Goal: Task Accomplishment & Management: Manage account settings

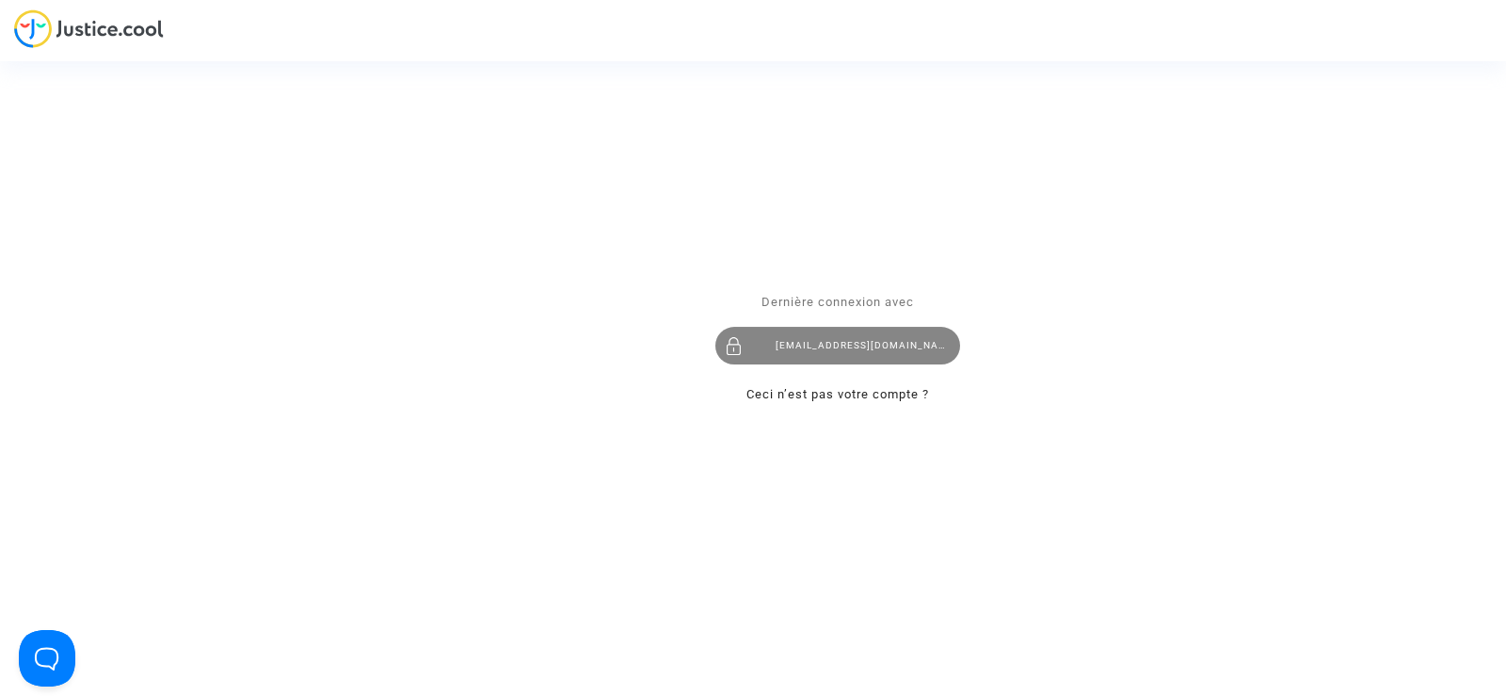
click at [828, 345] on div "[EMAIL_ADDRESS][DOMAIN_NAME]" at bounding box center [838, 346] width 245 height 38
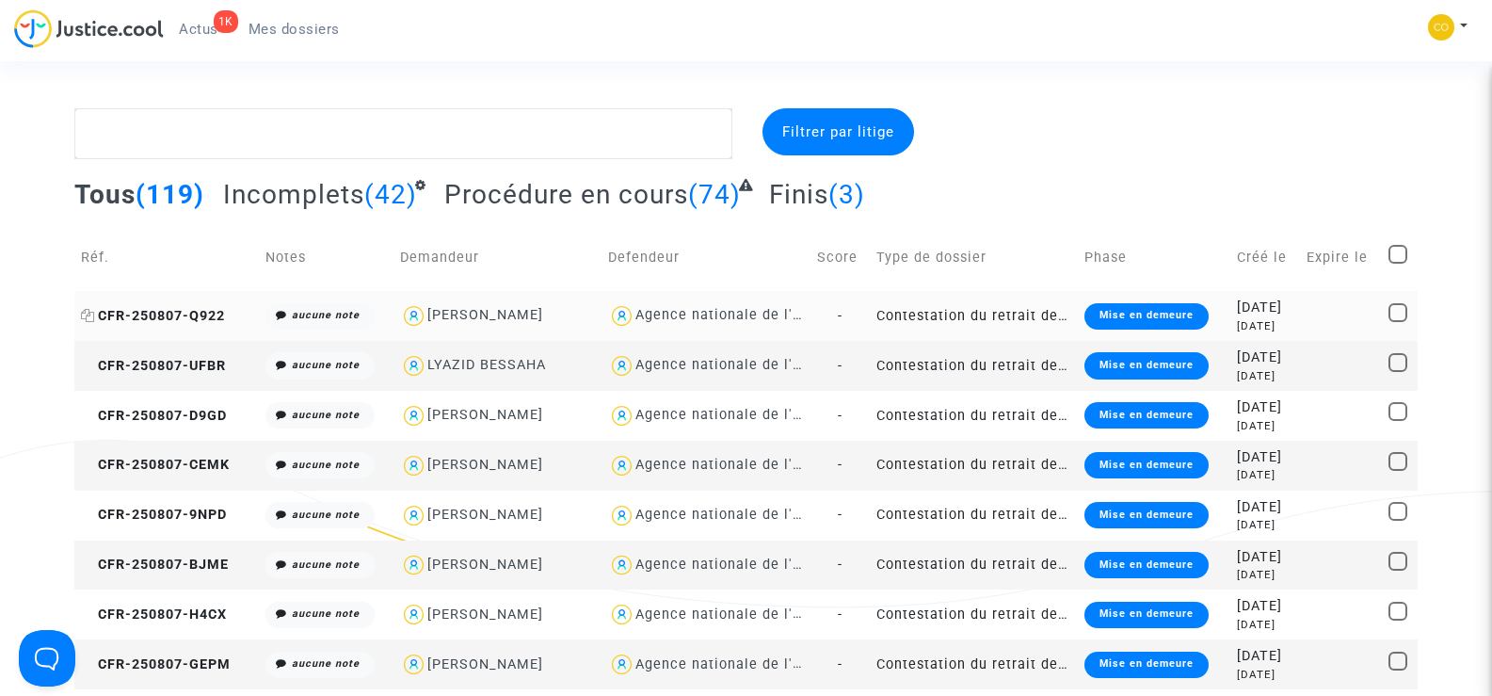
click at [170, 316] on span "CFR-250807-Q922" at bounding box center [153, 316] width 144 height 16
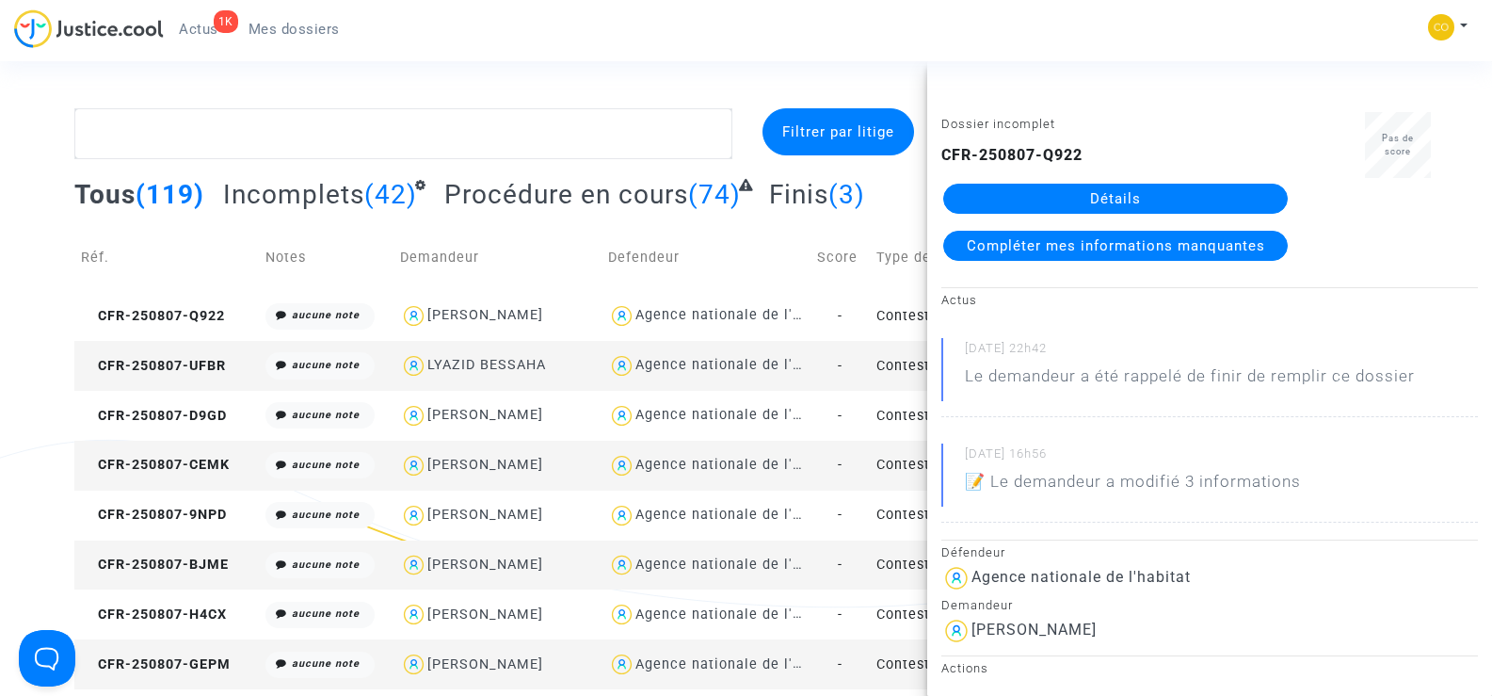
click at [1120, 199] on link "Détails" at bounding box center [1115, 199] width 345 height 30
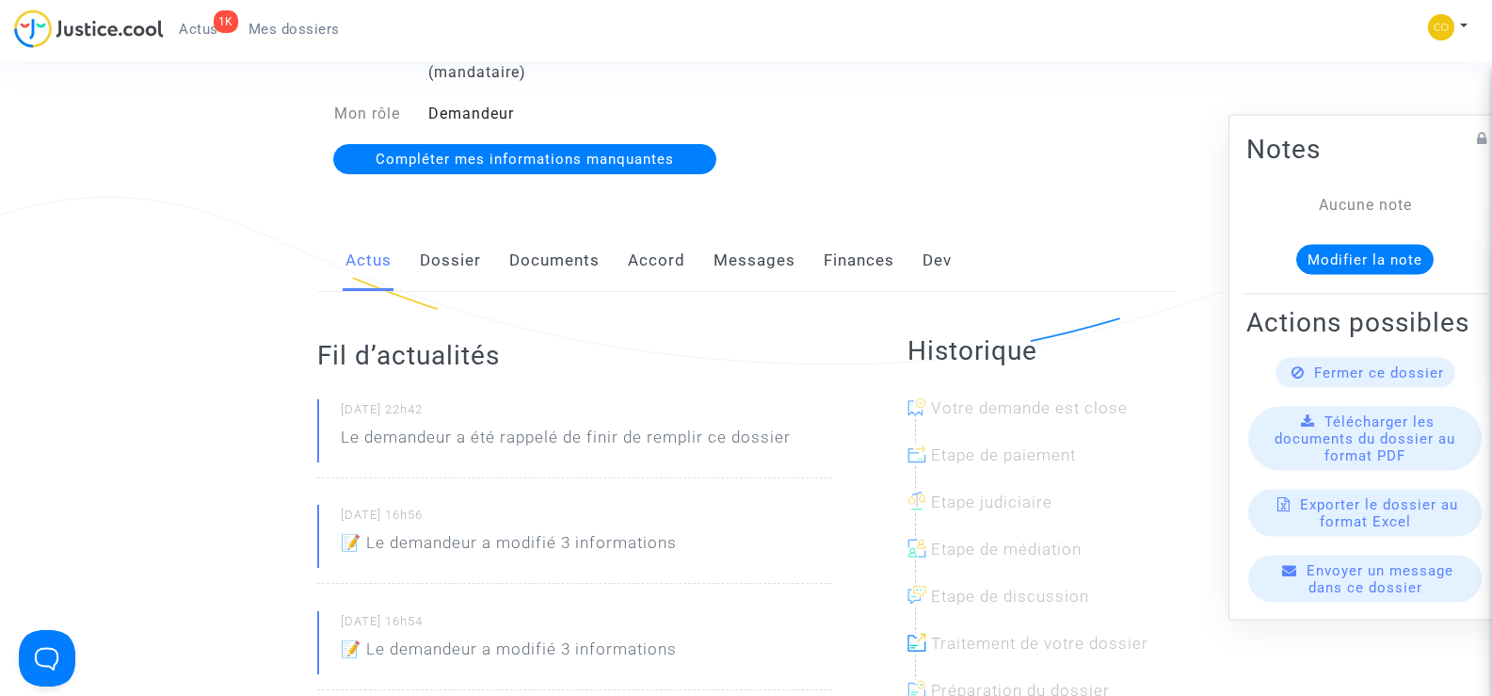
scroll to position [282, 0]
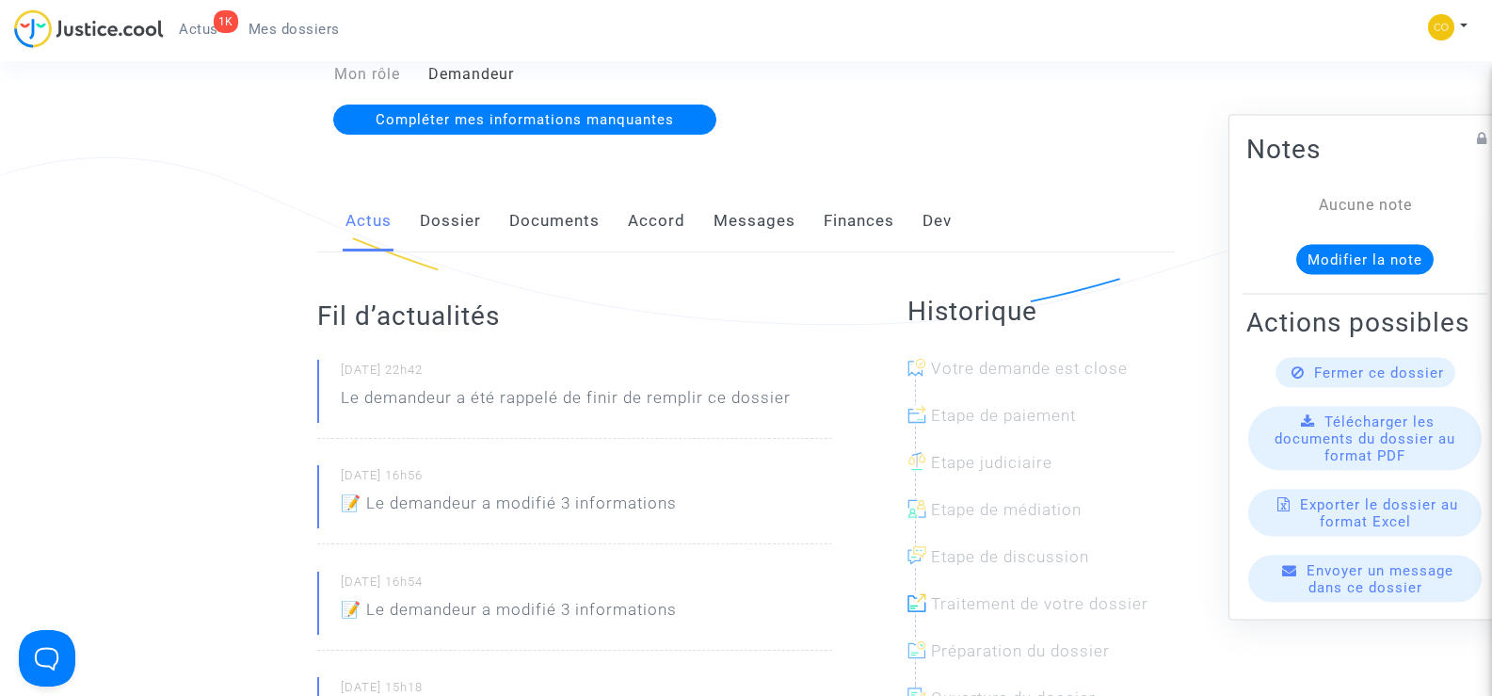
click at [561, 201] on link "Documents" at bounding box center [554, 221] width 90 height 62
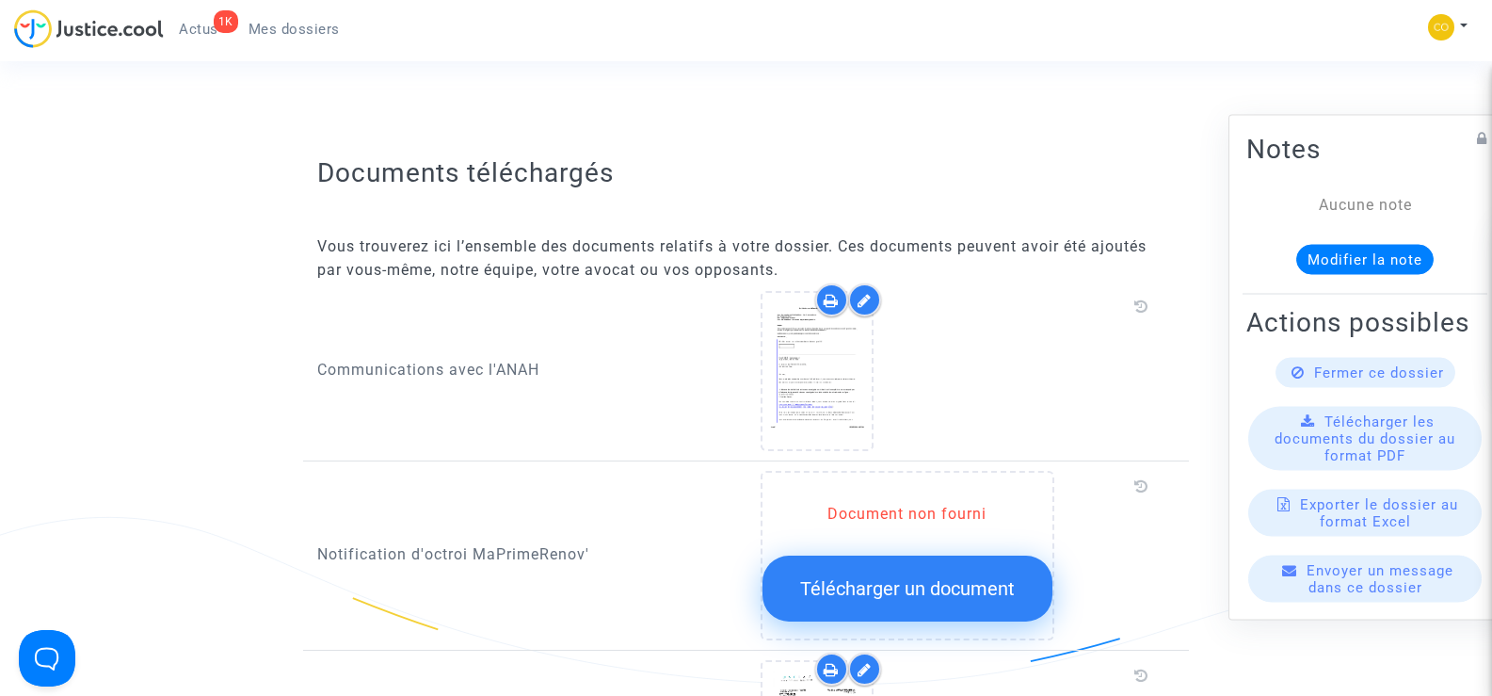
scroll to position [188, 0]
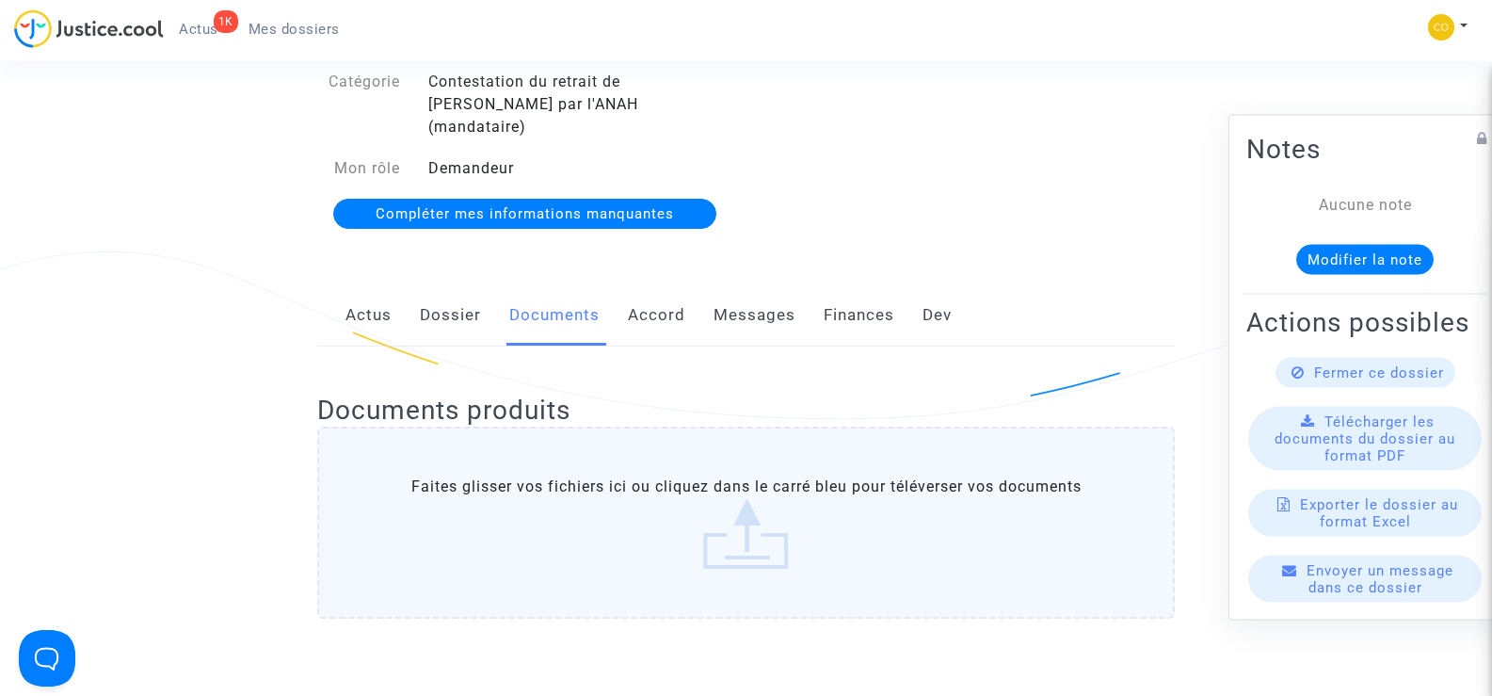
click at [749, 290] on link "Messages" at bounding box center [755, 315] width 82 height 62
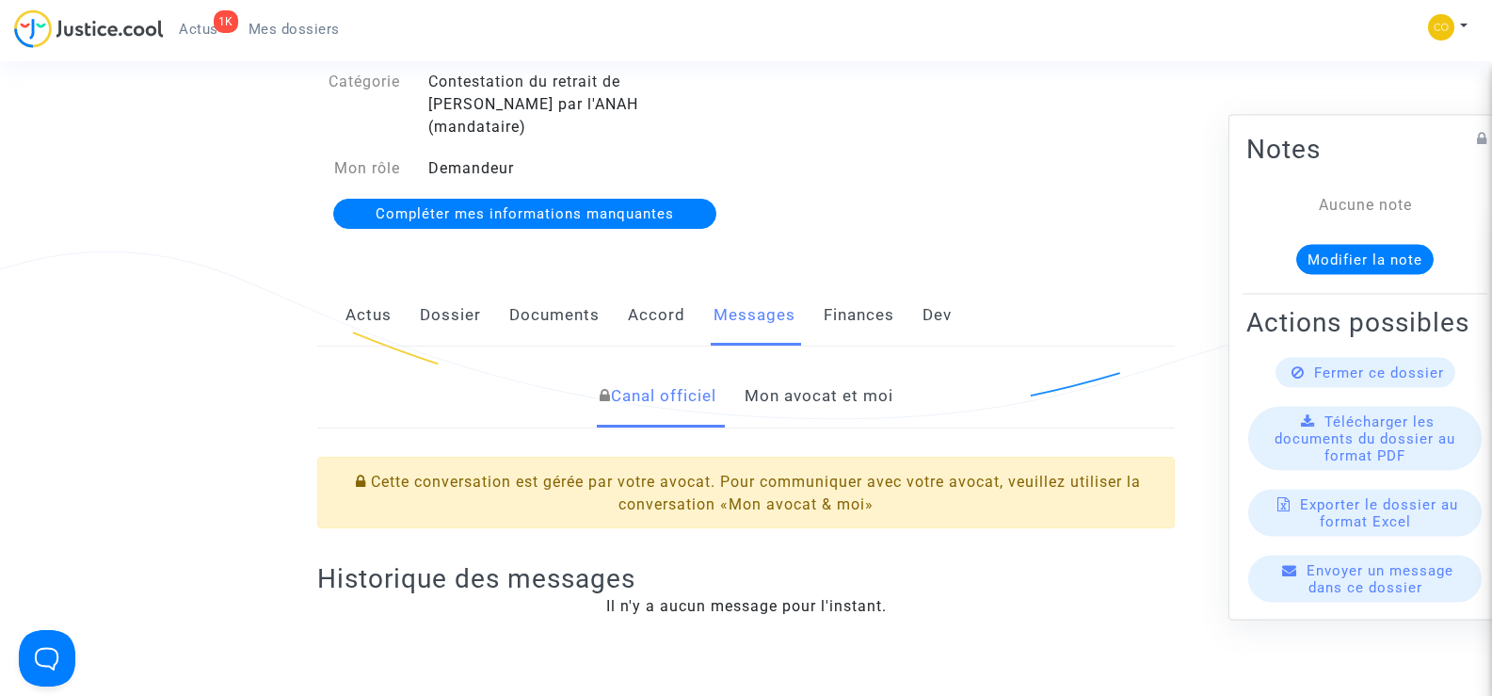
click at [800, 370] on link "Mon avocat et moi" at bounding box center [819, 396] width 149 height 62
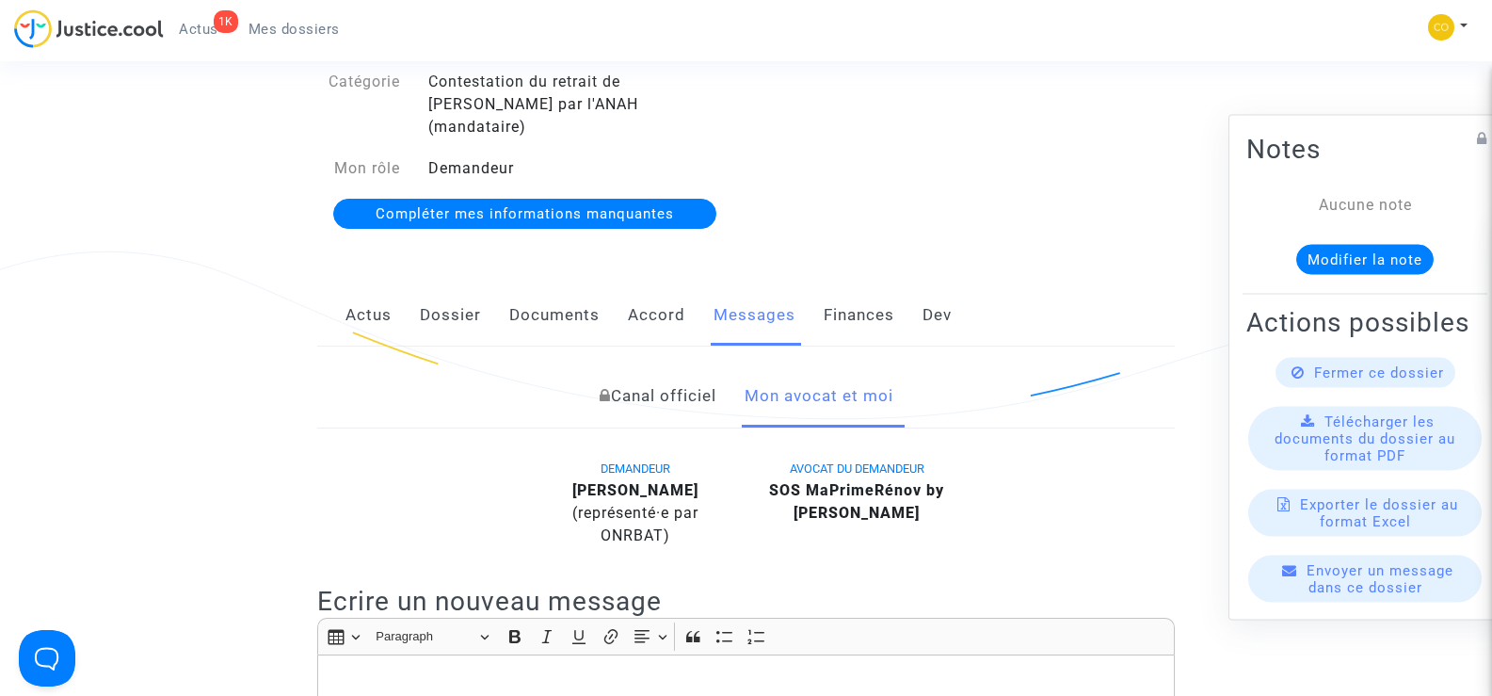
click at [652, 375] on link "Canal officiel" at bounding box center [658, 396] width 117 height 62
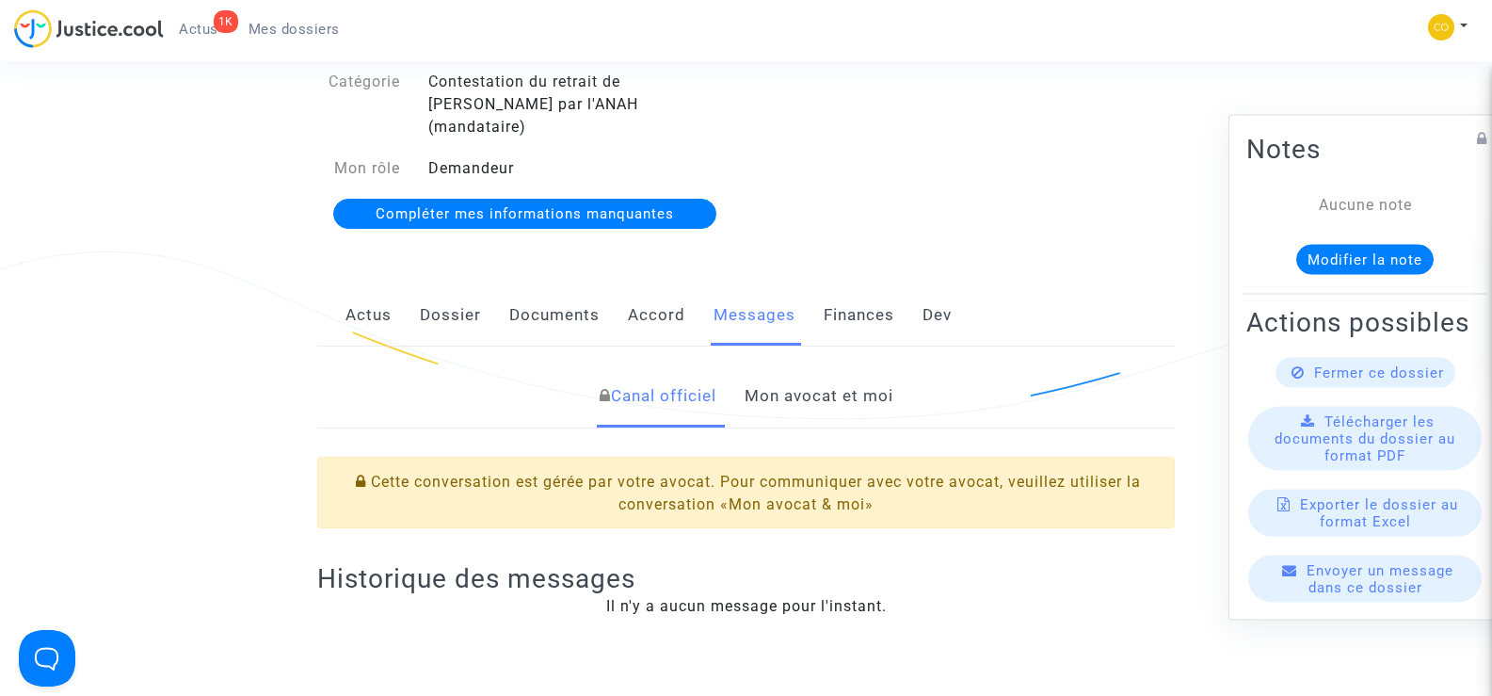
click at [565, 286] on link "Documents" at bounding box center [554, 315] width 90 height 62
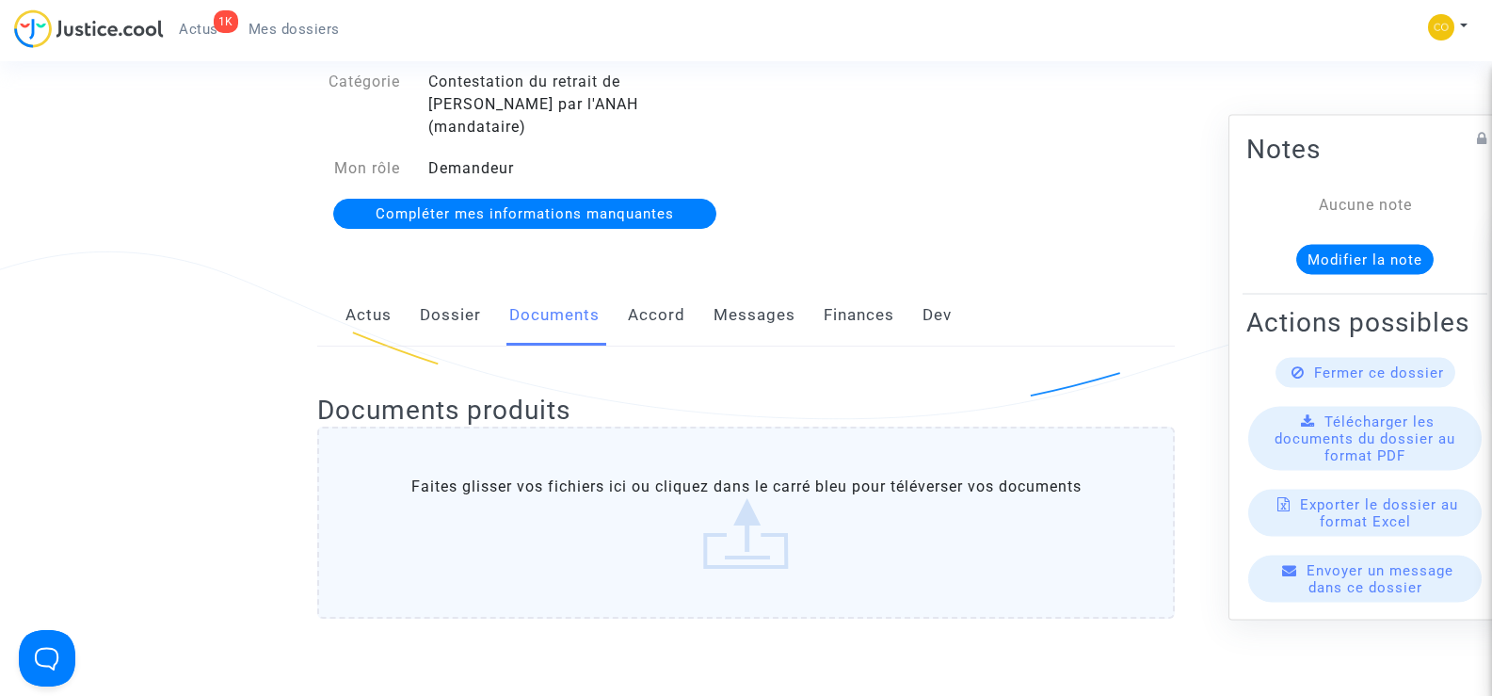
click at [305, 23] on span "Mes dossiers" at bounding box center [294, 29] width 91 height 17
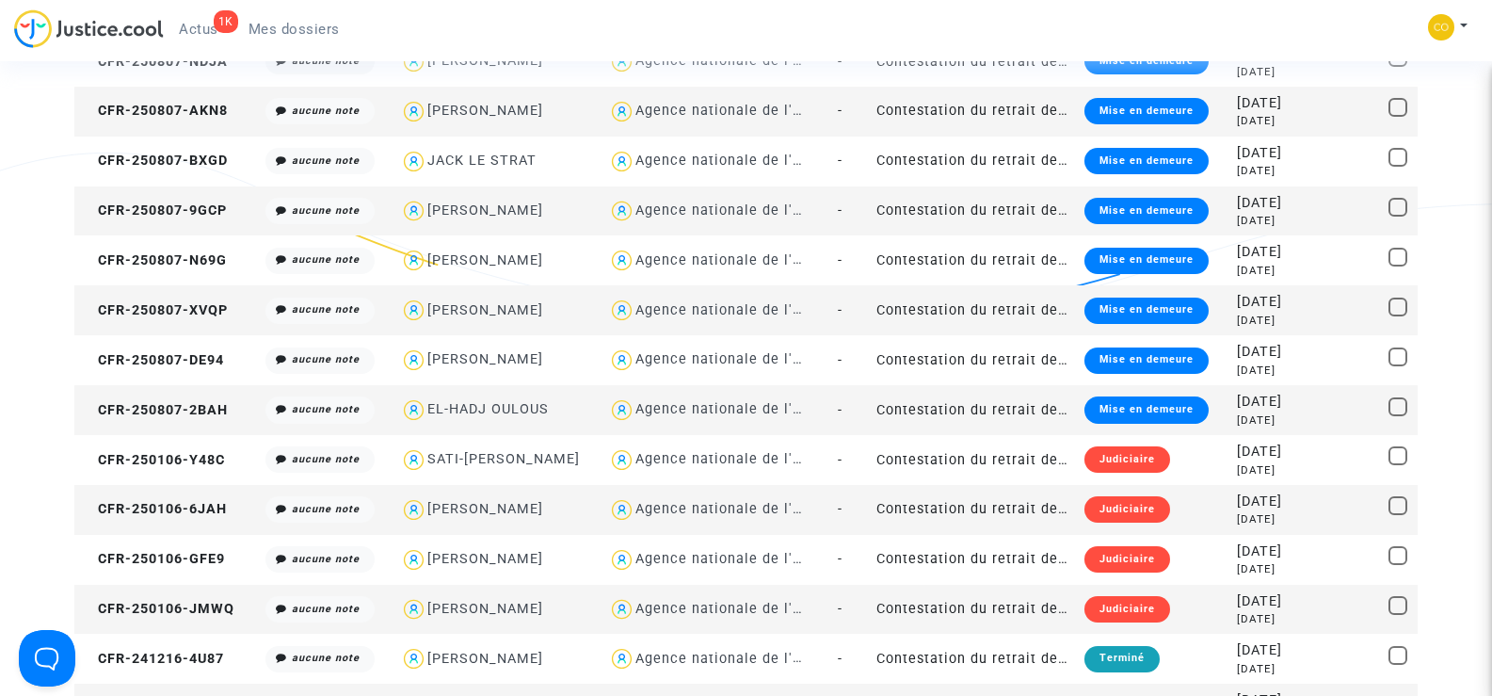
scroll to position [1977, 0]
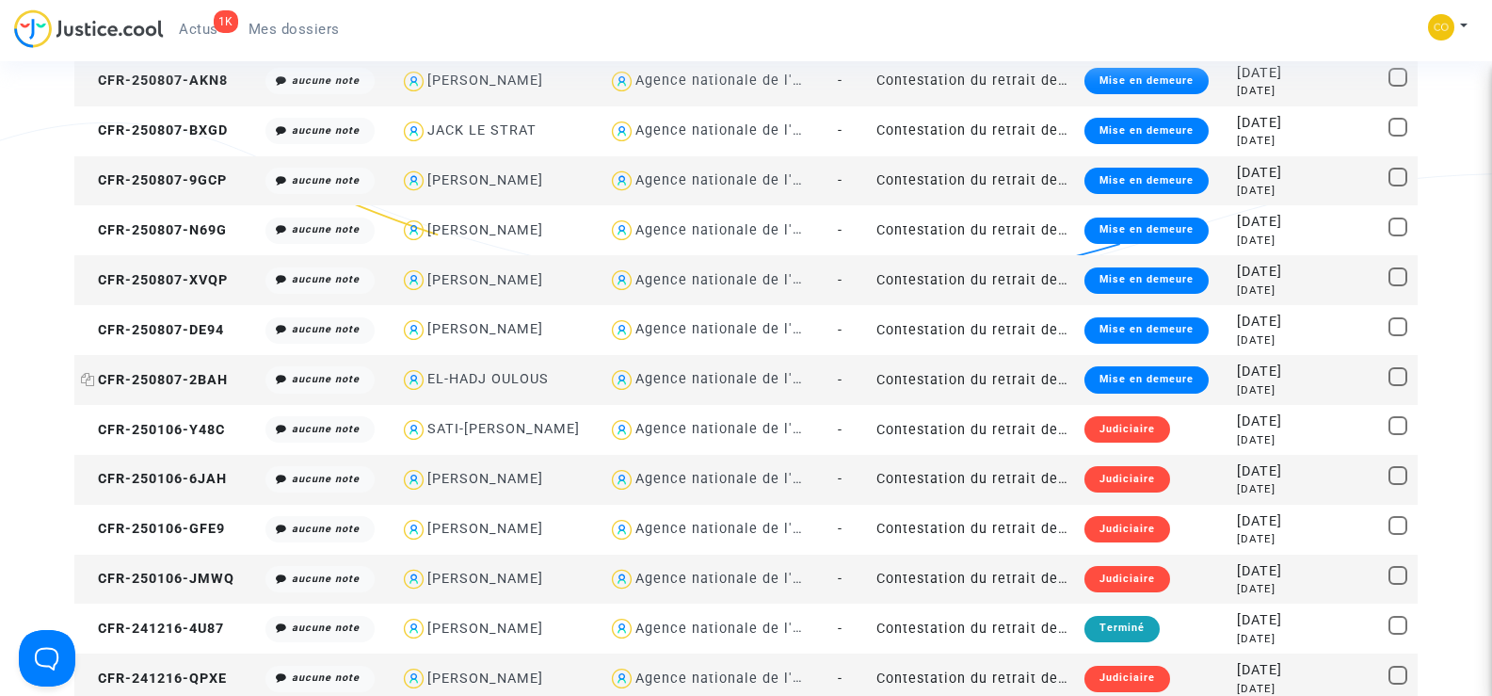
click at [183, 382] on span "CFR-250807-2BAH" at bounding box center [154, 380] width 147 height 16
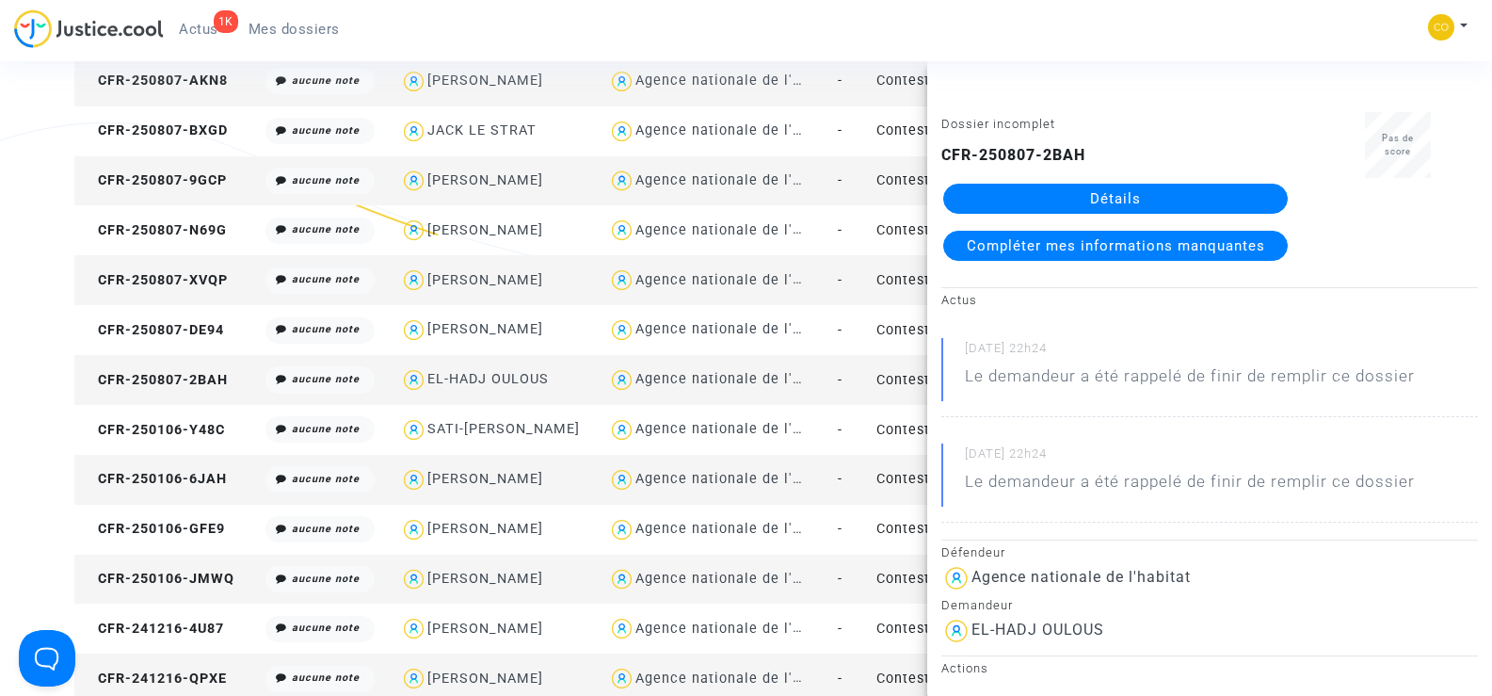
click at [1104, 201] on link "Détails" at bounding box center [1115, 199] width 345 height 30
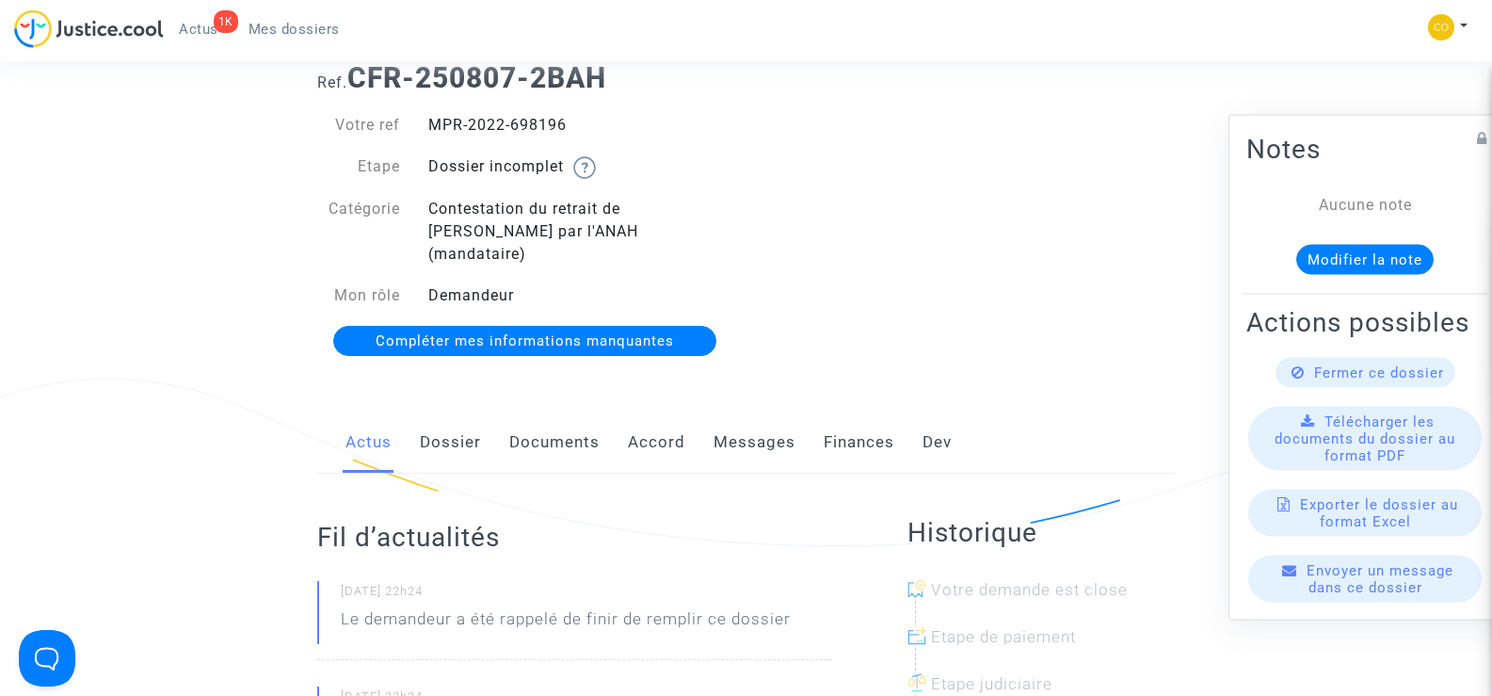
scroll to position [51, 0]
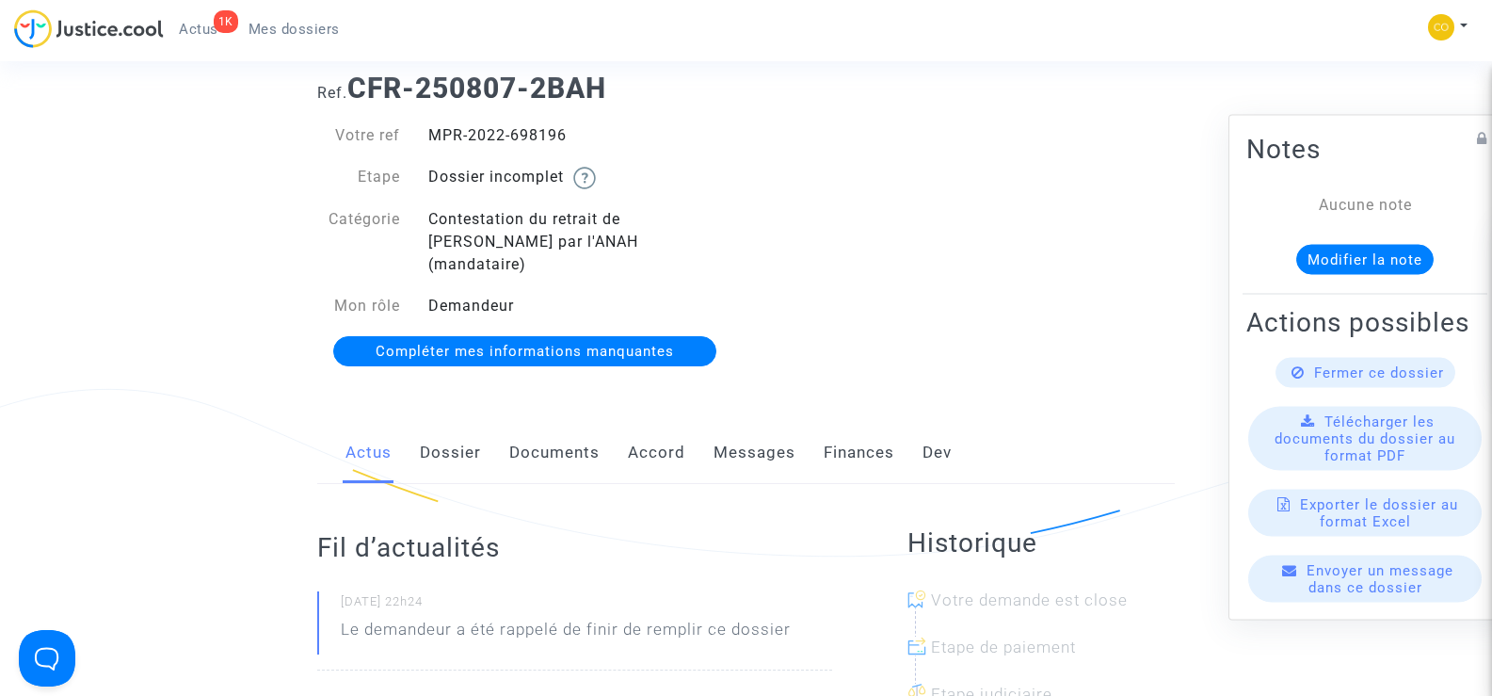
click at [535, 427] on link "Documents" at bounding box center [554, 453] width 90 height 62
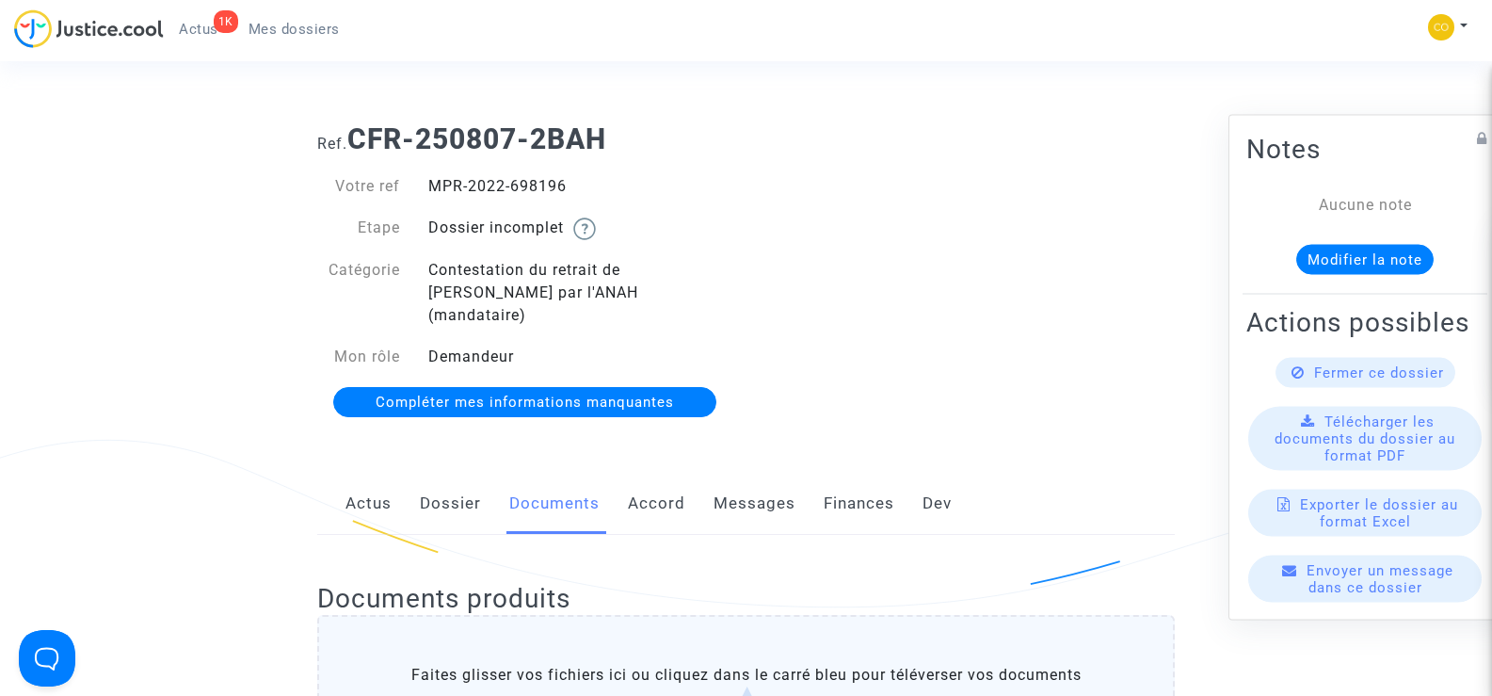
drag, startPoint x: 582, startPoint y: 181, endPoint x: 435, endPoint y: 181, distance: 146.9
click at [435, 181] on div "MPR-2022-698196" at bounding box center [580, 186] width 332 height 23
click at [687, 204] on div "Votre ref MPR-2022-698196 Etape Dossier incomplet Catégorie Contestation du ret…" at bounding box center [524, 271] width 415 height 193
drag, startPoint x: 571, startPoint y: 188, endPoint x: 423, endPoint y: 197, distance: 148.1
click at [423, 197] on div "MPR-2022-698196" at bounding box center [580, 186] width 332 height 23
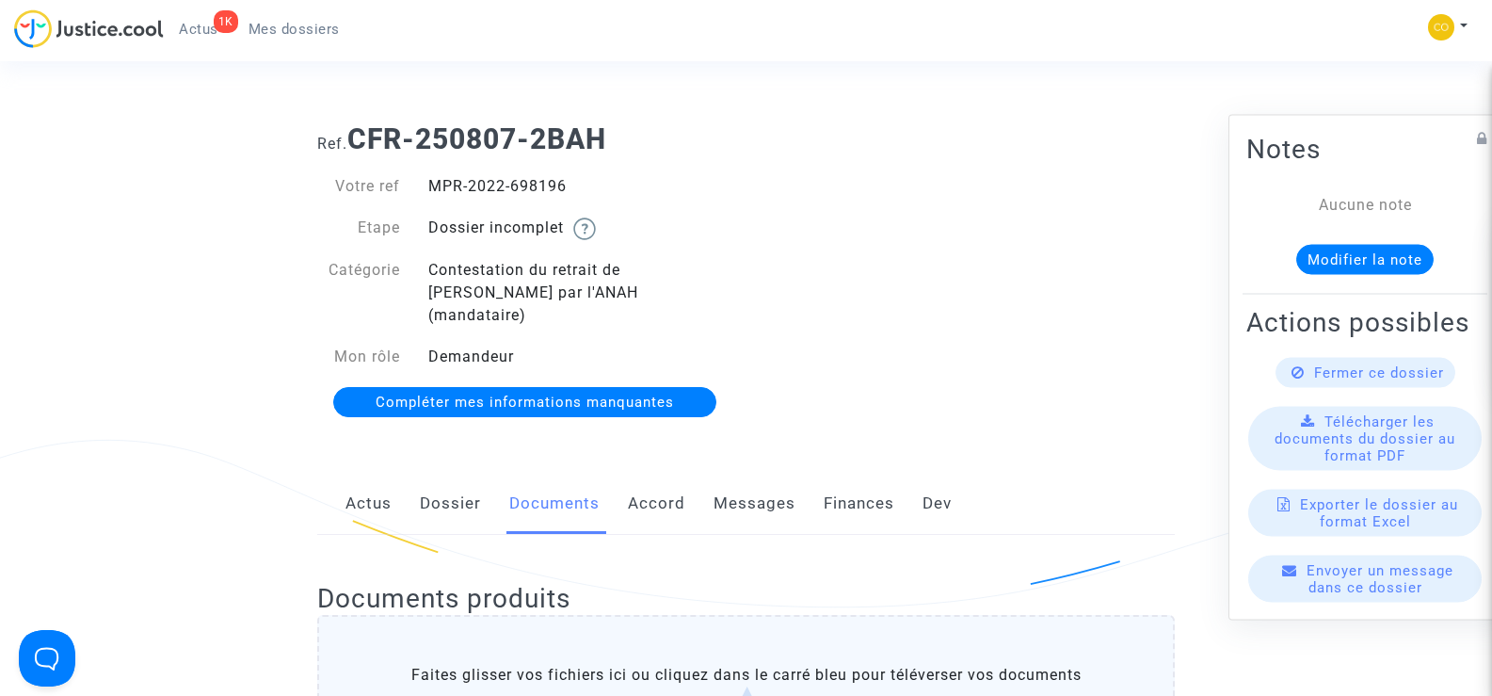
copy div "MPR-2022-698196"
click at [953, 330] on div "Ref. CFR-250807-2BAH Votre ref MPR-2022-698196 Etape Dossier incomplet Catégori…" at bounding box center [746, 271] width 886 height 326
drag, startPoint x: 582, startPoint y: 183, endPoint x: 428, endPoint y: 185, distance: 153.5
click at [428, 185] on div "MPR-2022-698196" at bounding box center [580, 186] width 332 height 23
copy div "MPR-2022-698196"
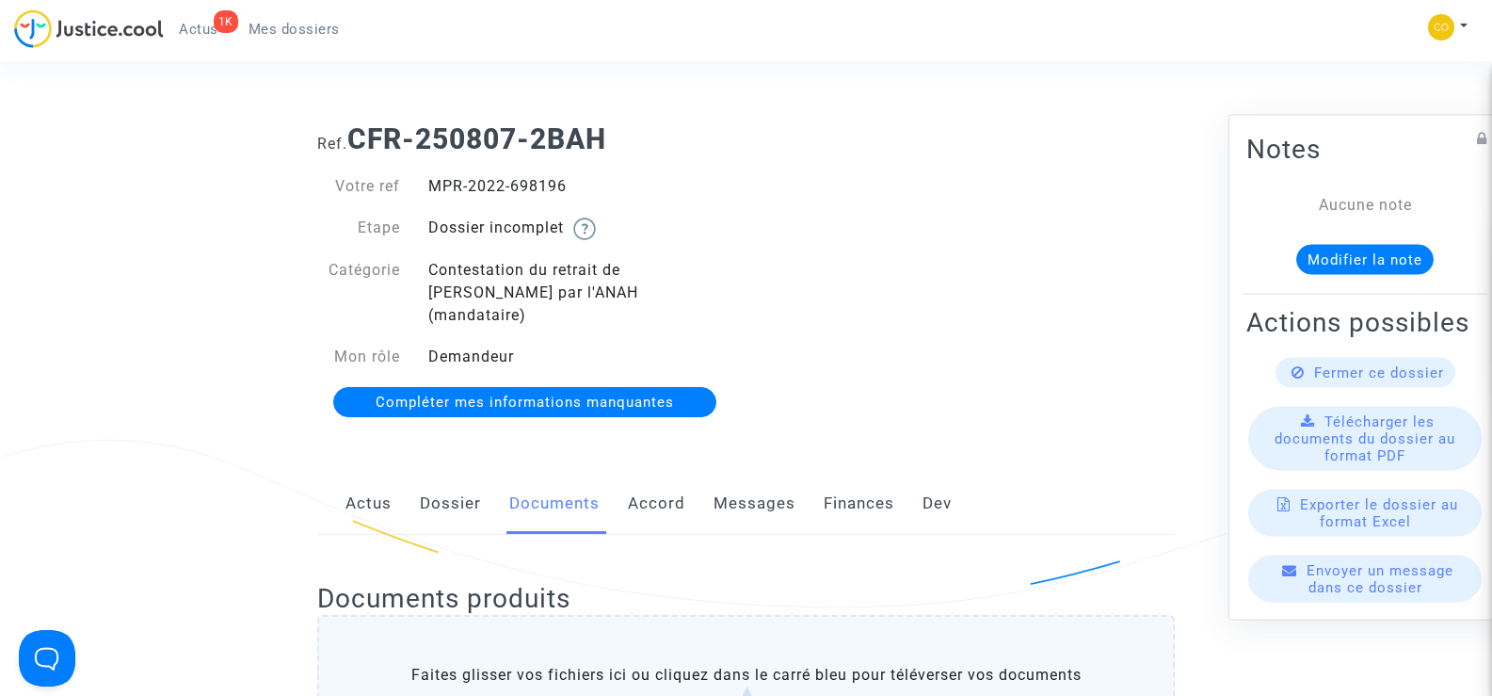
click at [915, 234] on div "Ref. CFR-250807-2BAH Votre ref MPR-2022-698196 Etape Dossier incomplet Catégori…" at bounding box center [746, 271] width 886 height 326
click at [298, 24] on span "Mes dossiers" at bounding box center [294, 29] width 91 height 17
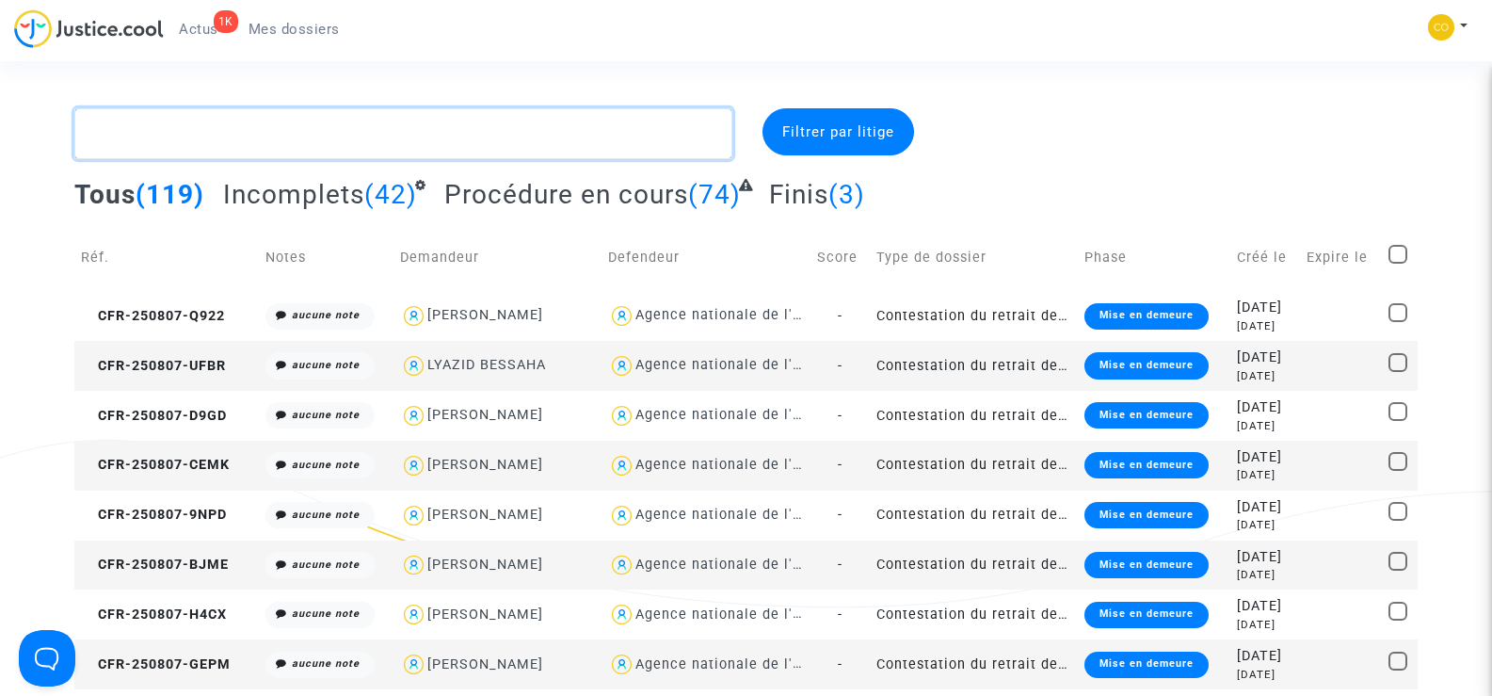
click at [270, 131] on textarea at bounding box center [402, 133] width 657 height 51
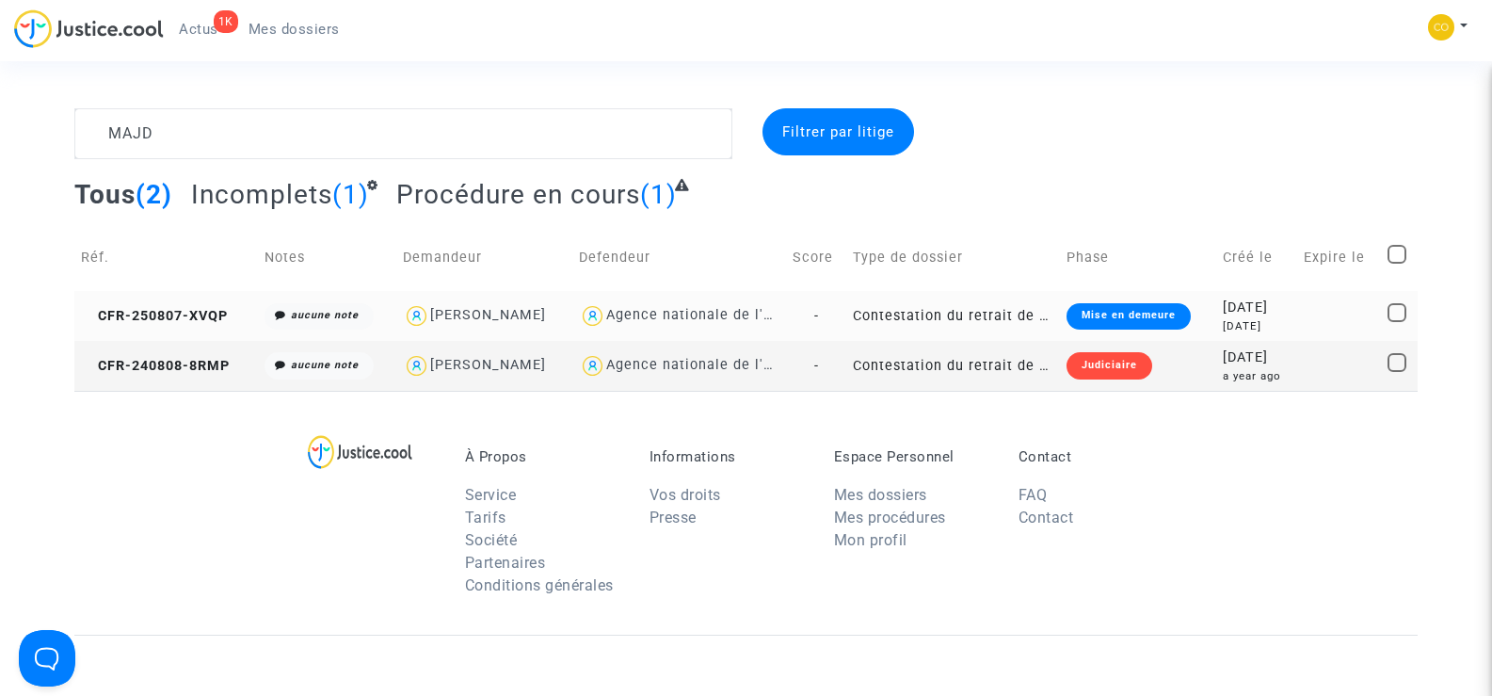
click at [463, 320] on div "[PERSON_NAME]" at bounding box center [488, 315] width 116 height 16
type textarea "MAJD @"[PERSON_NAME]" @"SOS MaPrimeRénov by Pitcher Avocat""
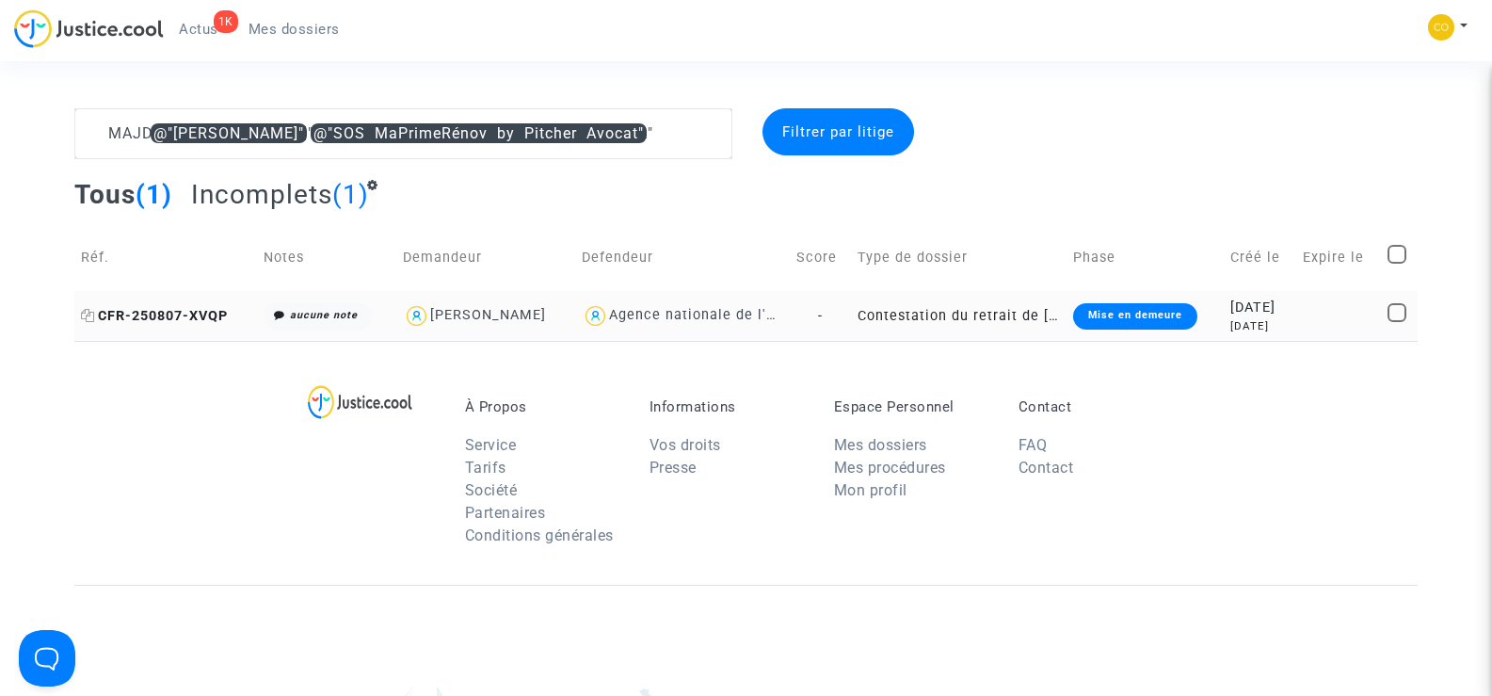
click at [109, 314] on span "CFR-250807-XVQP" at bounding box center [154, 316] width 147 height 16
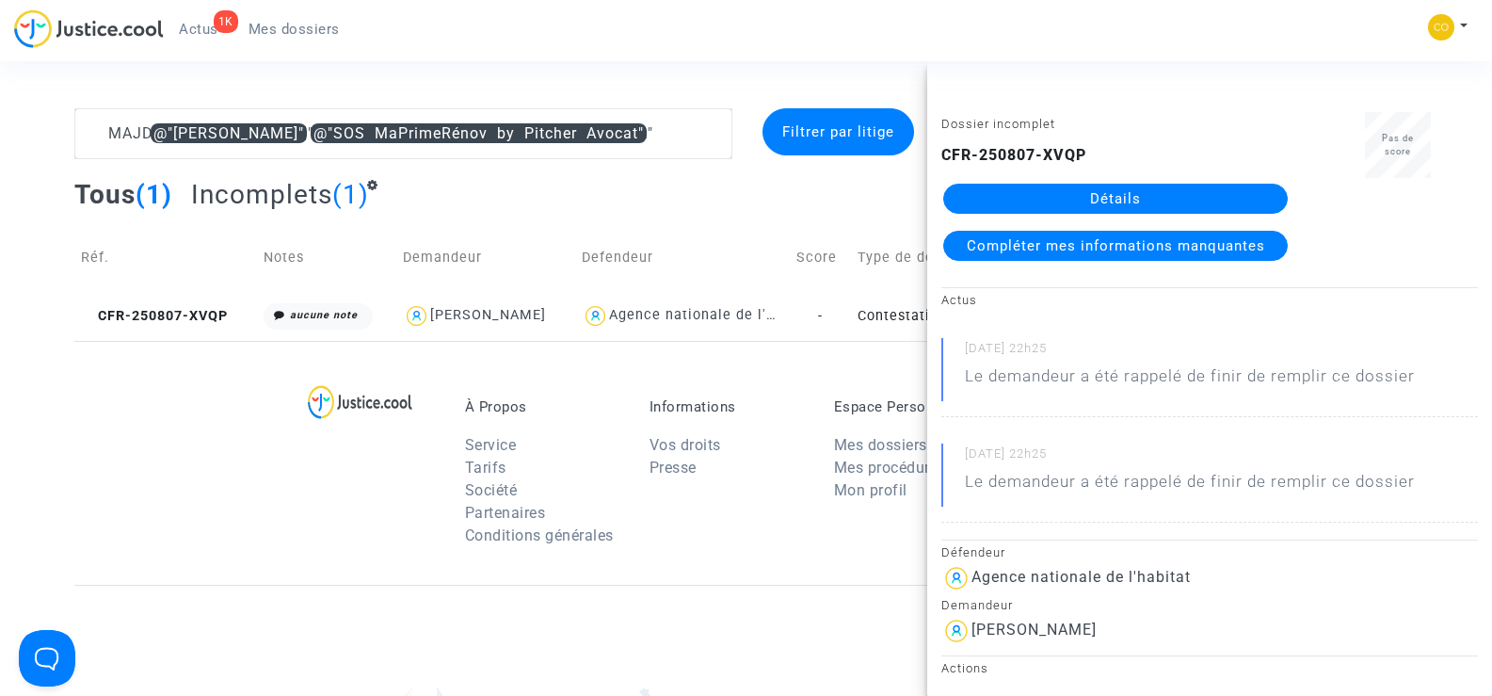
click at [1130, 188] on link "Détails" at bounding box center [1115, 199] width 345 height 30
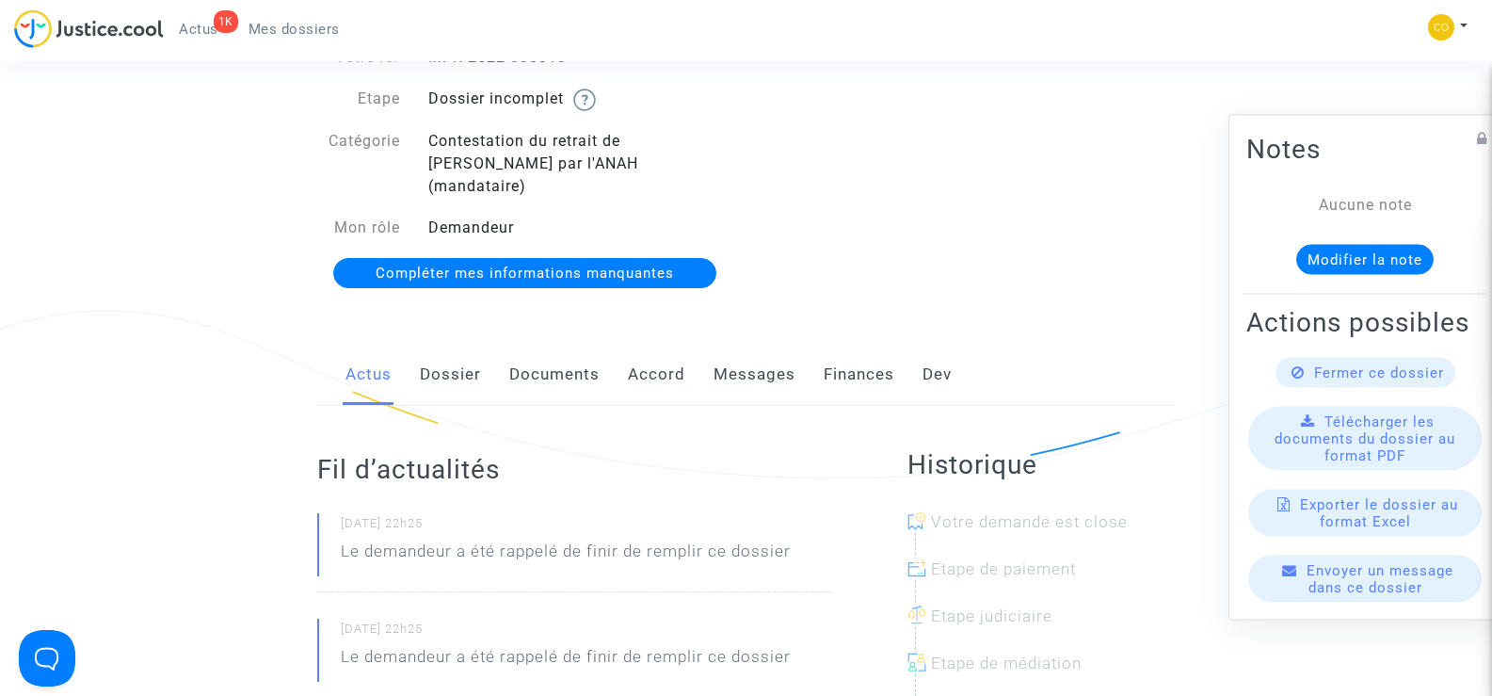
scroll to position [282, 0]
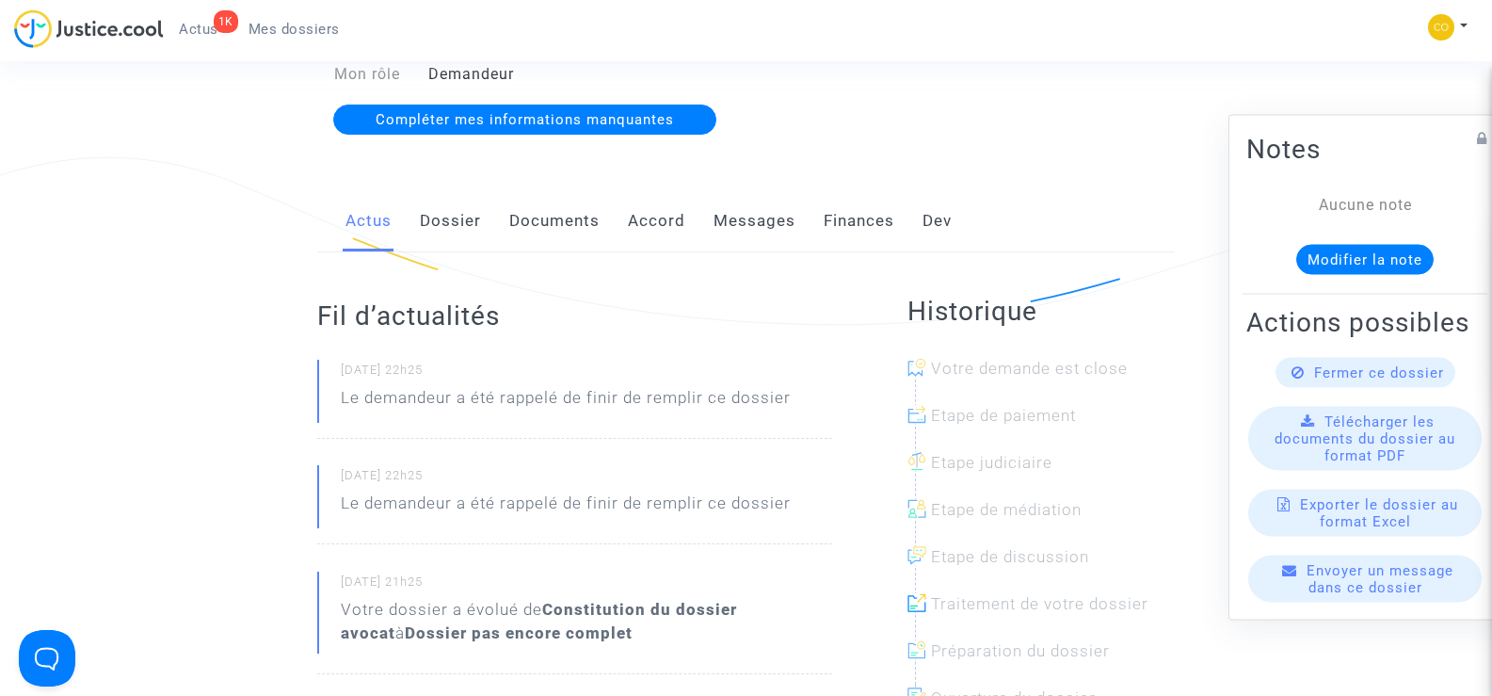
click at [560, 195] on link "Documents" at bounding box center [554, 221] width 90 height 62
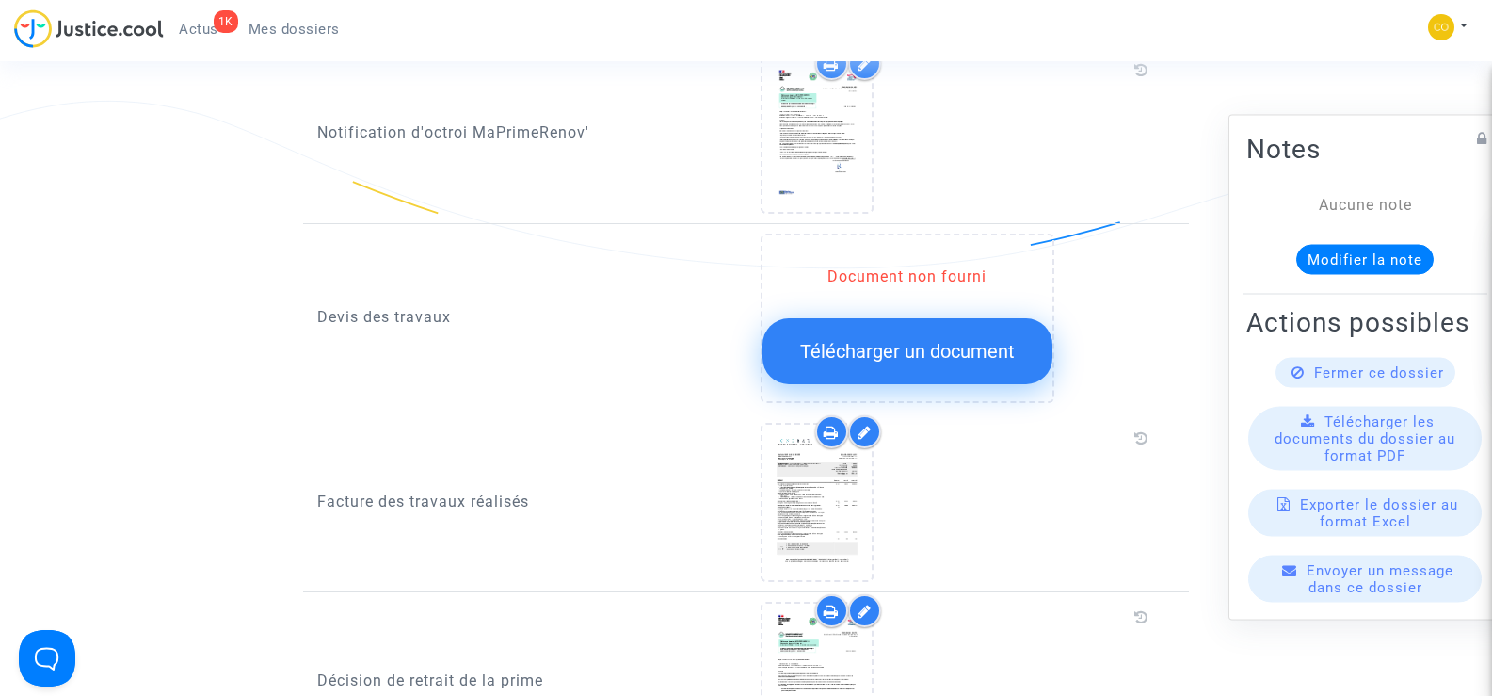
scroll to position [1318, 0]
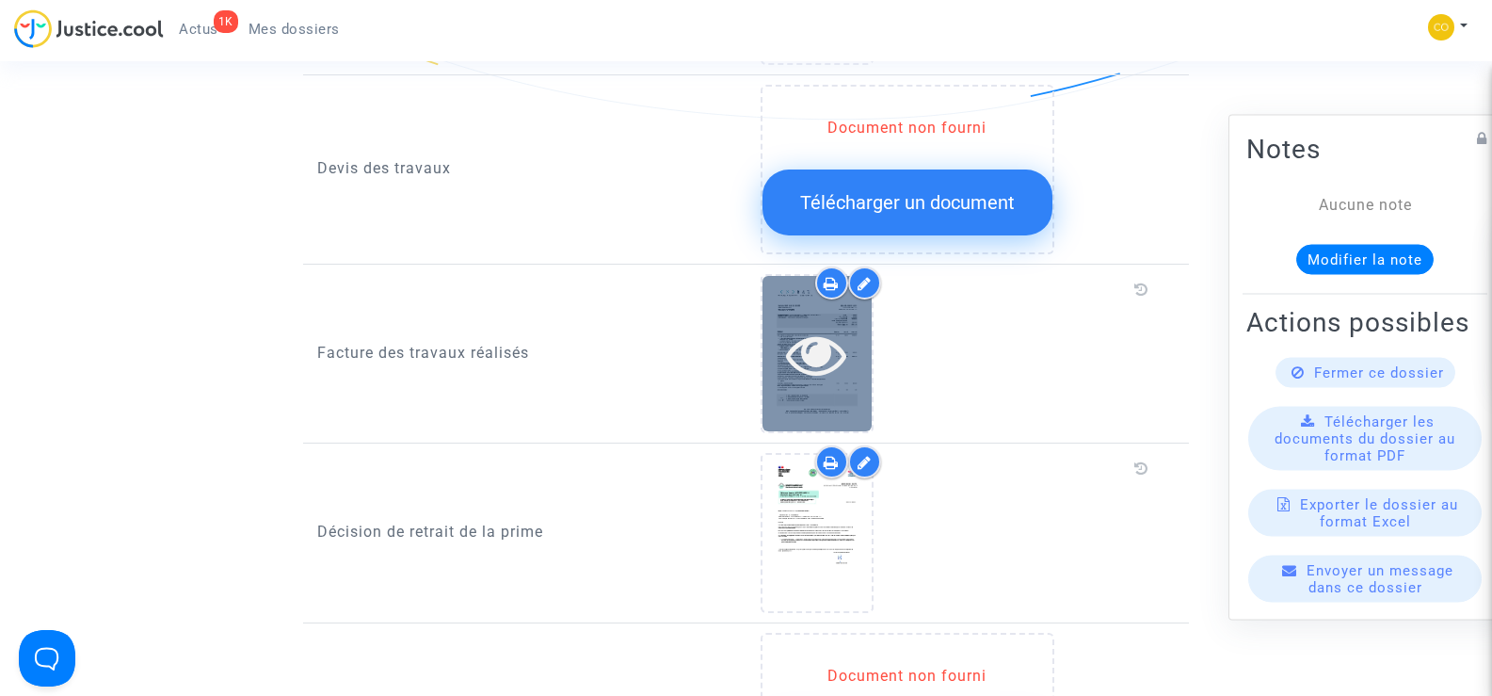
click at [860, 347] on div at bounding box center [817, 354] width 109 height 60
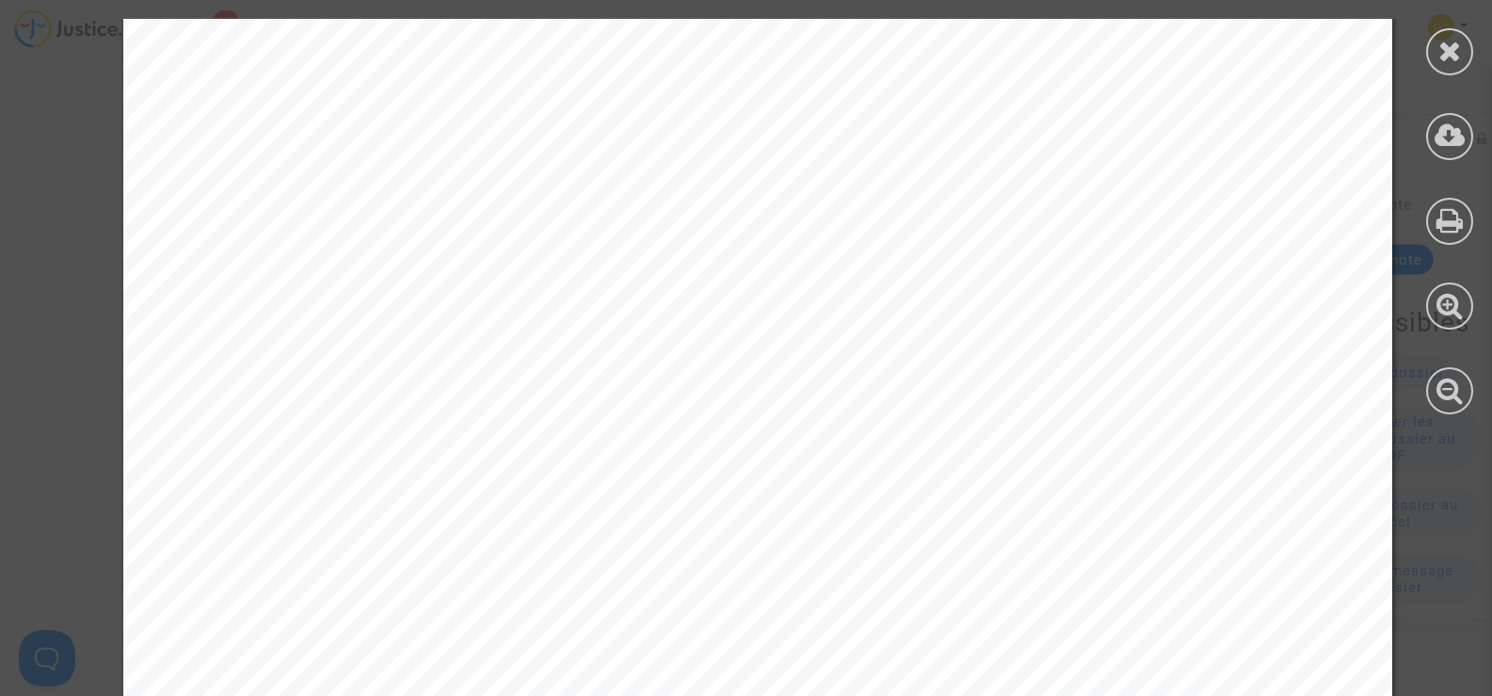
scroll to position [2947, 0]
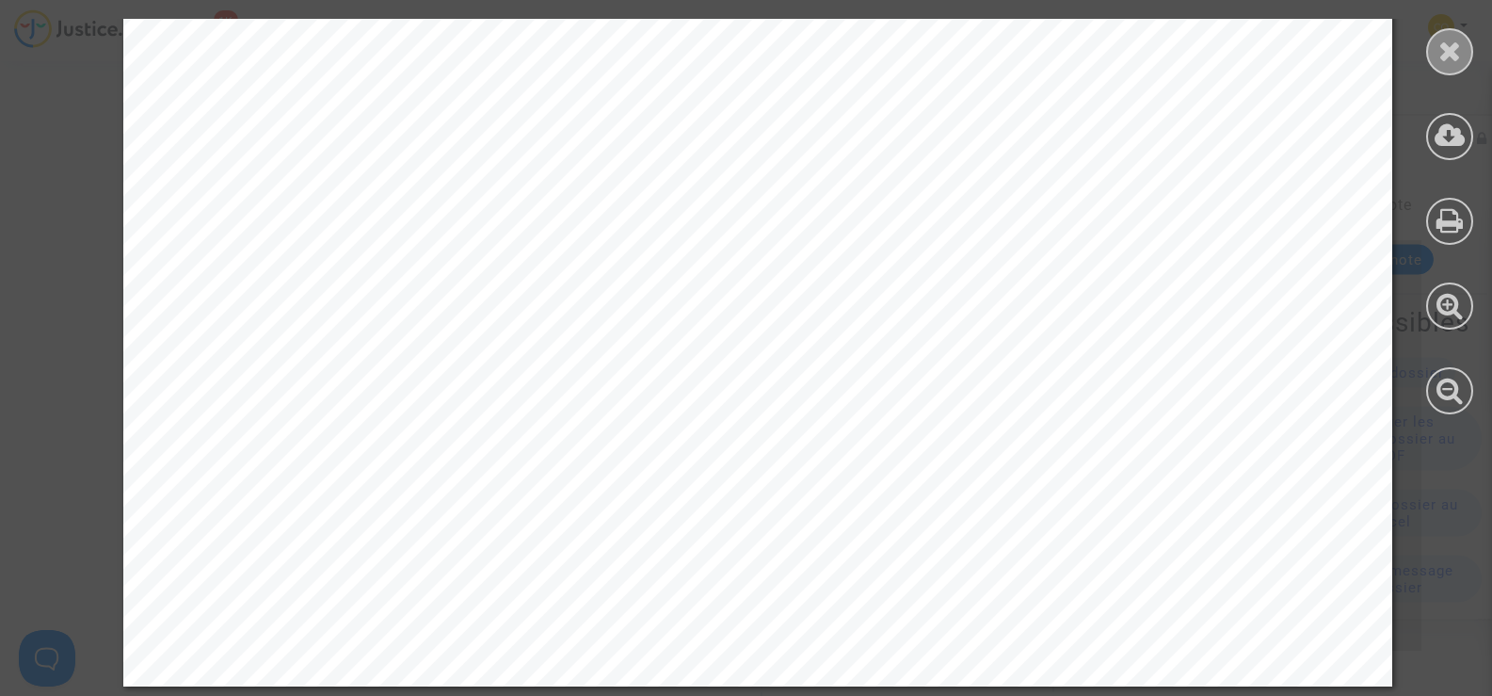
click at [1459, 63] on icon at bounding box center [1451, 51] width 24 height 28
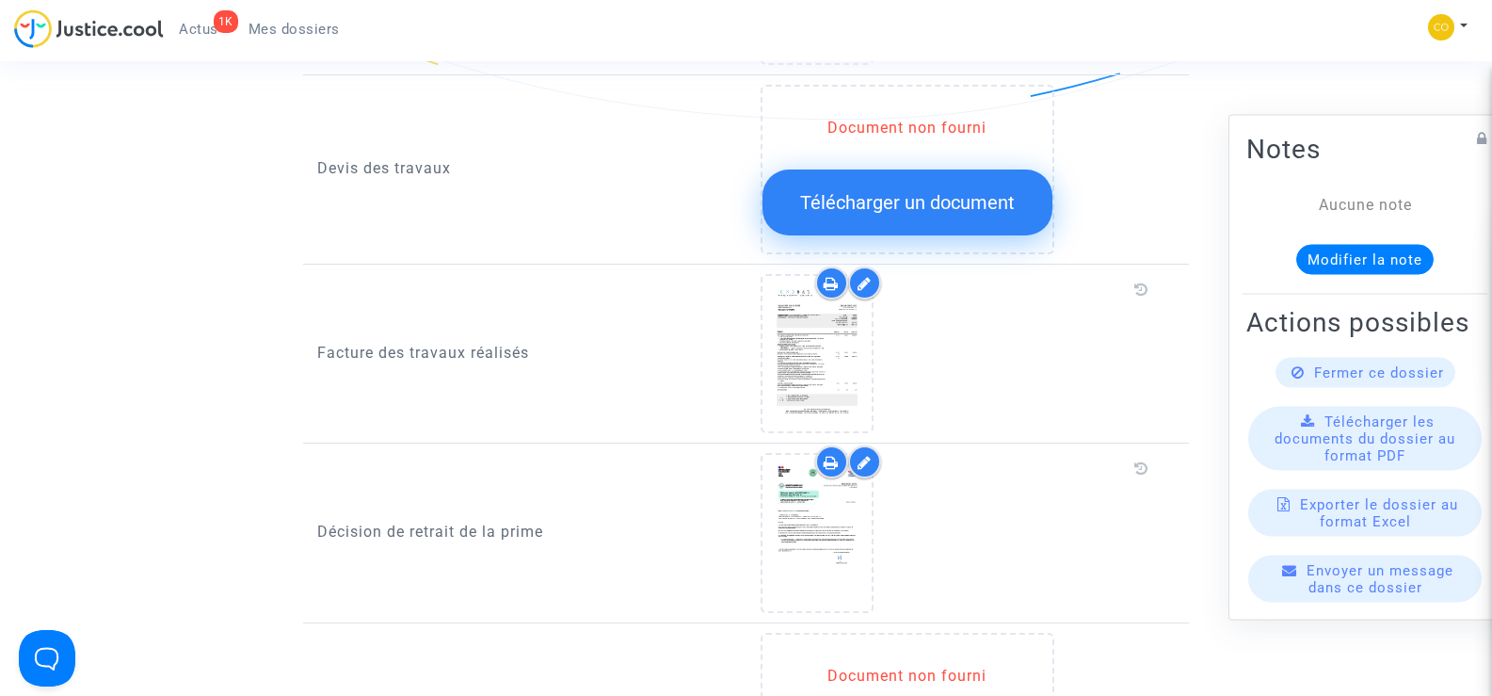
scroll to position [1130, 0]
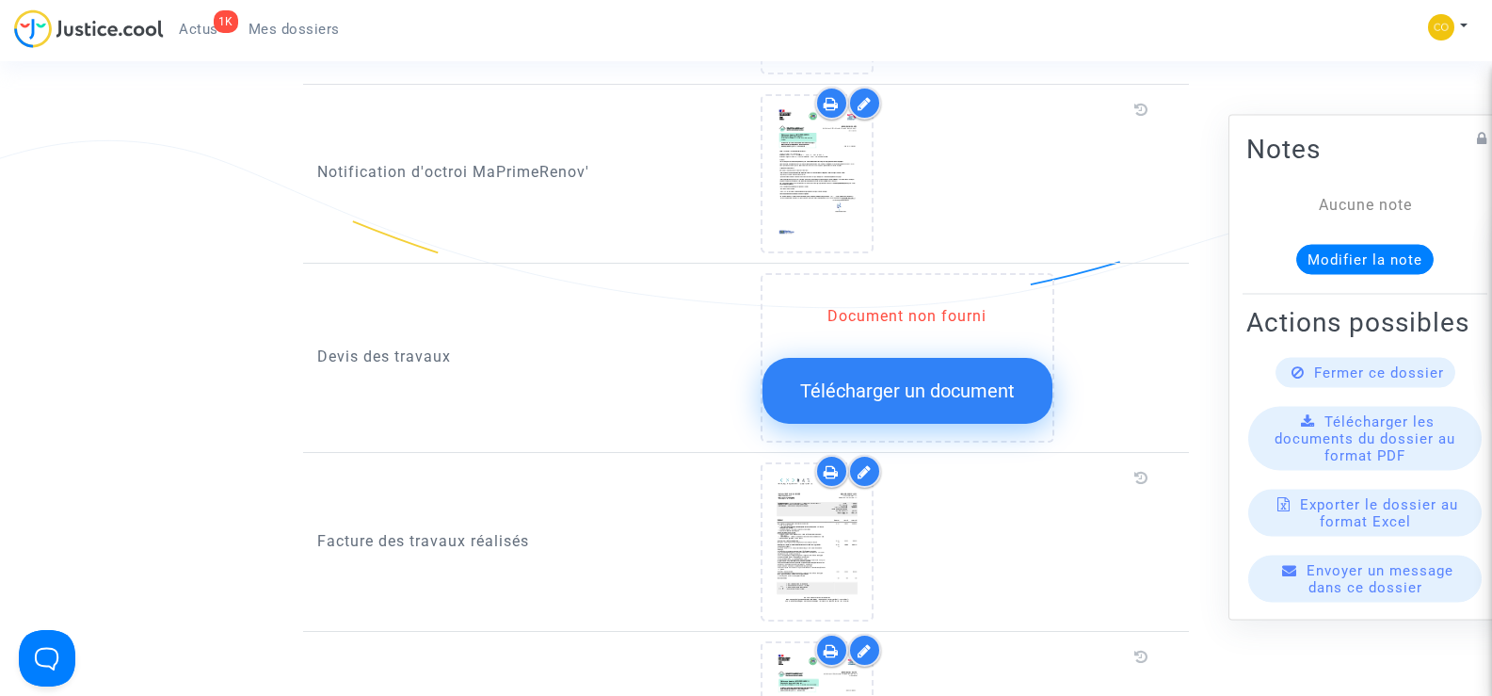
click at [911, 379] on span "Télécharger un document" at bounding box center [907, 390] width 215 height 23
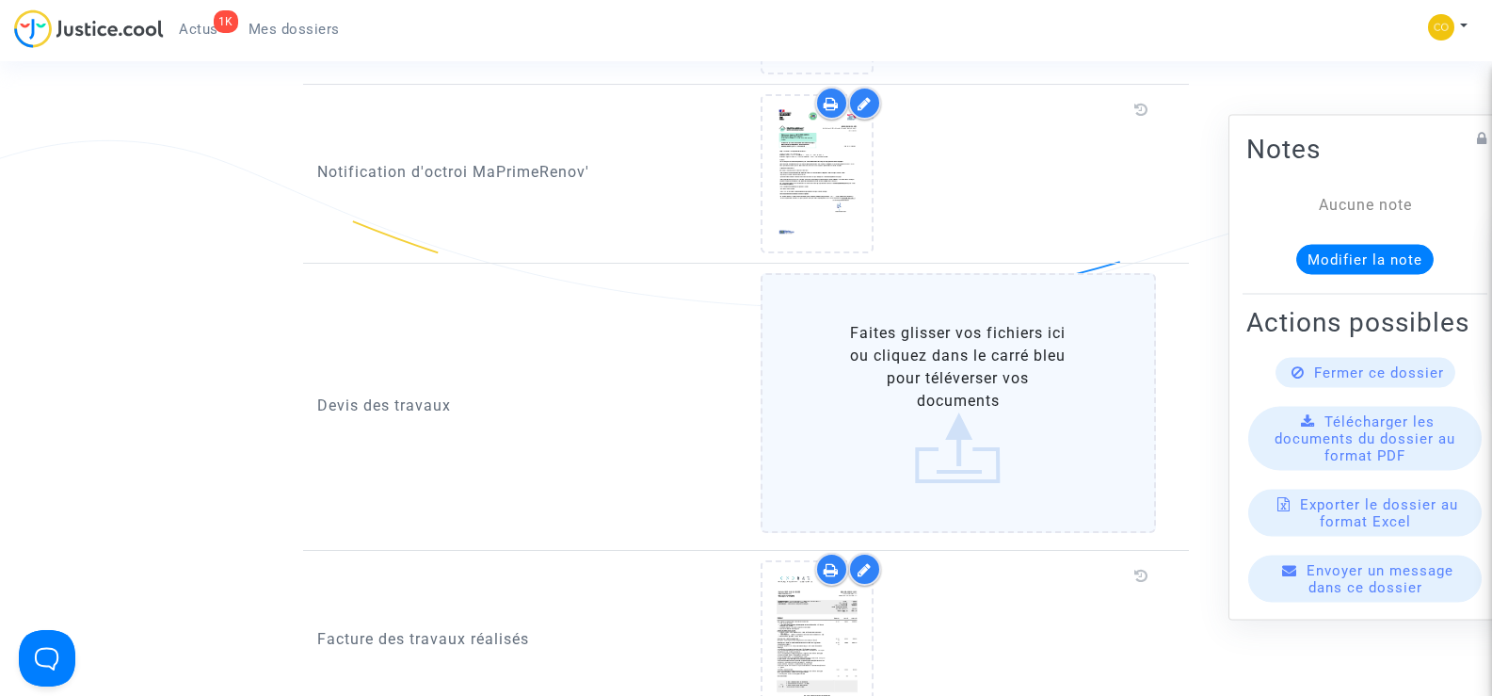
click at [939, 363] on label "Faites glisser vos fichiers ici ou cliquez dans le carré bleu pour téléverser v…" at bounding box center [959, 403] width 396 height 260
click at [0, 0] on input "Faites glisser vos fichiers ici ou cliquez dans le carré bleu pour téléverser v…" at bounding box center [0, 0] width 0 height 0
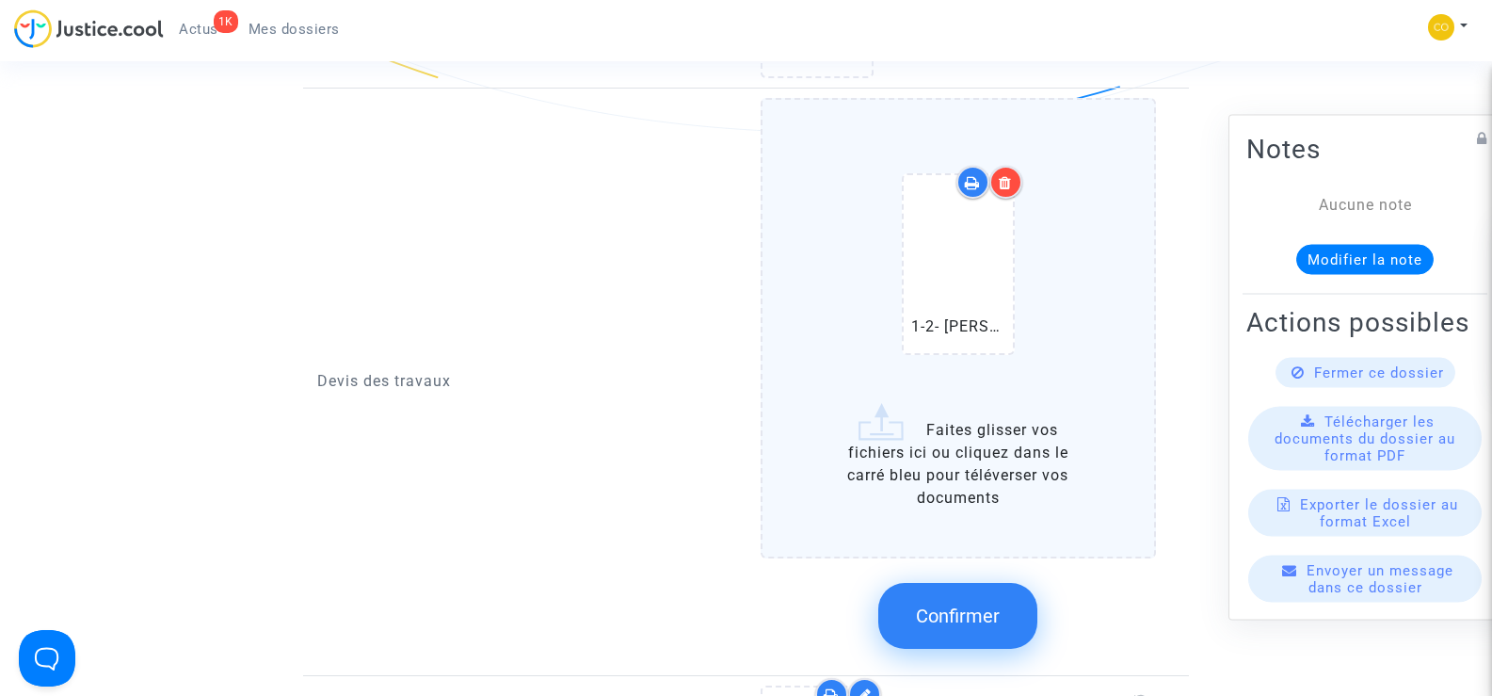
scroll to position [1318, 0]
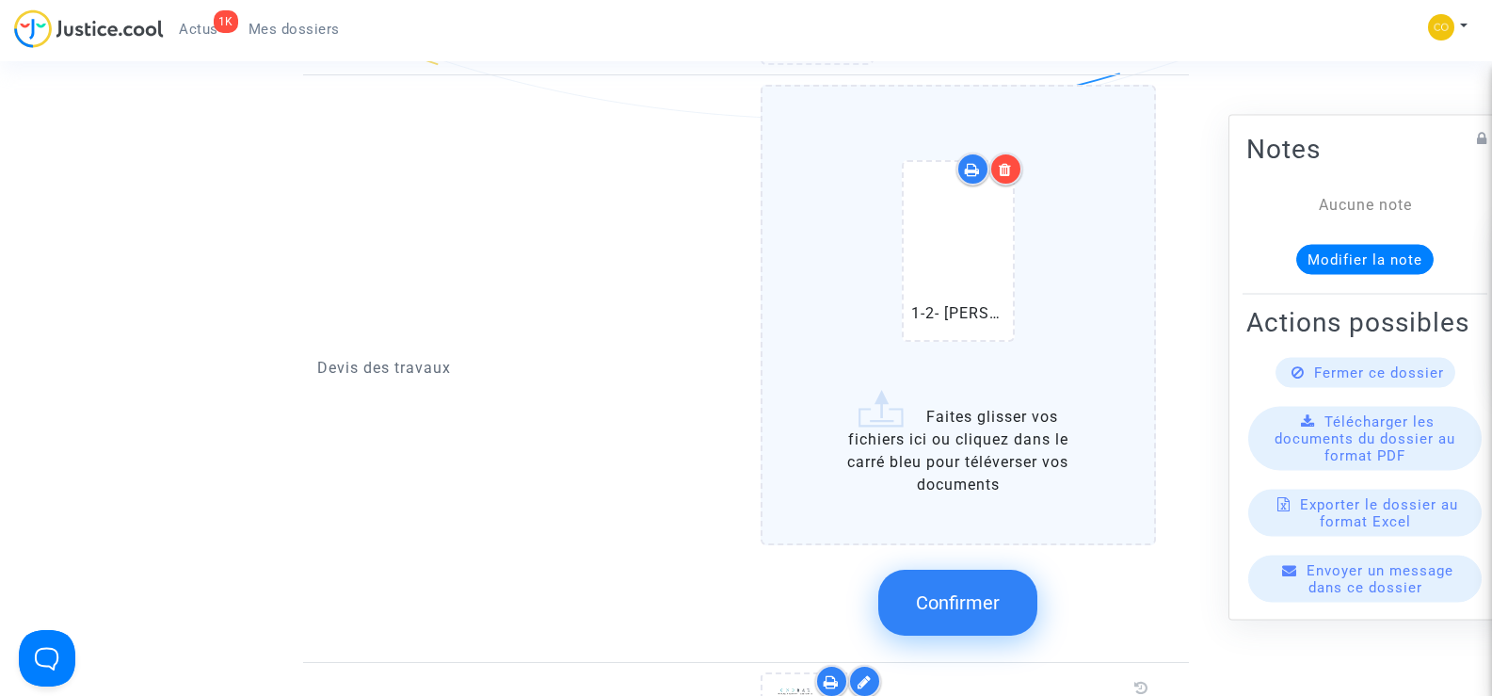
click at [1007, 420] on label "1-2- [PERSON_NAME] A GRANULE devis (2).pdf Faites glisser vos fichiers ici ou c…" at bounding box center [959, 315] width 396 height 460
click at [0, 0] on input "1-2- [PERSON_NAME] A GRANULE devis (2).pdf Faites glisser vos fichiers ici ou c…" at bounding box center [0, 0] width 0 height 0
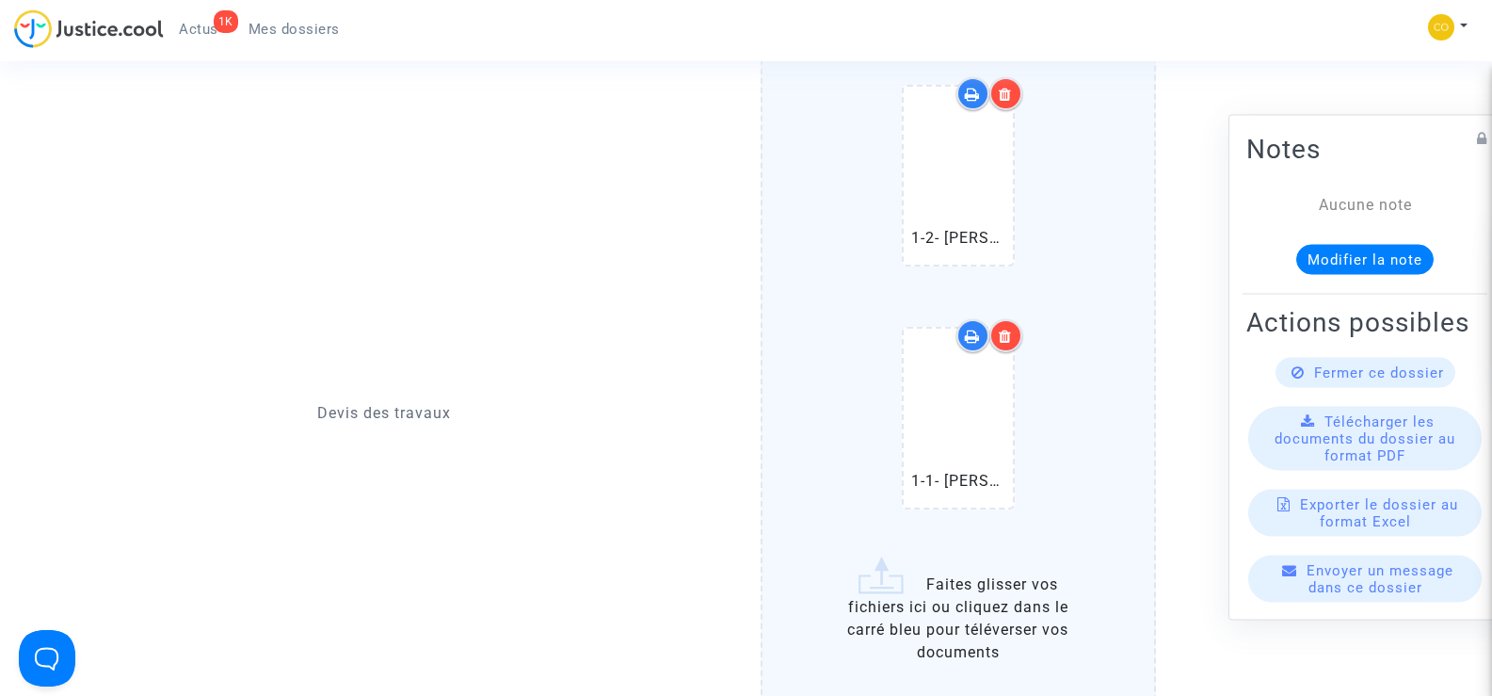
scroll to position [1506, 0]
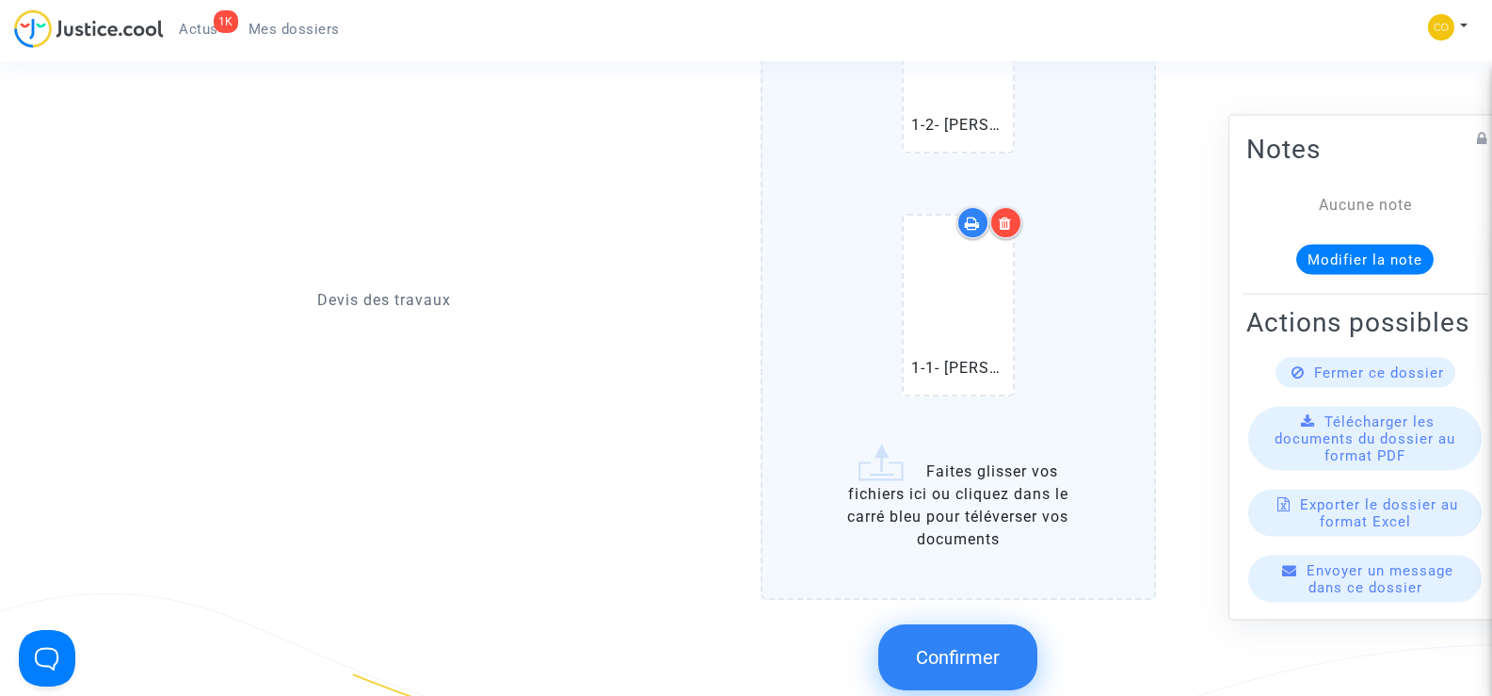
click at [998, 475] on label "1-2- [PERSON_NAME] A GRANULE devis (2).pdf 1-1- elvis ITE devis (2).pdf Faites …" at bounding box center [959, 247] width 396 height 703
click at [0, 0] on input "1-2- [PERSON_NAME] A GRANULE devis (2).pdf 1-1- elvis ITE devis (2).pdf Faites …" at bounding box center [0, 0] width 0 height 0
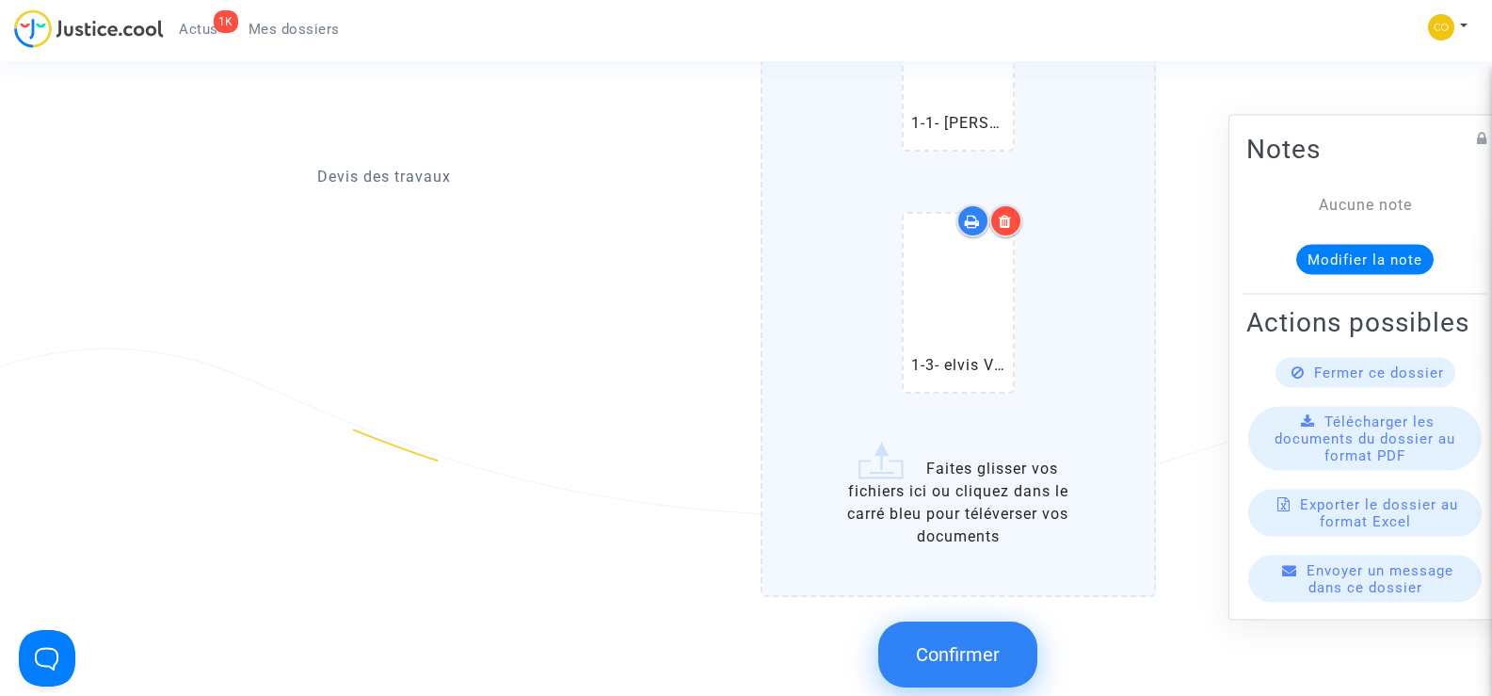
scroll to position [1789, 0]
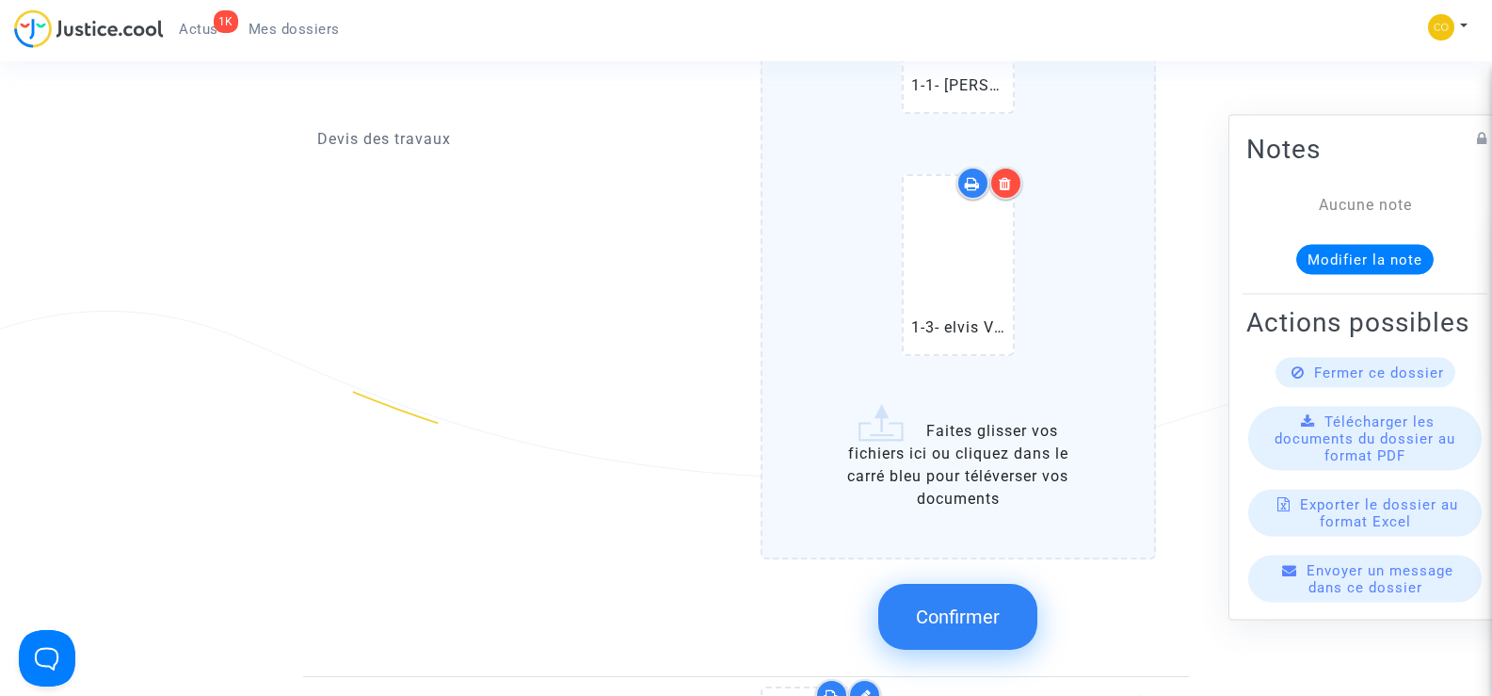
click at [973, 584] on button "Confirmer" at bounding box center [957, 617] width 159 height 66
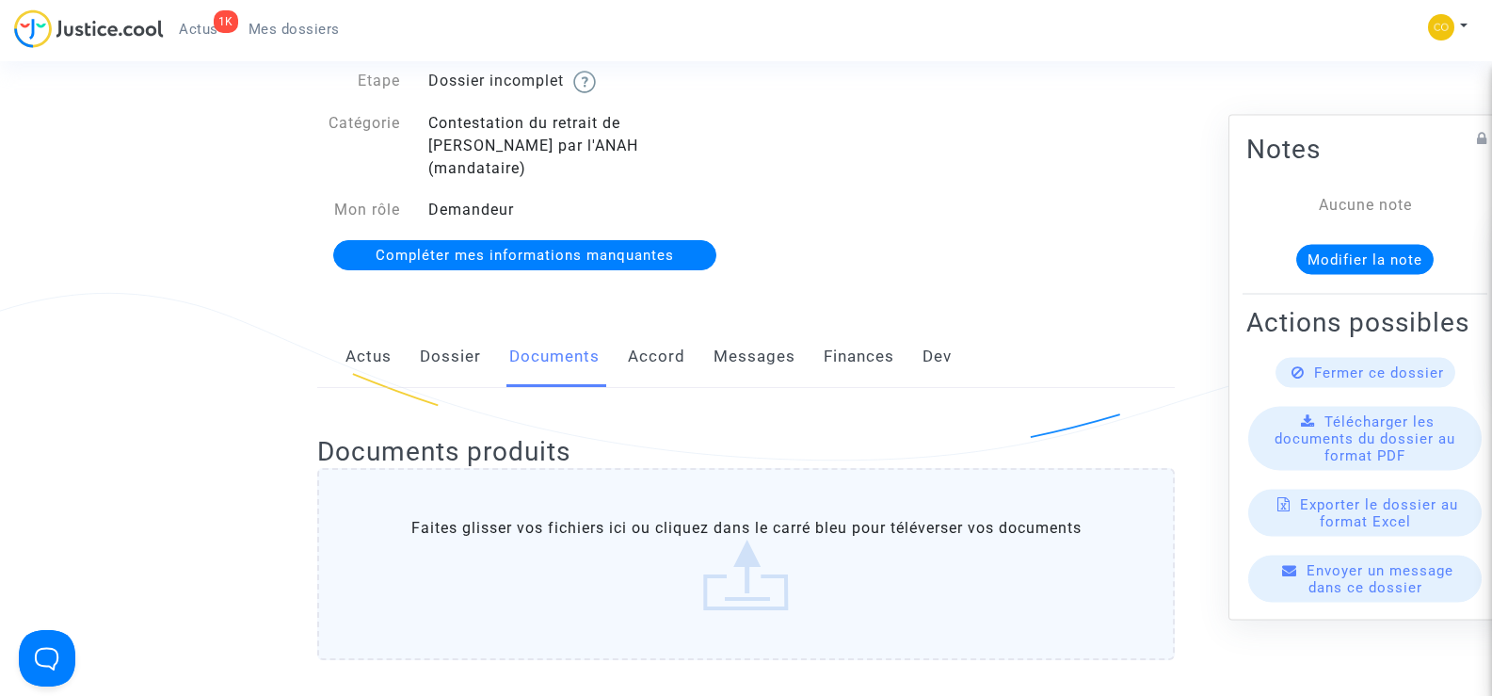
scroll to position [0, 0]
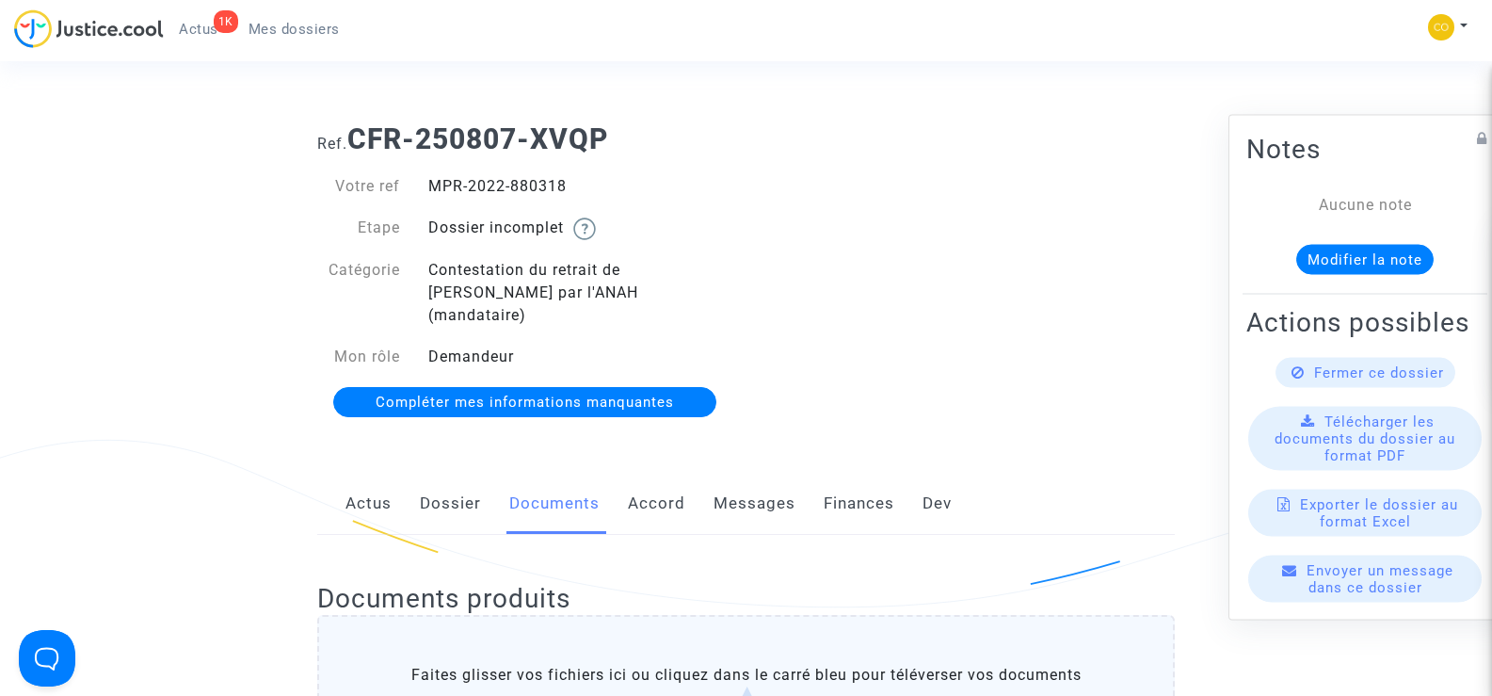
click at [306, 36] on span "Mes dossiers" at bounding box center [294, 29] width 91 height 17
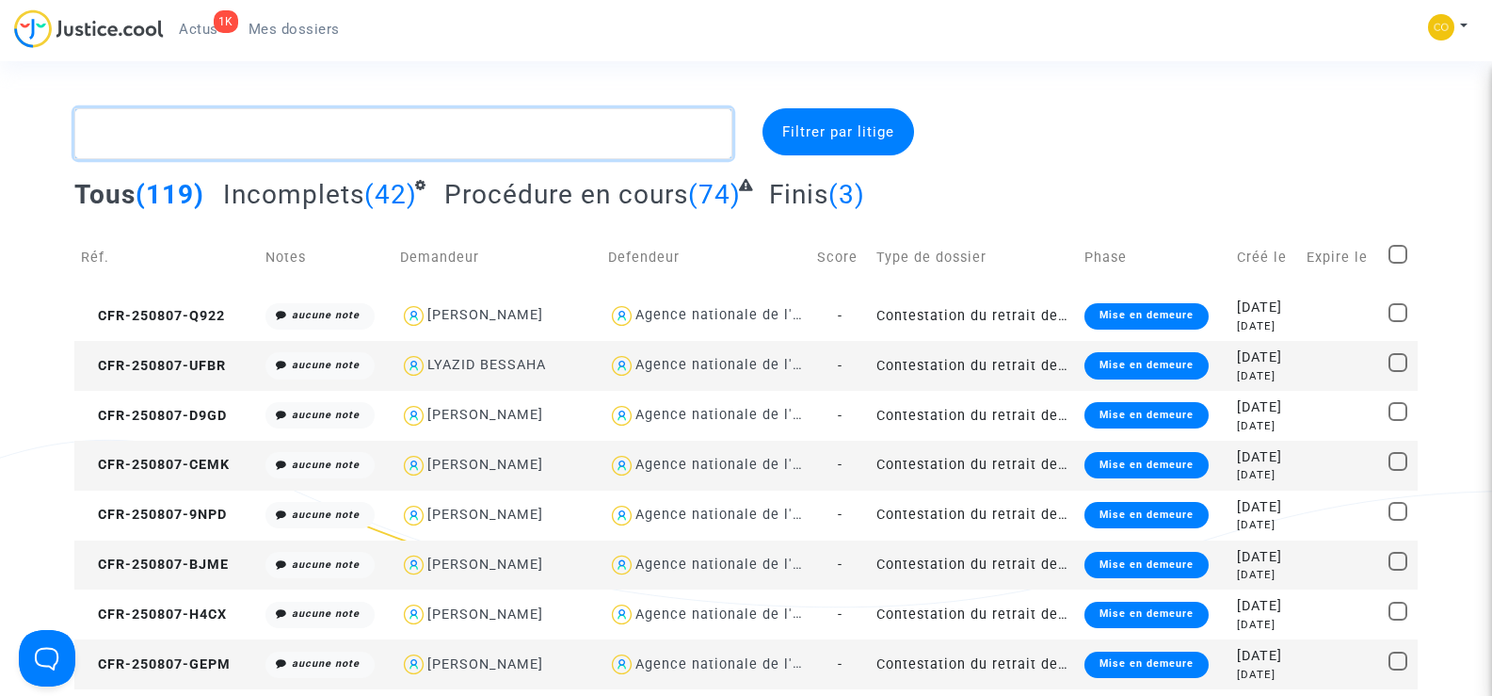
click at [235, 145] on textarea at bounding box center [402, 133] width 657 height 51
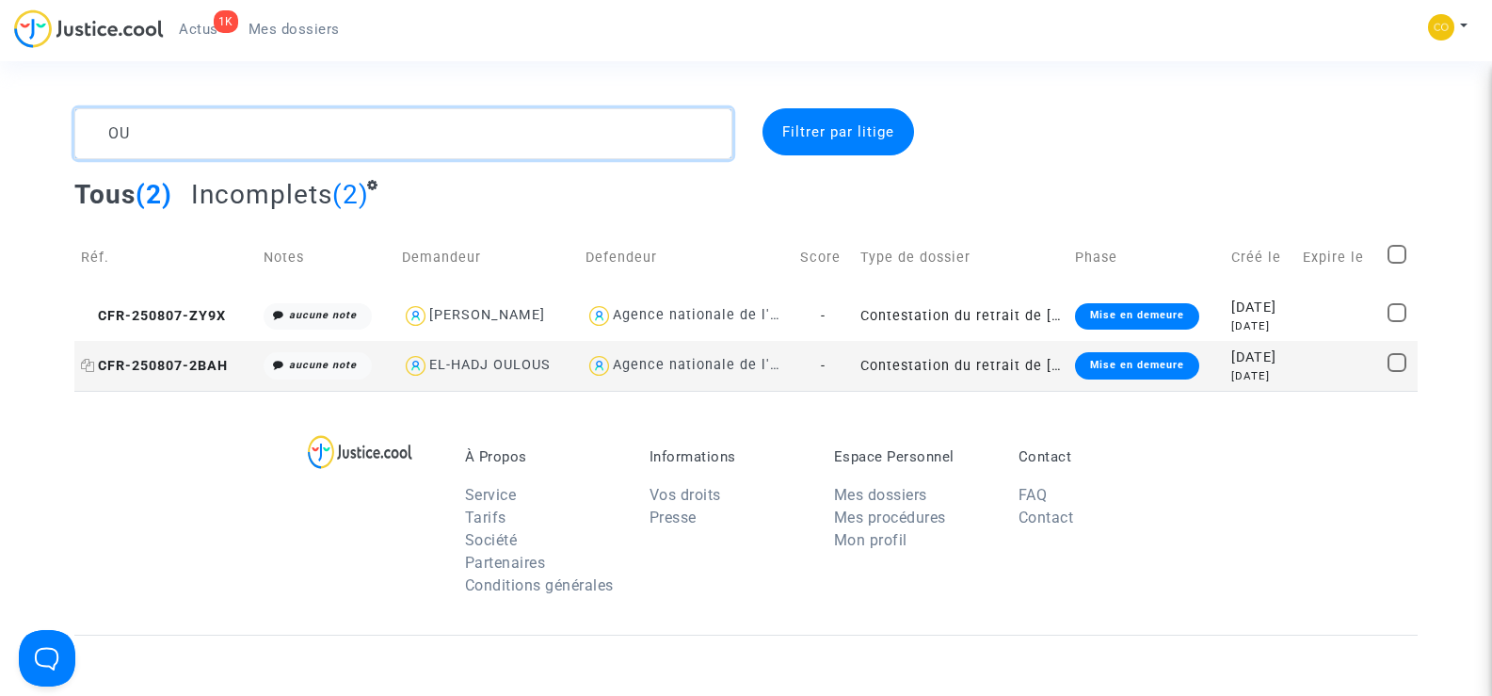
type textarea "OU"
click at [122, 363] on span "CFR-250807-2BAH" at bounding box center [154, 366] width 147 height 16
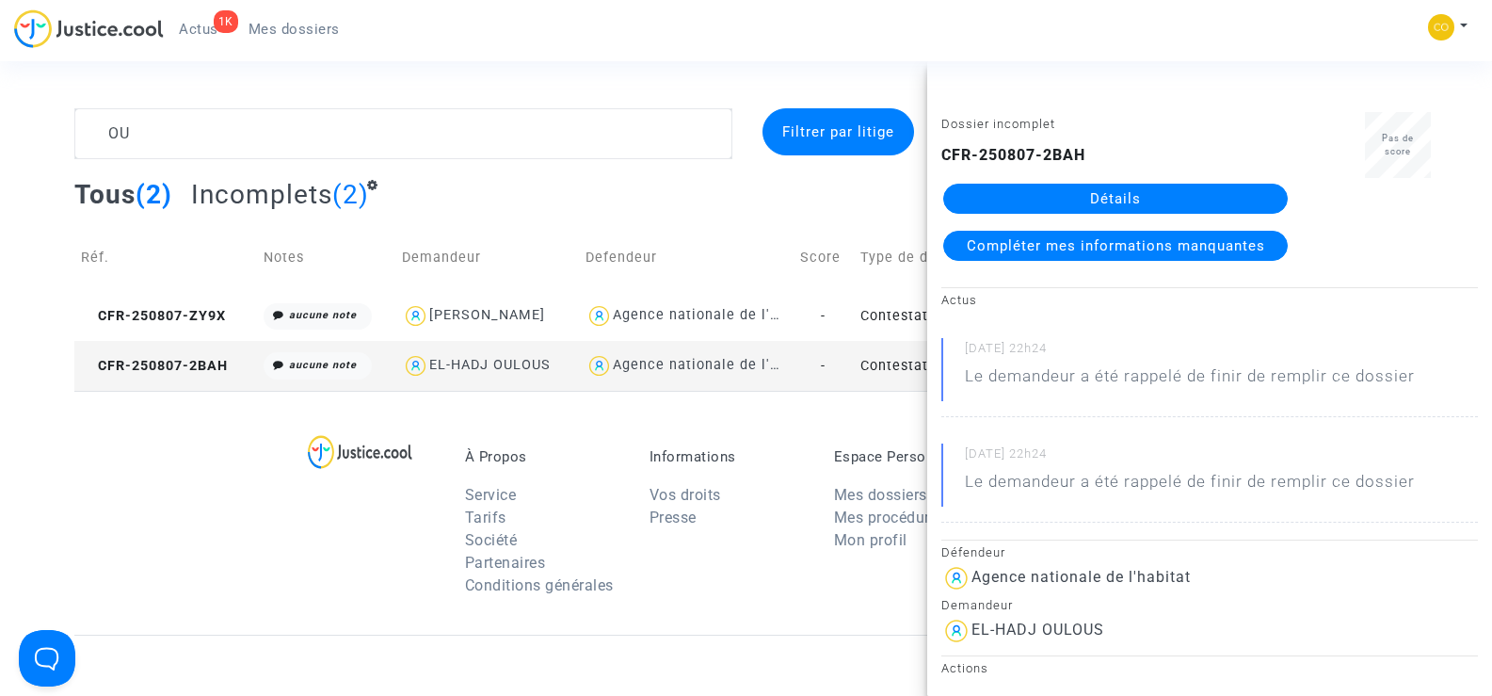
click at [1140, 195] on link "Détails" at bounding box center [1115, 199] width 345 height 30
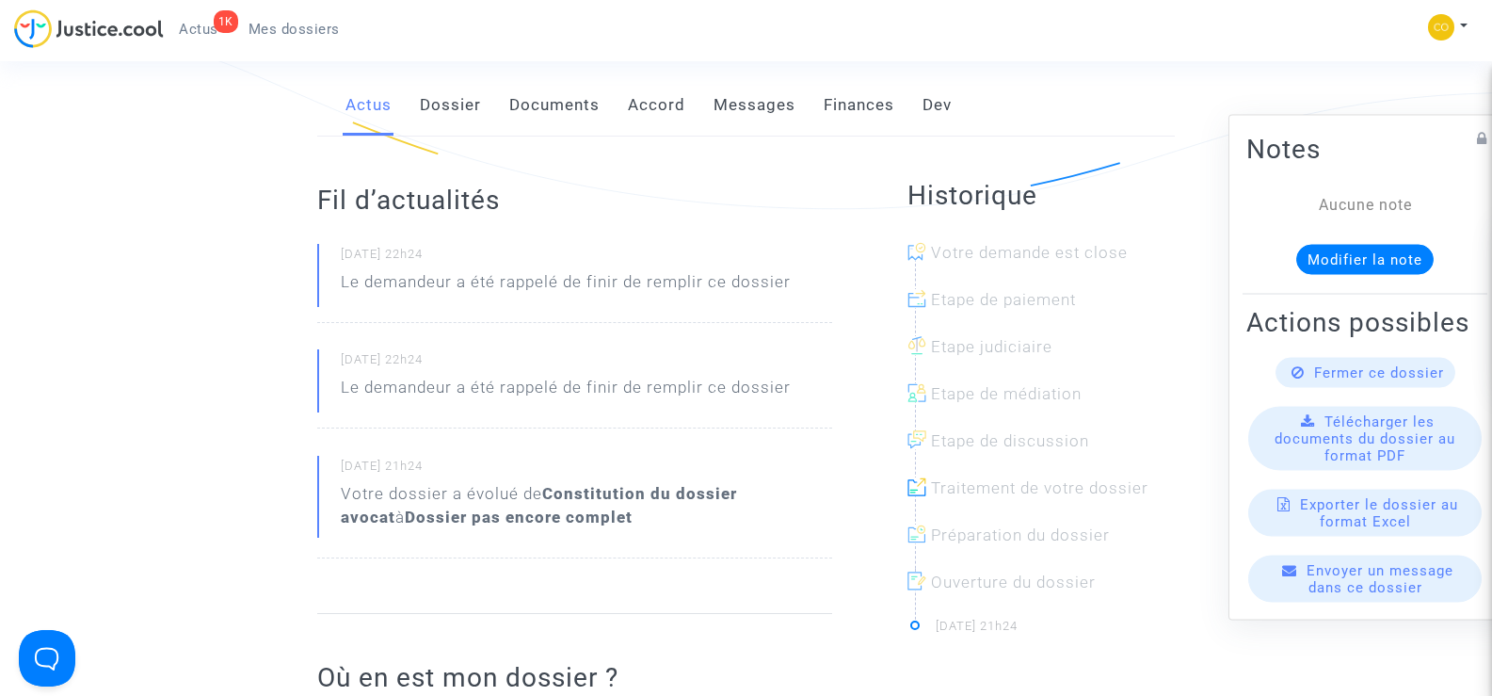
scroll to position [377, 0]
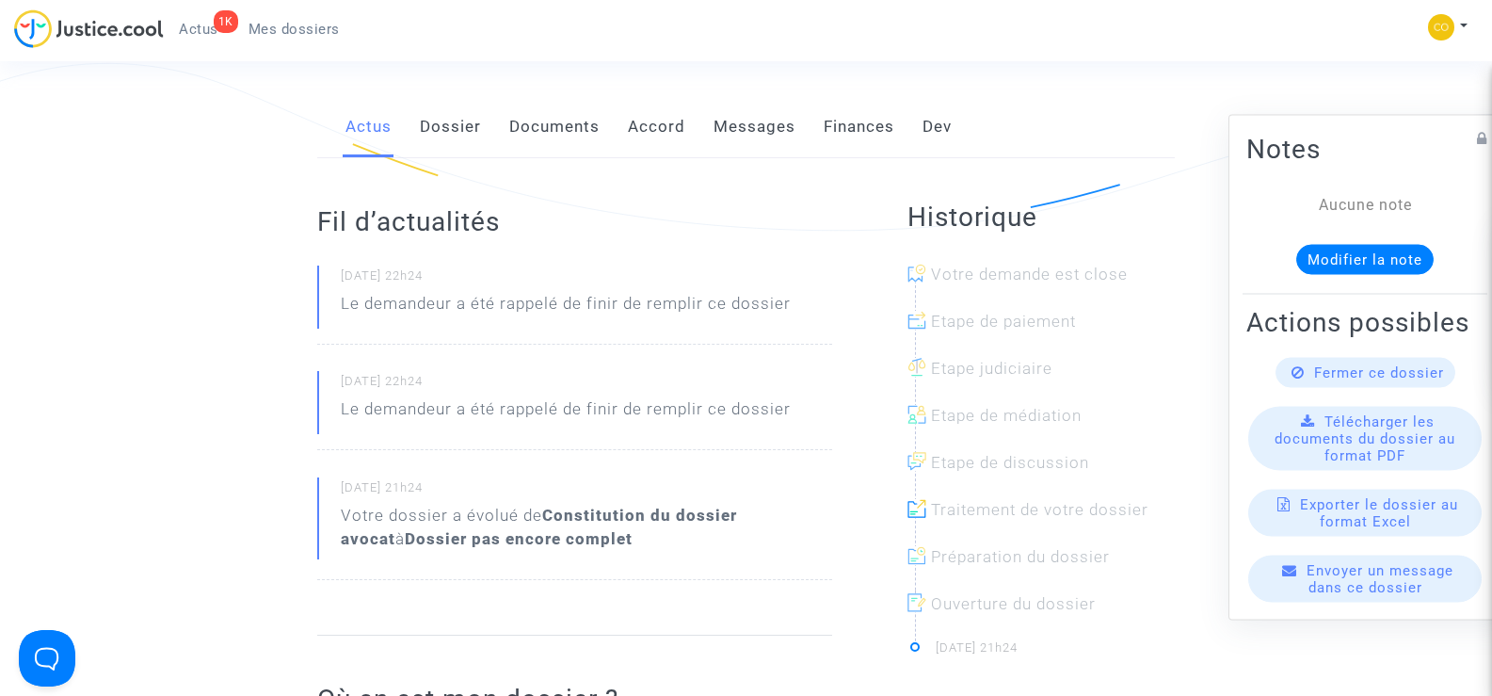
click at [563, 96] on link "Documents" at bounding box center [554, 127] width 90 height 62
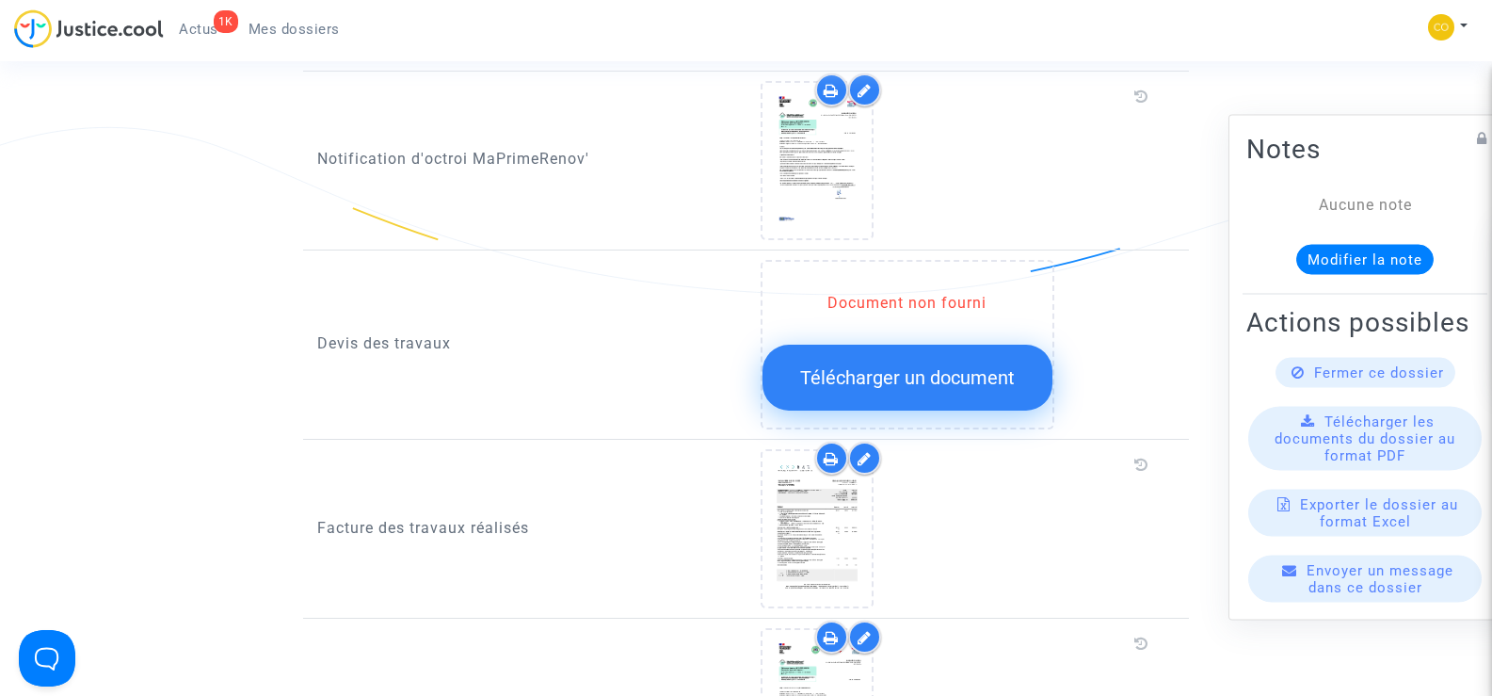
scroll to position [1129, 0]
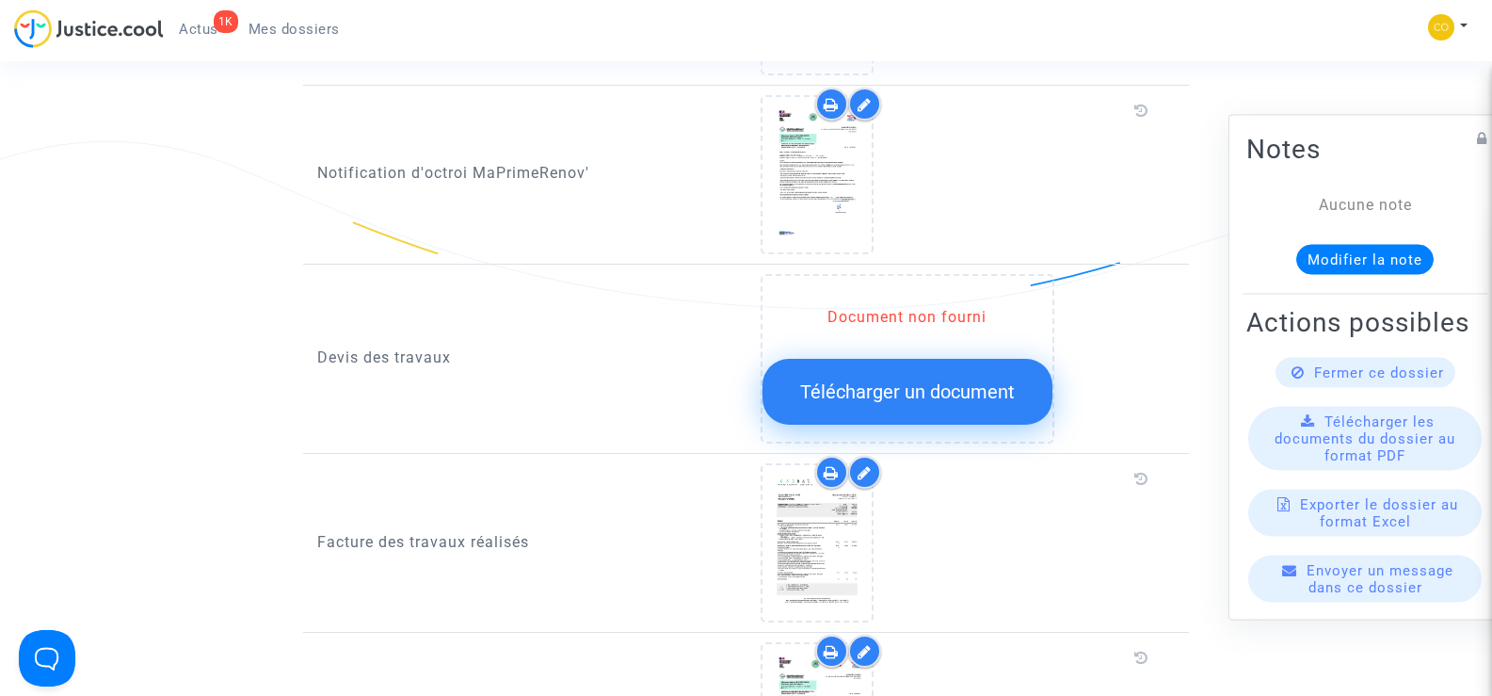
click at [950, 380] on span "Télécharger un document" at bounding box center [907, 391] width 215 height 23
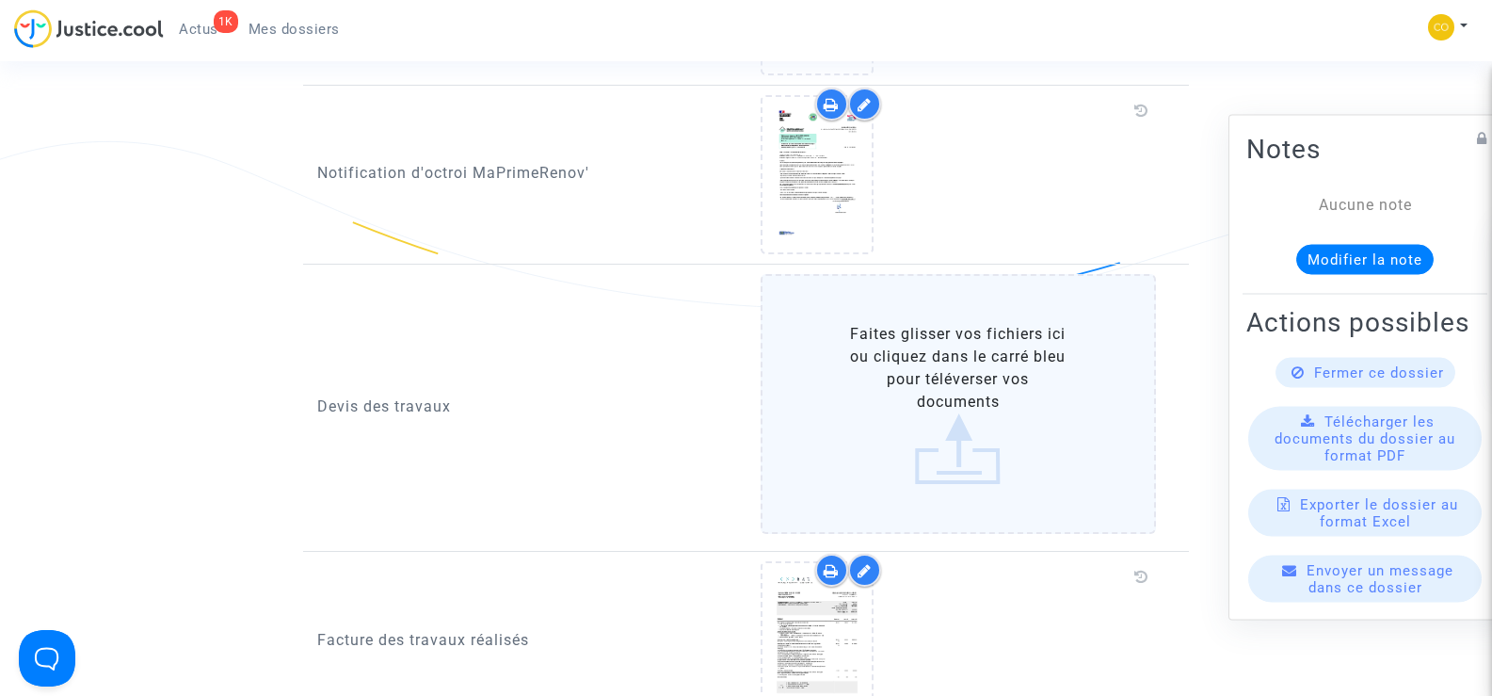
click at [956, 382] on label "Faites glisser vos fichiers ici ou cliquez dans le carré bleu pour téléverser v…" at bounding box center [959, 404] width 396 height 260
click at [0, 0] on input "Faites glisser vos fichiers ici ou cliquez dans le carré bleu pour téléverser v…" at bounding box center [0, 0] width 0 height 0
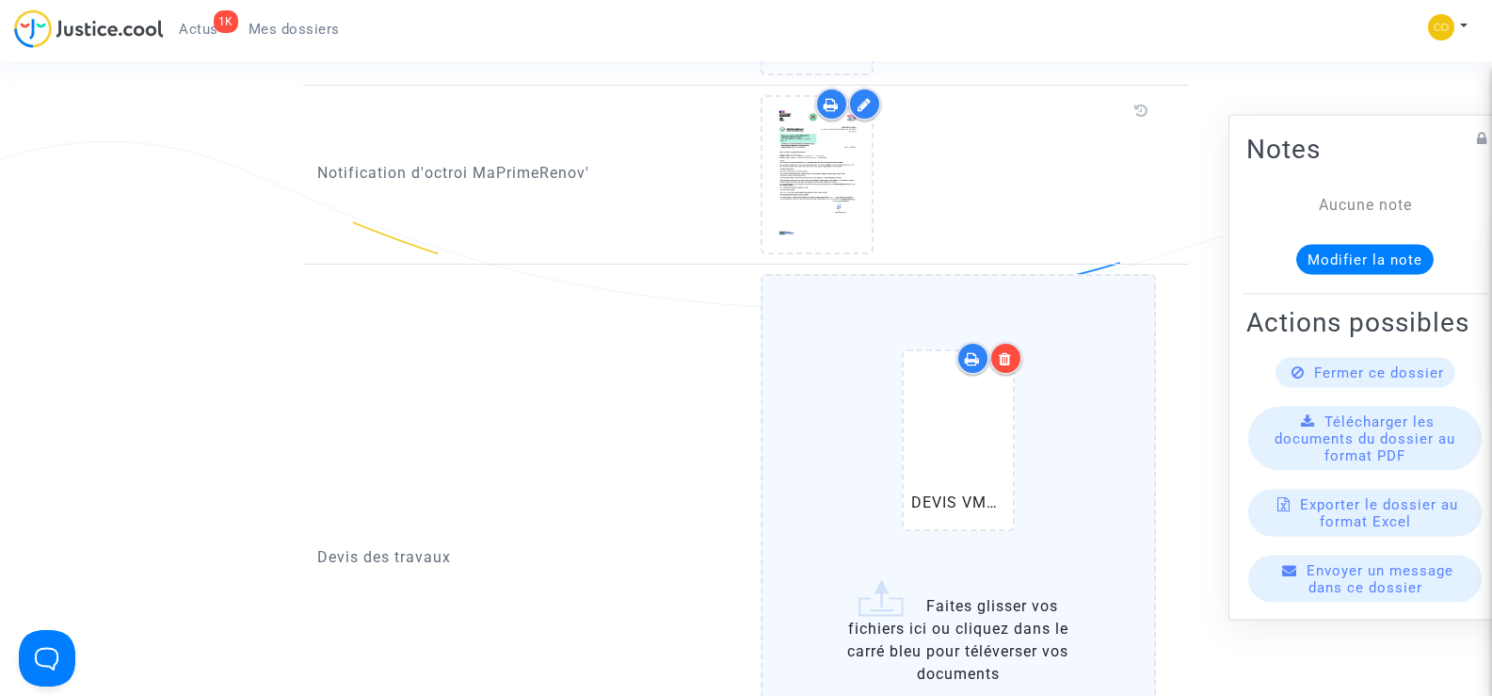
click at [1004, 351] on icon at bounding box center [1005, 358] width 13 height 15
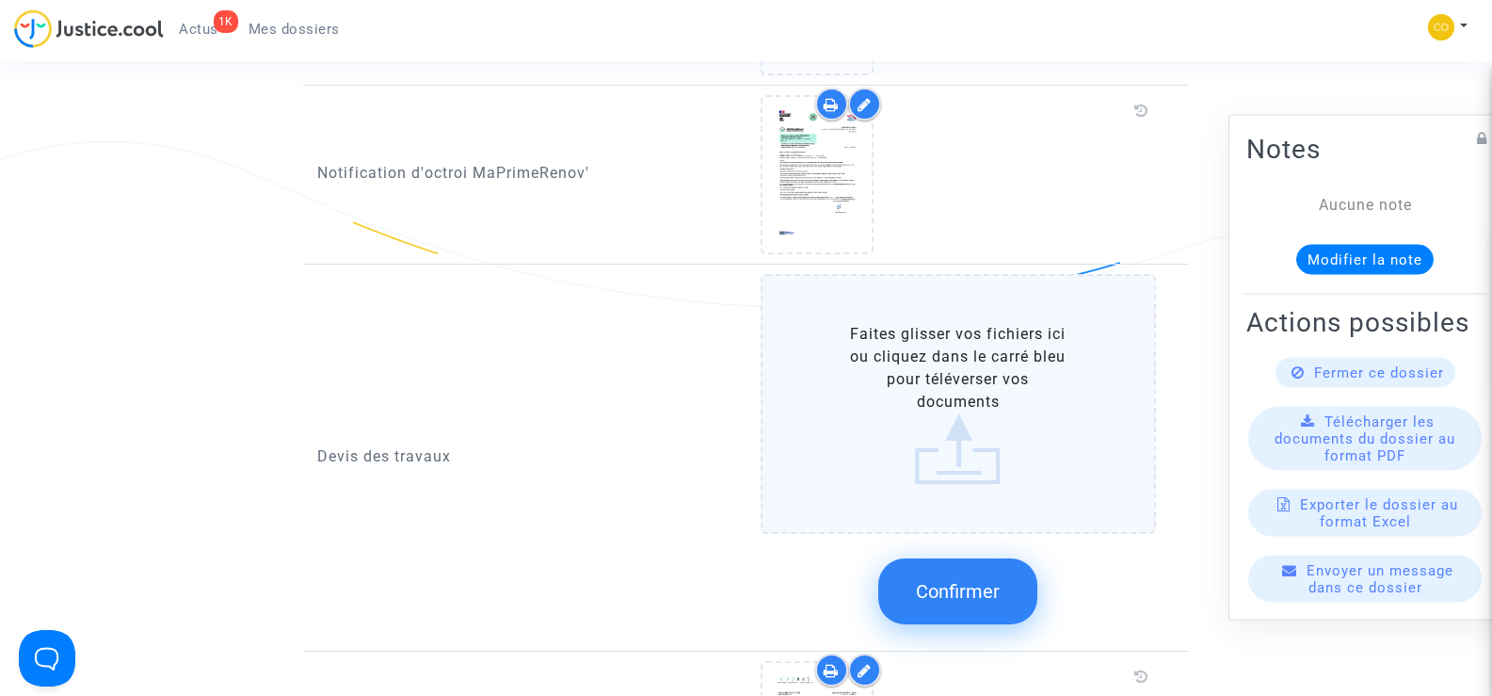
click at [958, 377] on label "Faites glisser vos fichiers ici ou cliquez dans le carré bleu pour téléverser v…" at bounding box center [959, 404] width 396 height 260
click at [0, 0] on input "Faites glisser vos fichiers ici ou cliquez dans le carré bleu pour téléverser v…" at bounding box center [0, 0] width 0 height 0
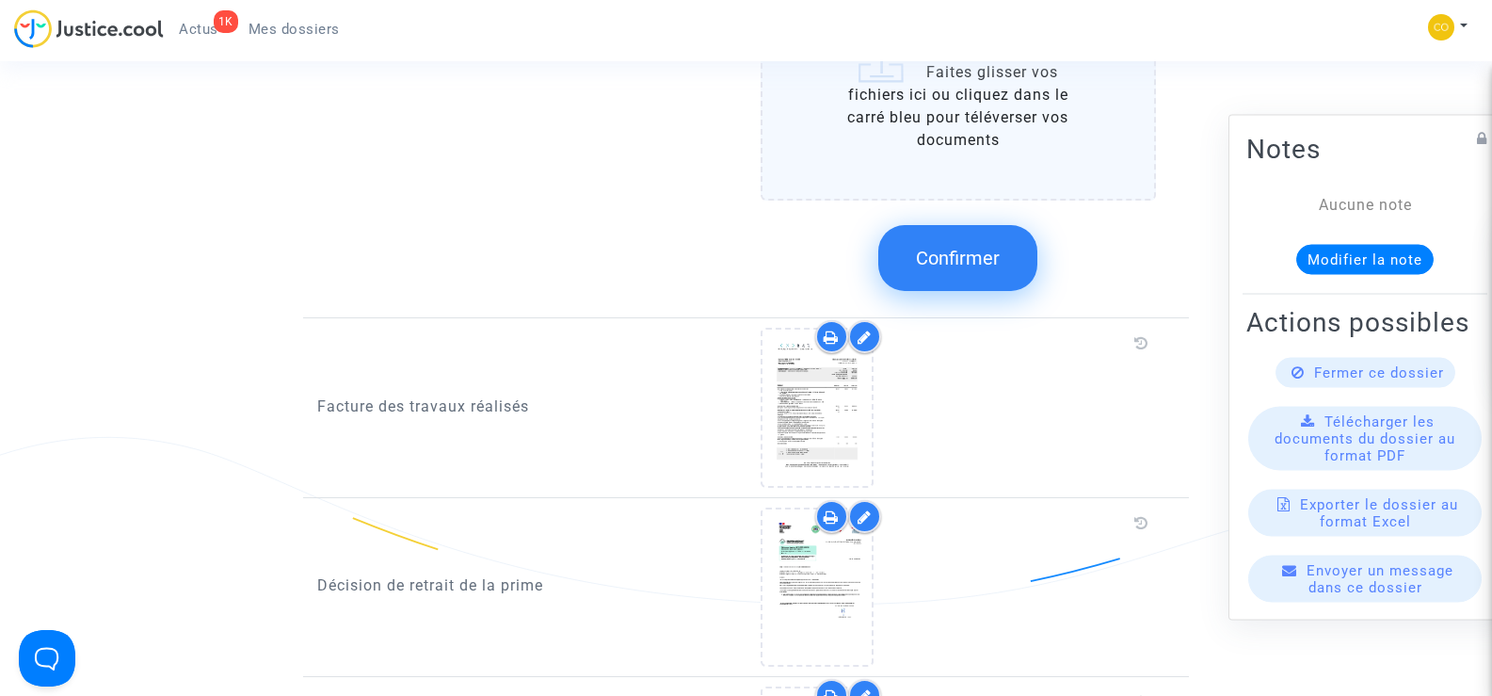
scroll to position [1694, 0]
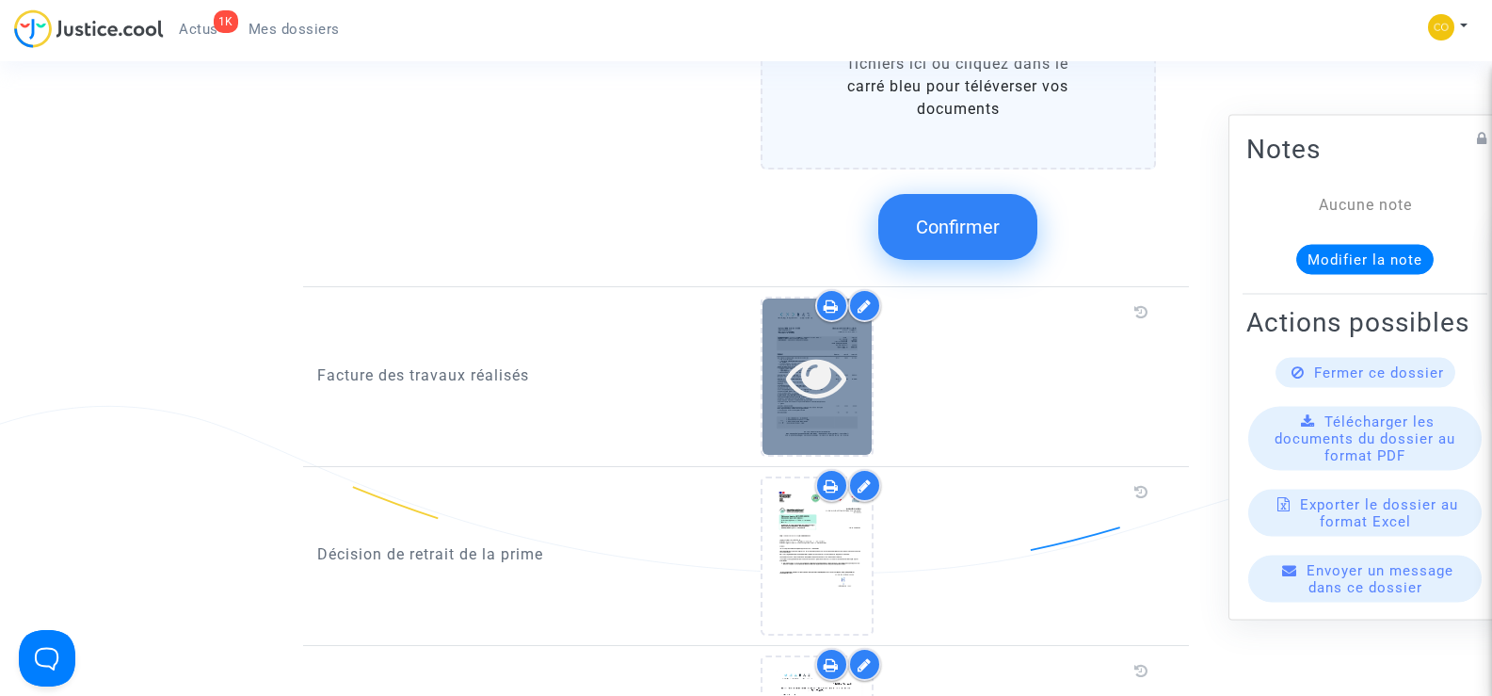
click at [778, 369] on div at bounding box center [817, 376] width 109 height 60
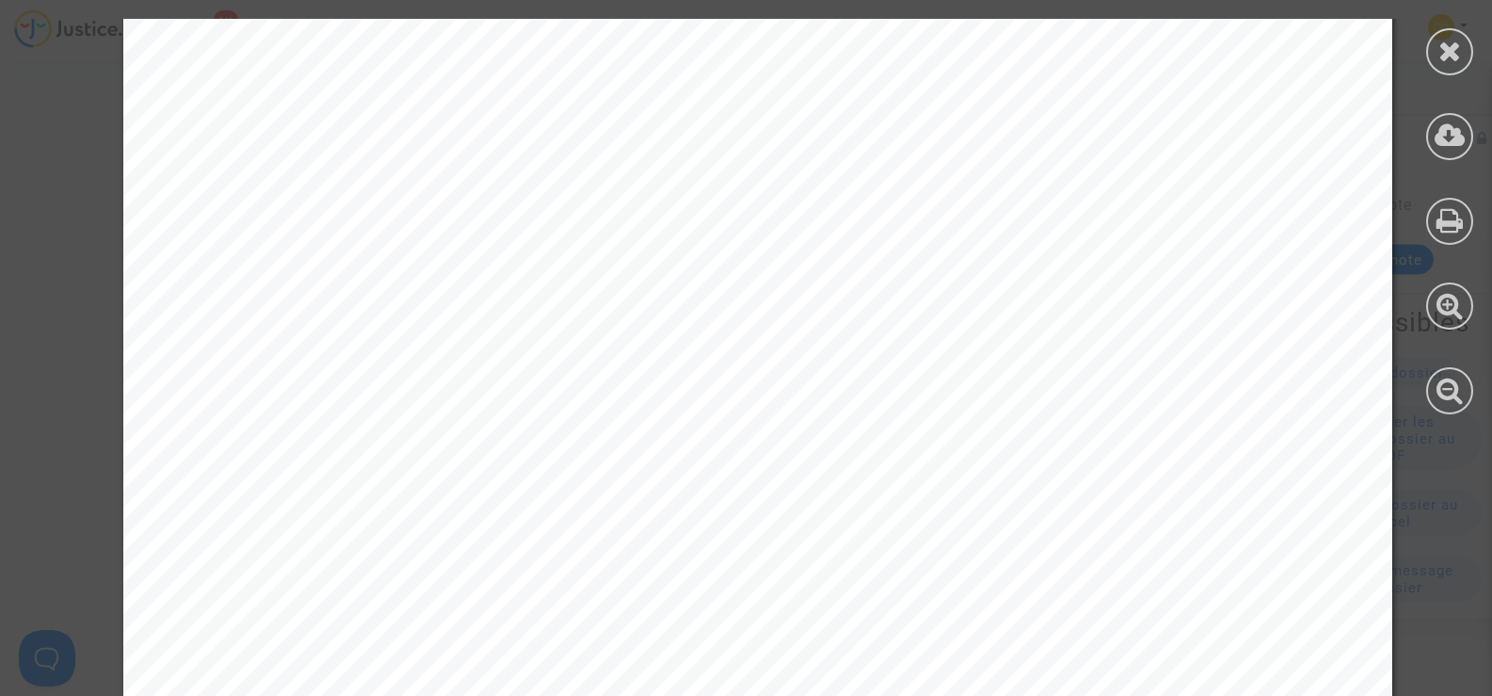
scroll to position [11974, 0]
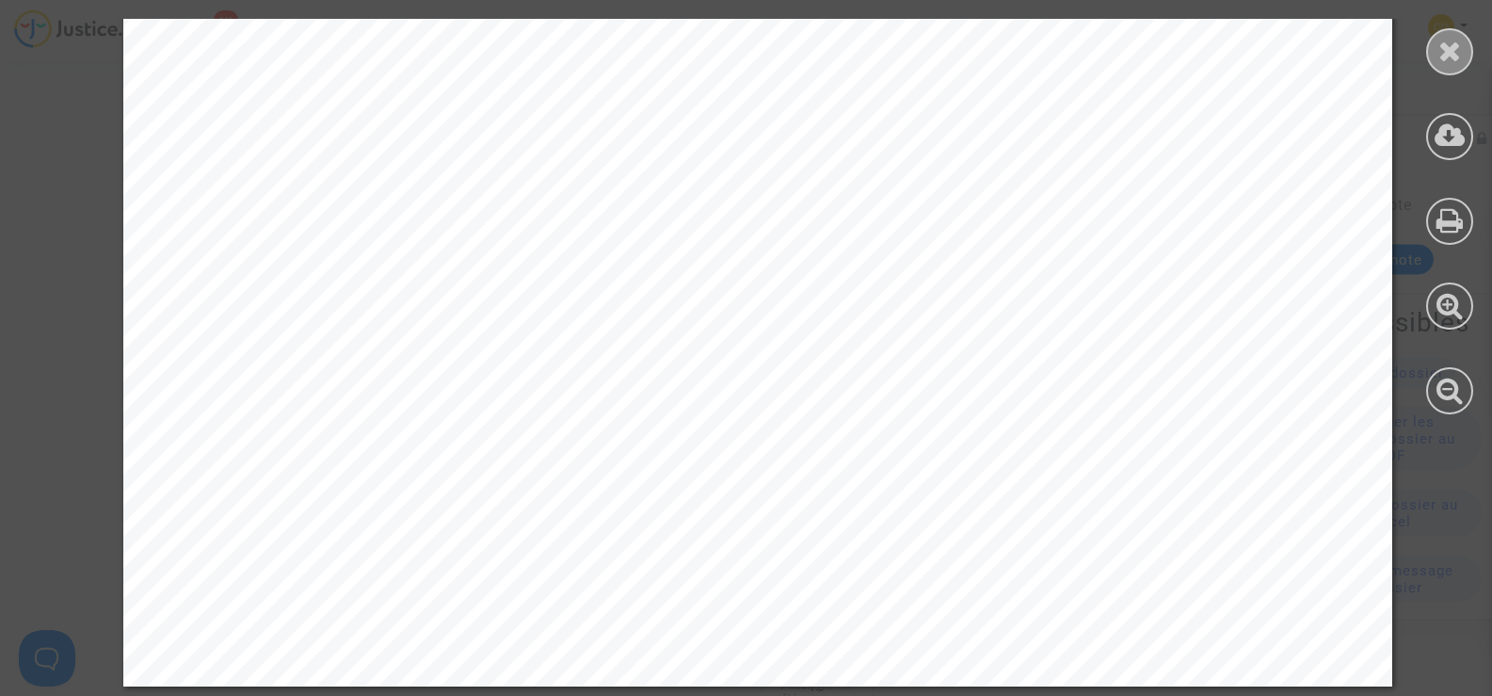
click at [1467, 55] on div at bounding box center [1449, 51] width 47 height 47
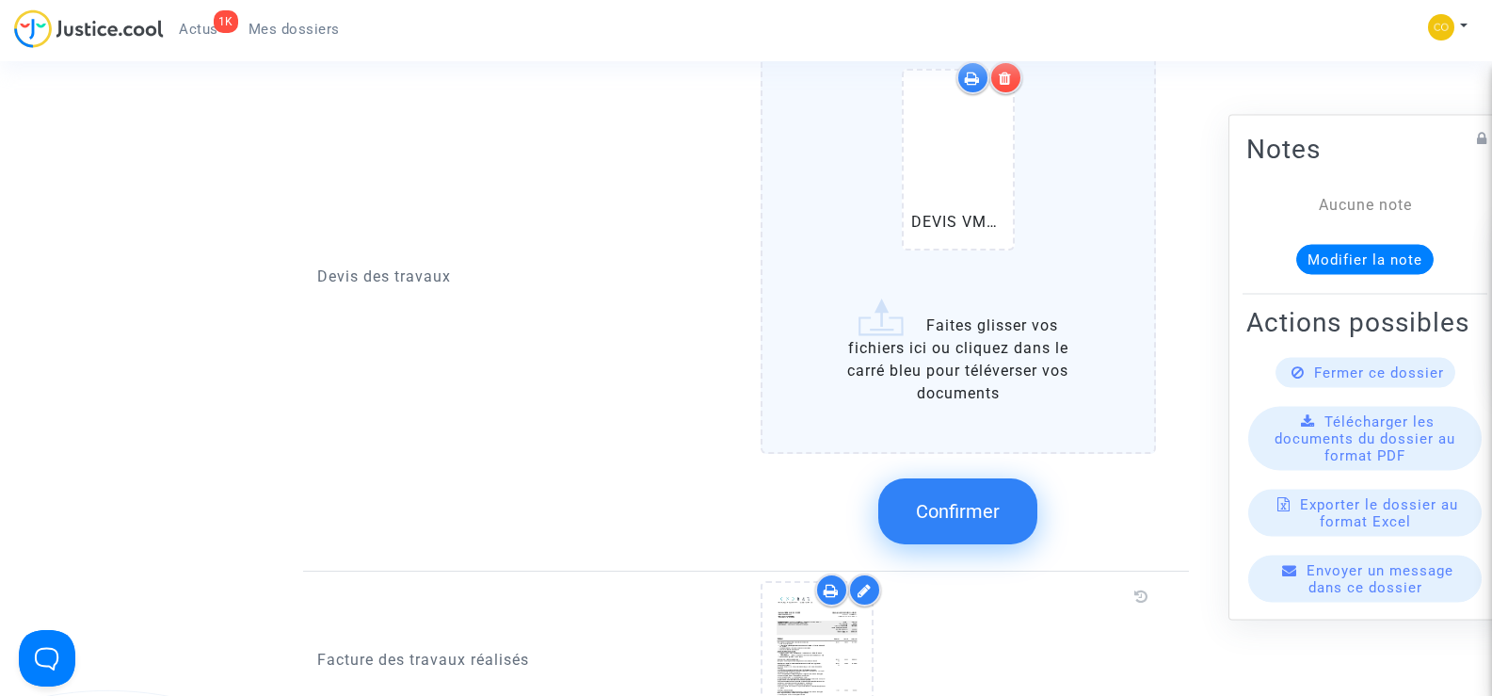
scroll to position [1411, 0]
click at [966, 356] on label "DEVIS VMC .pdf Faites glisser vos fichiers ici ou cliquez dans le carré bleu po…" at bounding box center [959, 222] width 396 height 460
click at [0, 0] on input "DEVIS VMC .pdf Faites glisser vos fichiers ici ou cliquez dans le carré bleu po…" at bounding box center [0, 0] width 0 height 0
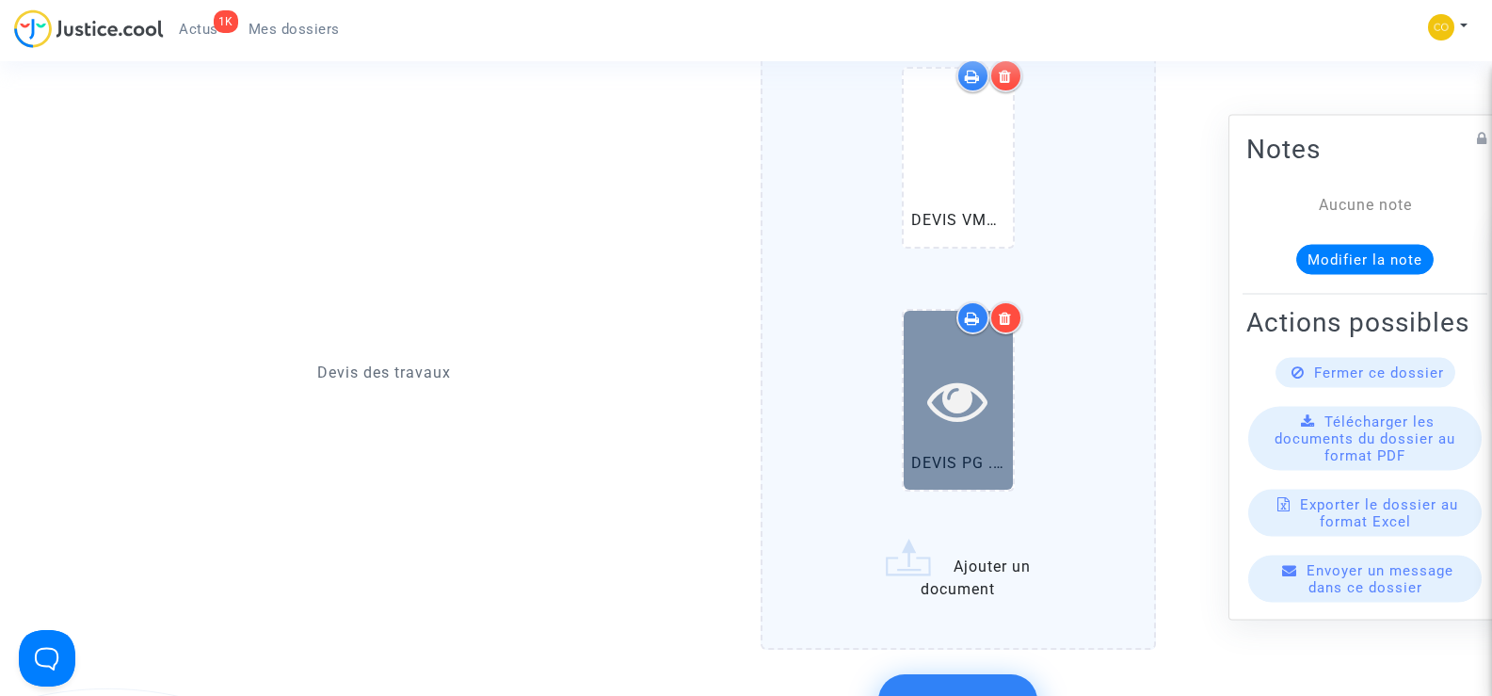
click at [991, 432] on div at bounding box center [958, 400] width 109 height 178
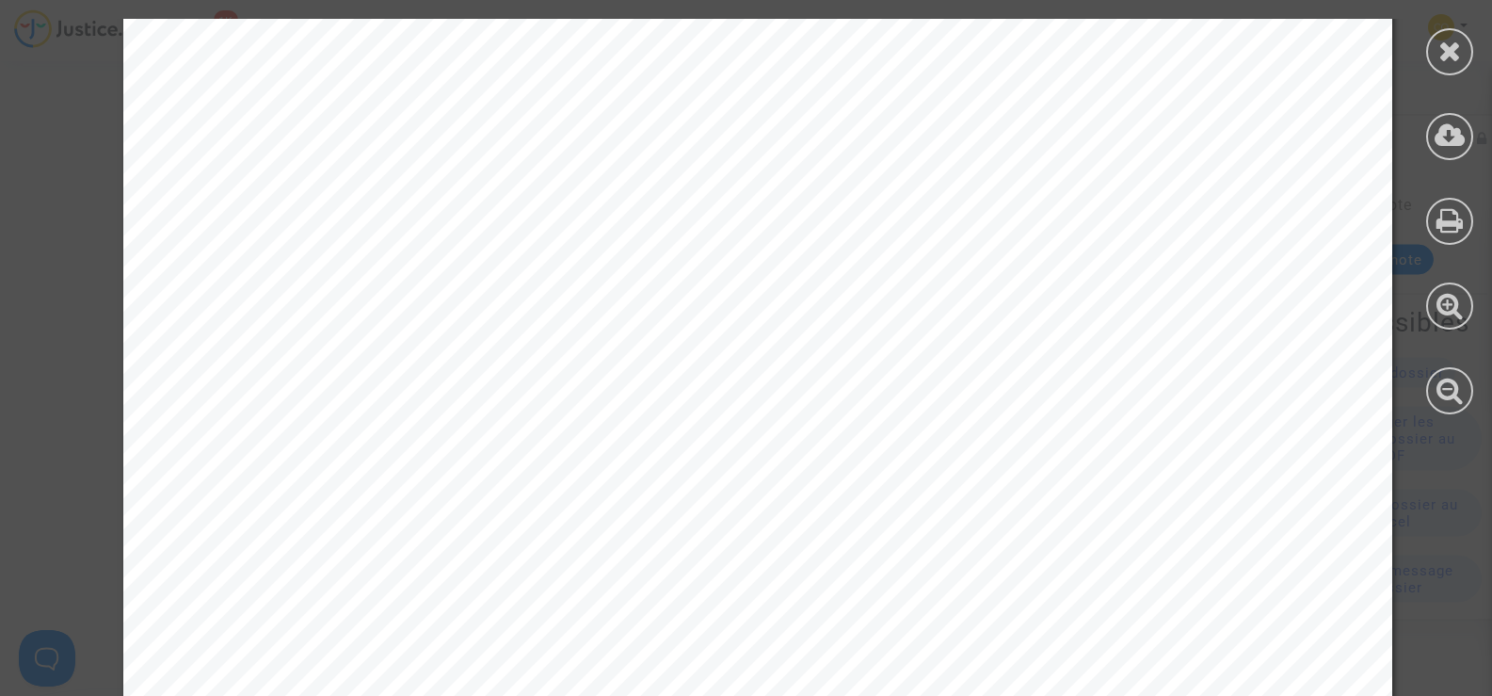
scroll to position [2949, 0]
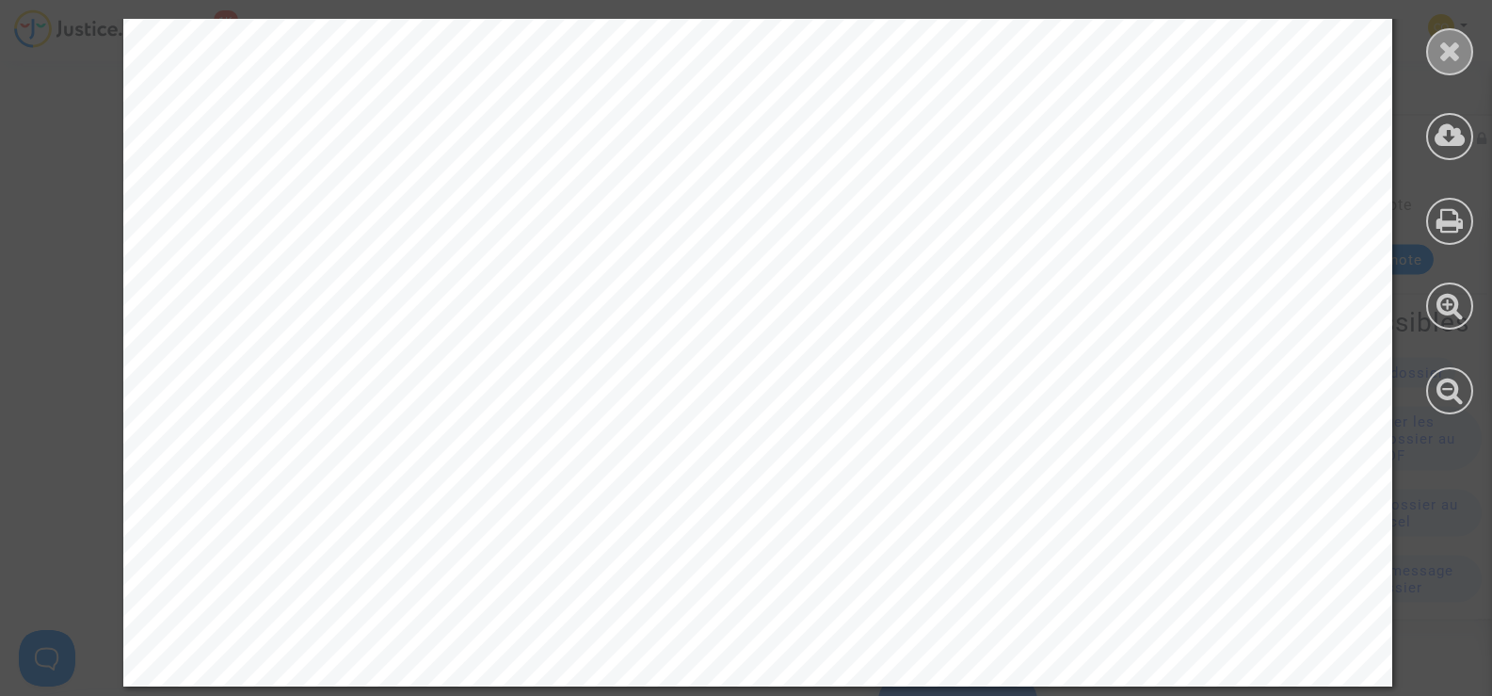
click at [1438, 68] on div at bounding box center [1449, 51] width 47 height 47
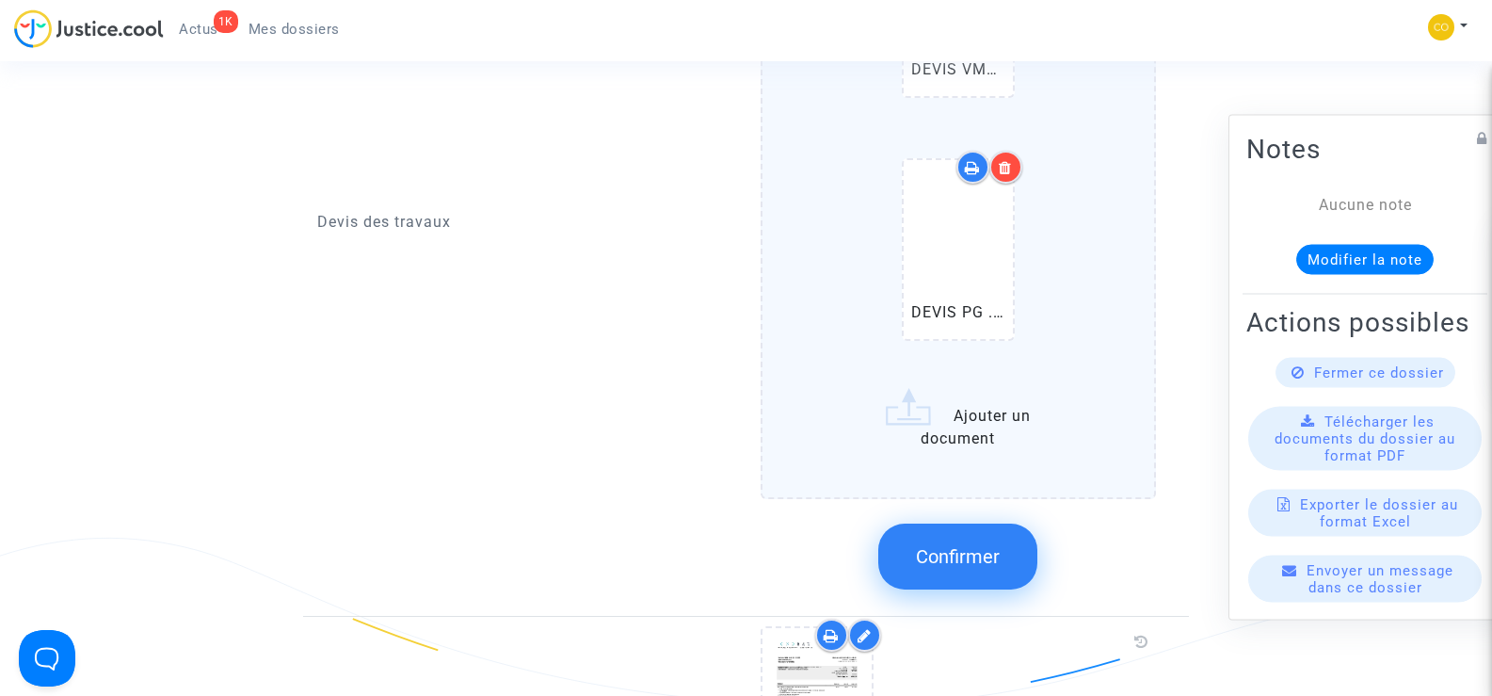
scroll to position [1788, 0]
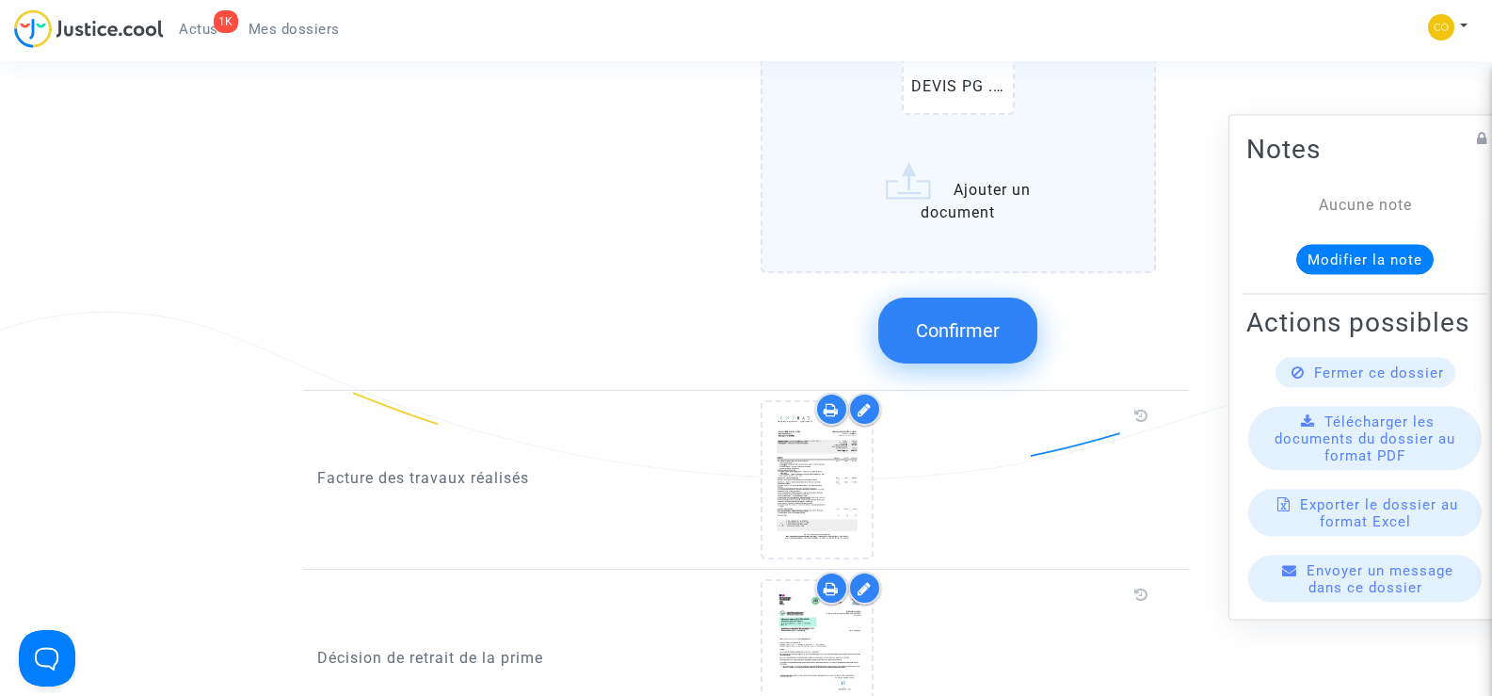
click at [0, 0] on input "DEVIS VMC .pdf DEVIS PG .pdf Ajouter un document" at bounding box center [0, 0] width 0 height 0
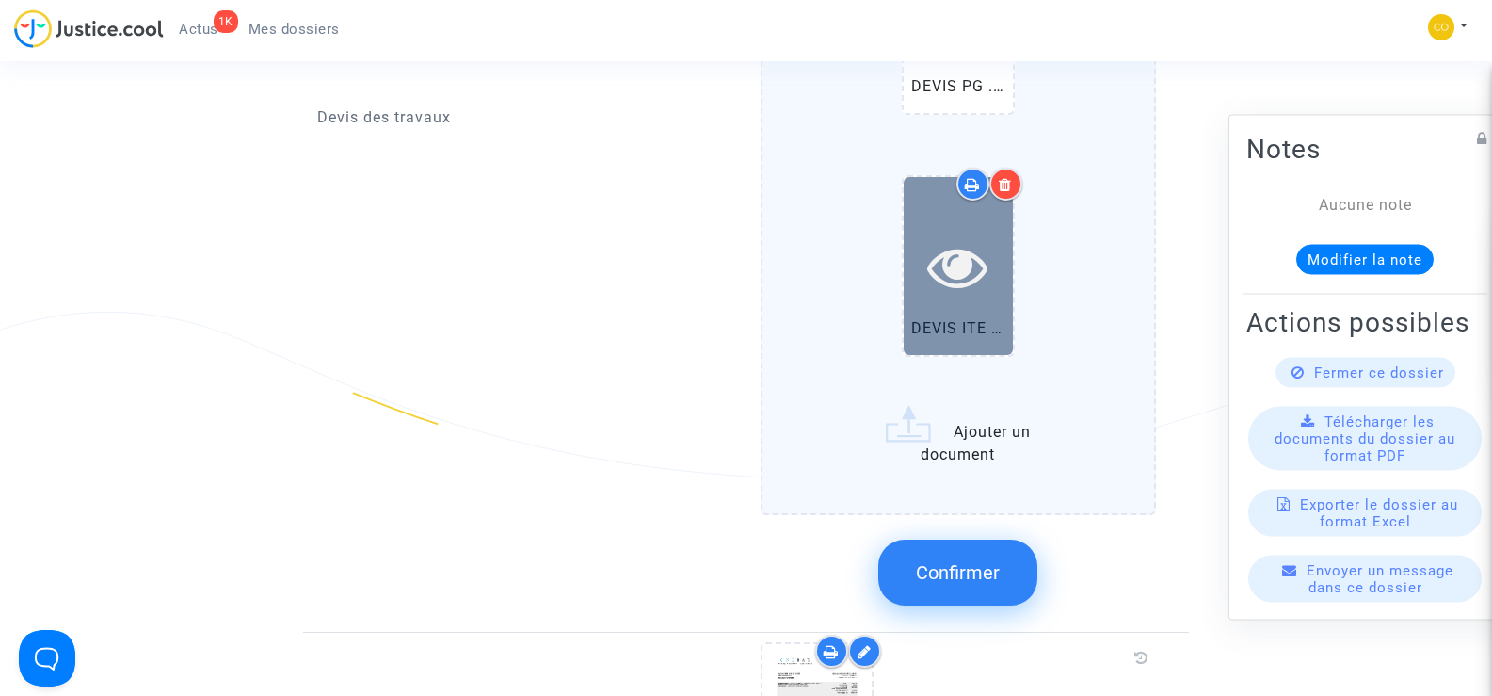
click at [961, 273] on icon at bounding box center [957, 266] width 61 height 60
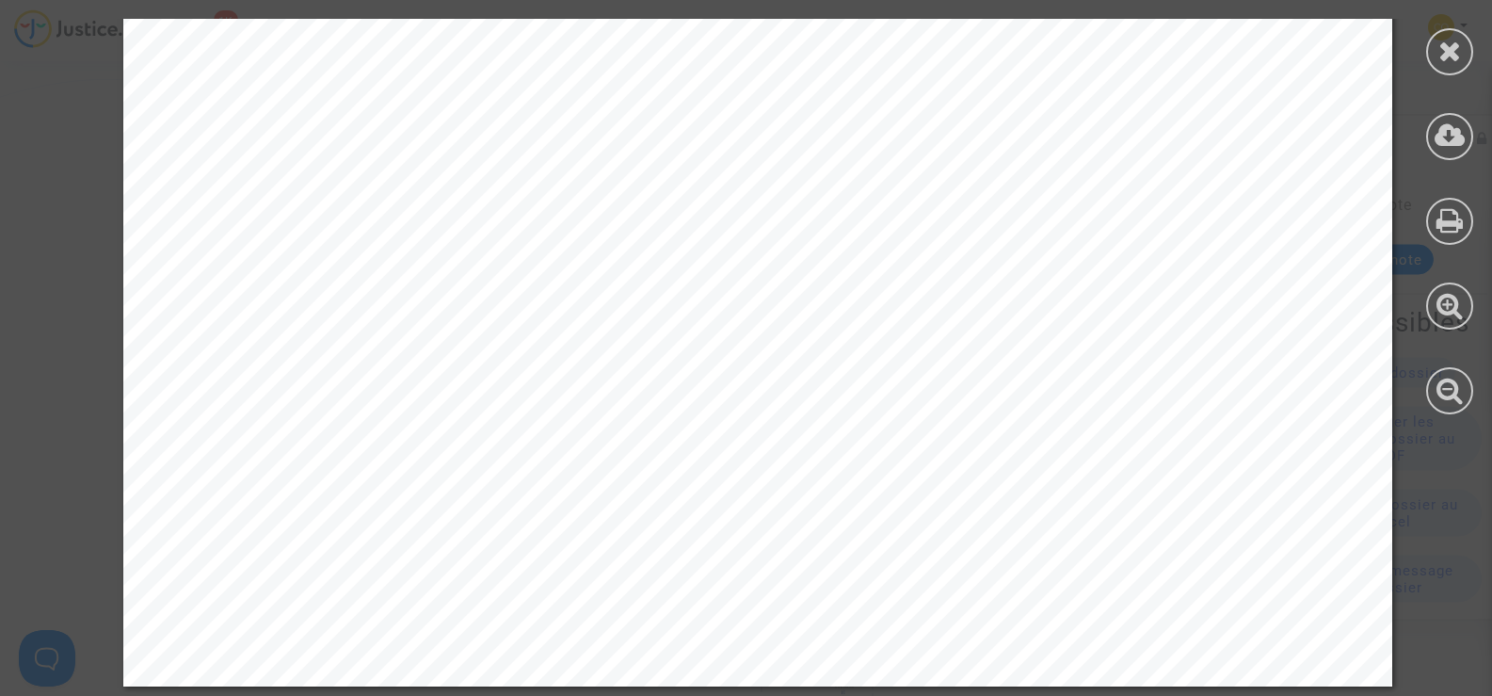
scroll to position [2259, 0]
click at [1455, 56] on icon at bounding box center [1451, 51] width 24 height 28
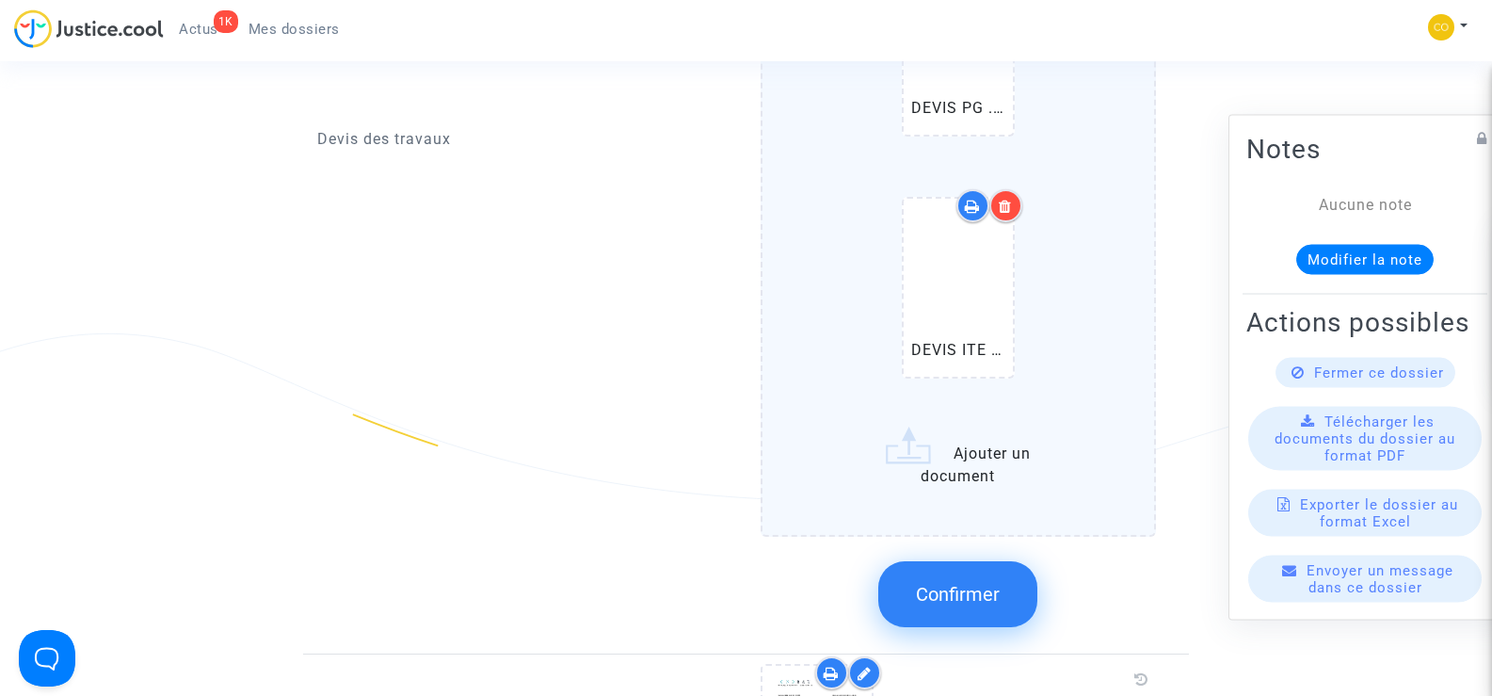
scroll to position [1882, 0]
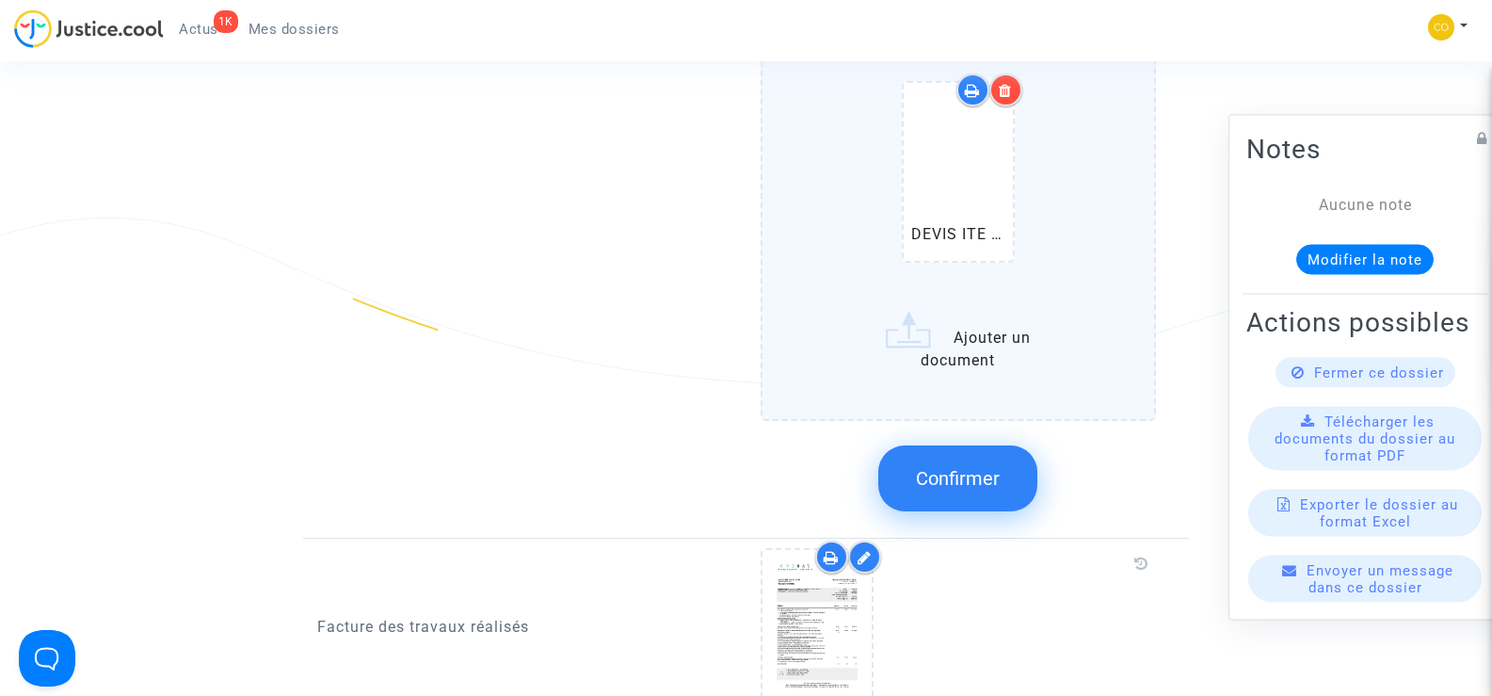
click at [969, 469] on button "Confirmer" at bounding box center [957, 478] width 159 height 66
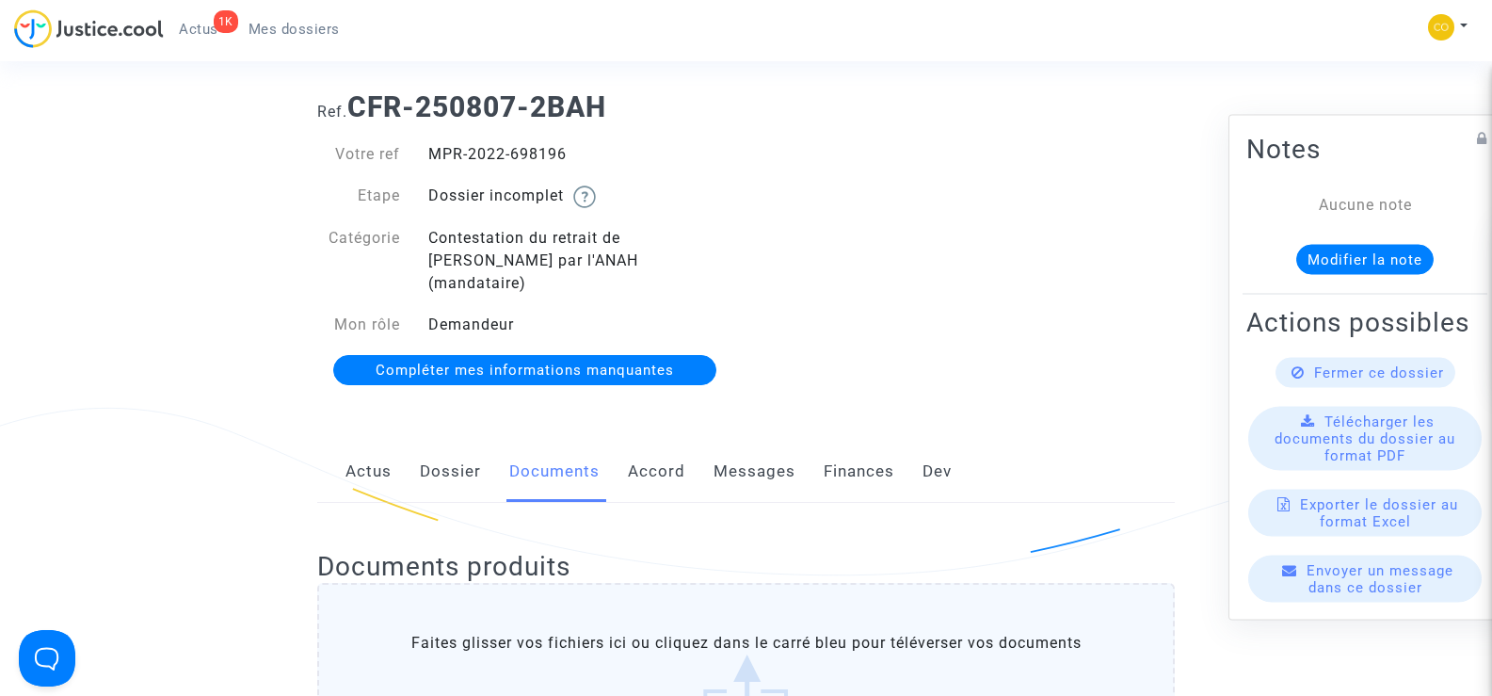
scroll to position [0, 0]
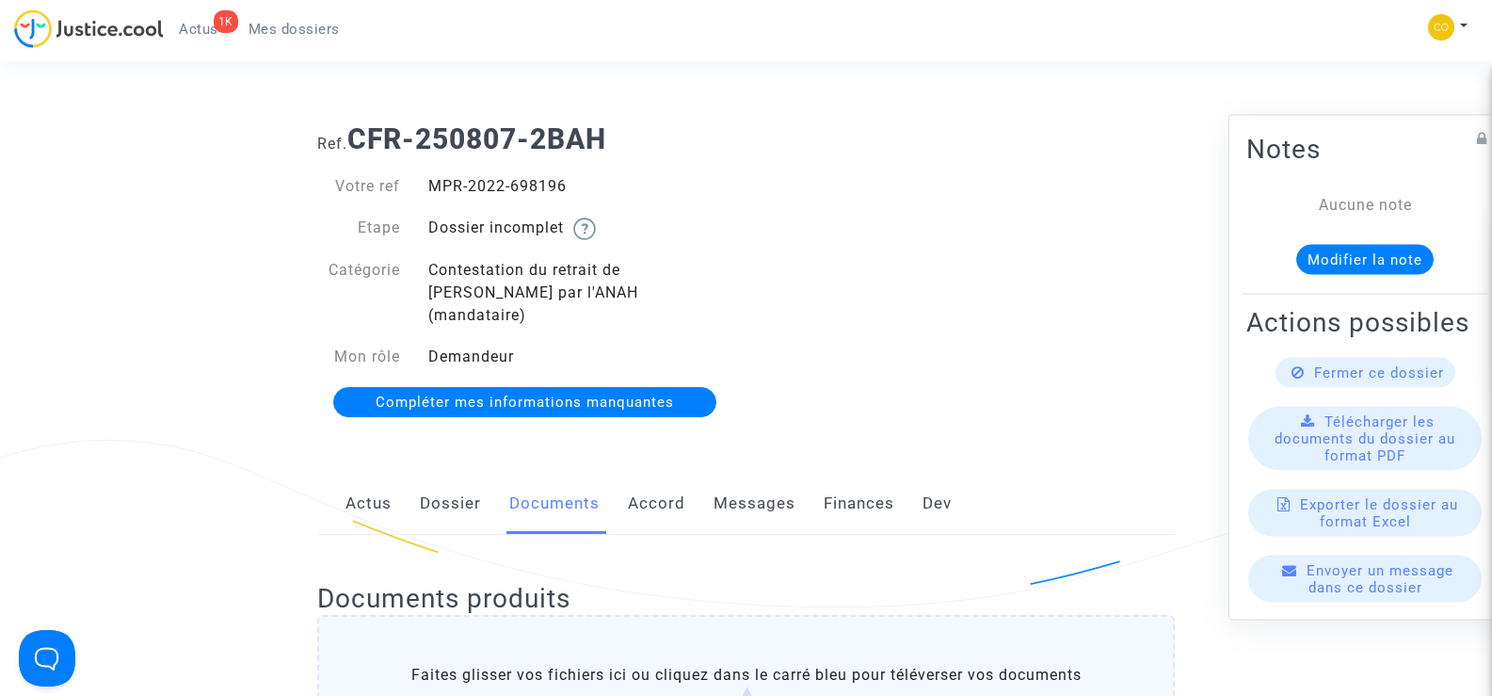
click at [330, 28] on span "Mes dossiers" at bounding box center [294, 29] width 91 height 17
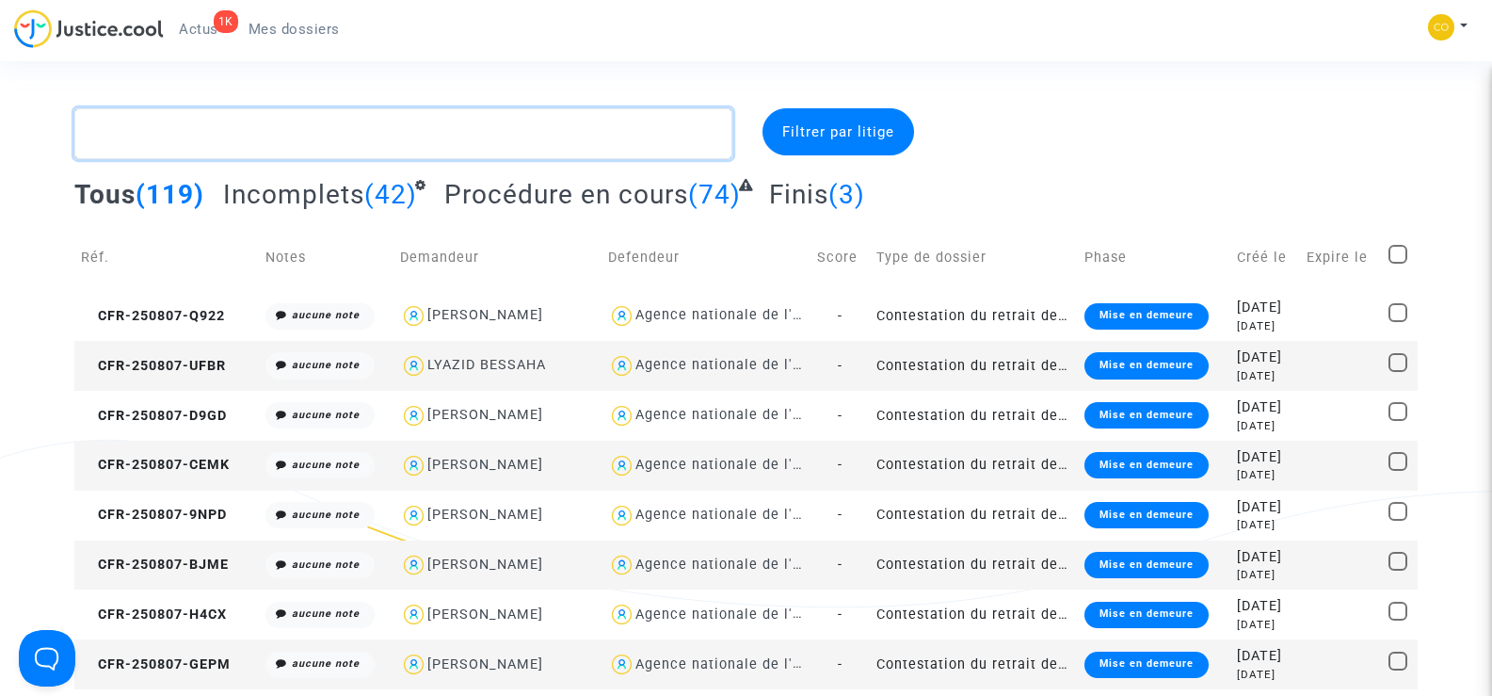
click at [224, 134] on textarea at bounding box center [402, 133] width 657 height 51
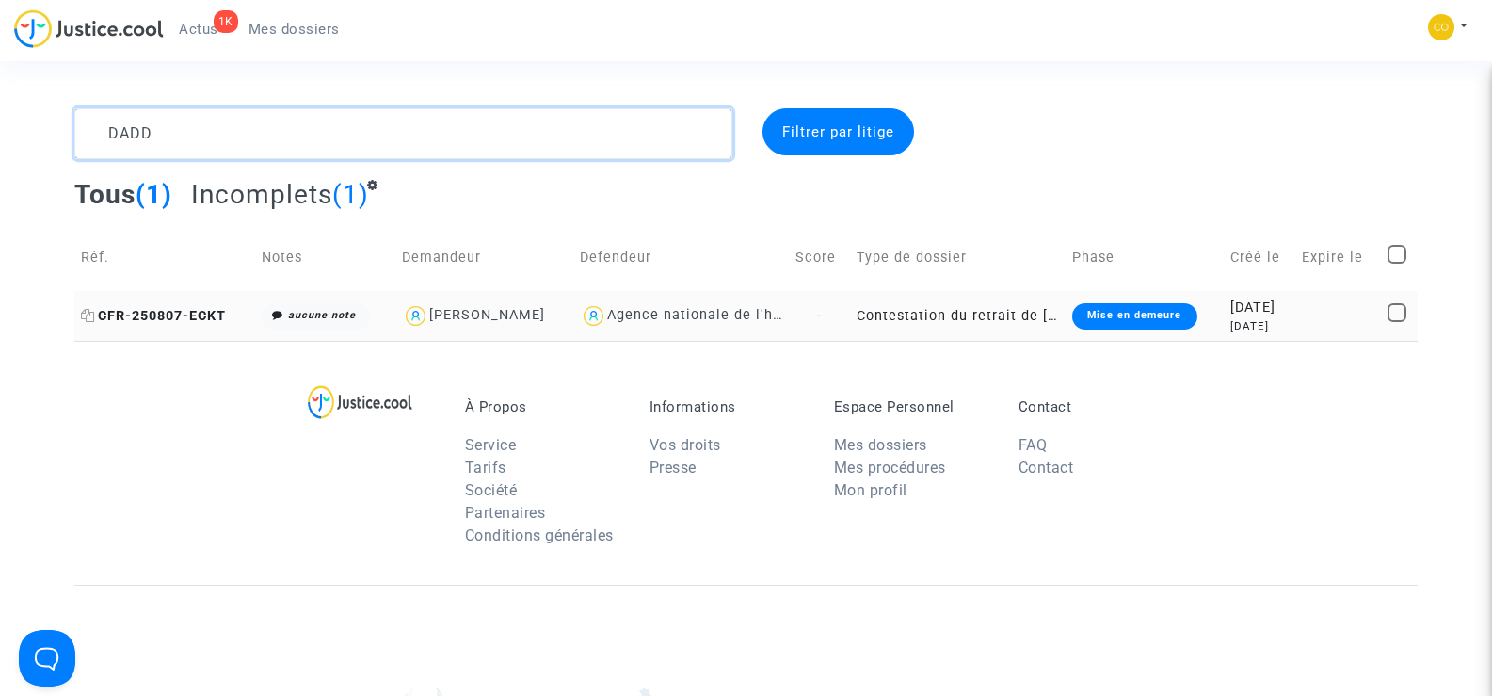
type textarea "DADD"
click at [180, 311] on span "CFR-250807-ECKT" at bounding box center [153, 316] width 145 height 16
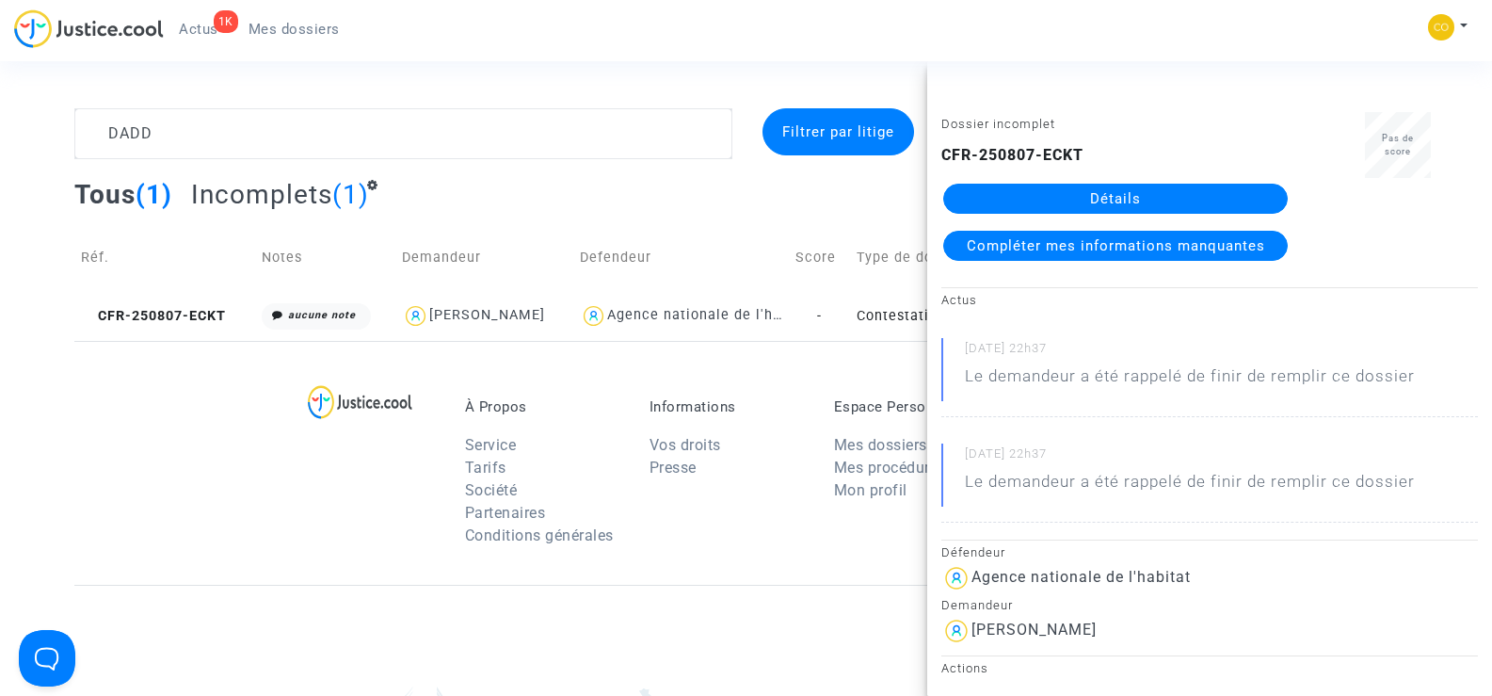
click at [1050, 205] on link "Détails" at bounding box center [1115, 199] width 345 height 30
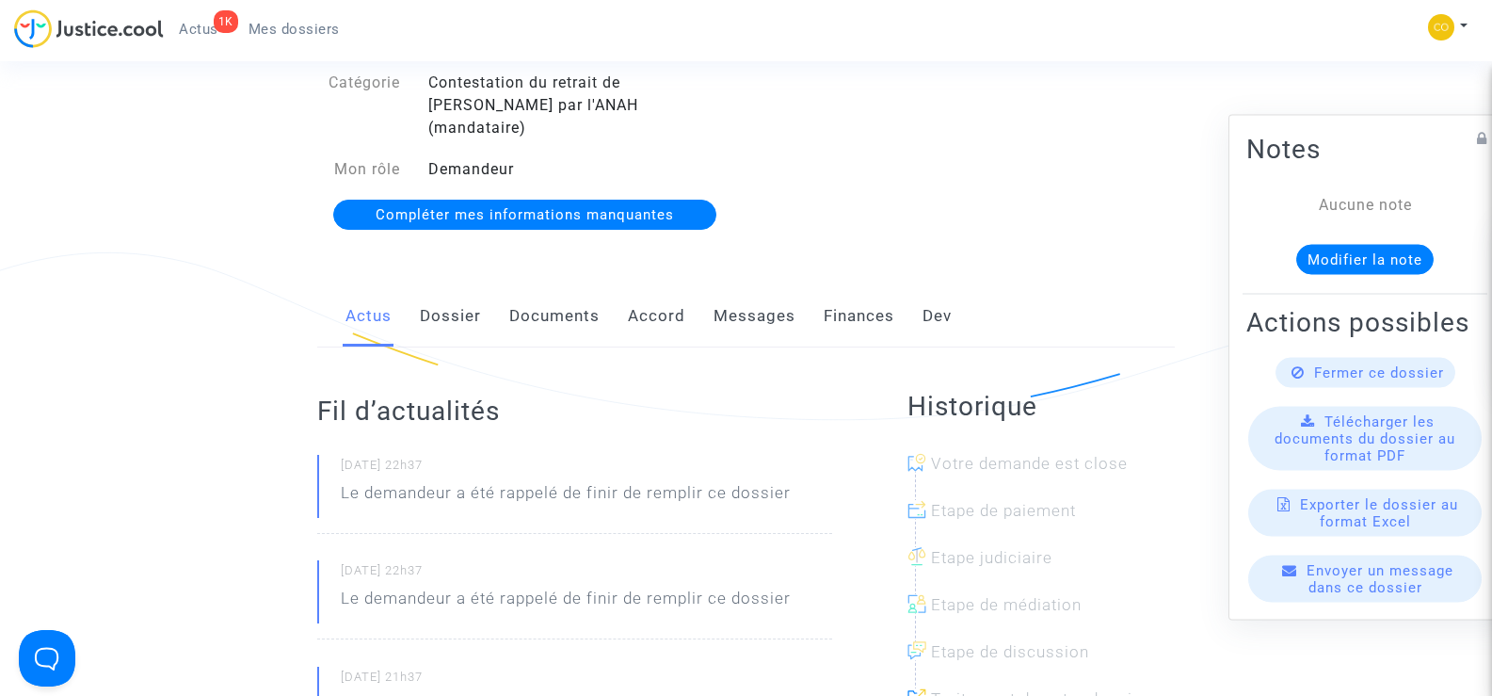
scroll to position [188, 0]
click at [572, 290] on link "Documents" at bounding box center [554, 315] width 90 height 62
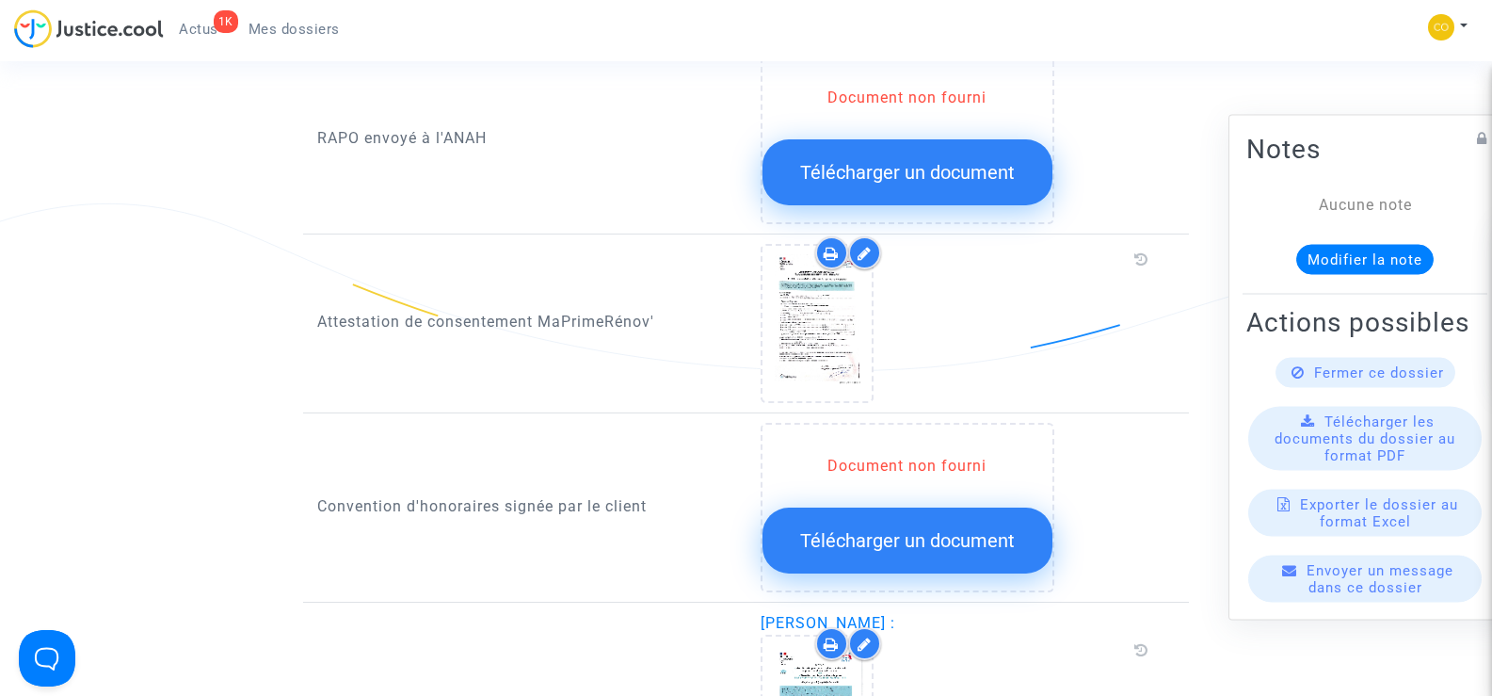
scroll to position [1883, 0]
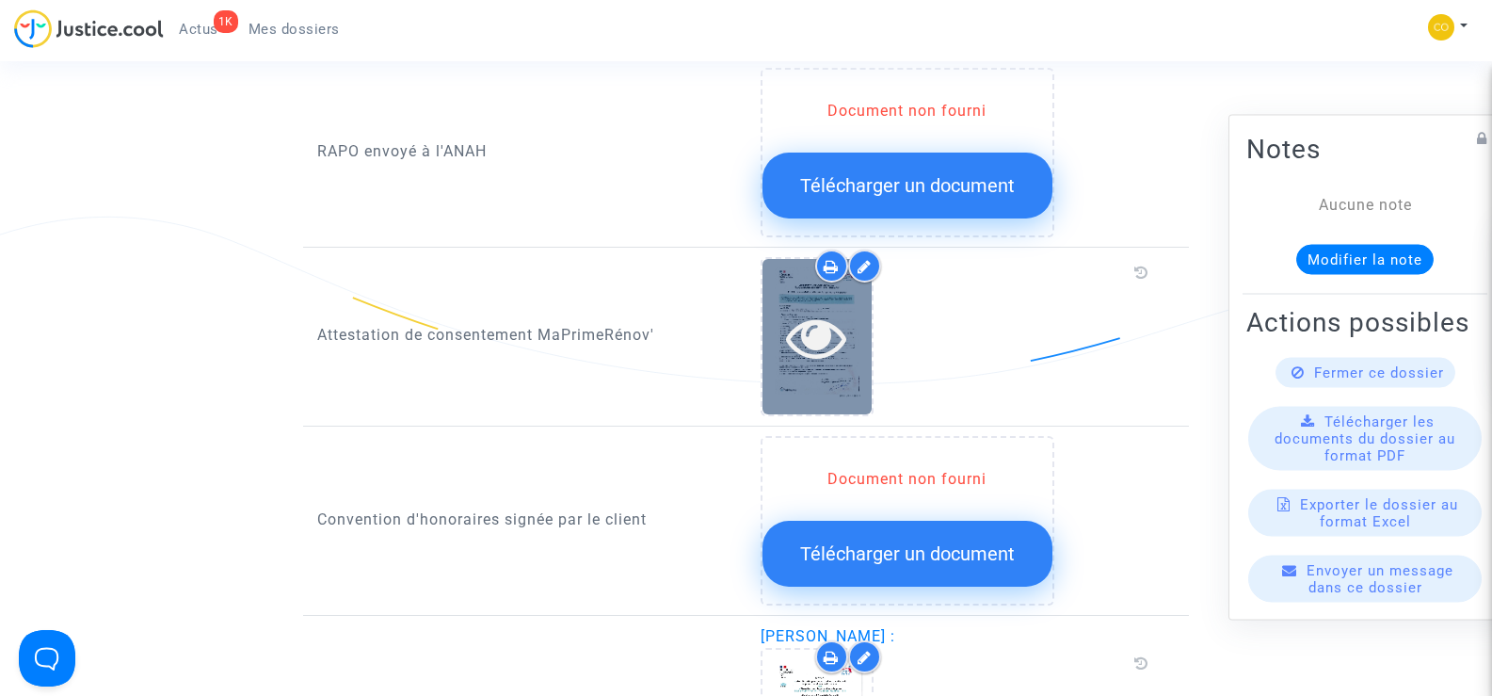
click at [813, 332] on icon at bounding box center [816, 337] width 61 height 60
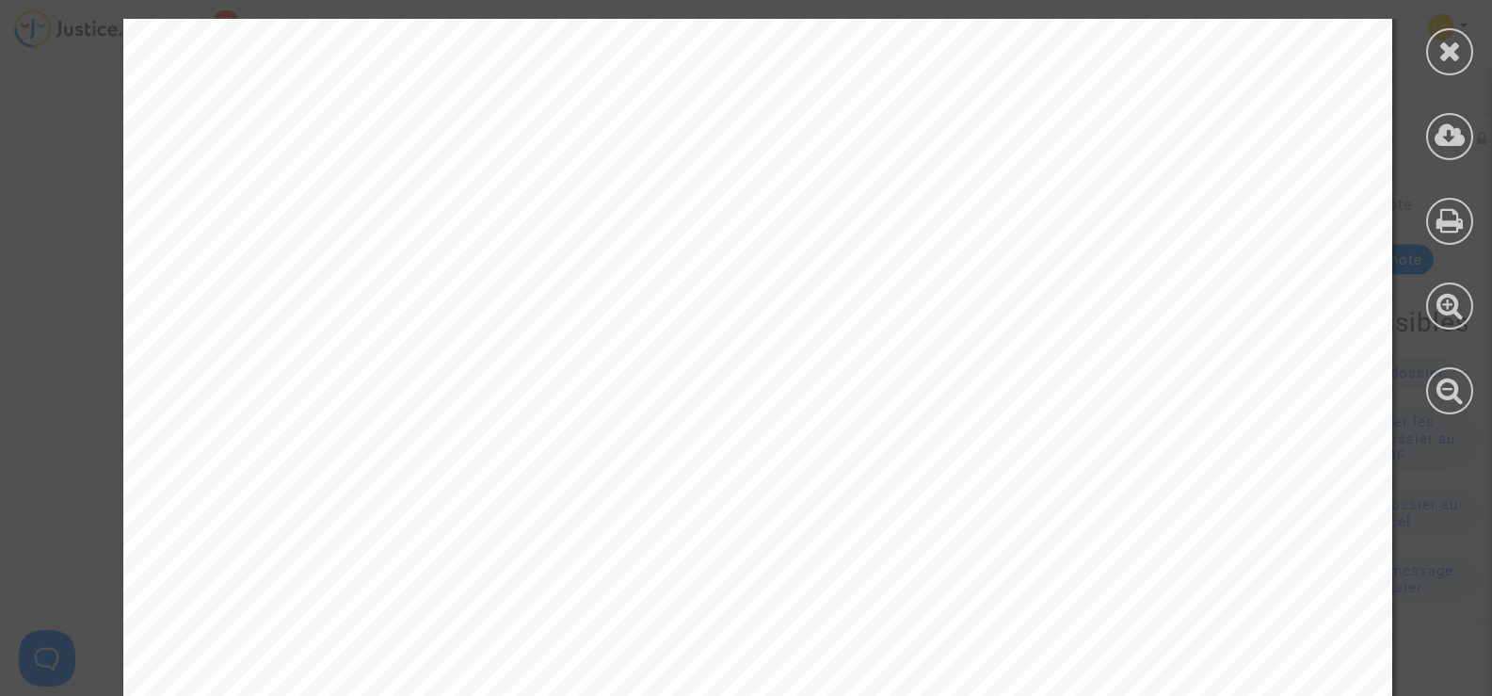
scroll to position [0, 0]
click at [1462, 52] on div at bounding box center [1449, 51] width 47 height 47
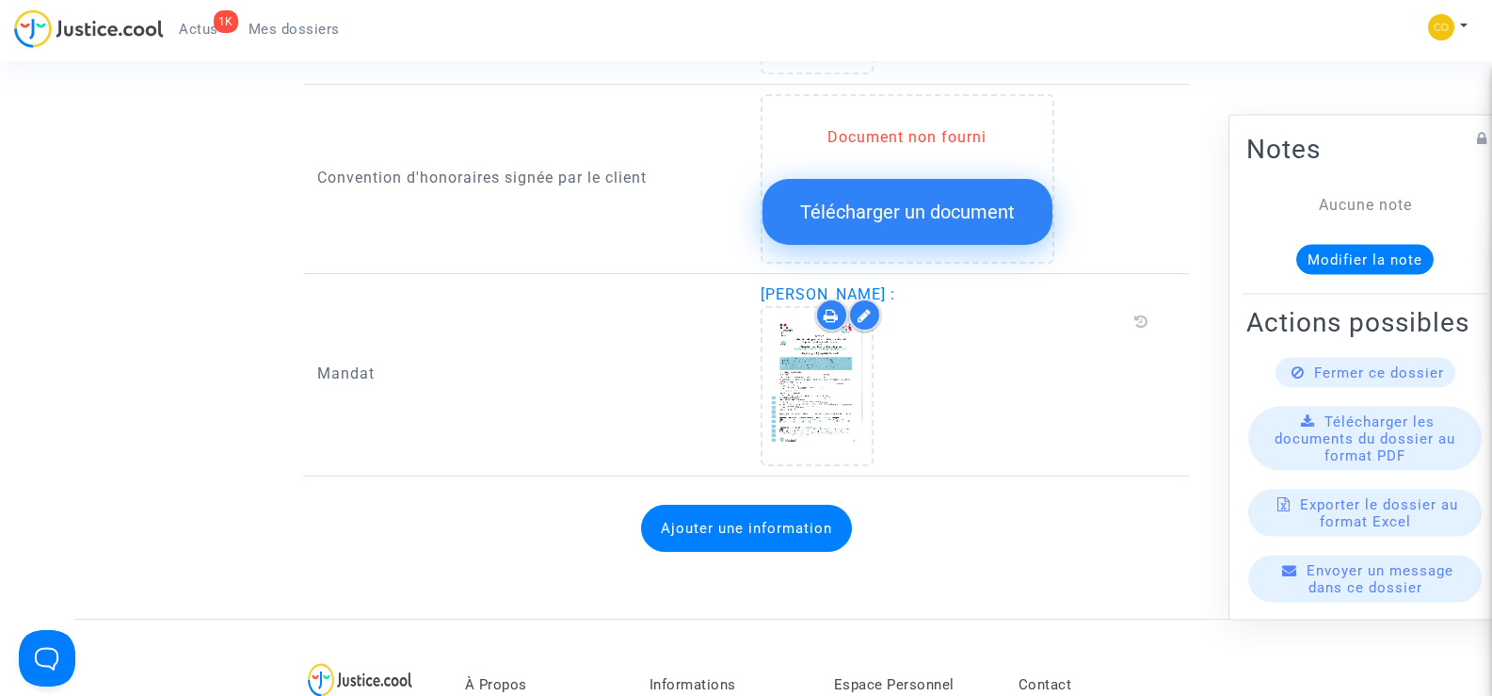
scroll to position [2165, 0]
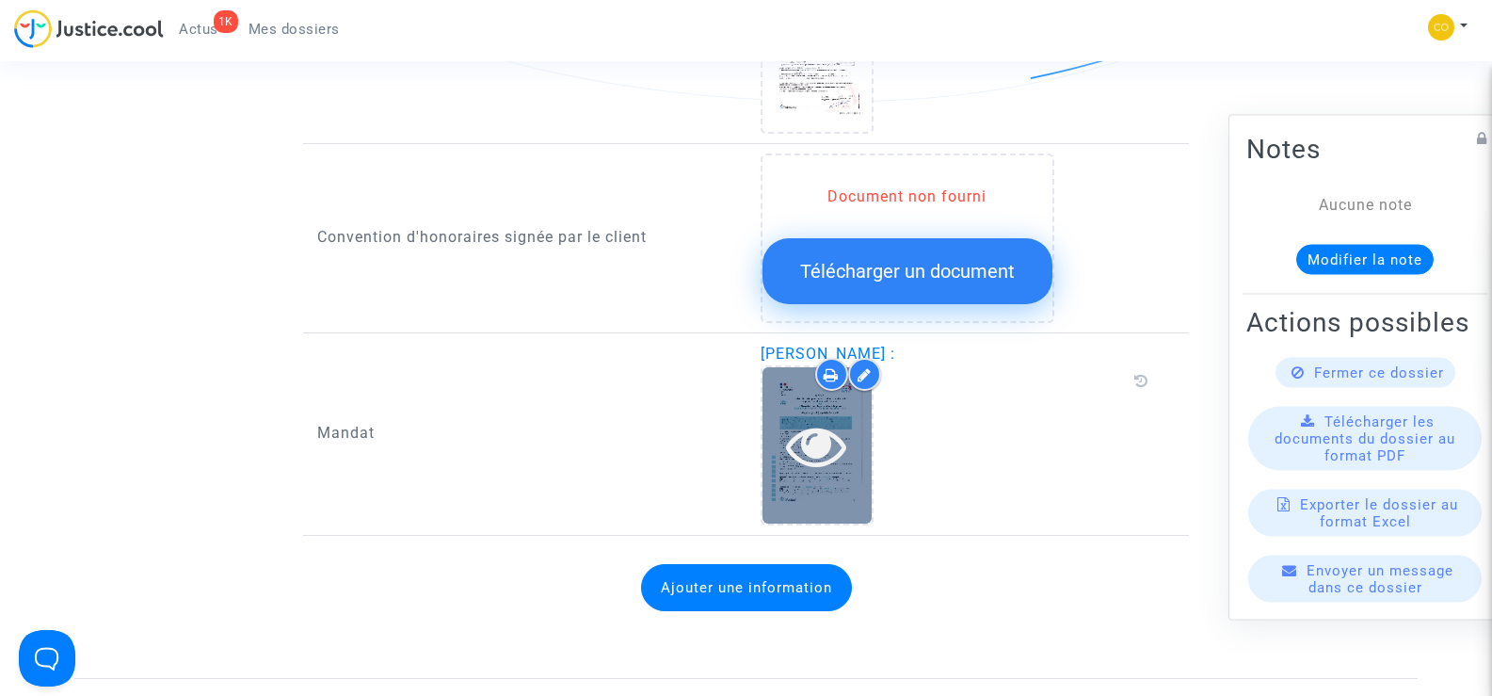
click at [790, 451] on icon at bounding box center [816, 445] width 61 height 60
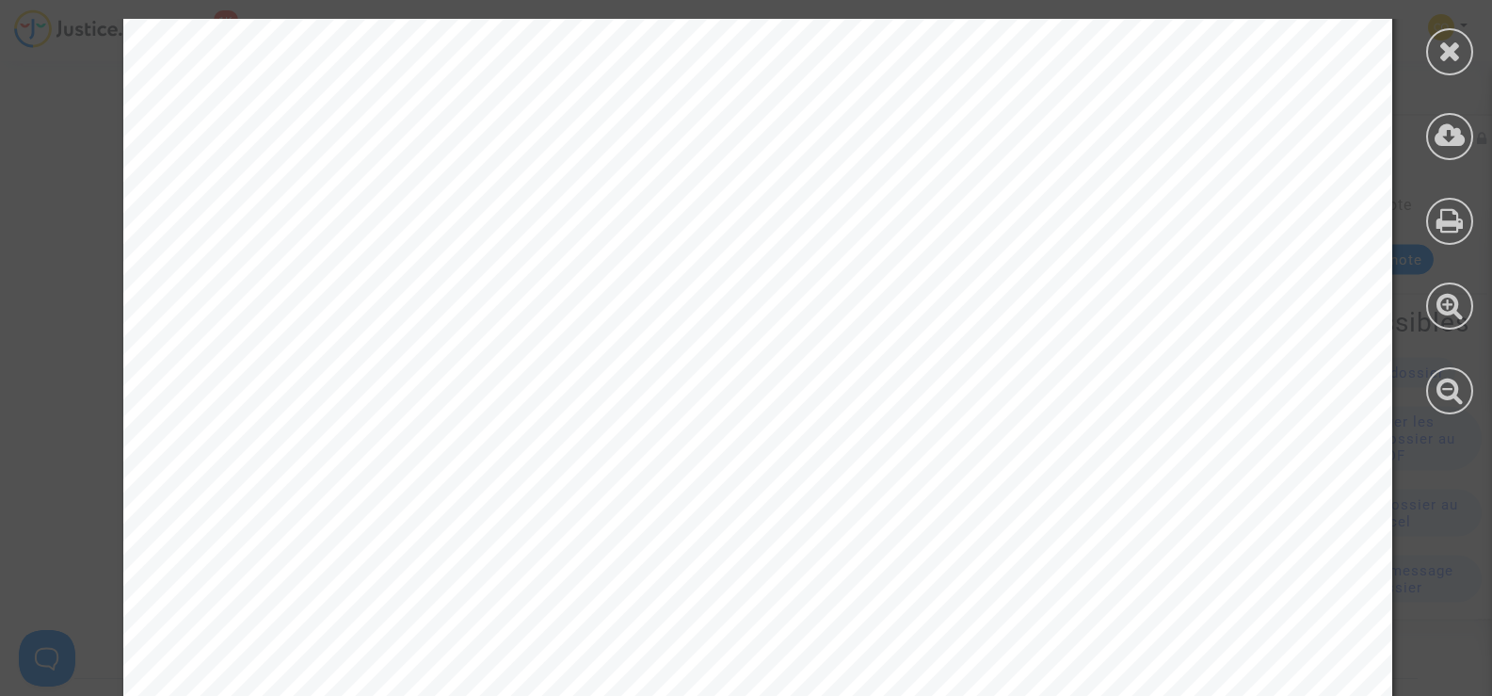
scroll to position [2949, 0]
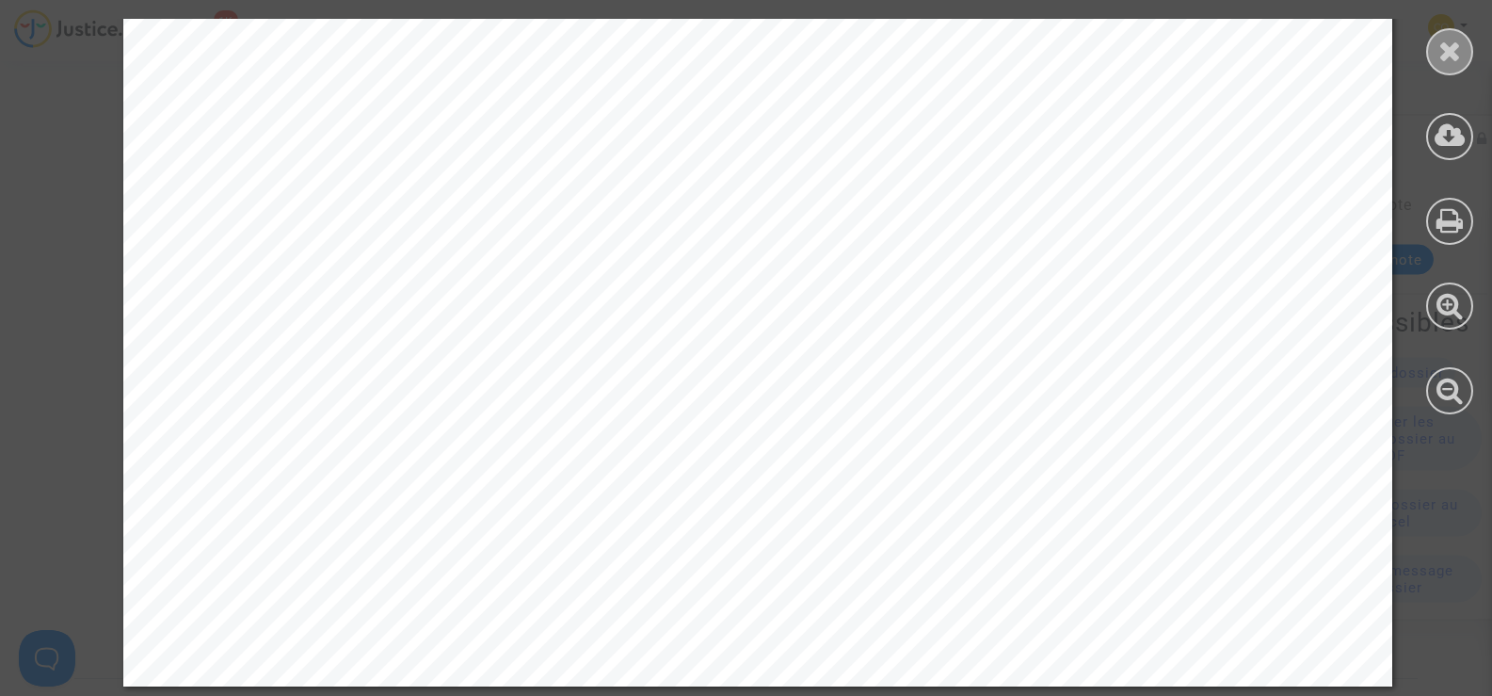
click at [1463, 50] on div at bounding box center [1449, 51] width 47 height 47
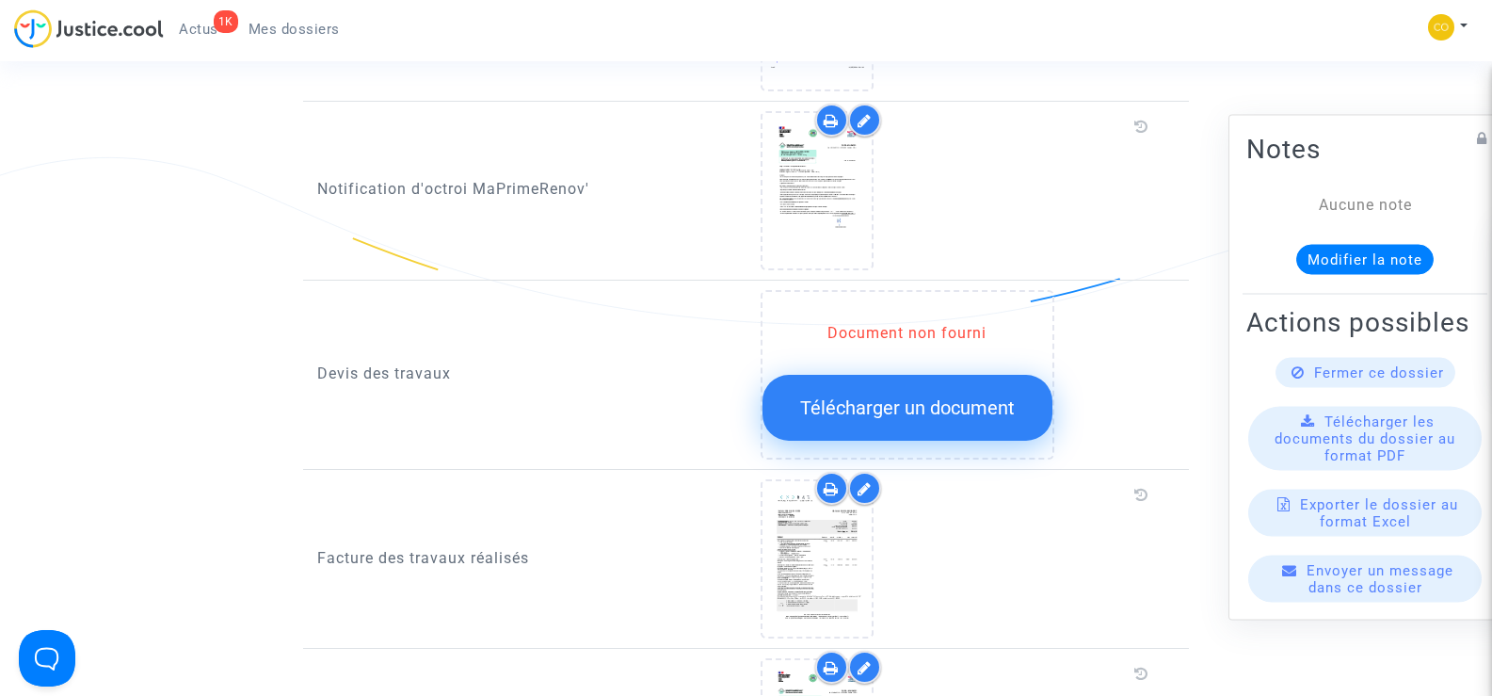
scroll to position [1036, 0]
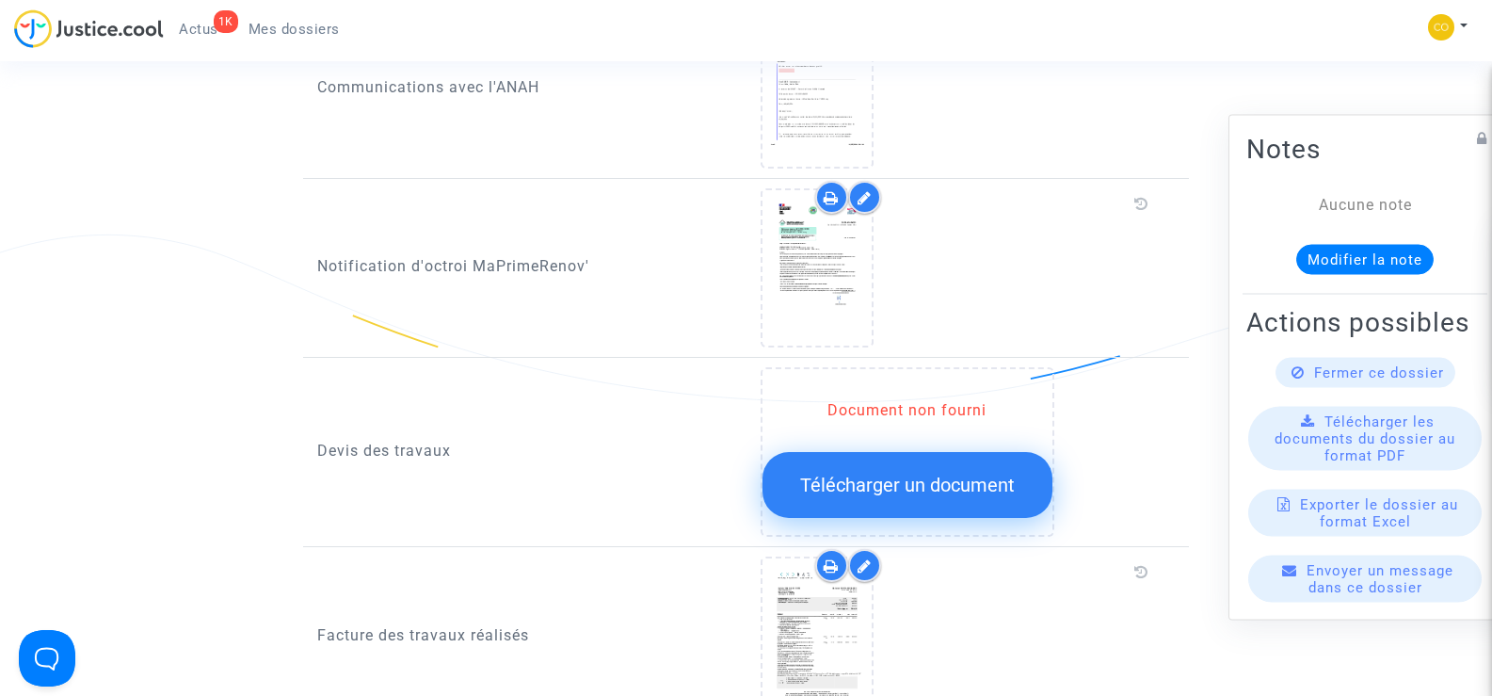
click at [874, 474] on span "Télécharger un document" at bounding box center [907, 485] width 215 height 23
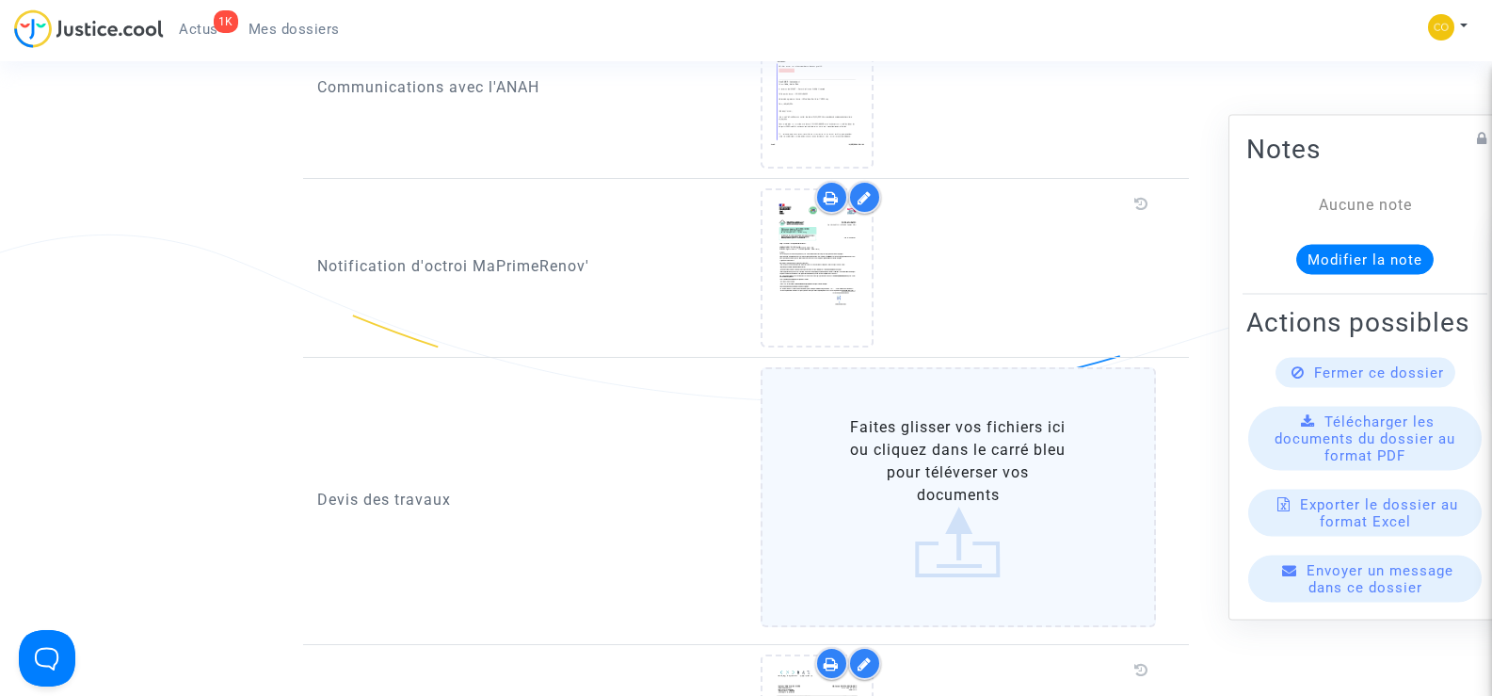
scroll to position [1224, 0]
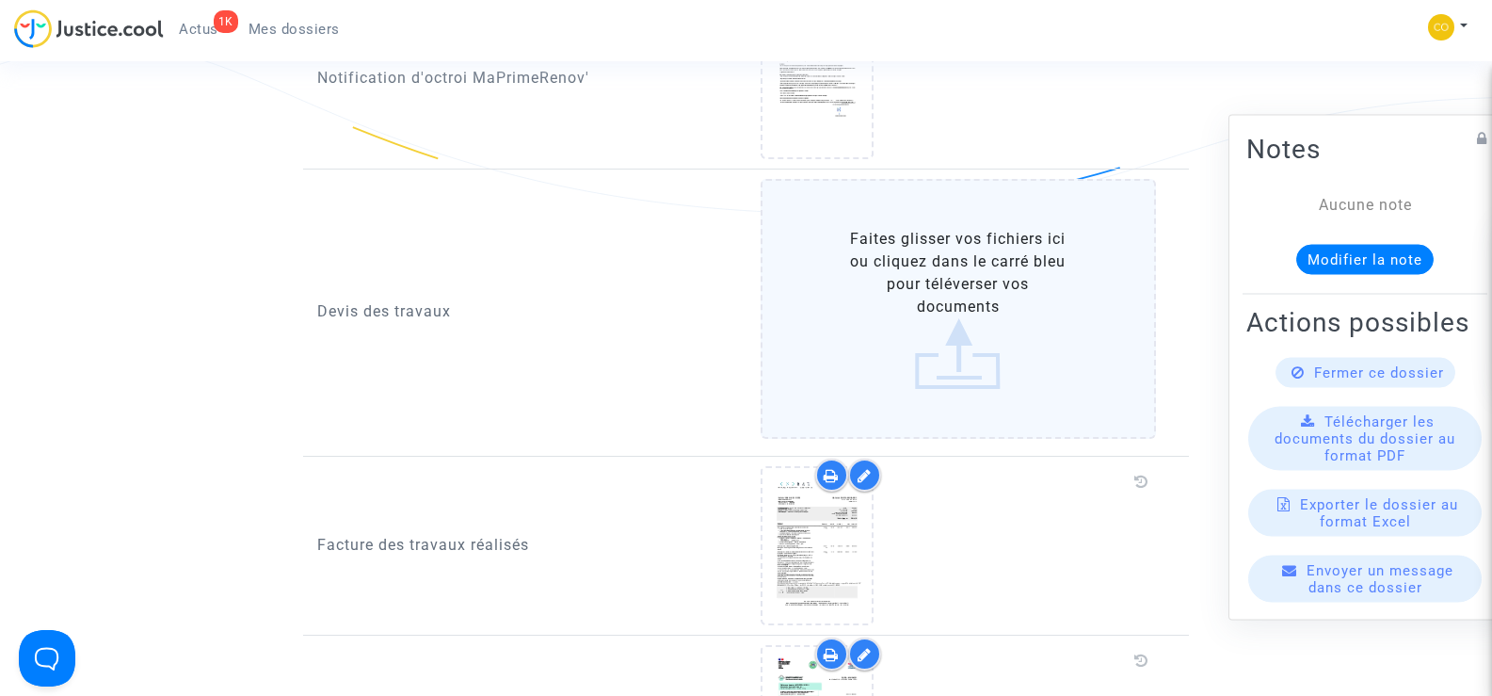
click at [967, 321] on label "Faites glisser vos fichiers ici ou cliquez dans le carré bleu pour téléverser v…" at bounding box center [959, 309] width 396 height 260
click at [0, 0] on input "Faites glisser vos fichiers ici ou cliquez dans le carré bleu pour téléverser v…" at bounding box center [0, 0] width 0 height 0
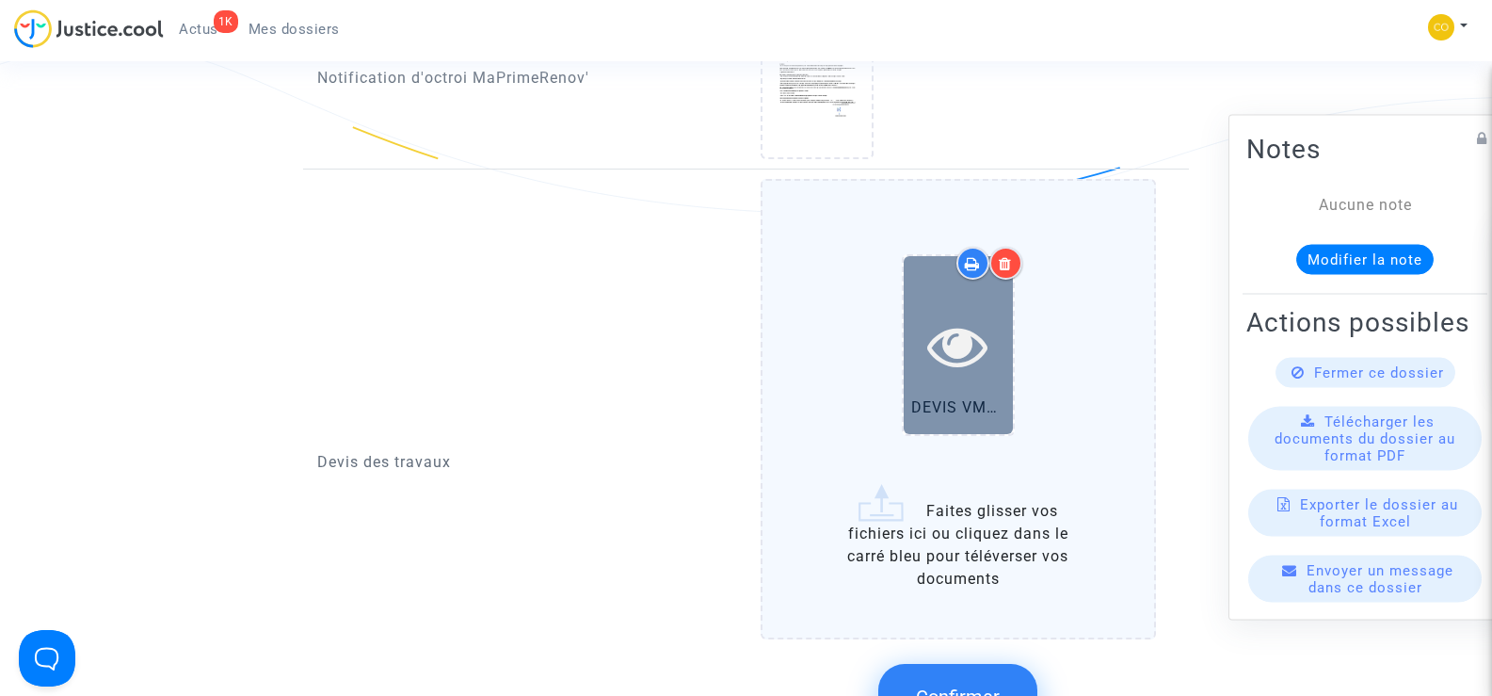
click at [967, 351] on icon at bounding box center [957, 345] width 61 height 60
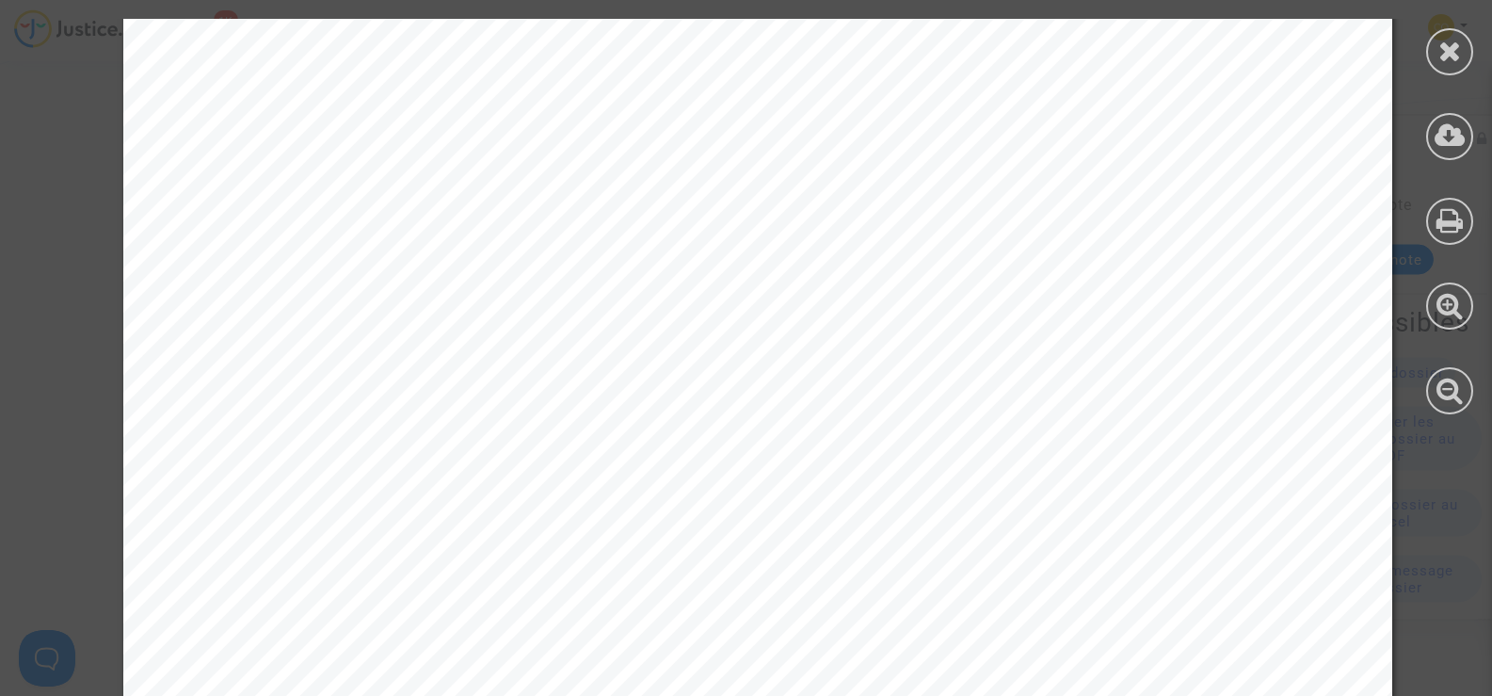
scroll to position [1143, 0]
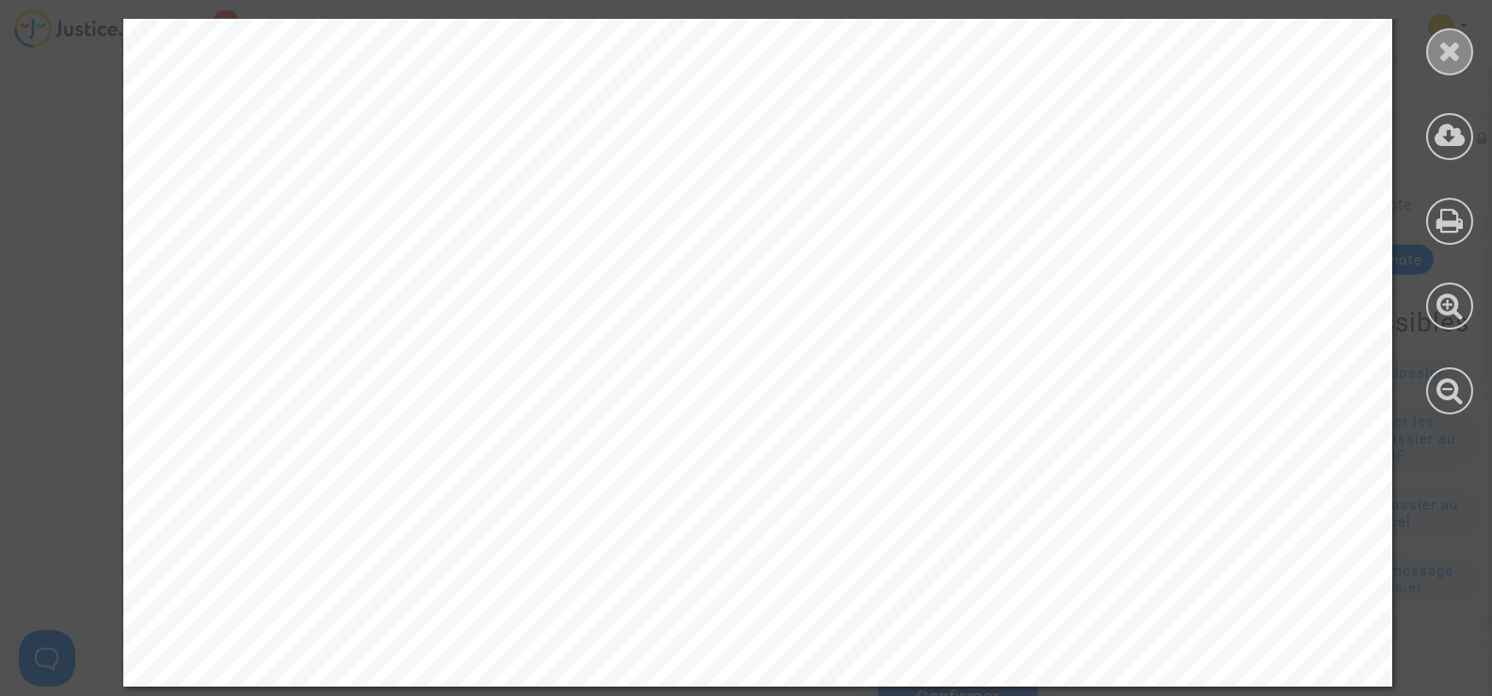
click at [1442, 48] on icon at bounding box center [1451, 51] width 24 height 28
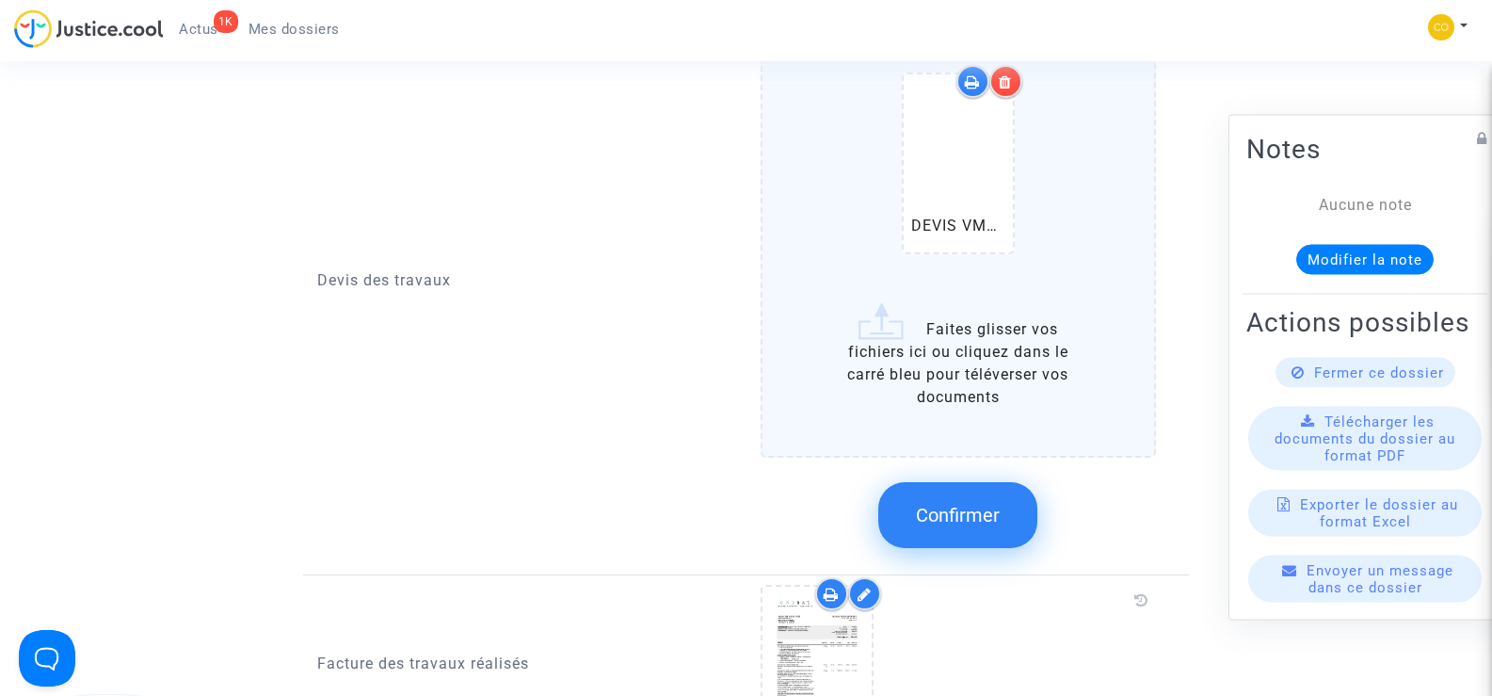
scroll to position [1412, 0]
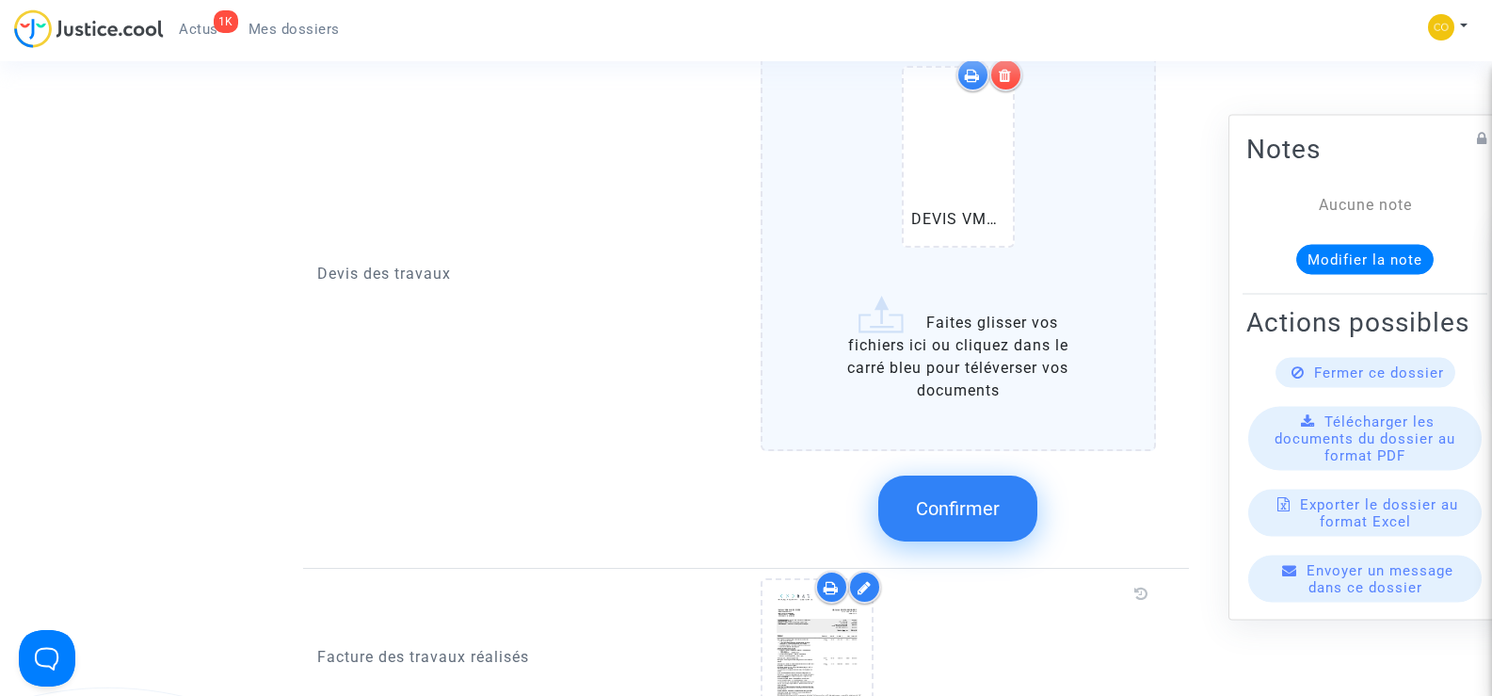
click at [990, 330] on label "DEVIS VMC DADDA .pdf Faites glisser vos fichiers ici ou cliquez dans le carré b…" at bounding box center [959, 221] width 396 height 460
click at [0, 0] on input "DEVIS VMC DADDA .pdf Faites glisser vos fichiers ici ou cliquez dans le carré b…" at bounding box center [0, 0] width 0 height 0
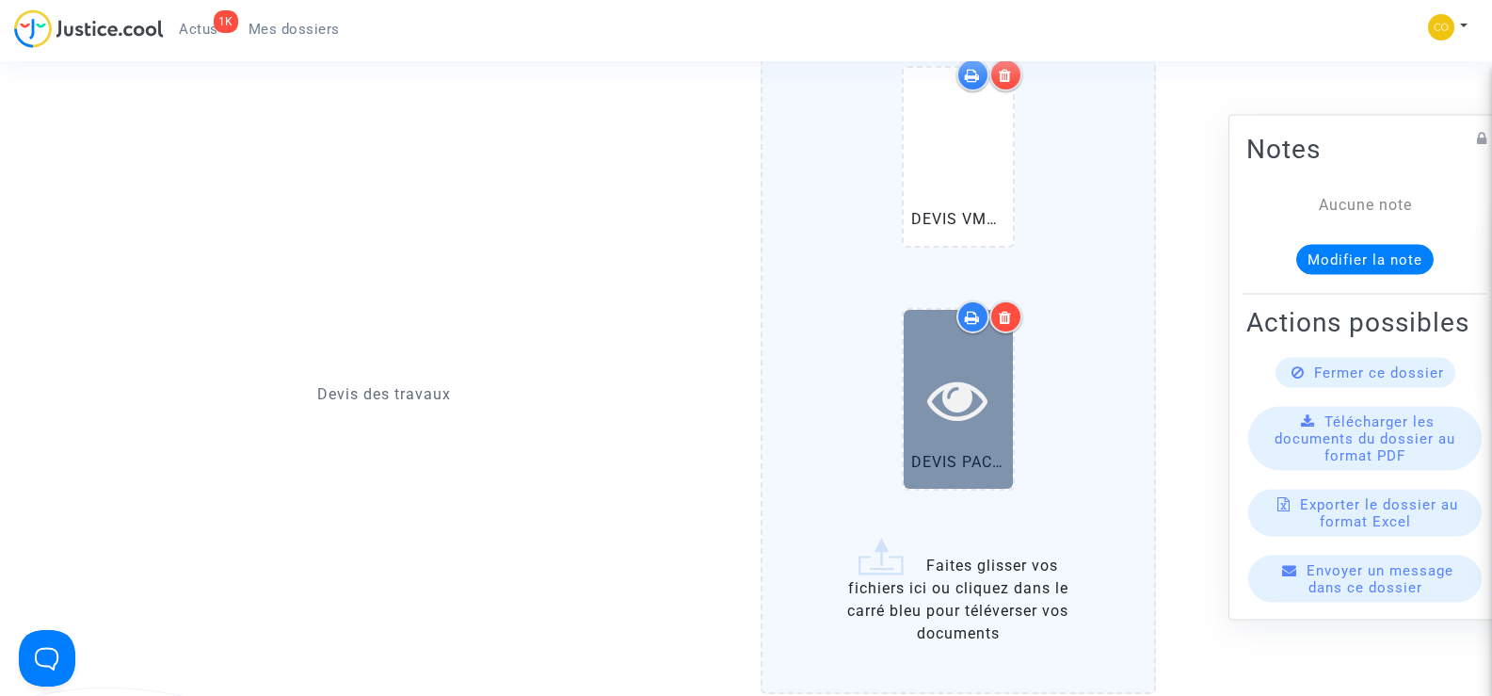
click at [965, 398] on icon at bounding box center [957, 399] width 61 height 60
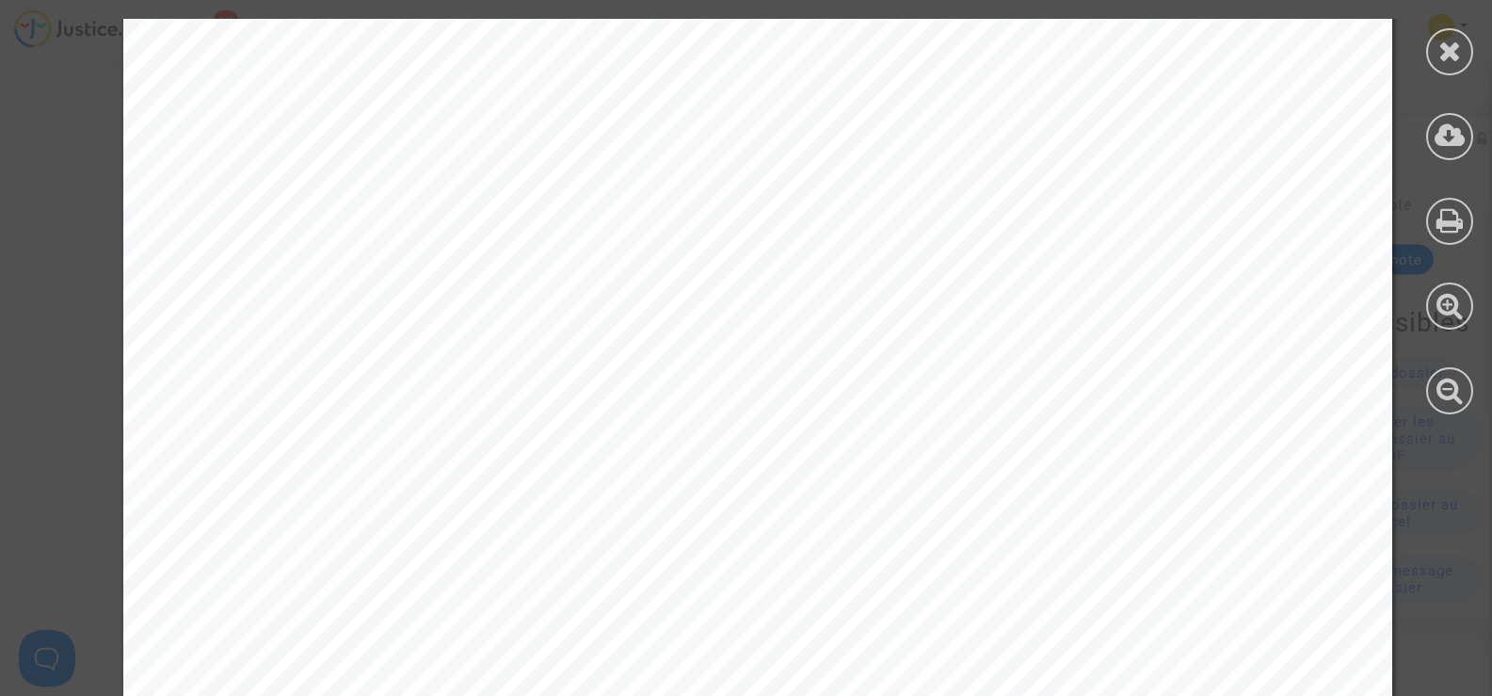
scroll to position [1143, 0]
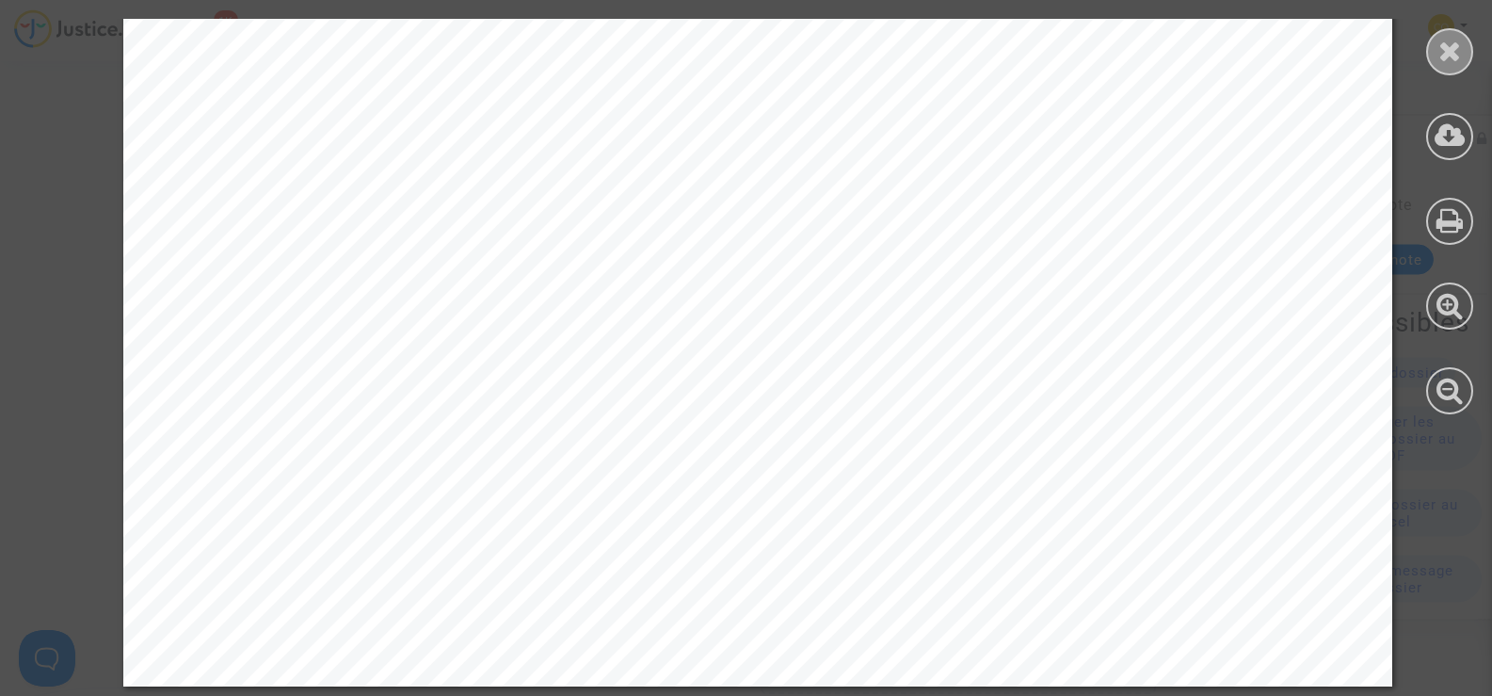
click at [1457, 59] on icon at bounding box center [1451, 51] width 24 height 28
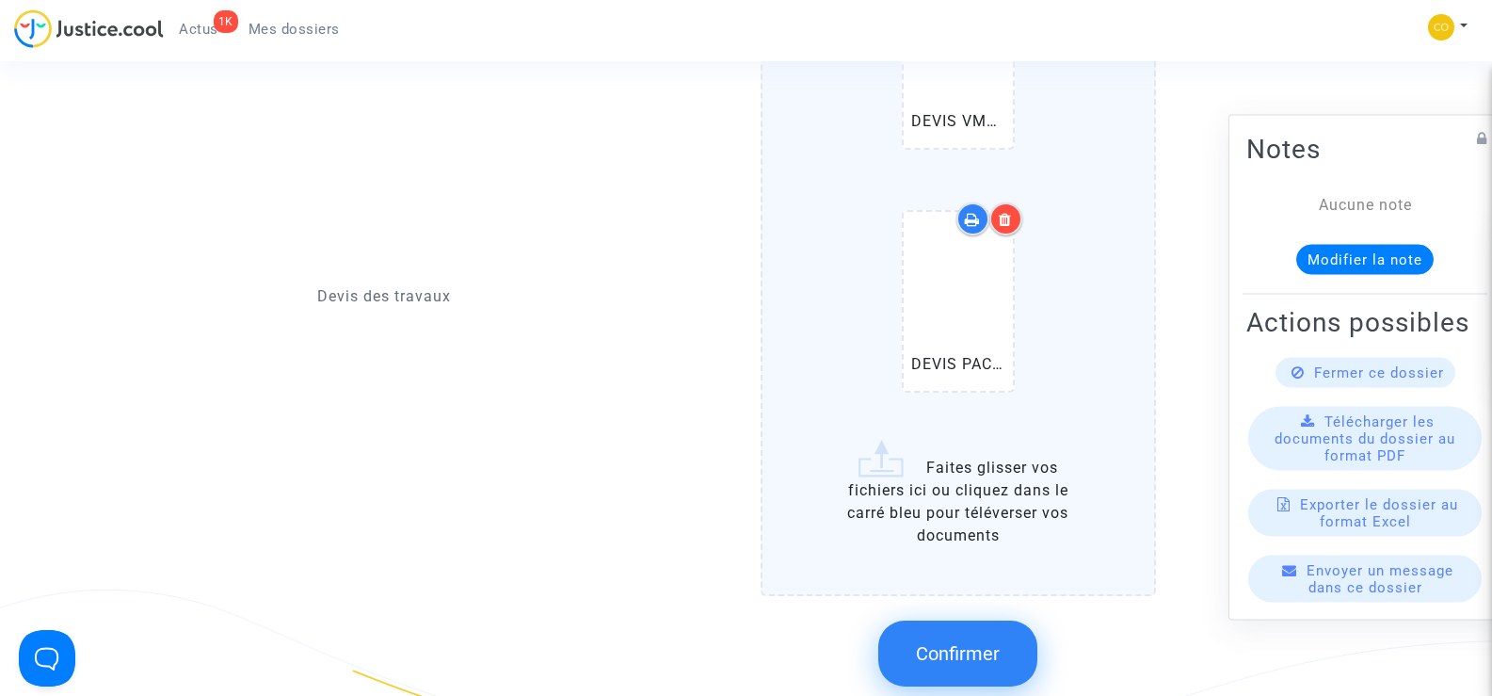
scroll to position [1601, 0]
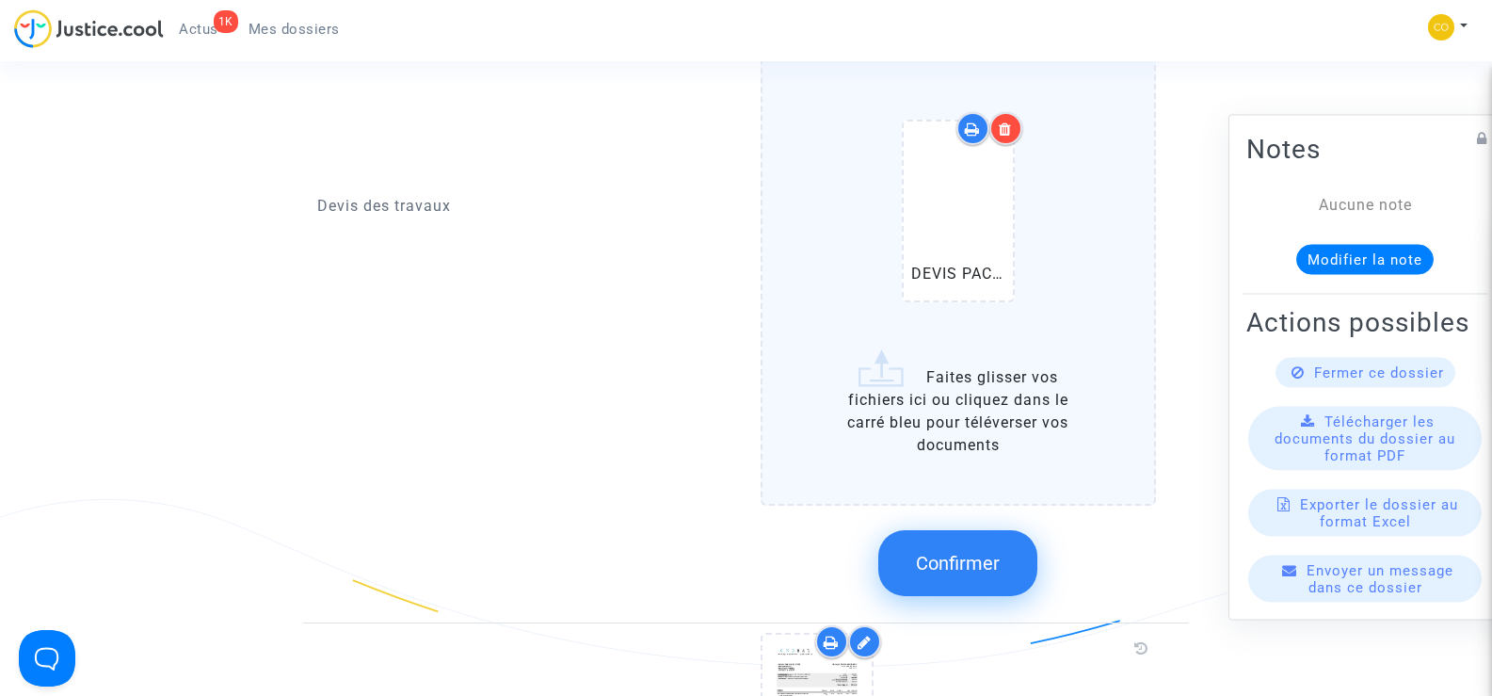
click at [980, 430] on label "DEVIS VMC DADDA .pdf DEVIS PAC DADDA .pdf Faites glisser vos fichiers ici ou cl…" at bounding box center [959, 153] width 396 height 703
click at [0, 0] on input "DEVIS VMC DADDA .pdf DEVIS PAC DADDA .pdf Faites glisser vos fichiers ici ou cl…" at bounding box center [0, 0] width 0 height 0
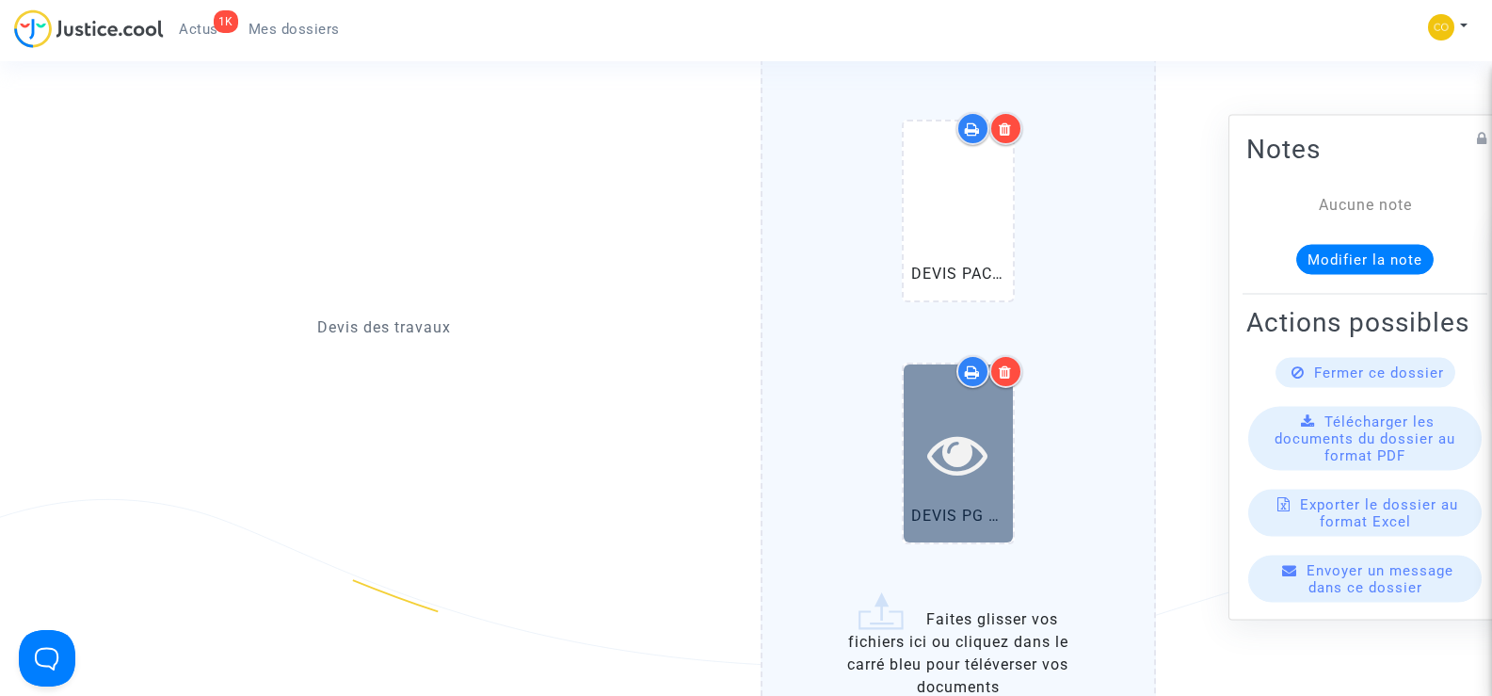
click at [981, 429] on icon at bounding box center [957, 454] width 61 height 60
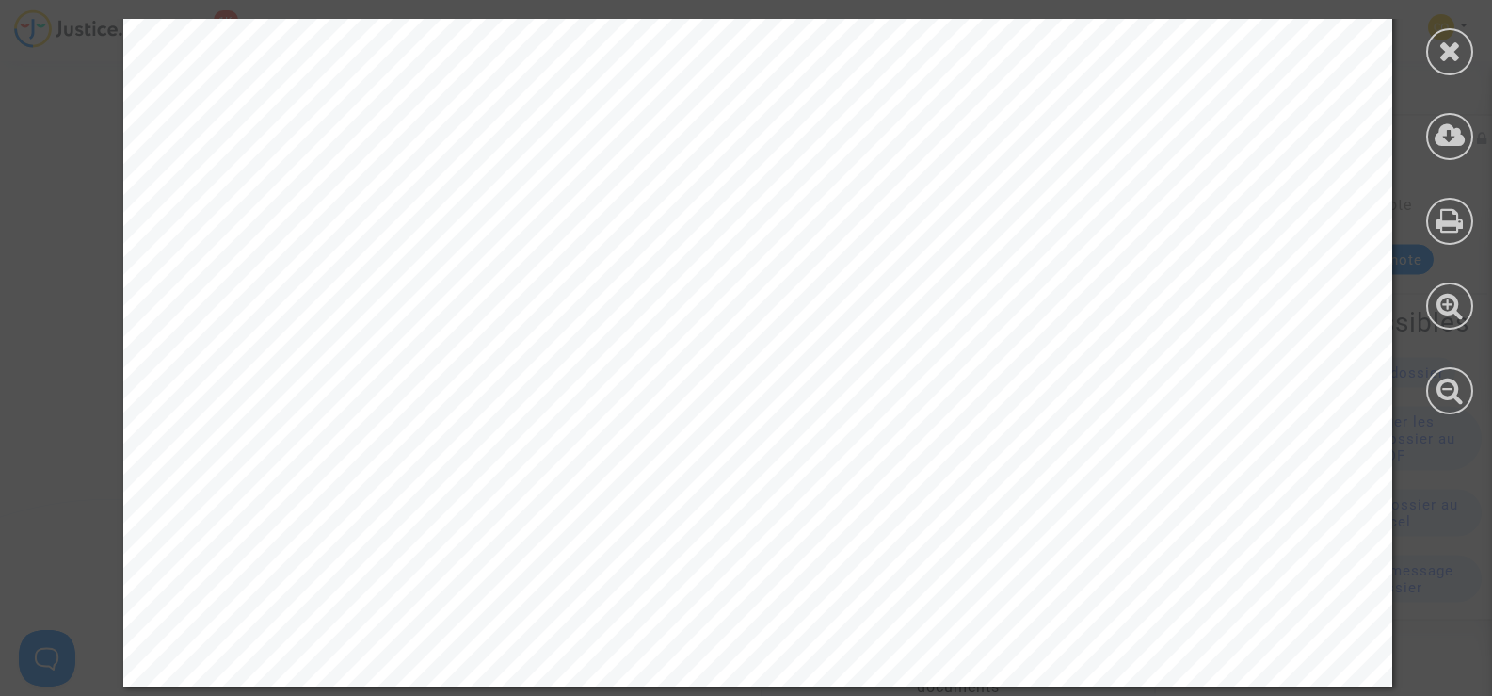
scroll to position [1143, 0]
click at [1457, 62] on icon at bounding box center [1451, 51] width 24 height 28
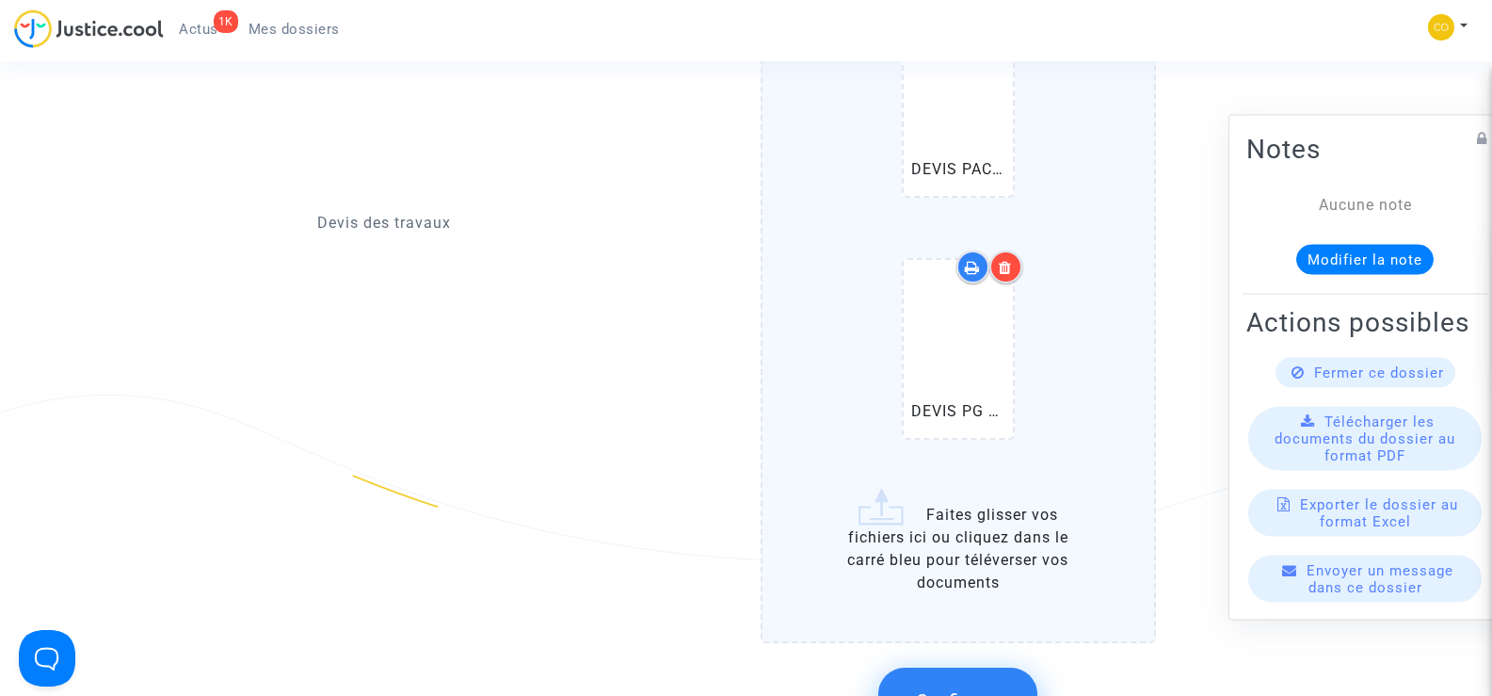
scroll to position [1789, 0]
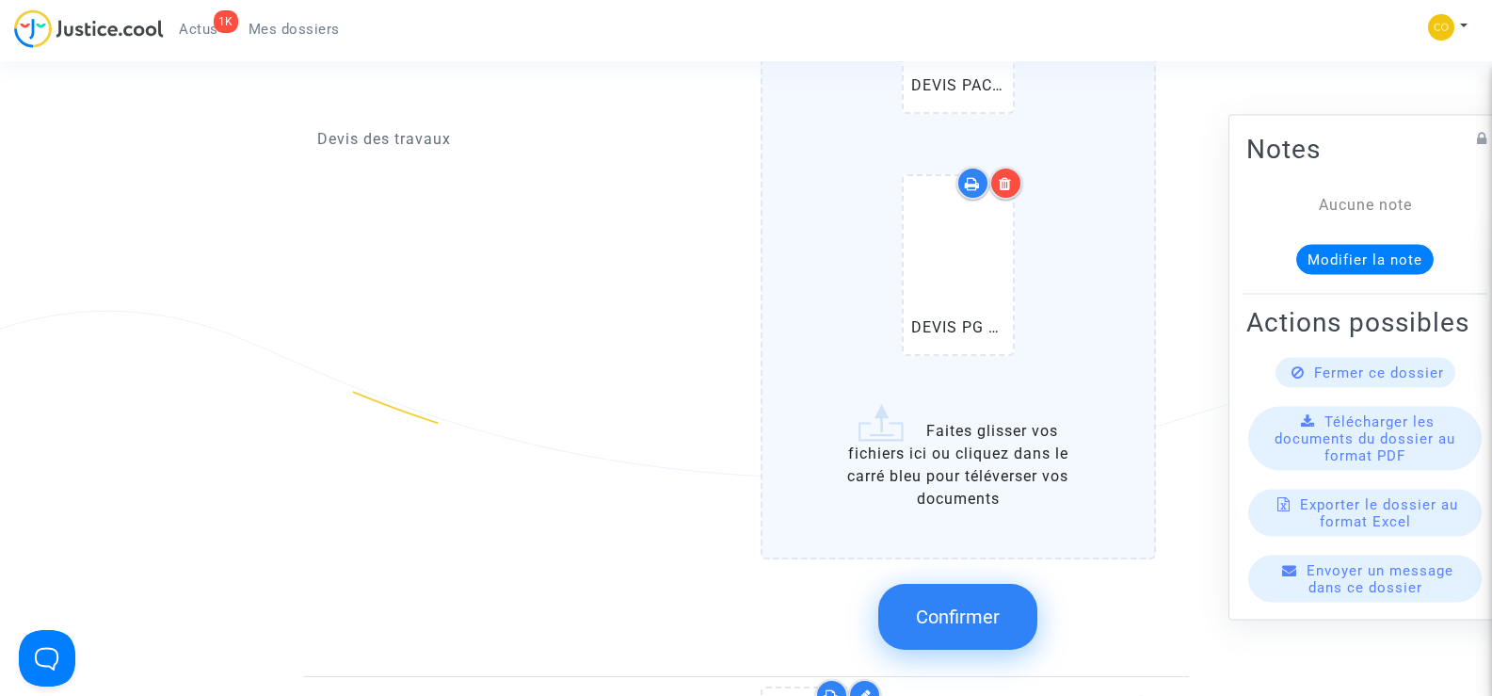
click at [979, 460] on label "DEVIS VMC DADDA .pdf DEVIS PAC DADDA .pdf DEVIS PG DADDA.pdf Faites glisser vos…" at bounding box center [959, 86] width 396 height 945
click at [0, 0] on input "DEVIS VMC DADDA .pdf DEVIS PAC DADDA .pdf DEVIS PG DADDA.pdf Faites glisser vos…" at bounding box center [0, 0] width 0 height 0
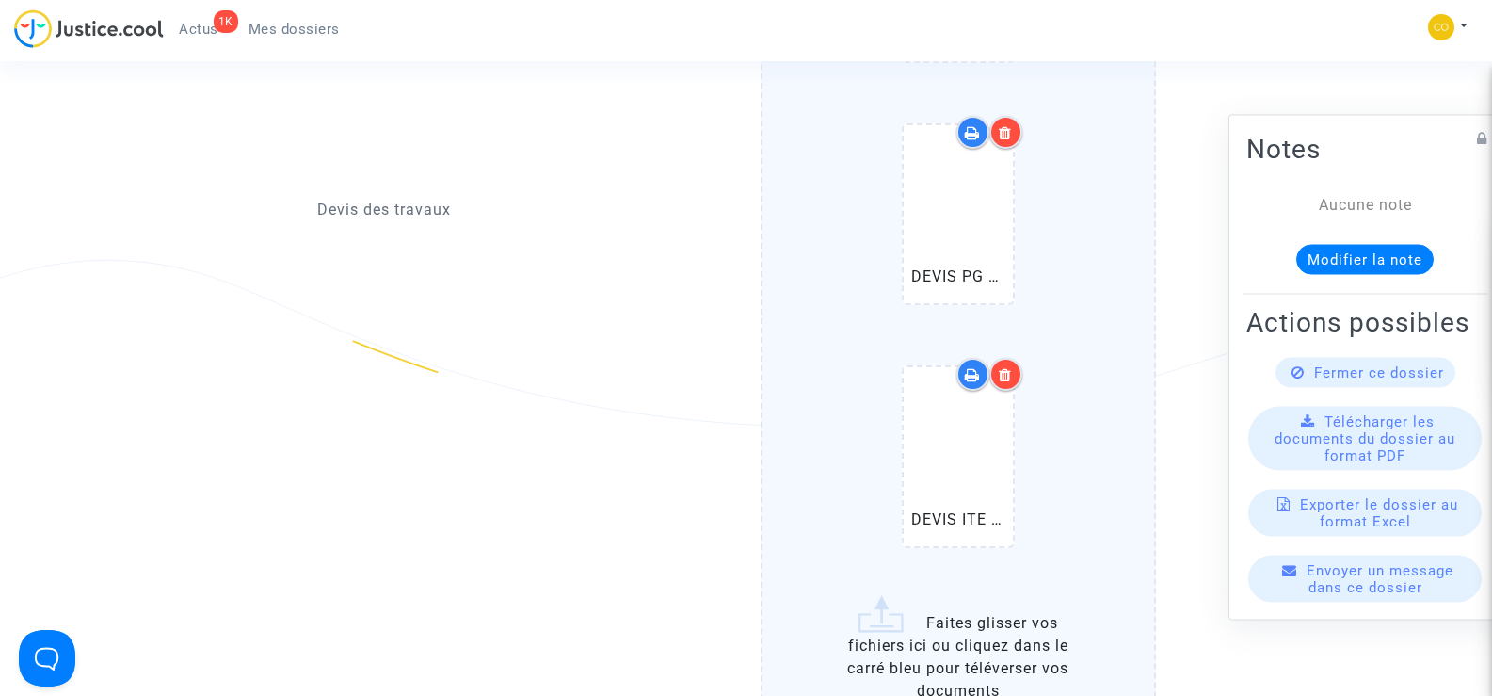
scroll to position [1883, 0]
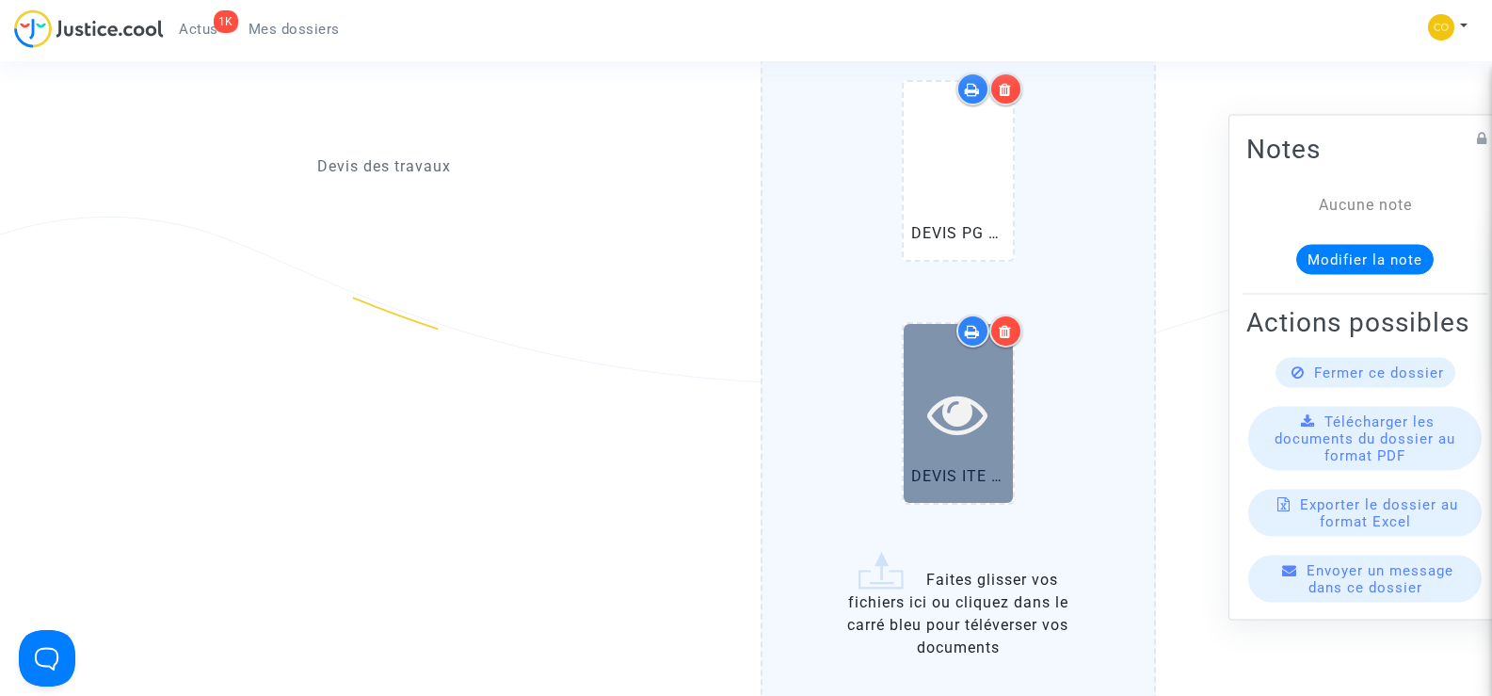
click at [965, 416] on icon at bounding box center [957, 413] width 61 height 60
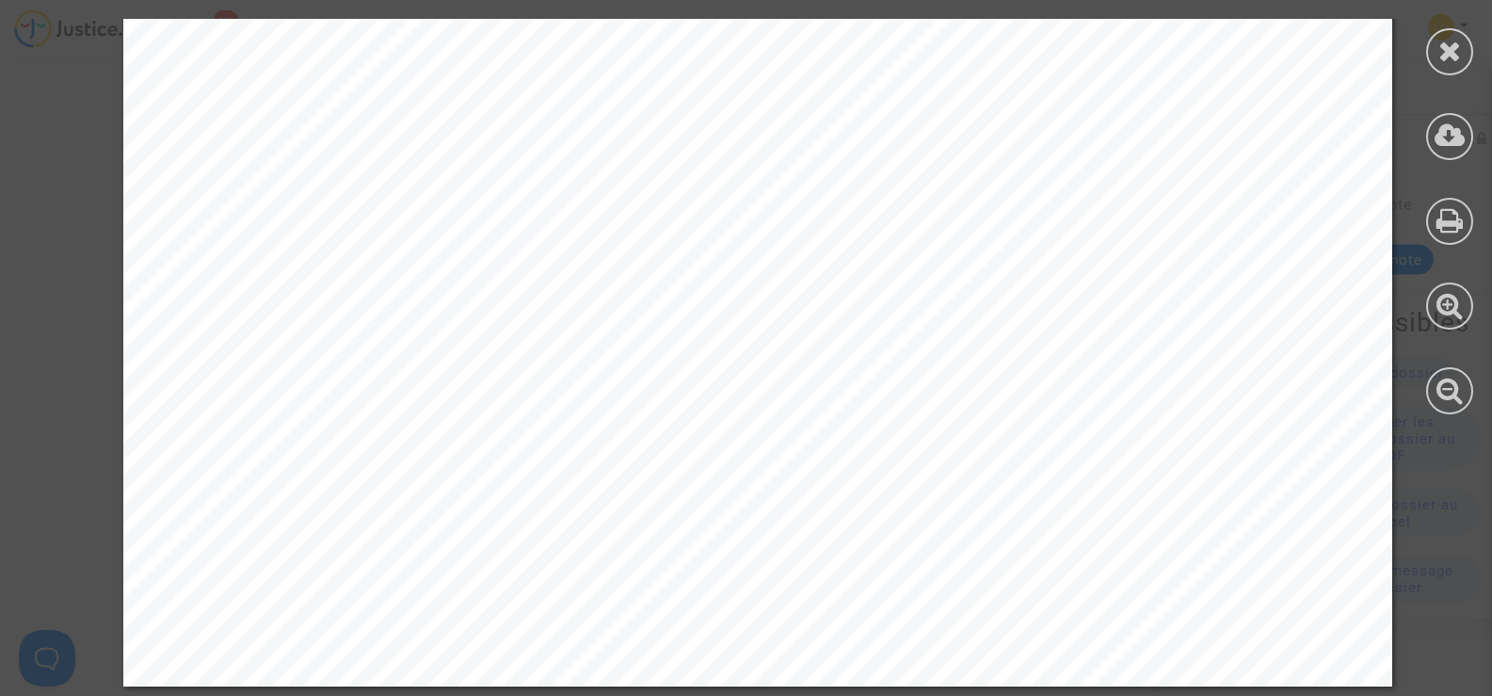
scroll to position [2949, 0]
click at [1451, 62] on icon at bounding box center [1451, 51] width 24 height 28
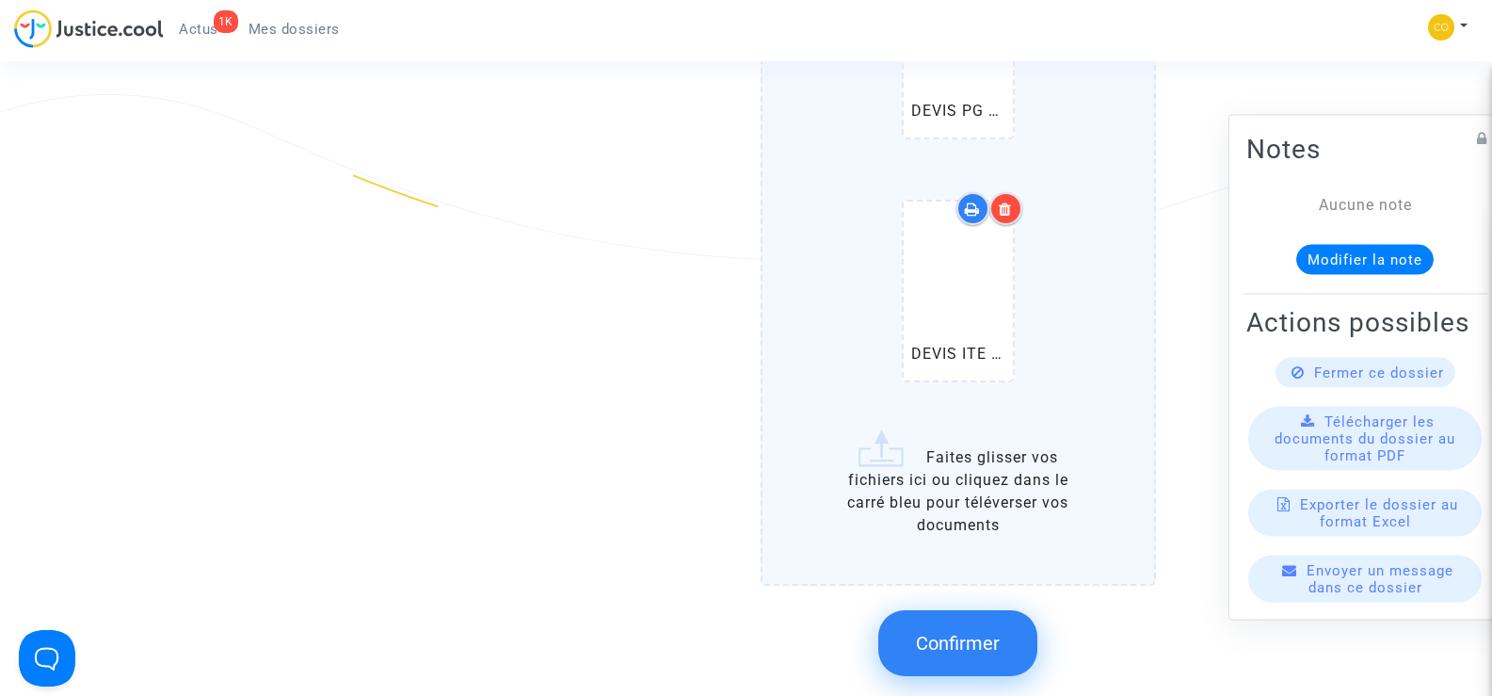
scroll to position [2165, 0]
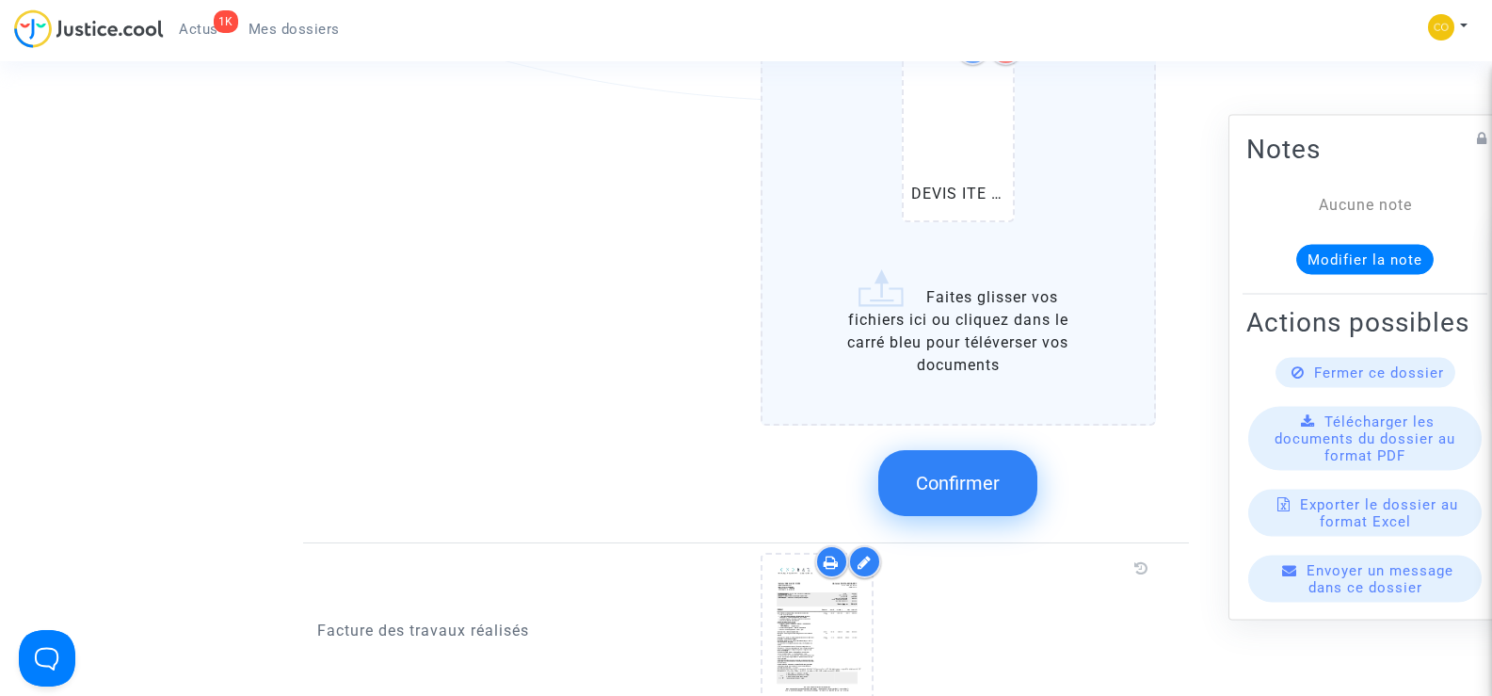
click at [0, 0] on input "DEVIS VMC DADDA .pdf DEVIS PAC DADDA .pdf DEVIS PG DADDA.pdf DEVIS ITE DADDA.pd…" at bounding box center [0, 0] width 0 height 0
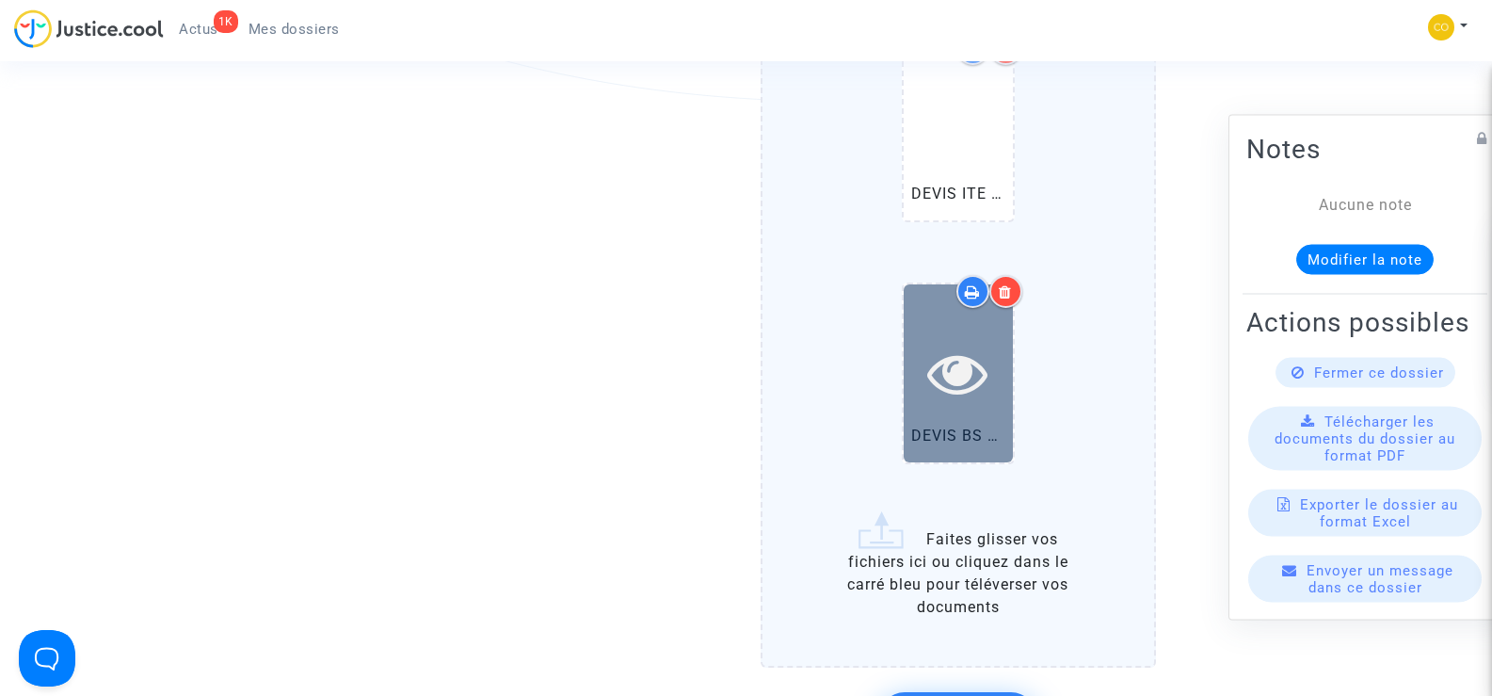
click at [981, 361] on icon at bounding box center [957, 373] width 61 height 60
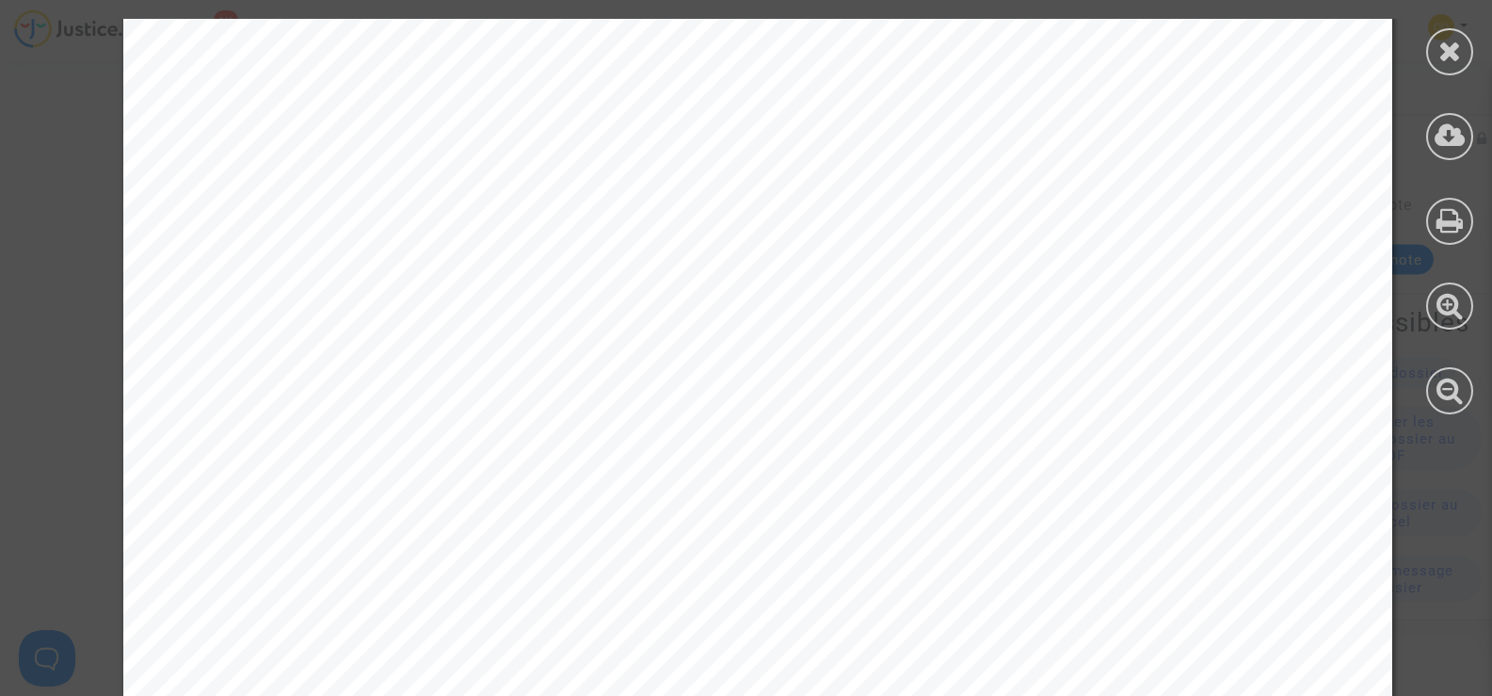
scroll to position [2949, 0]
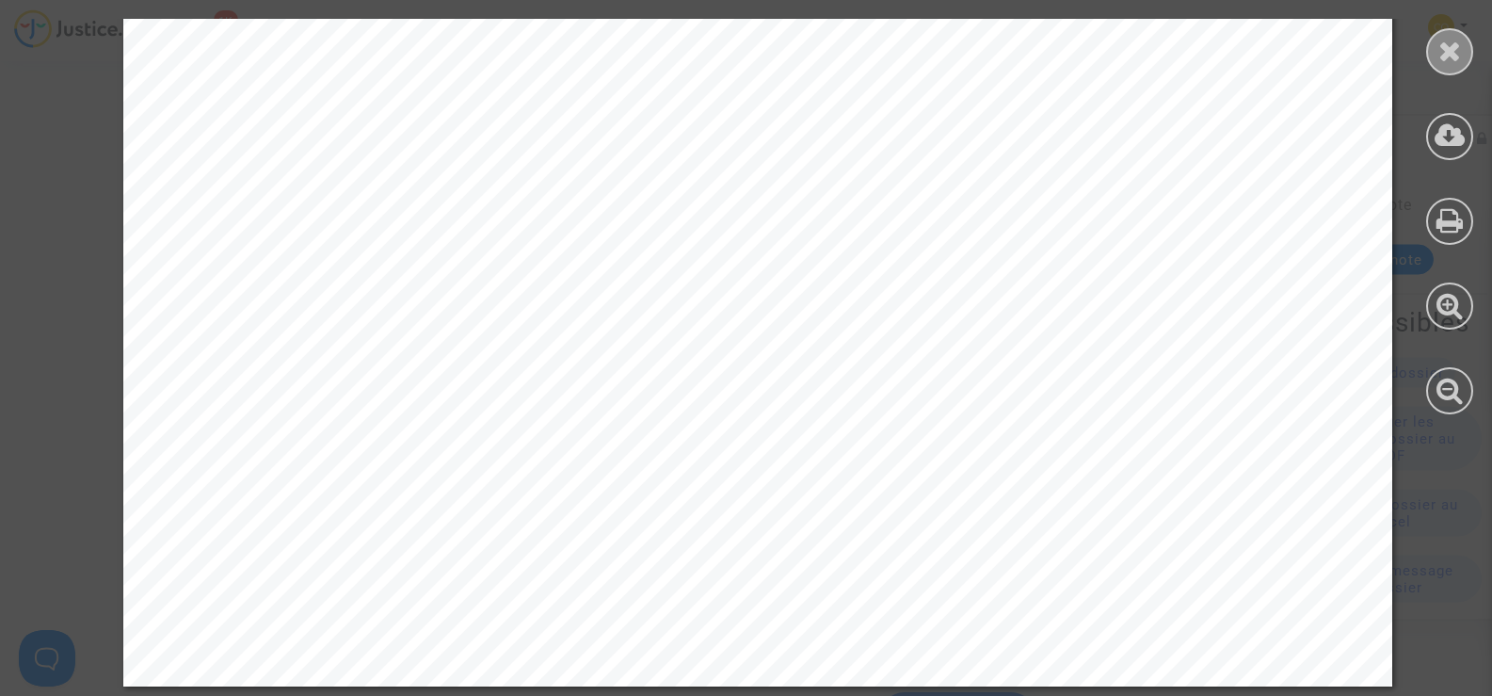
click at [1434, 56] on div at bounding box center [1449, 51] width 47 height 47
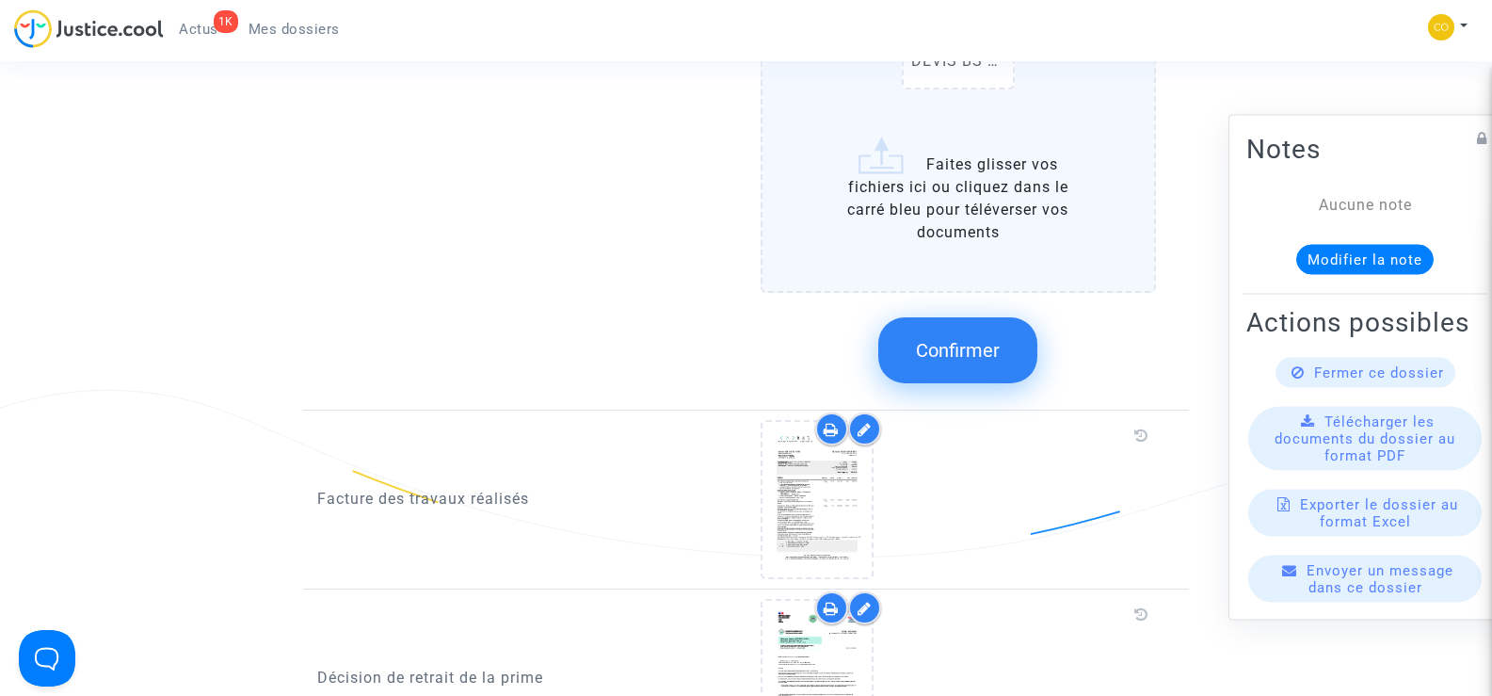
scroll to position [2542, 0]
click at [989, 337] on span "Confirmer" at bounding box center [958, 348] width 84 height 23
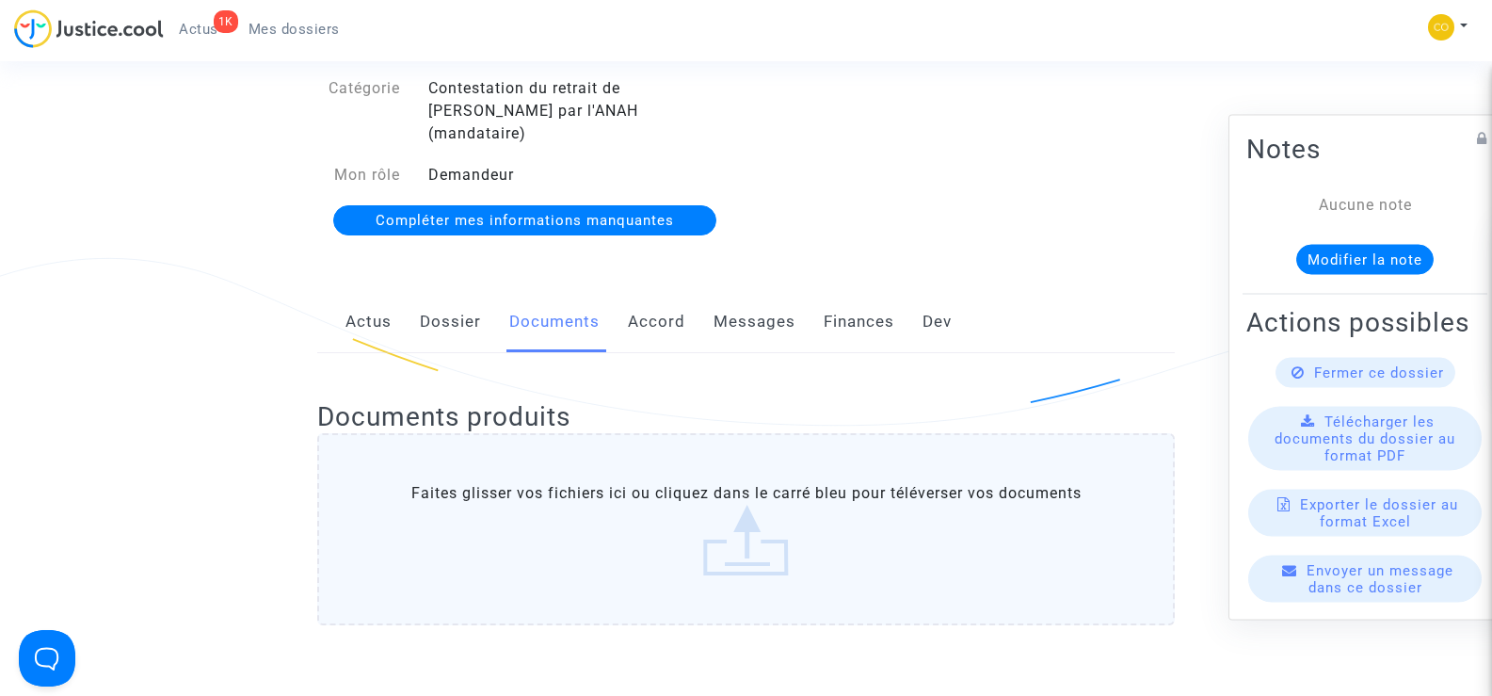
scroll to position [0, 0]
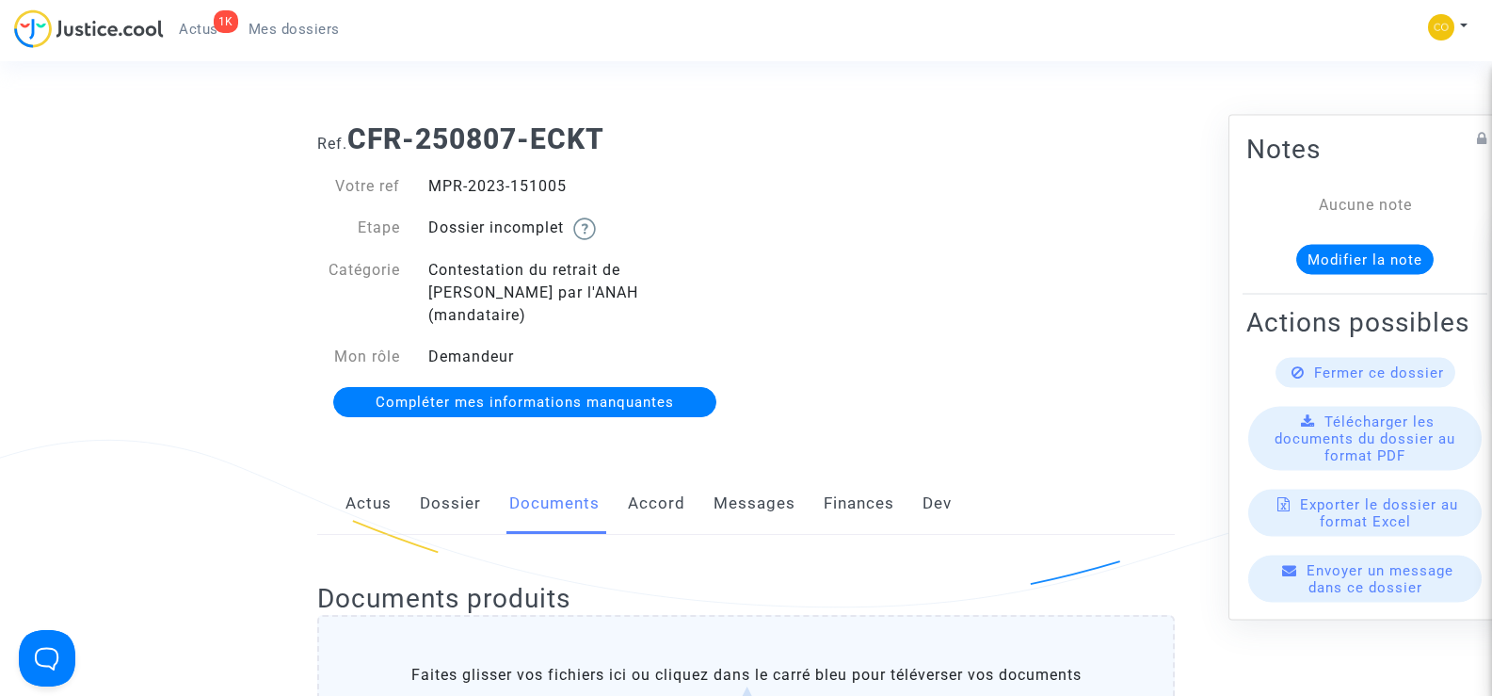
drag, startPoint x: 587, startPoint y: 190, endPoint x: 435, endPoint y: 175, distance: 152.3
click at [435, 175] on div "MPR-2023-151005" at bounding box center [580, 186] width 332 height 23
copy div "MPR-2023-151005"
click at [1153, 341] on div "Ref. CFR-250807-ECKT Votre ref MPR-2023-151005 Etape Dossier incomplet Catégori…" at bounding box center [746, 271] width 886 height 326
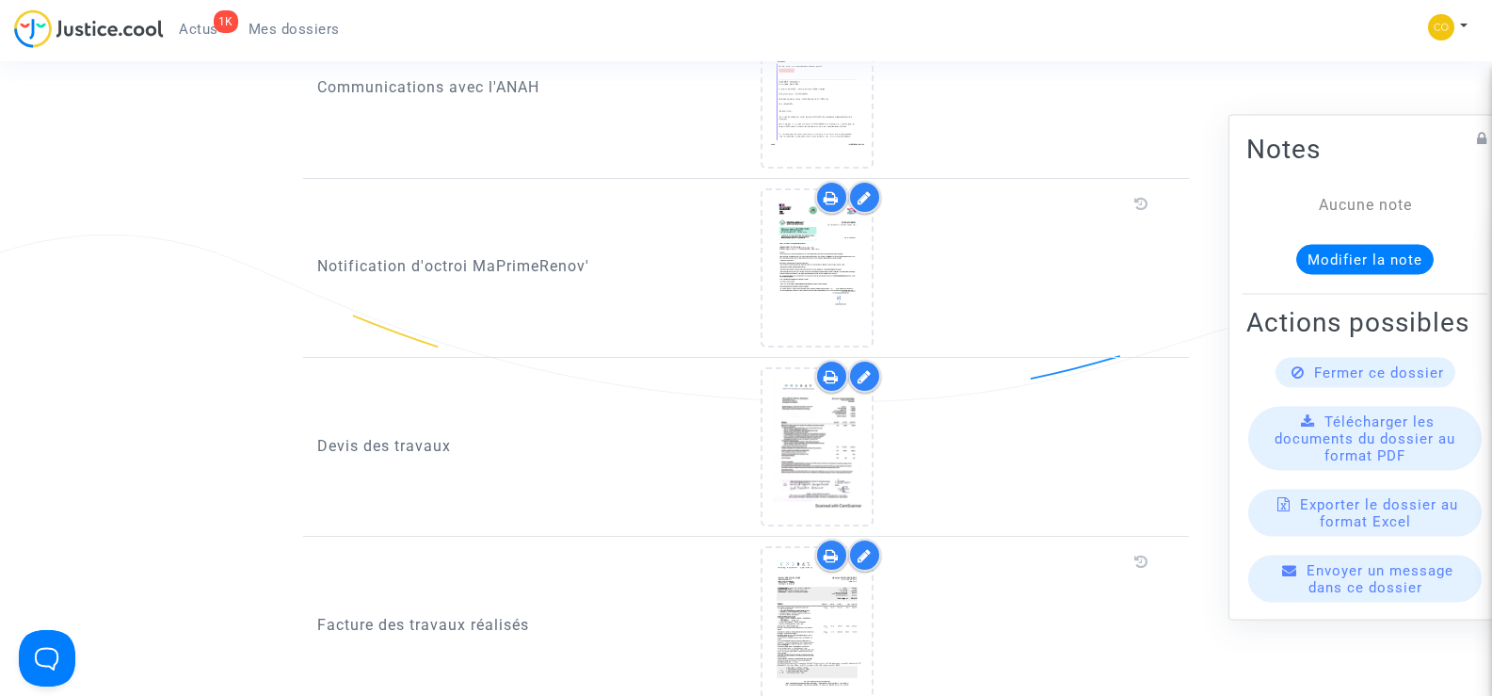
scroll to position [1318, 0]
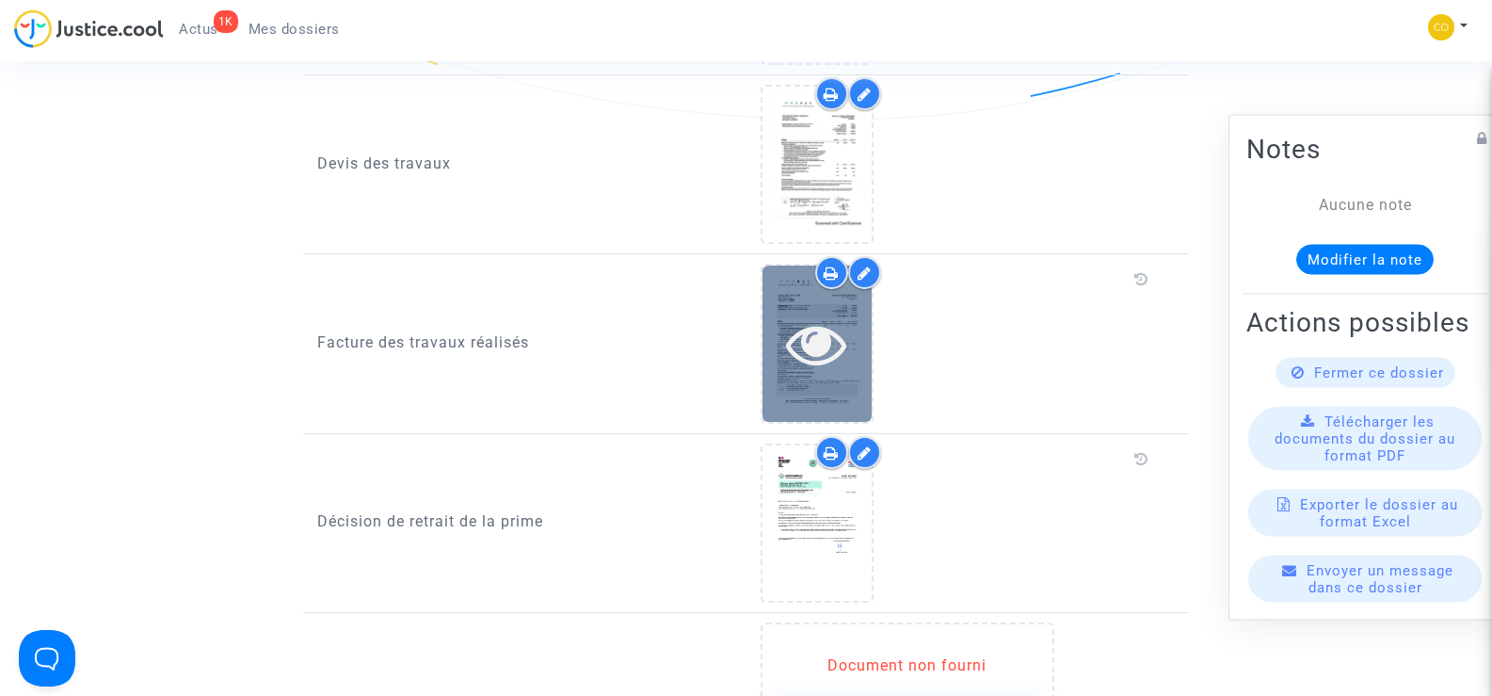
click at [836, 350] on icon at bounding box center [816, 344] width 61 height 60
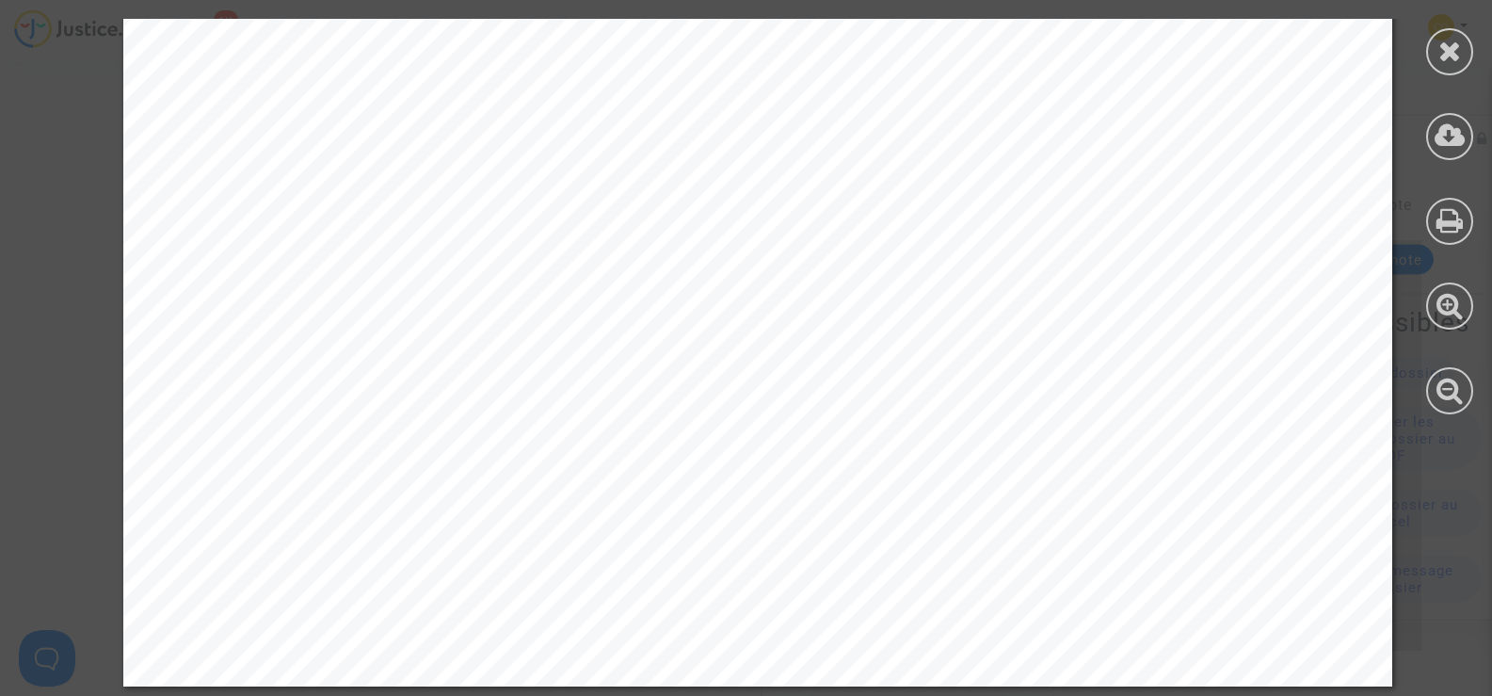
scroll to position [13776, 0]
click at [1468, 40] on div at bounding box center [1449, 51] width 47 height 47
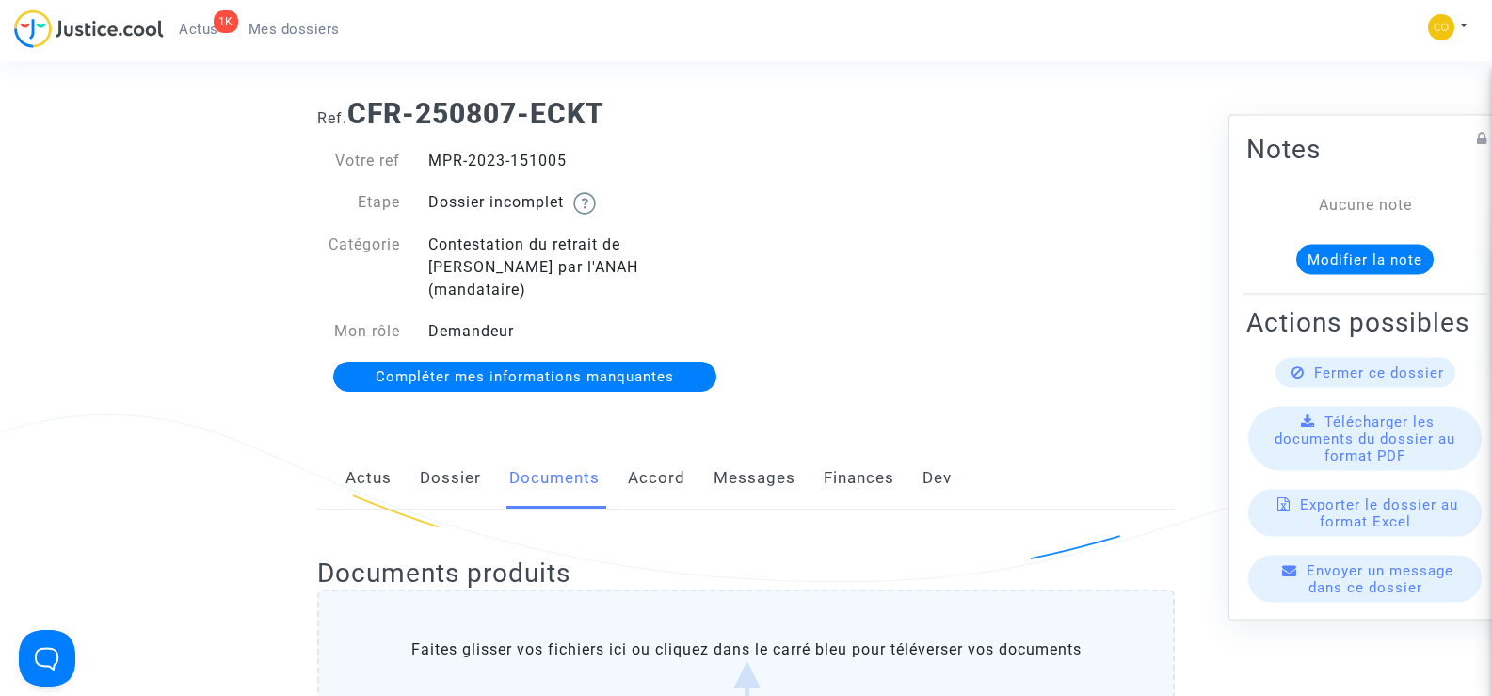
scroll to position [0, 0]
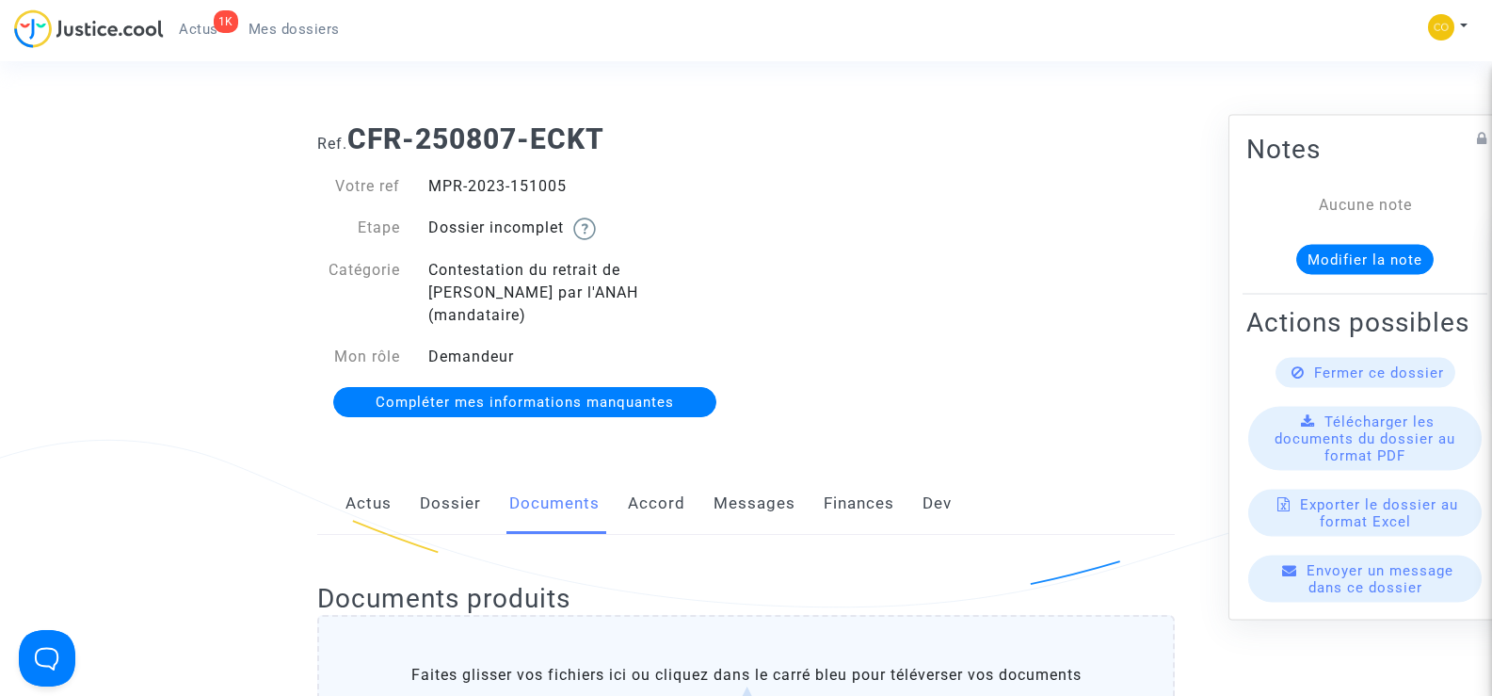
drag, startPoint x: 586, startPoint y: 187, endPoint x: 431, endPoint y: 177, distance: 154.8
click at [431, 177] on div "MPR-2023-151005" at bounding box center [580, 186] width 332 height 23
copy div "MPR-2023-151005"
click at [937, 315] on div "Ref. CFR-250807-ECKT Votre ref MPR-2023-151005 Etape Dossier incomplet Catégori…" at bounding box center [746, 271] width 886 height 326
click at [306, 27] on span "Mes dossiers" at bounding box center [294, 29] width 91 height 17
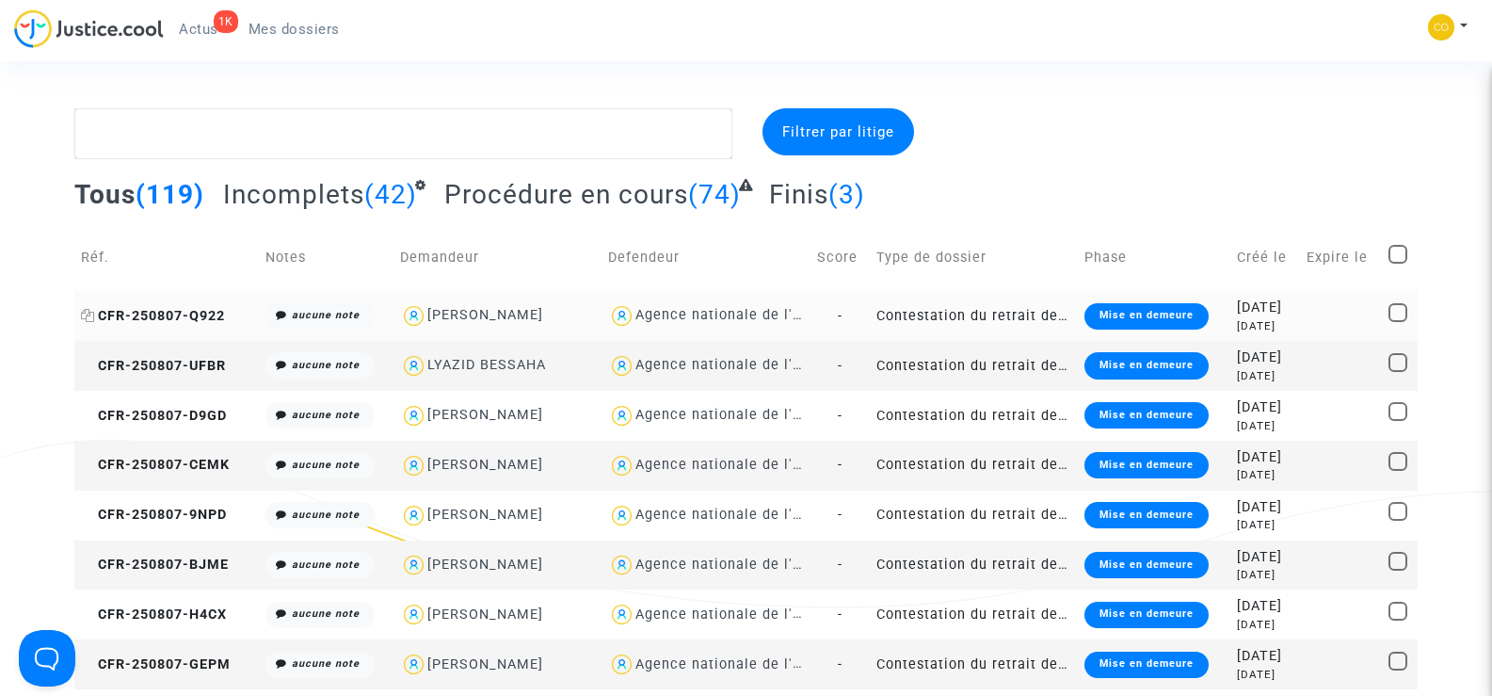
click at [171, 309] on span "CFR-250807-Q922" at bounding box center [153, 316] width 144 height 16
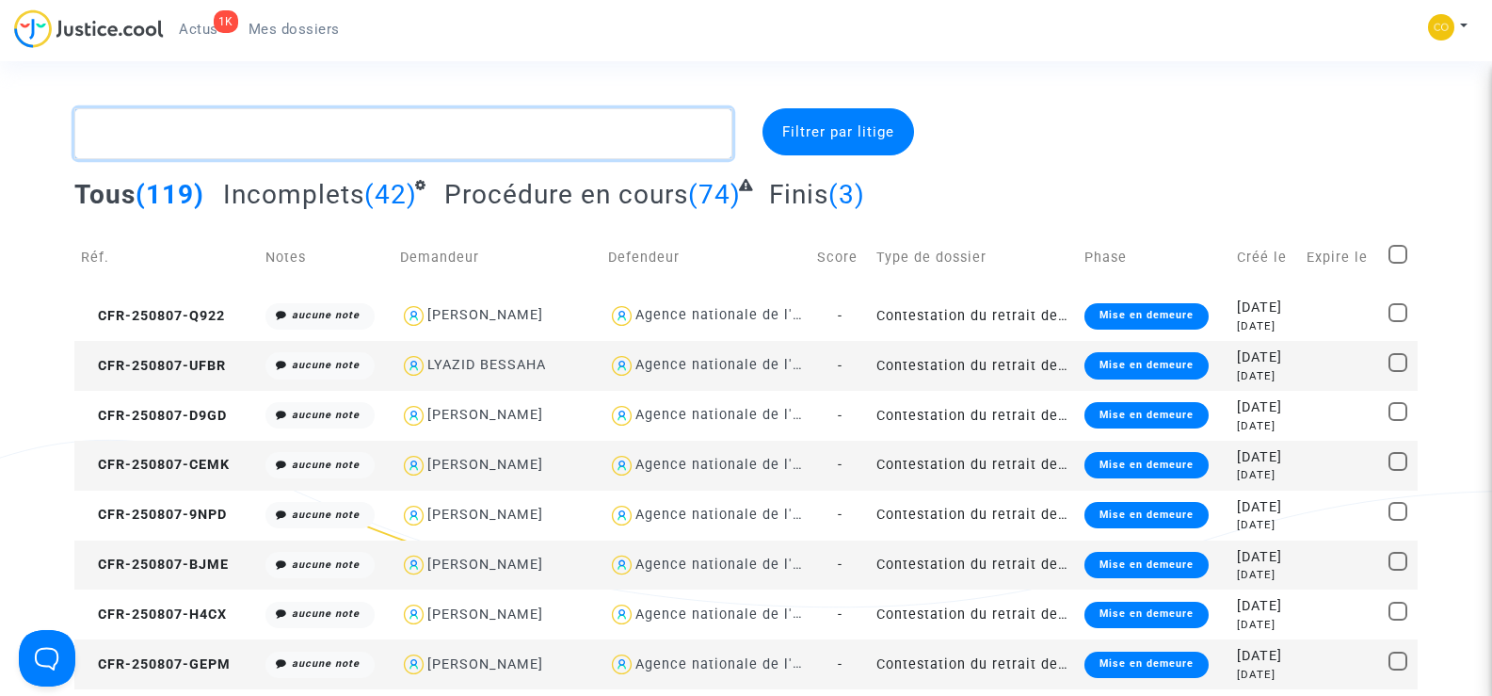
click at [267, 126] on textarea at bounding box center [402, 133] width 657 height 51
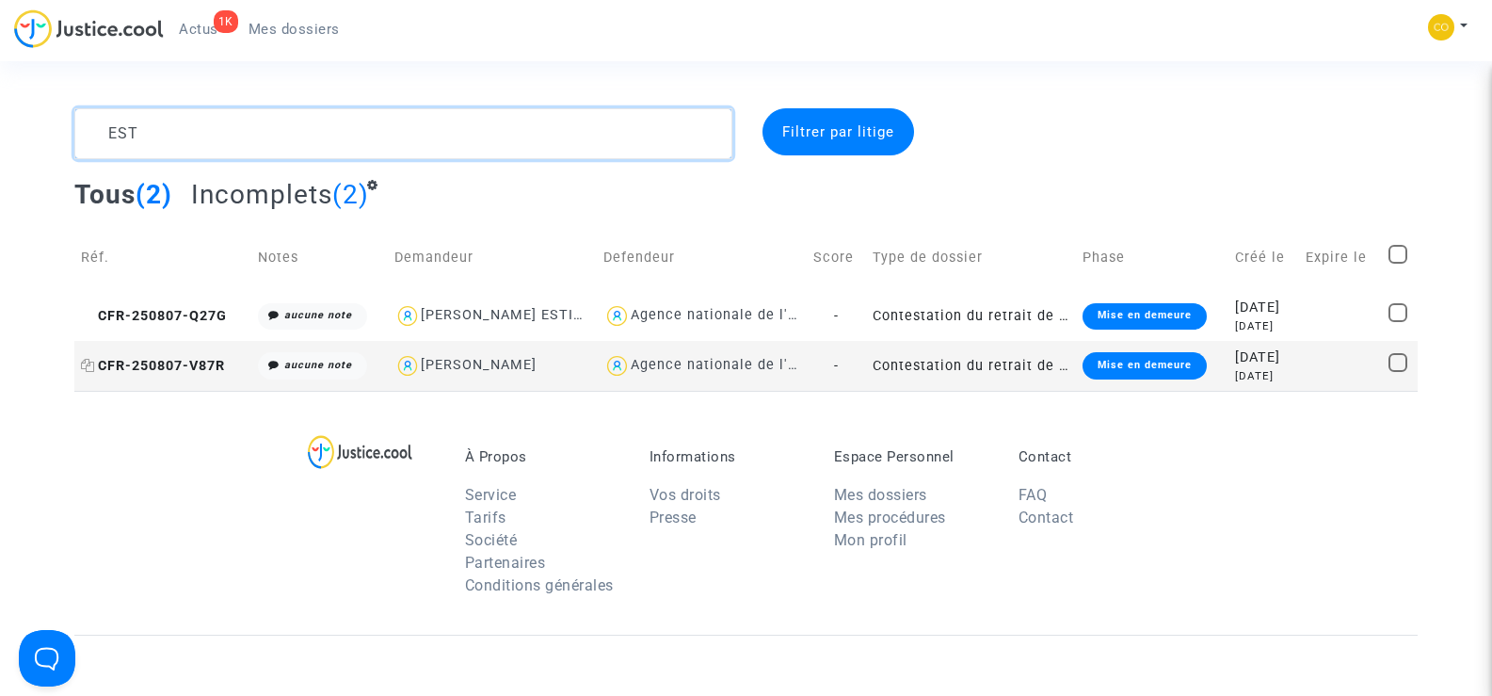
type textarea "EST"
click at [127, 358] on span "CFR-250807-V87R" at bounding box center [153, 366] width 144 height 16
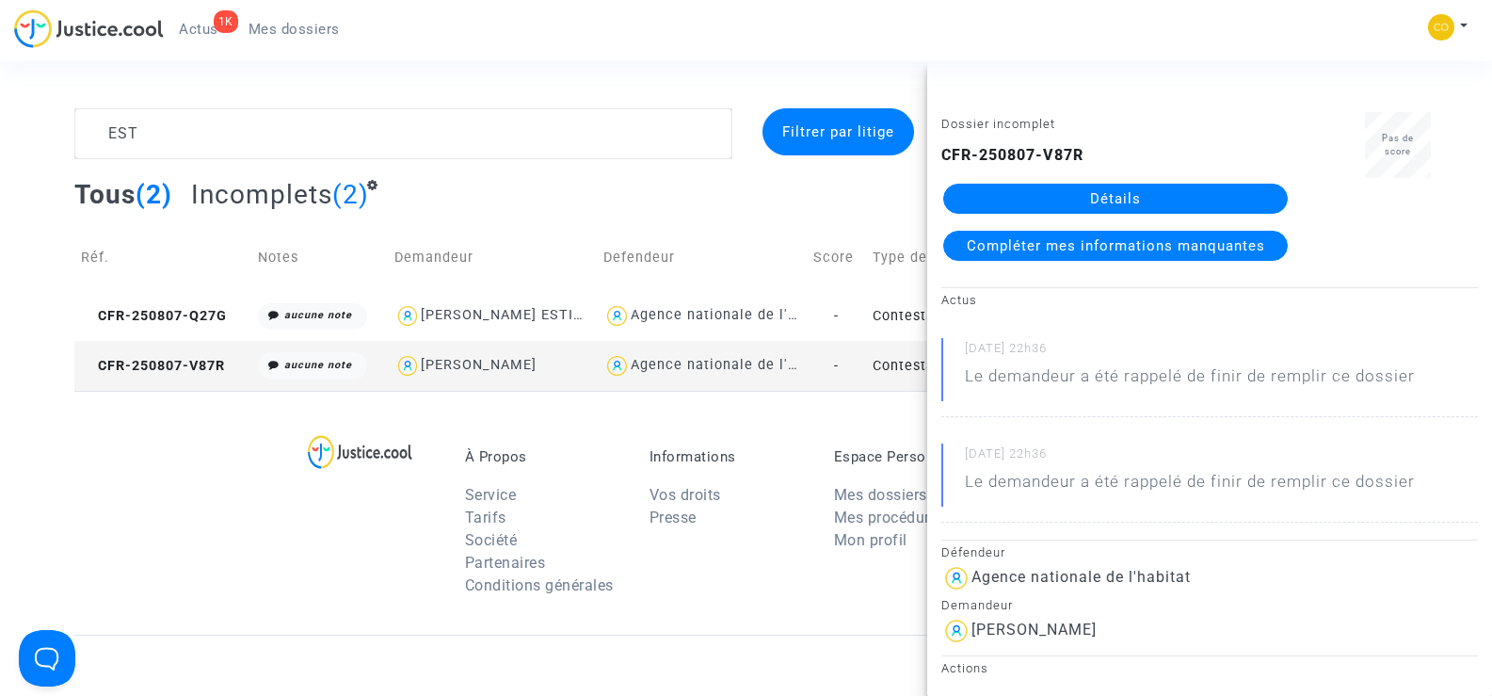
click at [1185, 207] on link "Détails" at bounding box center [1115, 199] width 345 height 30
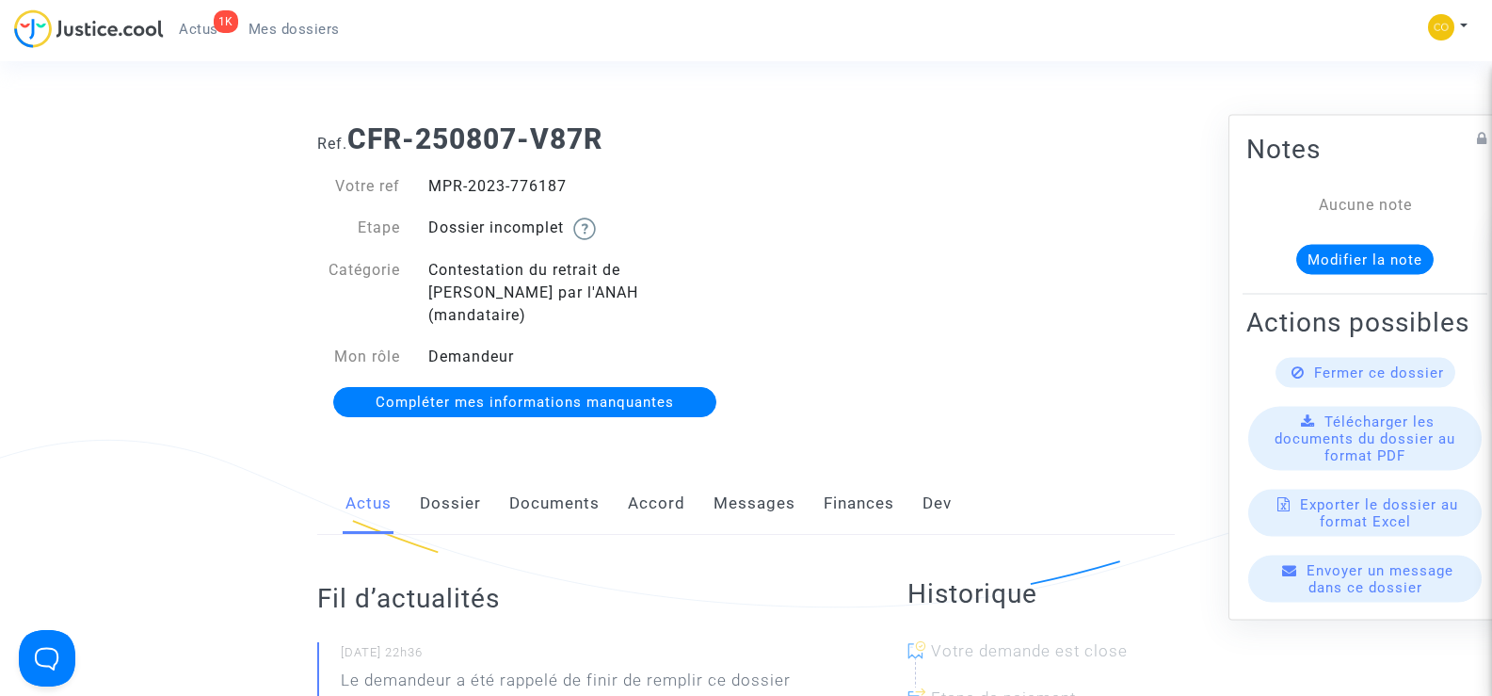
click at [529, 473] on link "Documents" at bounding box center [554, 504] width 90 height 62
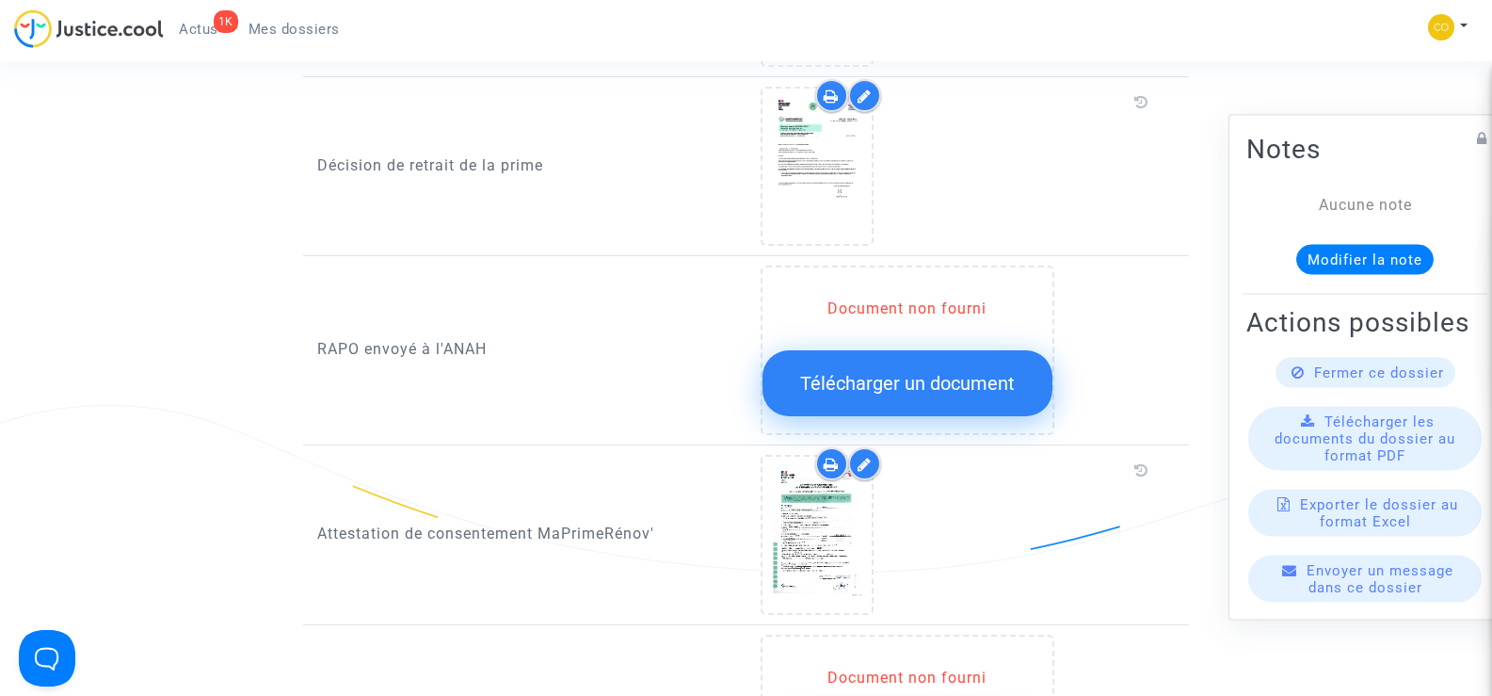
scroll to position [1977, 0]
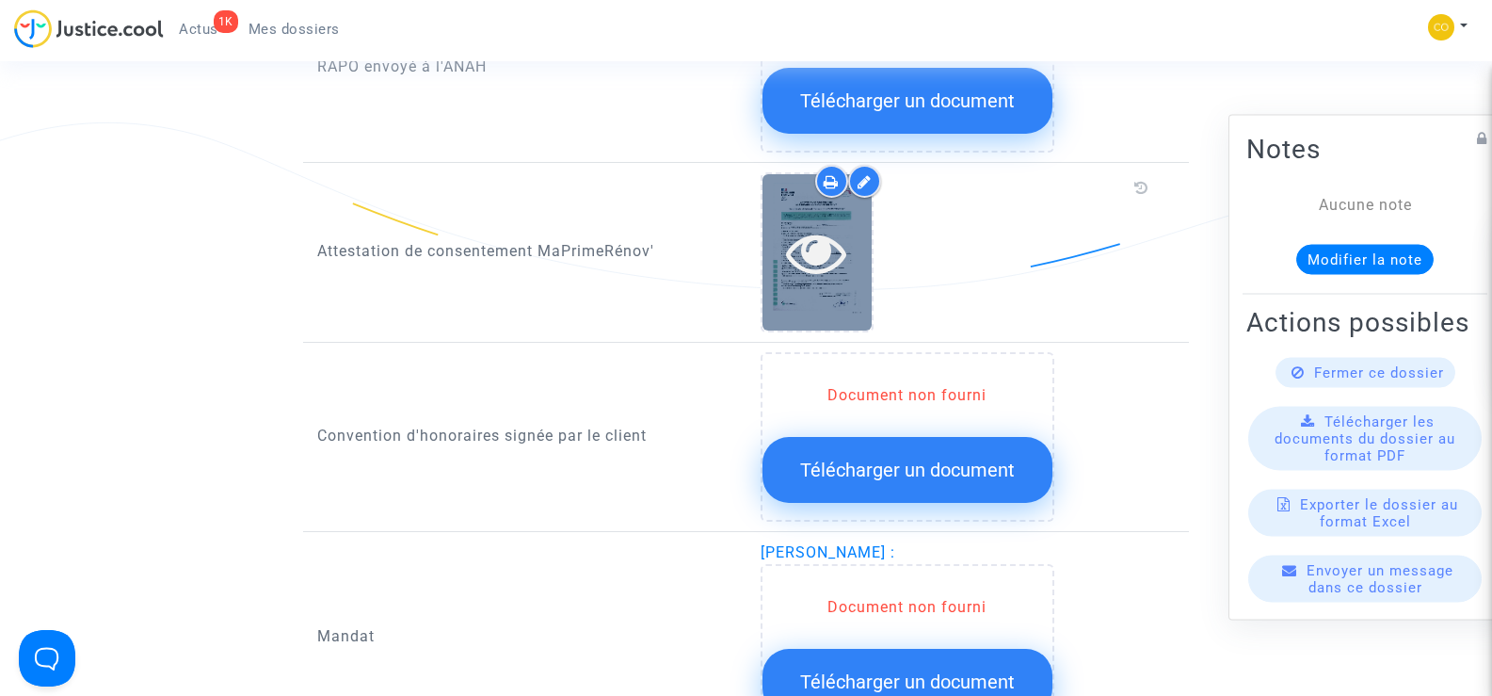
click at [799, 294] on div at bounding box center [817, 251] width 109 height 155
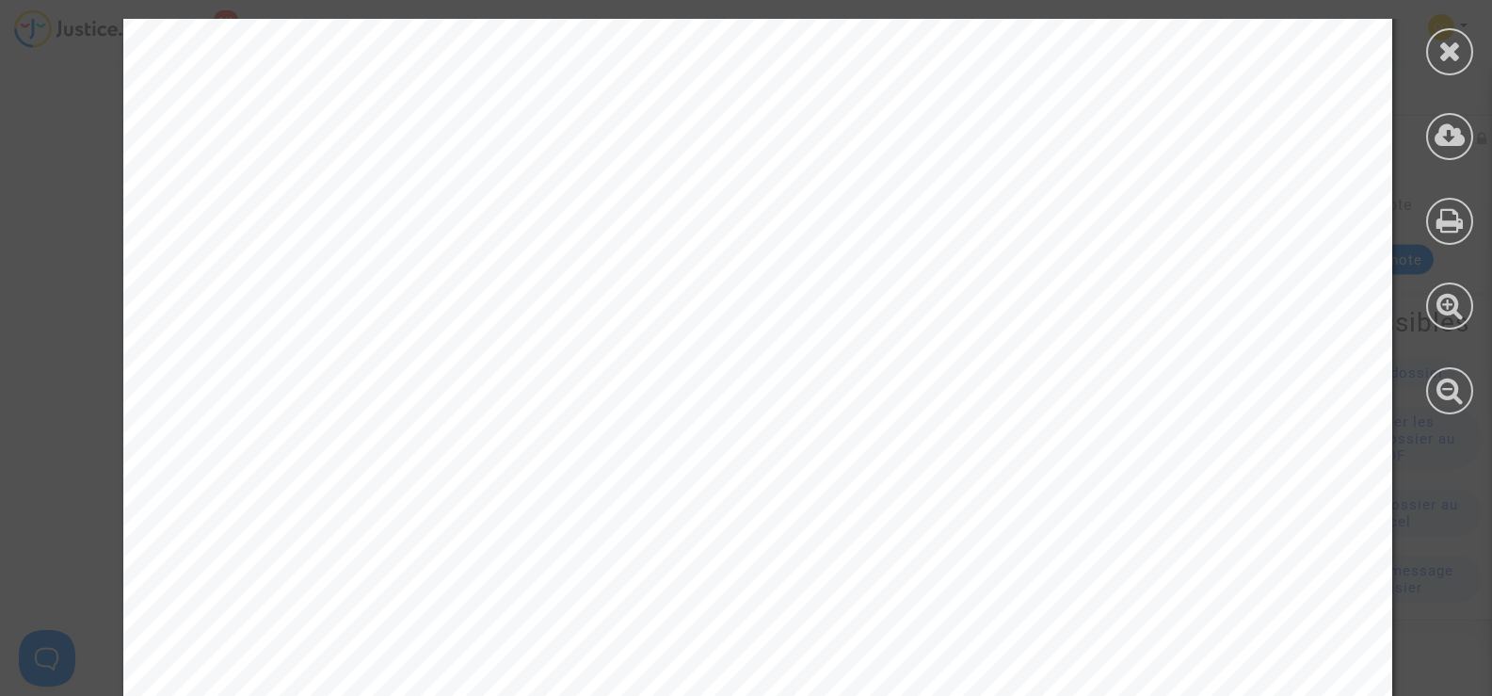
scroll to position [1143, 0]
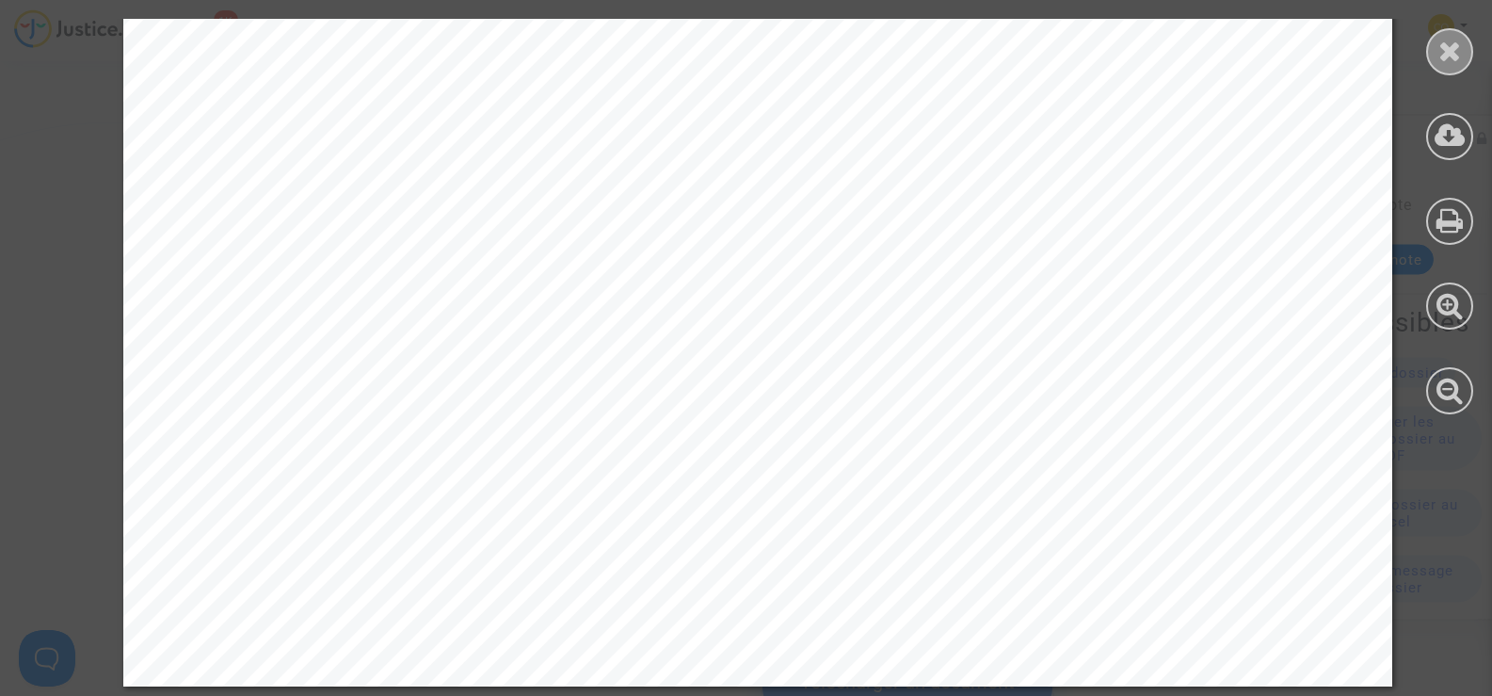
click at [1444, 51] on icon at bounding box center [1451, 51] width 24 height 28
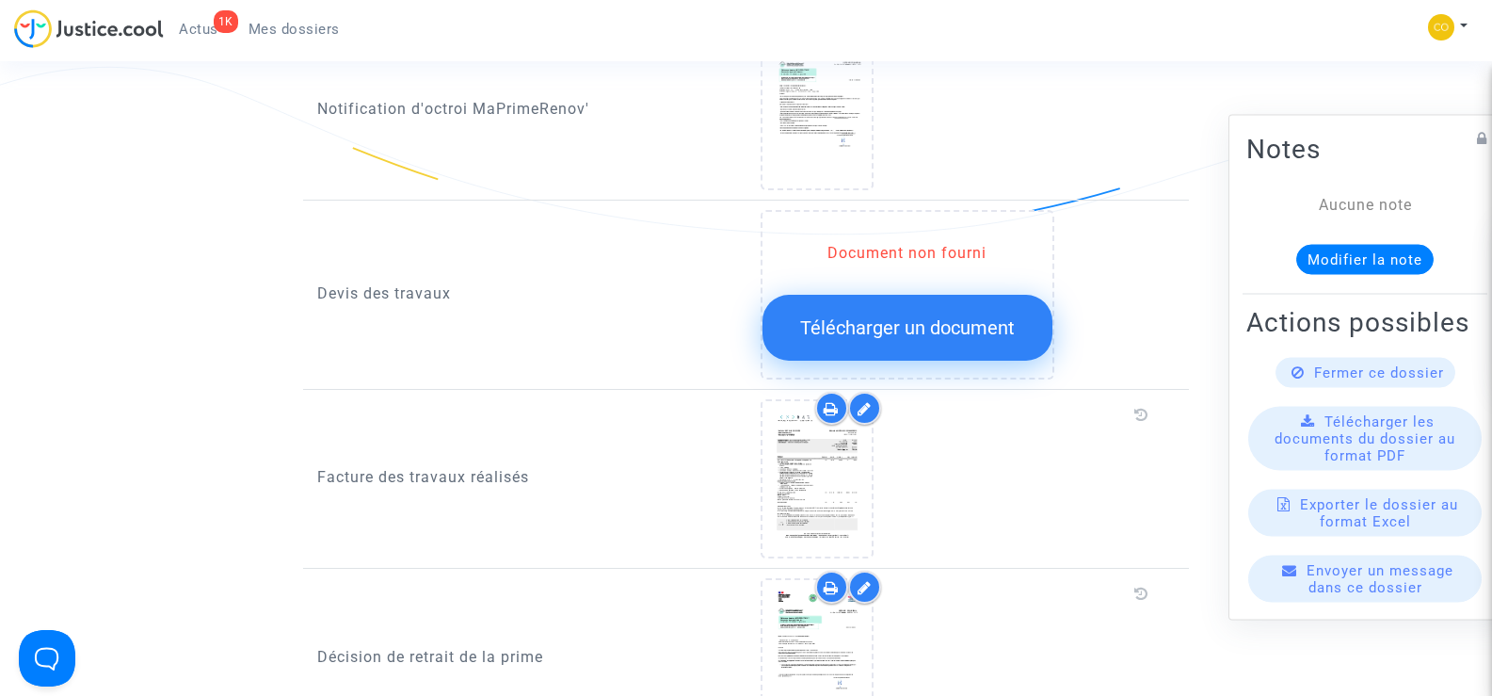
scroll to position [1130, 0]
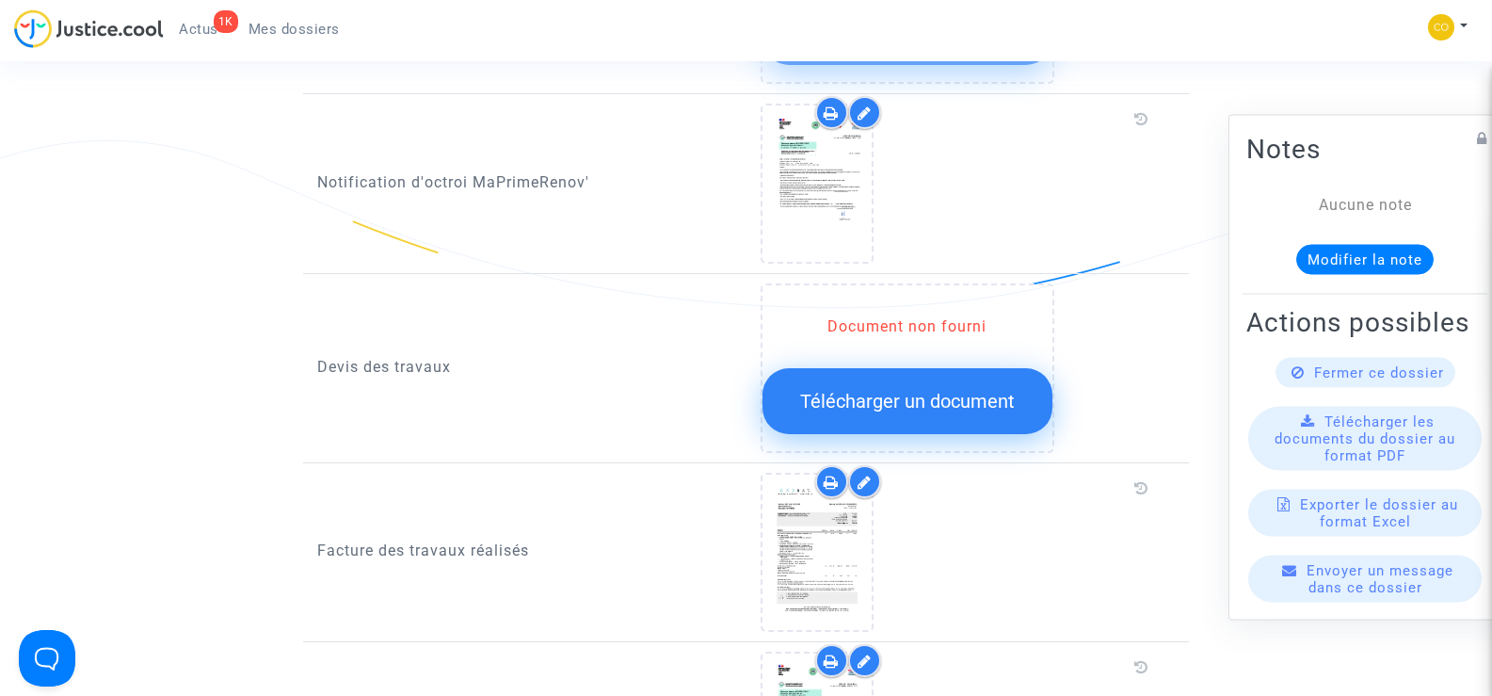
click at [916, 390] on span "Télécharger un document" at bounding box center [907, 401] width 215 height 23
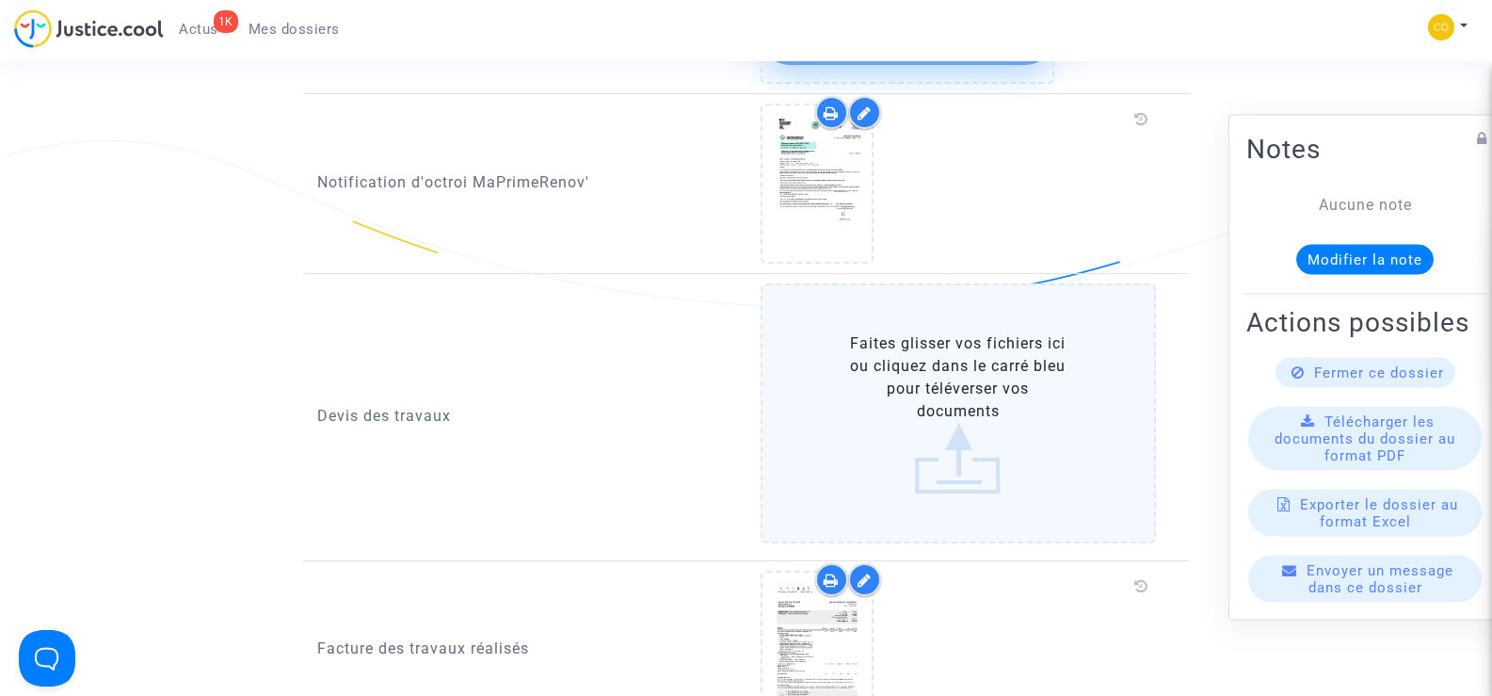
click at [918, 376] on label "Faites glisser vos fichiers ici ou cliquez dans le carré bleu pour téléverser v…" at bounding box center [959, 413] width 396 height 260
click at [0, 0] on input "Faites glisser vos fichiers ici ou cliquez dans le carré bleu pour téléverser v…" at bounding box center [0, 0] width 0 height 0
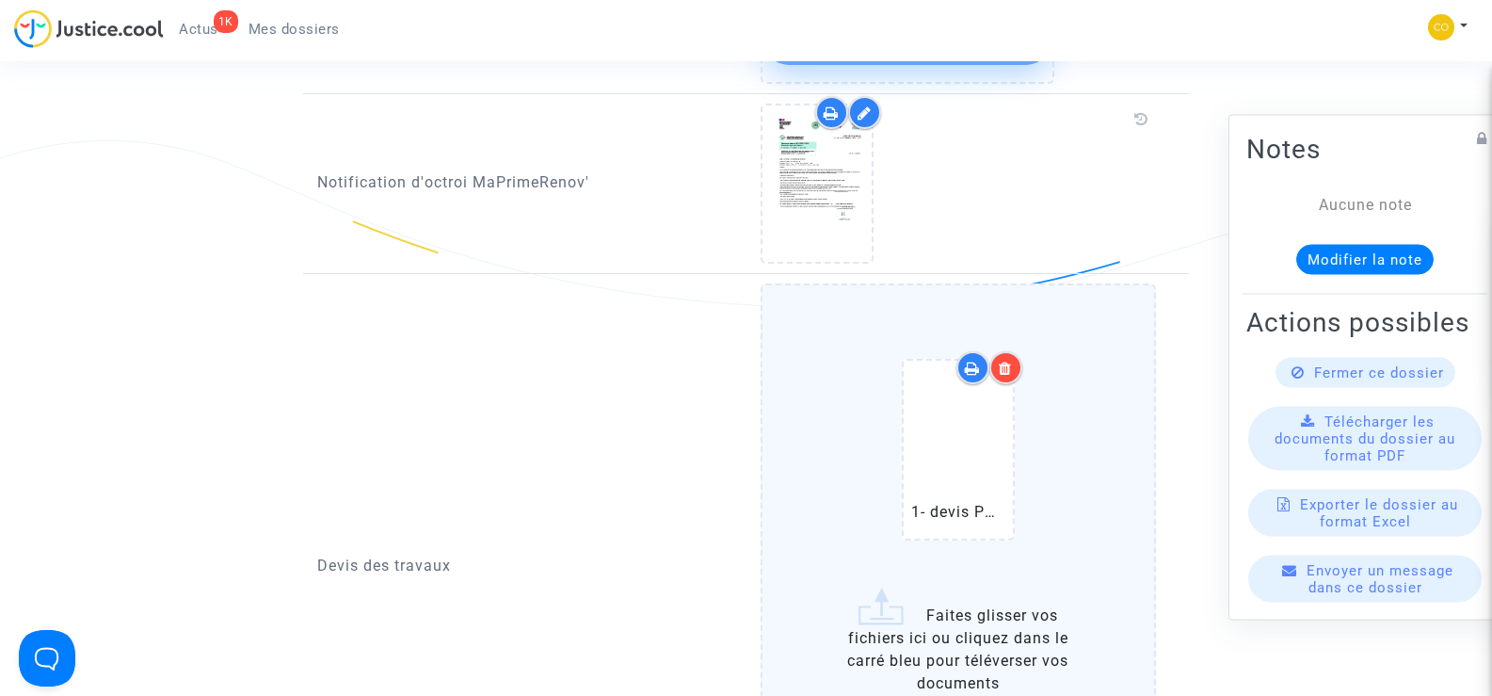
scroll to position [1412, 0]
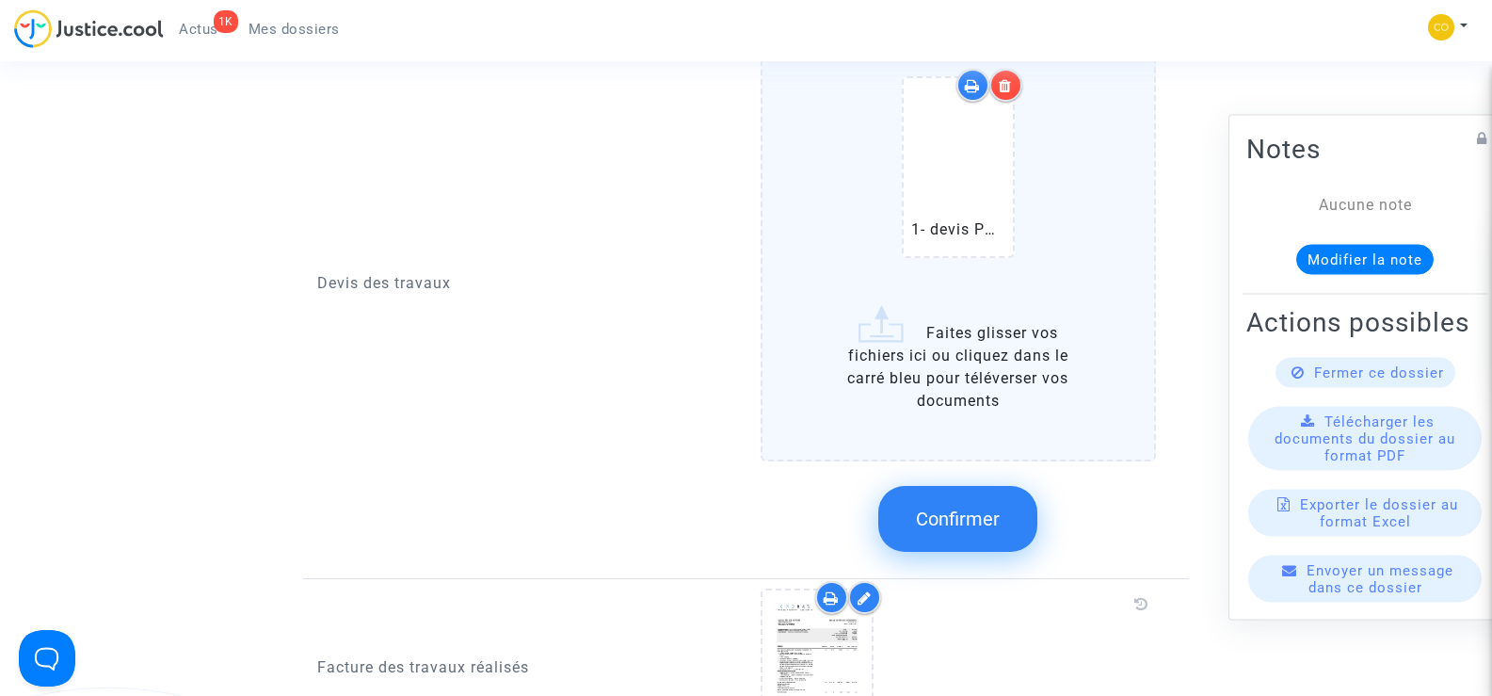
click at [995, 515] on button "Confirmer" at bounding box center [957, 519] width 159 height 66
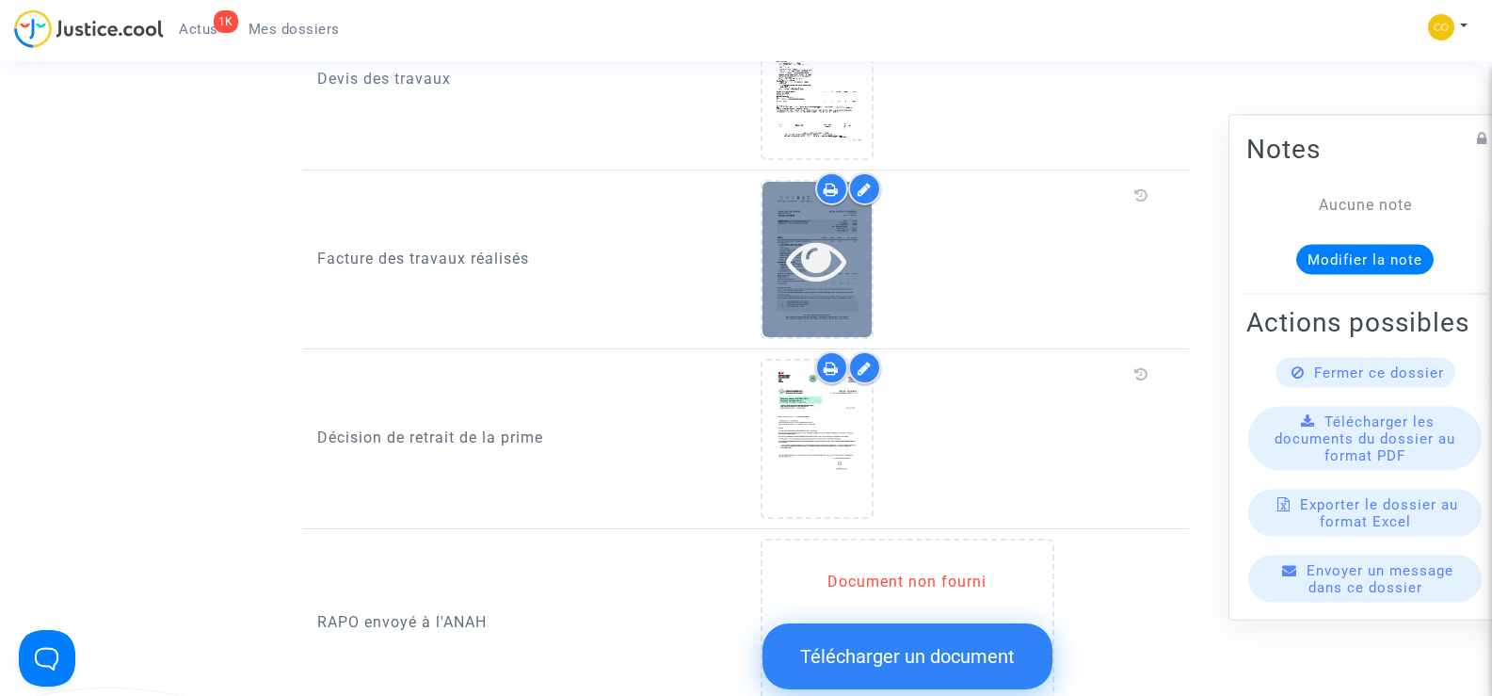
click at [810, 245] on icon at bounding box center [816, 260] width 61 height 60
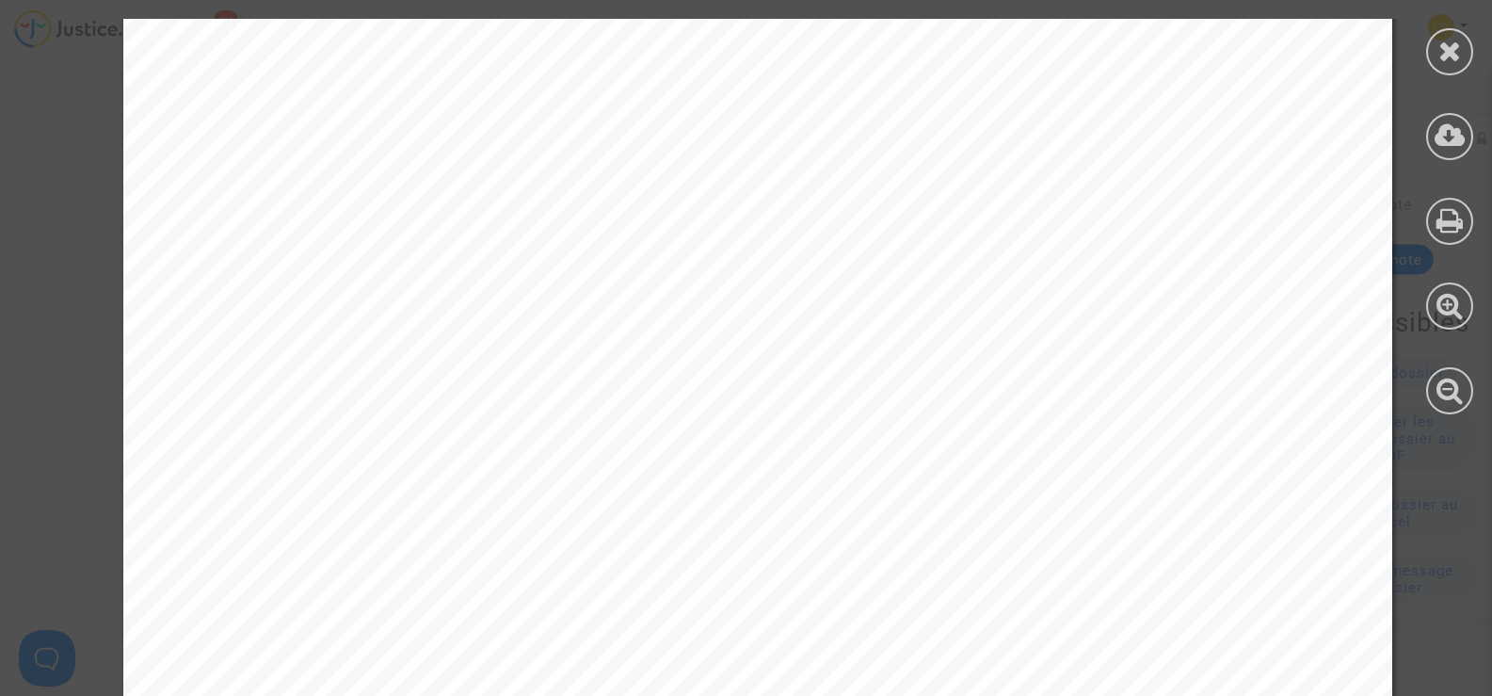
scroll to position [2947, 0]
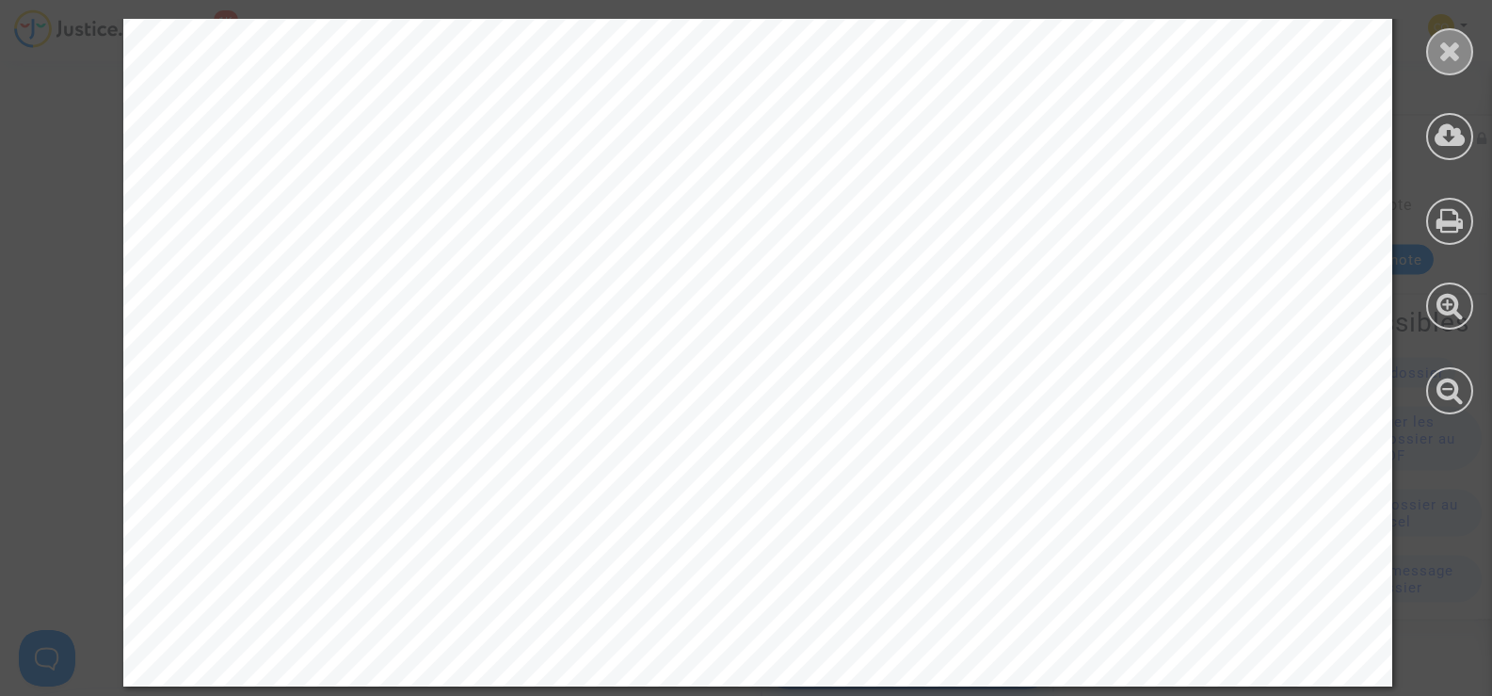
click at [1449, 52] on icon at bounding box center [1451, 51] width 24 height 28
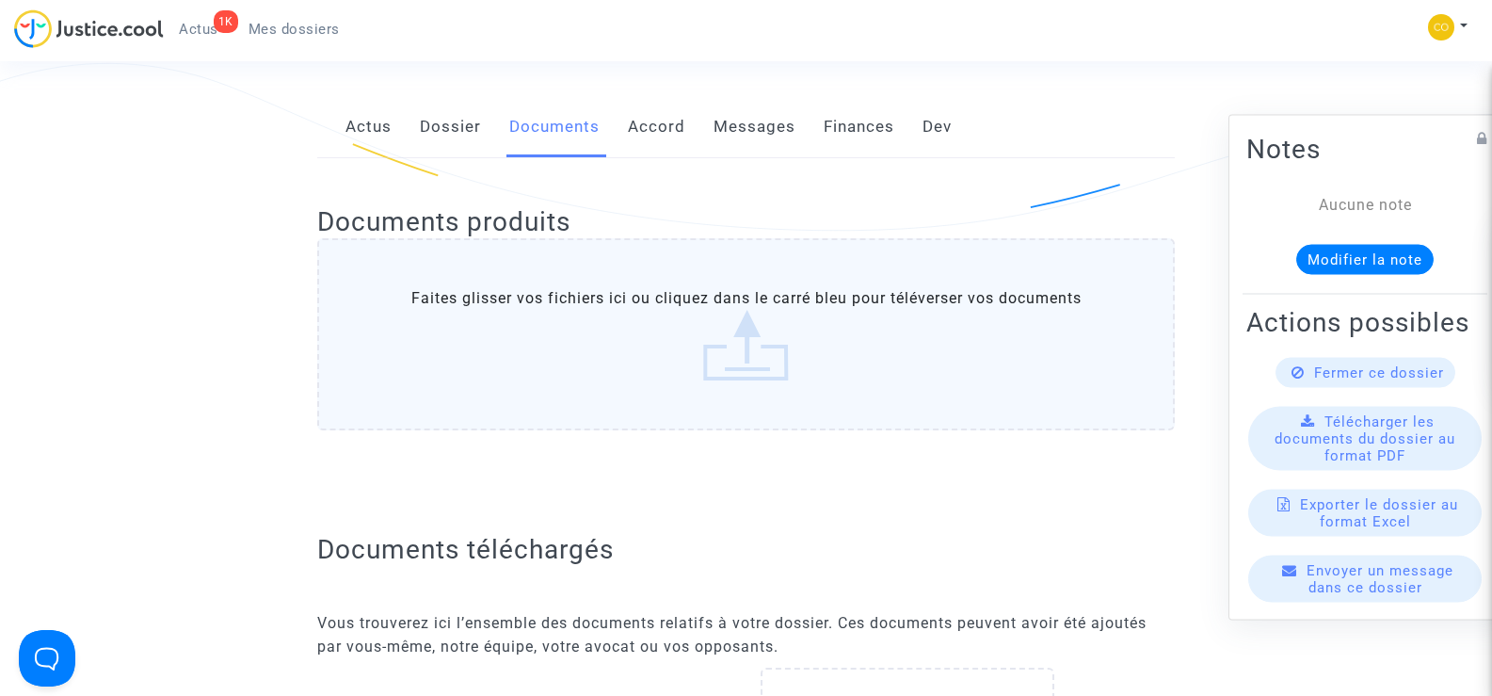
scroll to position [0, 0]
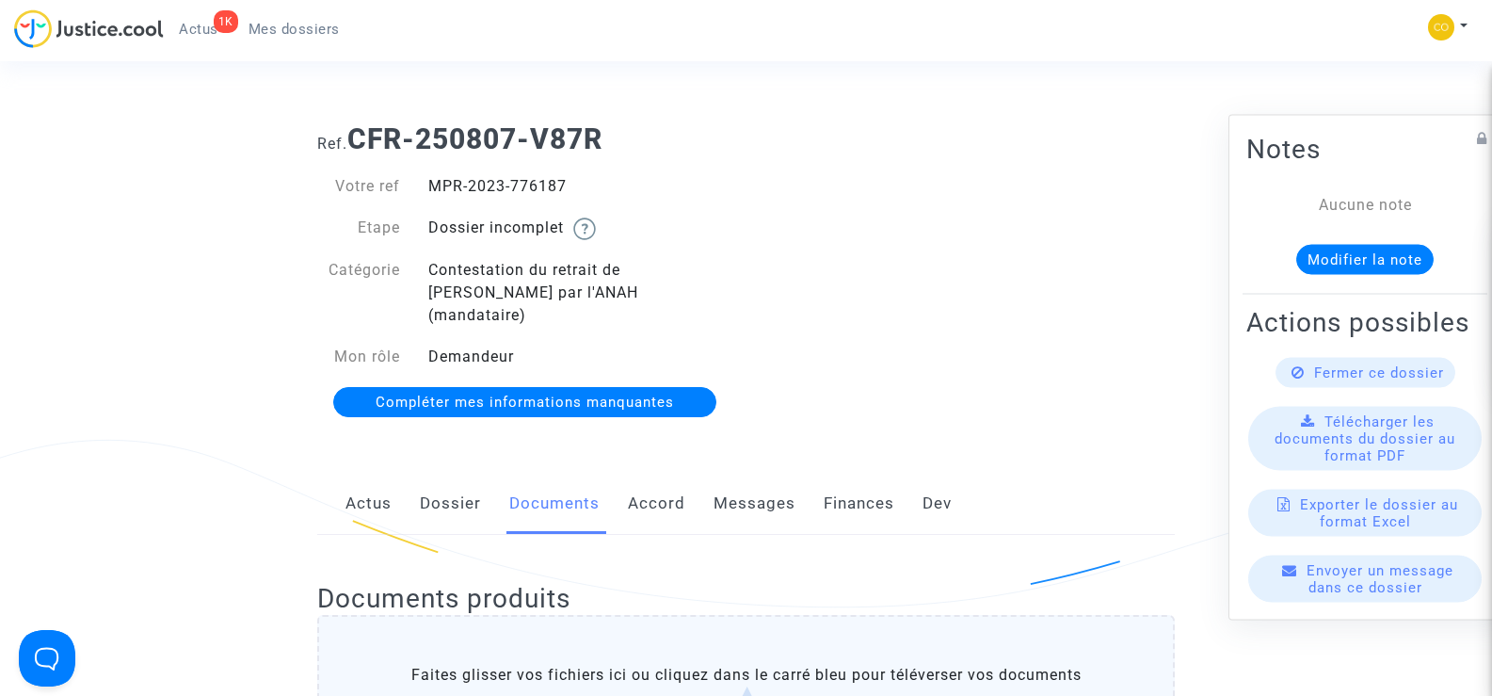
drag, startPoint x: 567, startPoint y: 189, endPoint x: 431, endPoint y: 190, distance: 135.6
click at [431, 190] on div "MPR-2023-776187" at bounding box center [580, 186] width 332 height 23
copy div "MPR-2023-776187"
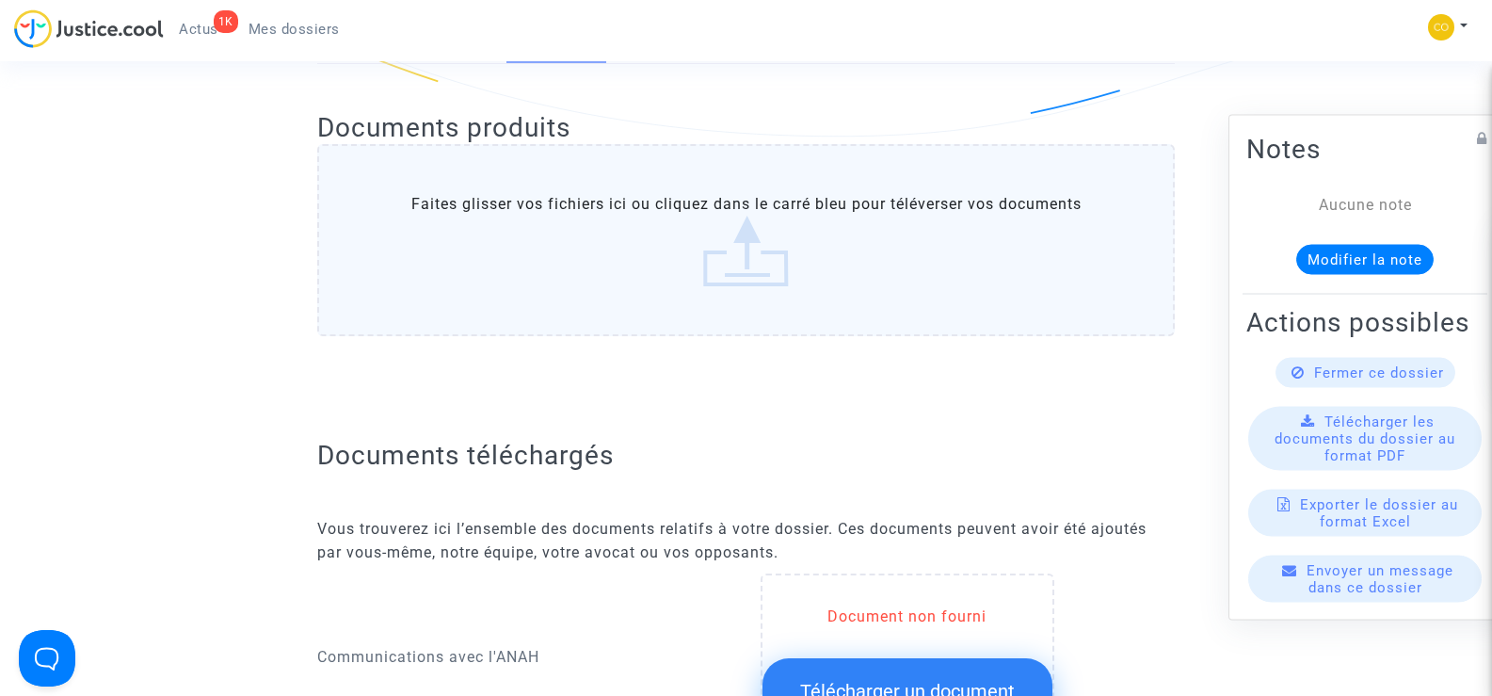
scroll to position [942, 0]
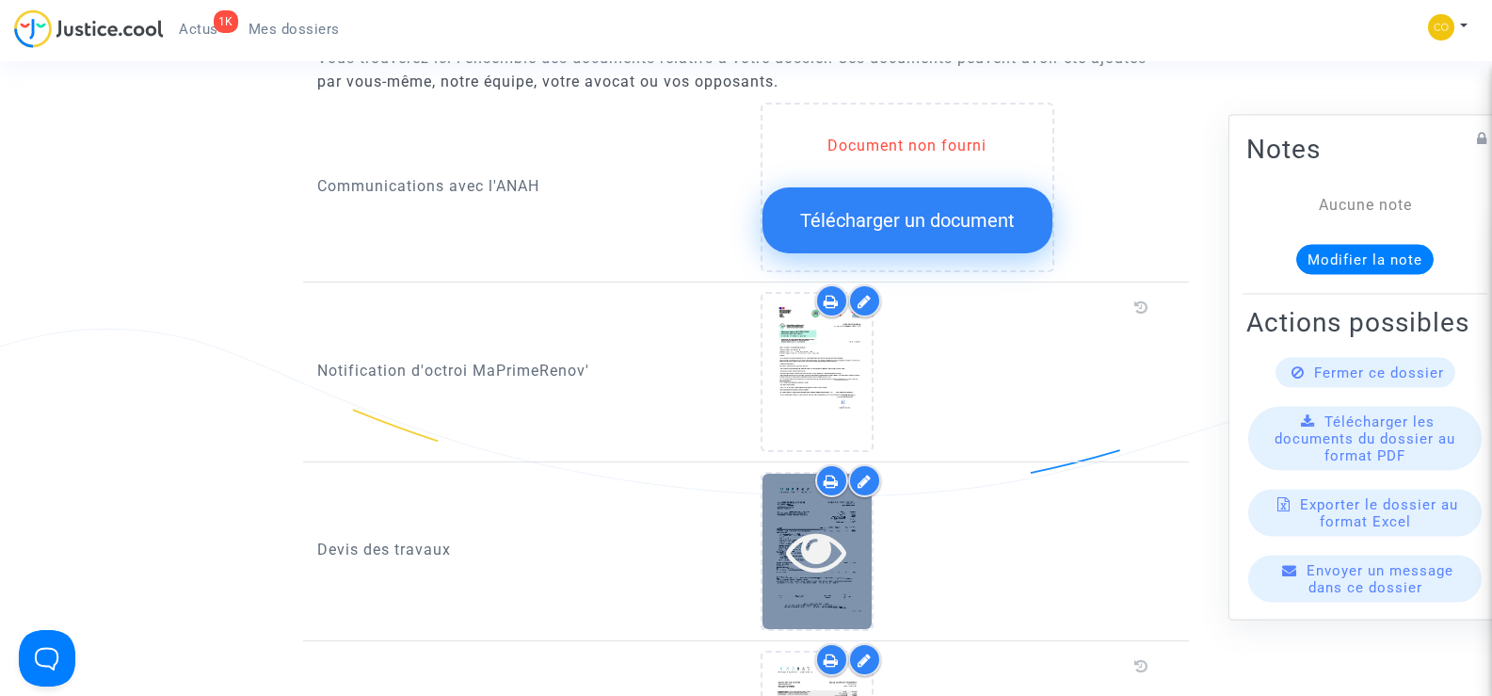
click at [808, 521] on icon at bounding box center [816, 551] width 61 height 60
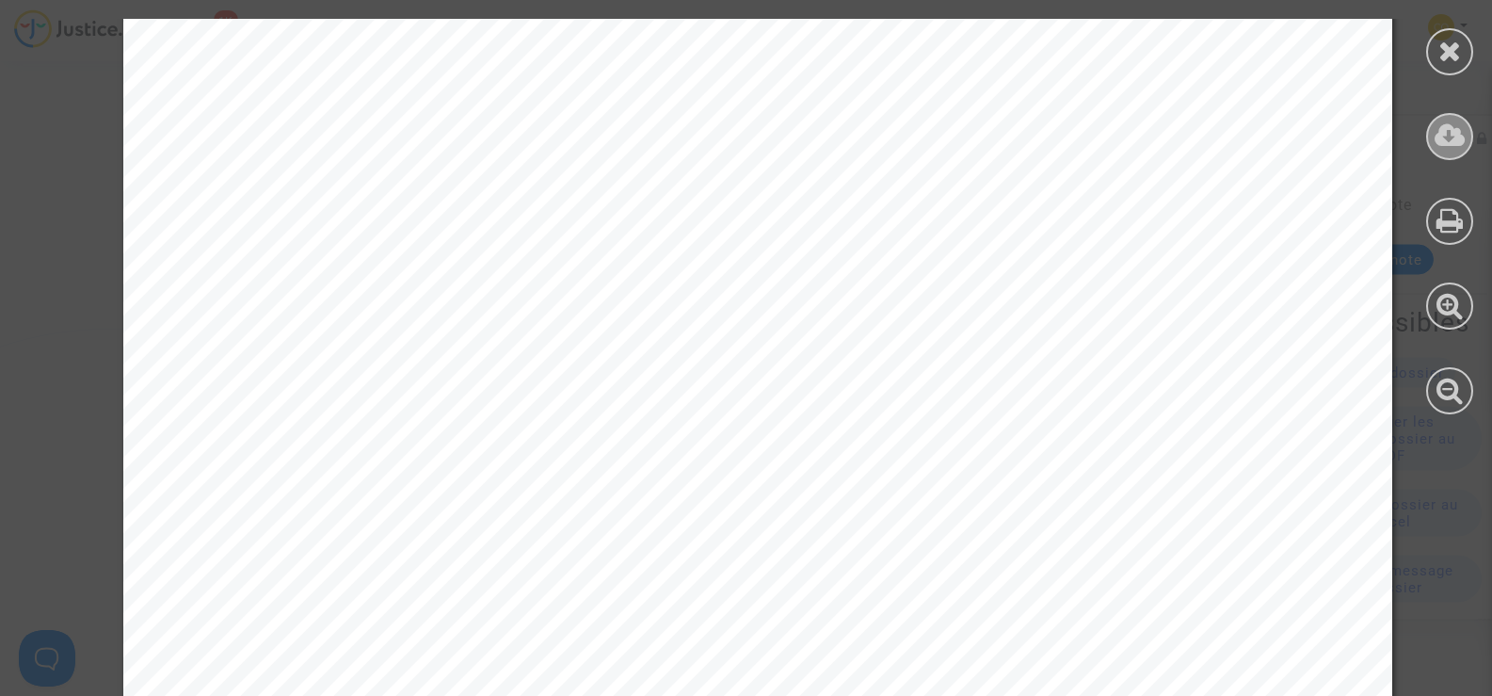
scroll to position [0, 0]
click at [1447, 41] on icon at bounding box center [1451, 51] width 24 height 28
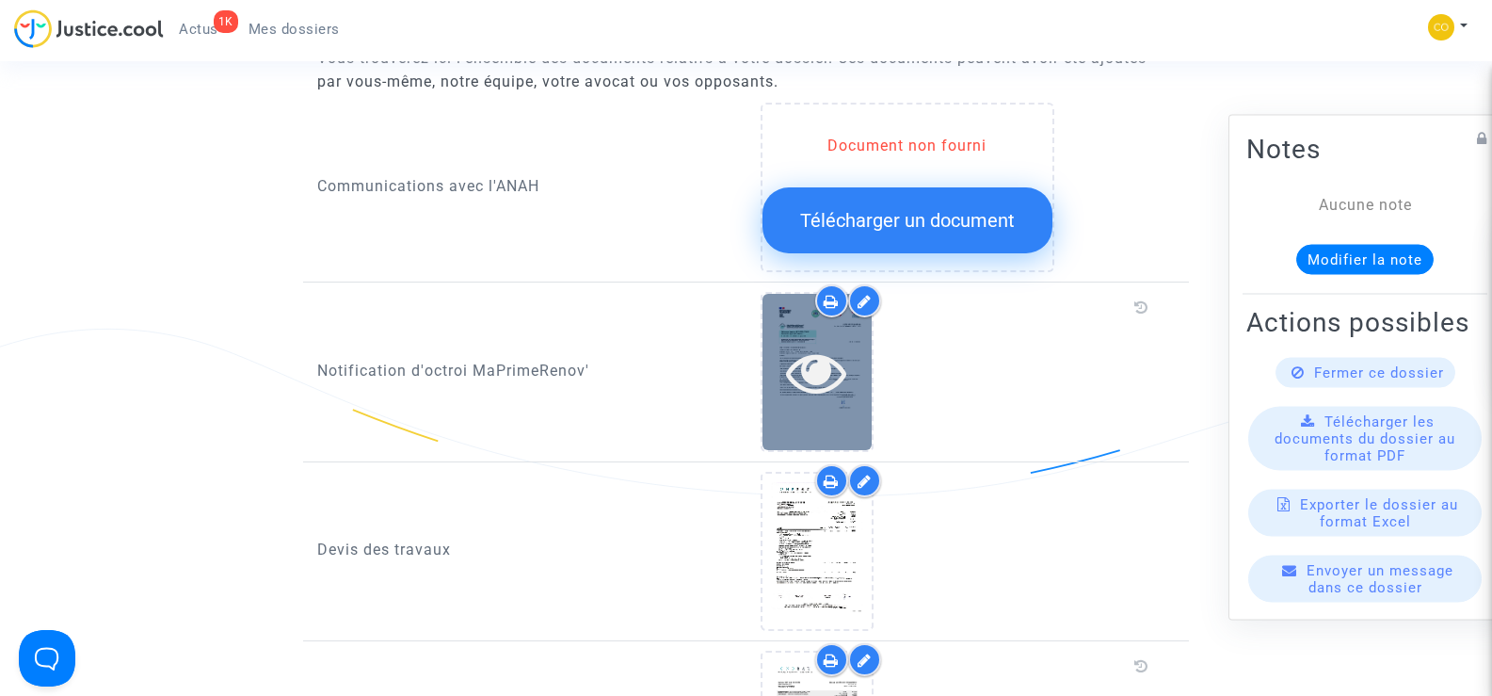
click at [851, 376] on div at bounding box center [817, 372] width 109 height 60
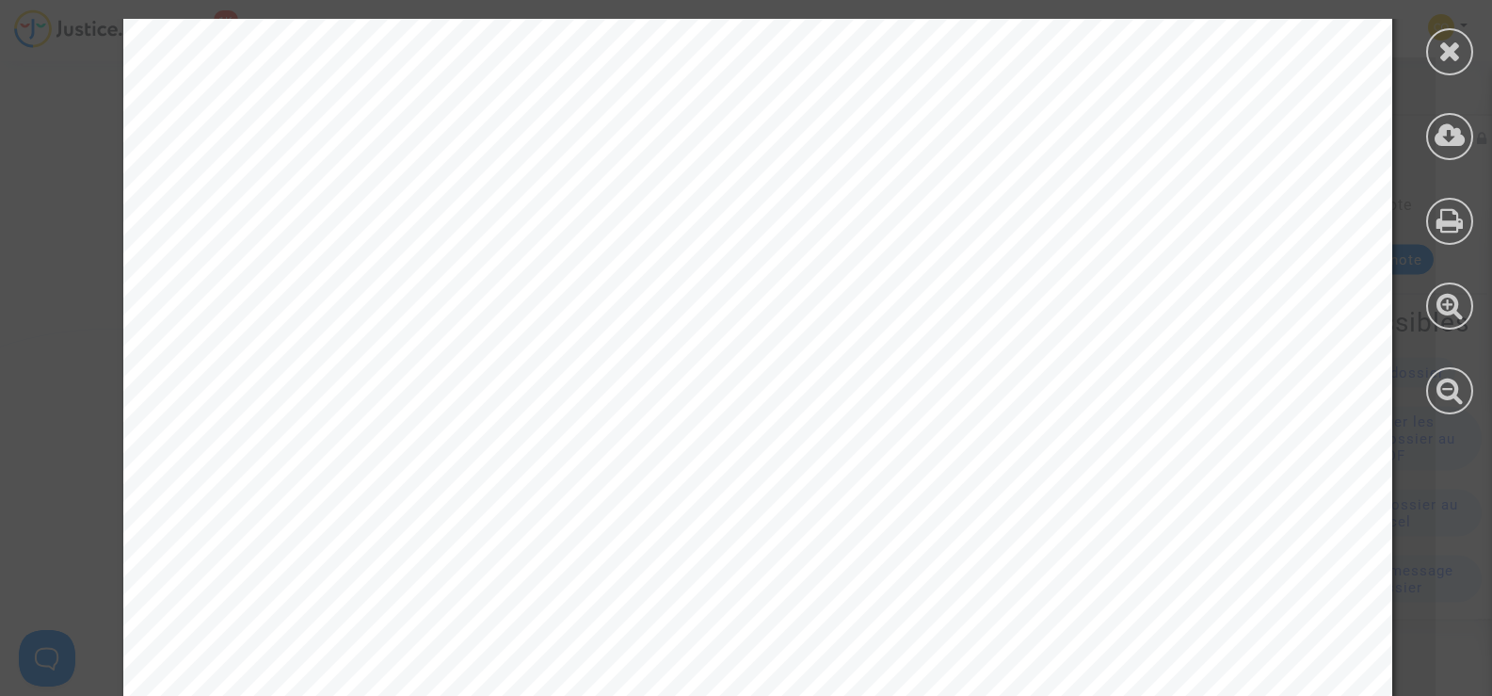
scroll to position [282, 0]
click at [1457, 67] on div at bounding box center [1449, 51] width 47 height 47
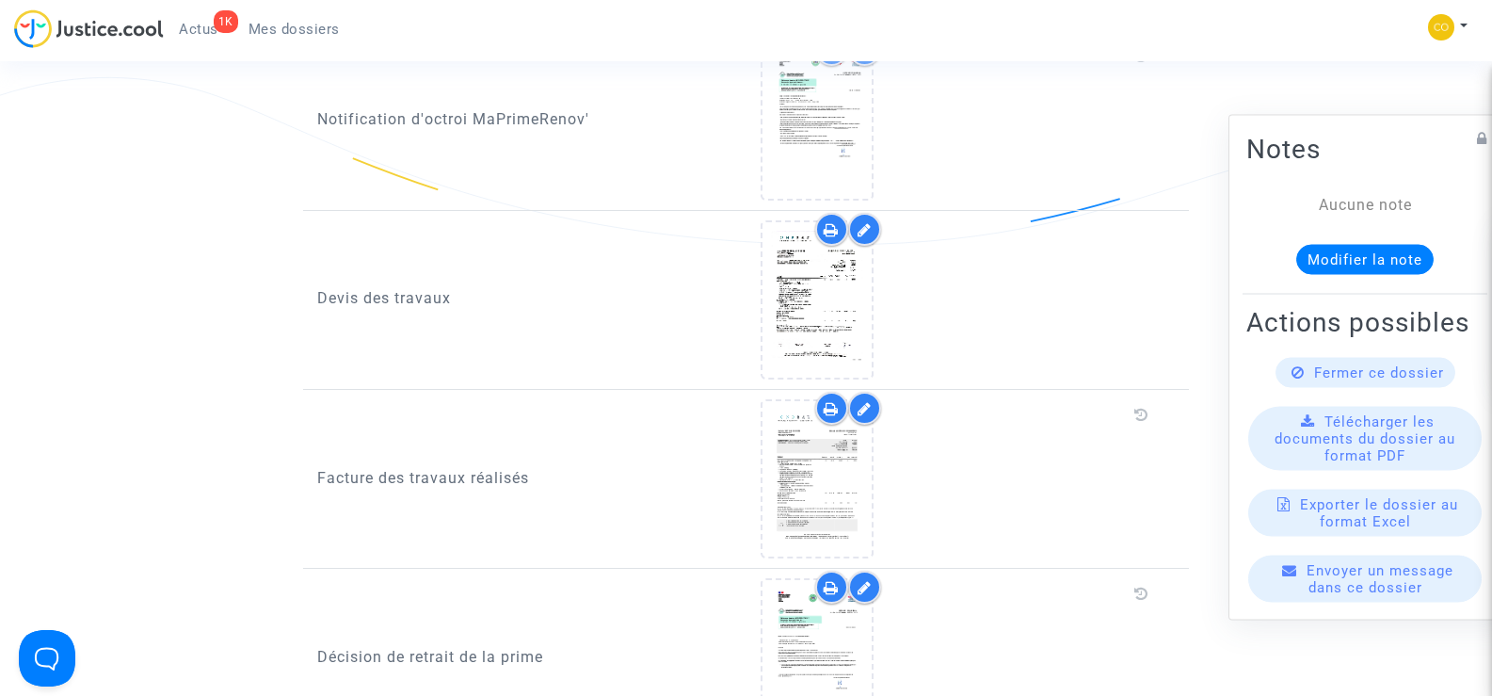
scroll to position [1318, 0]
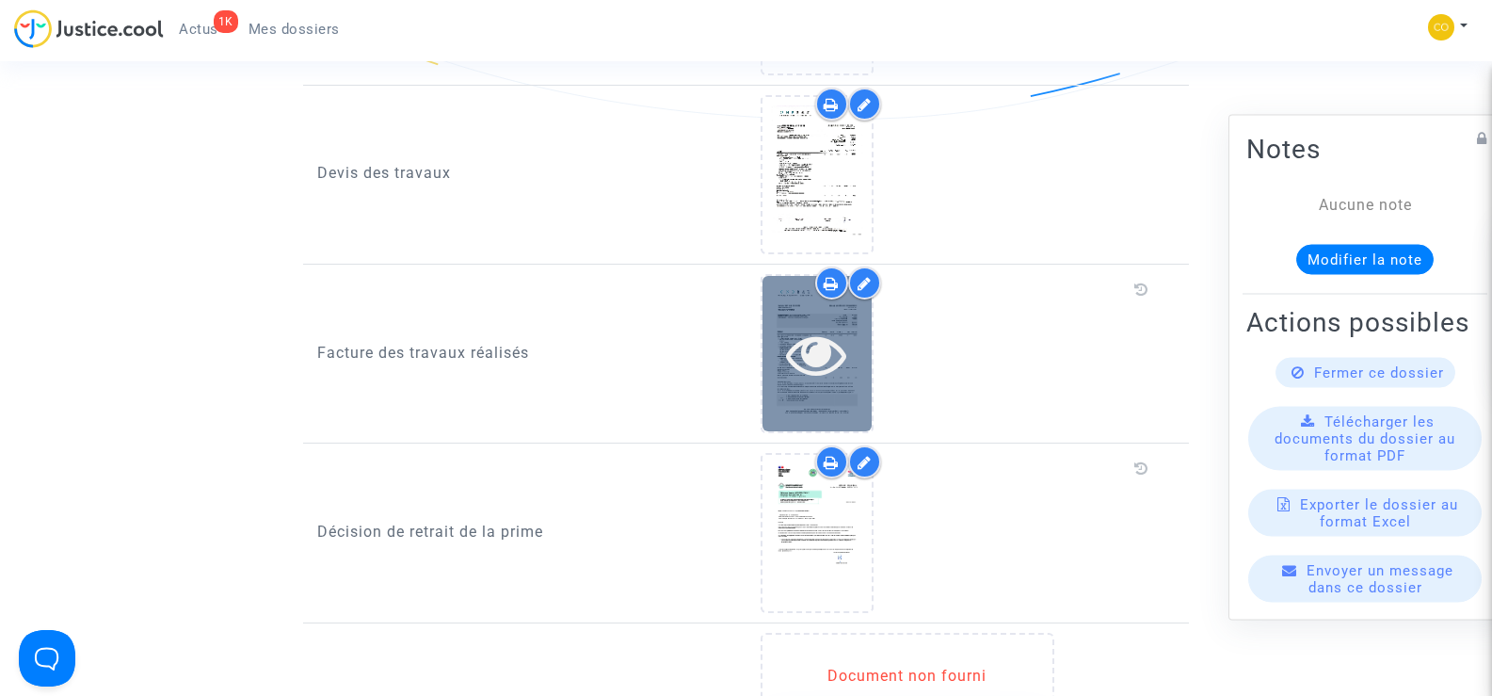
click at [810, 352] on icon at bounding box center [816, 354] width 61 height 60
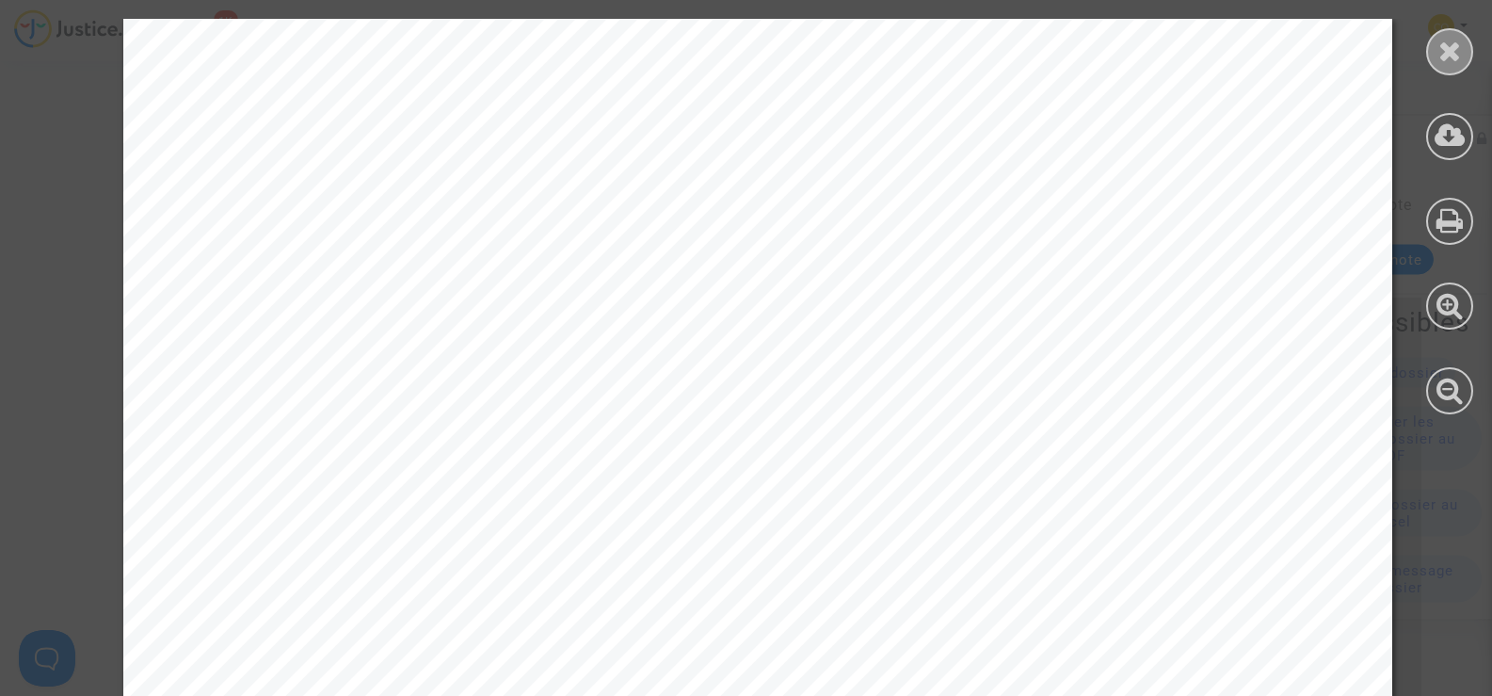
click at [1458, 58] on icon at bounding box center [1451, 51] width 24 height 28
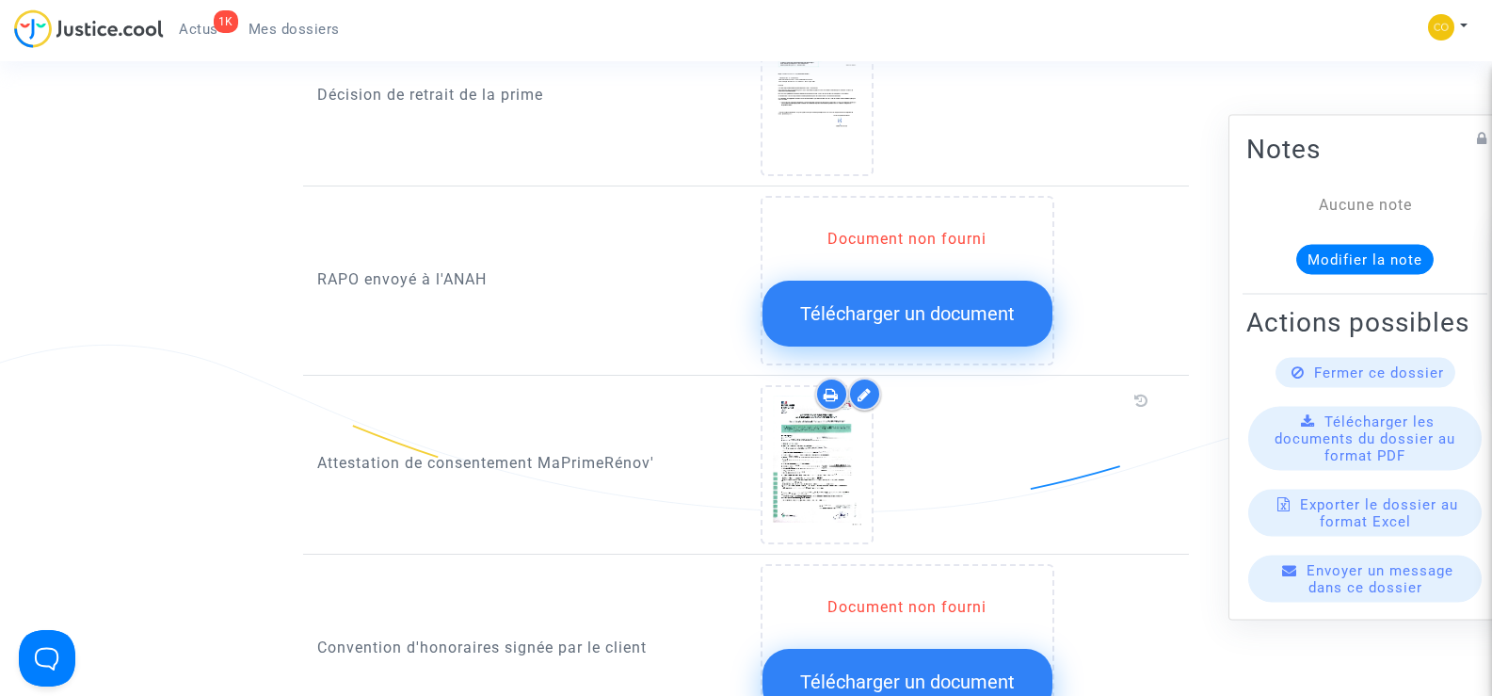
scroll to position [1789, 0]
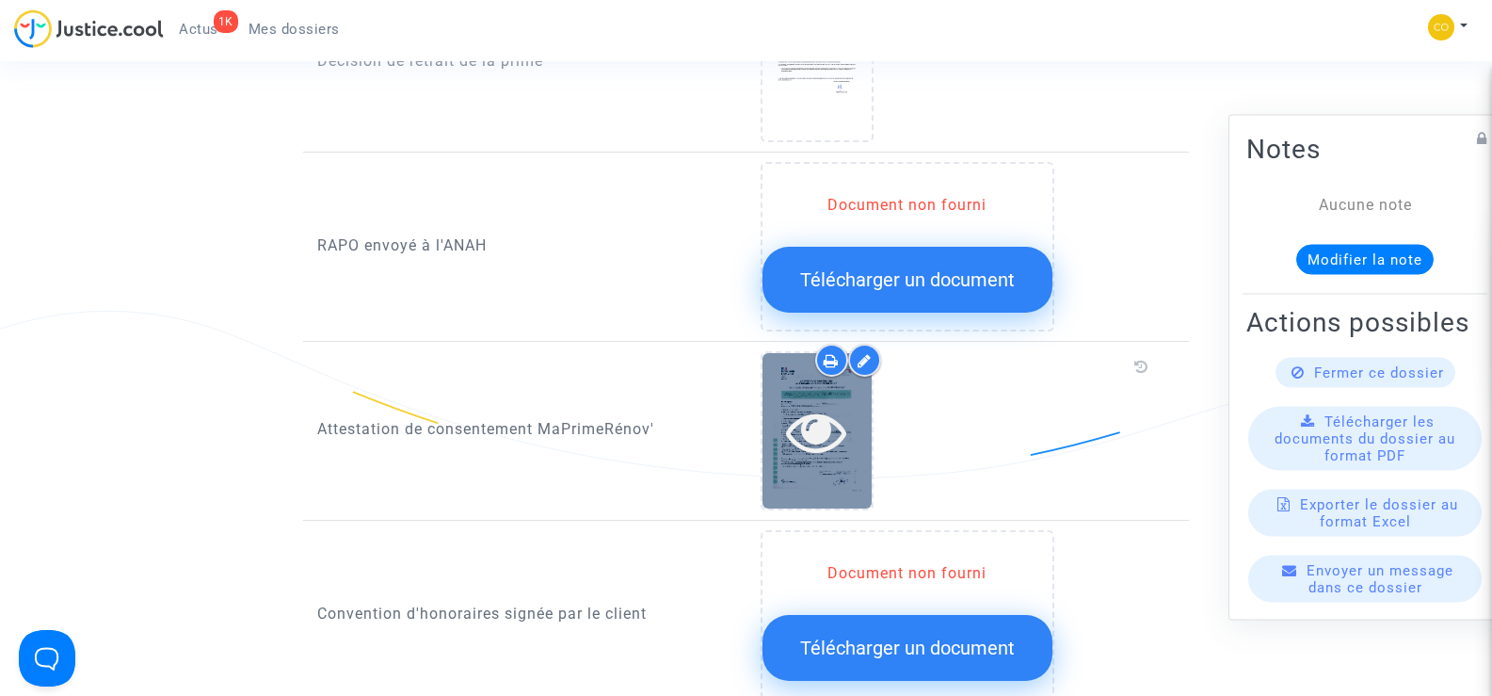
click at [833, 413] on icon at bounding box center [816, 431] width 61 height 60
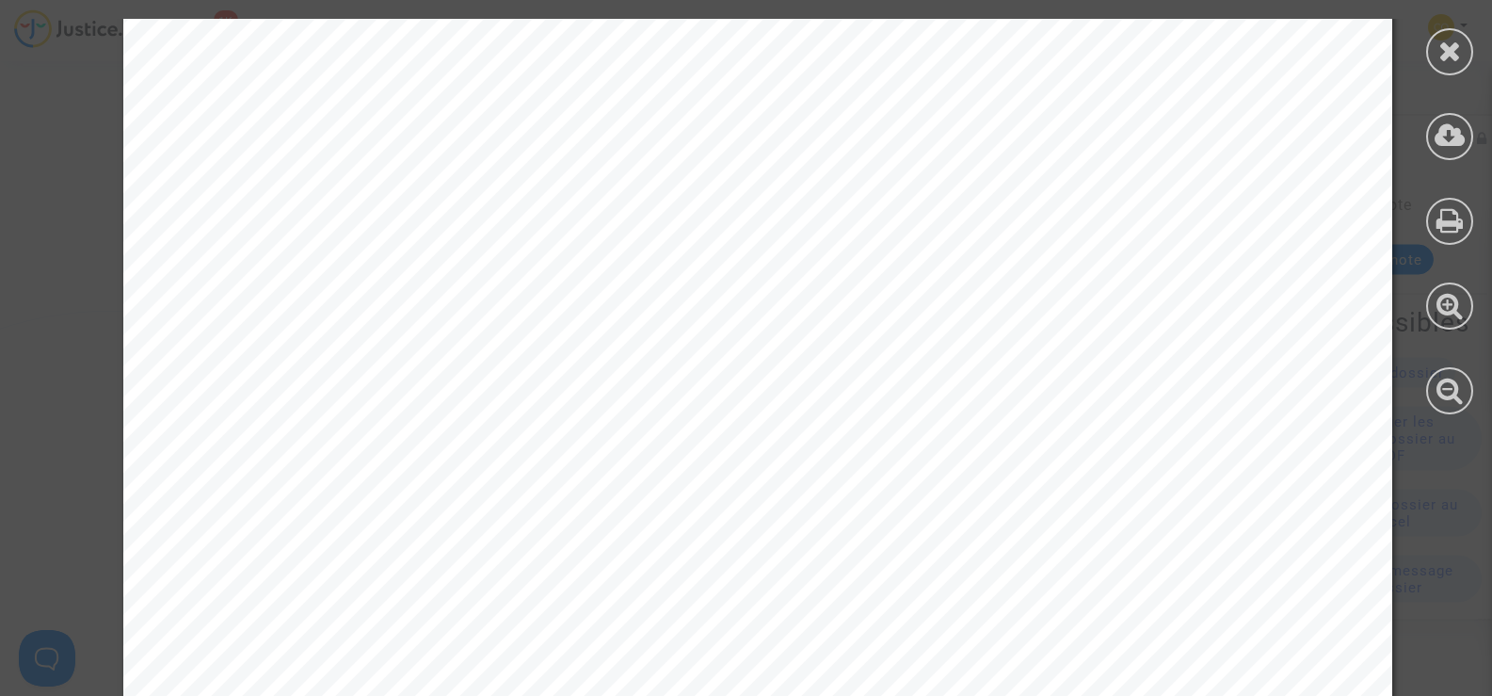
scroll to position [377, 0]
click at [1439, 63] on icon at bounding box center [1451, 51] width 24 height 28
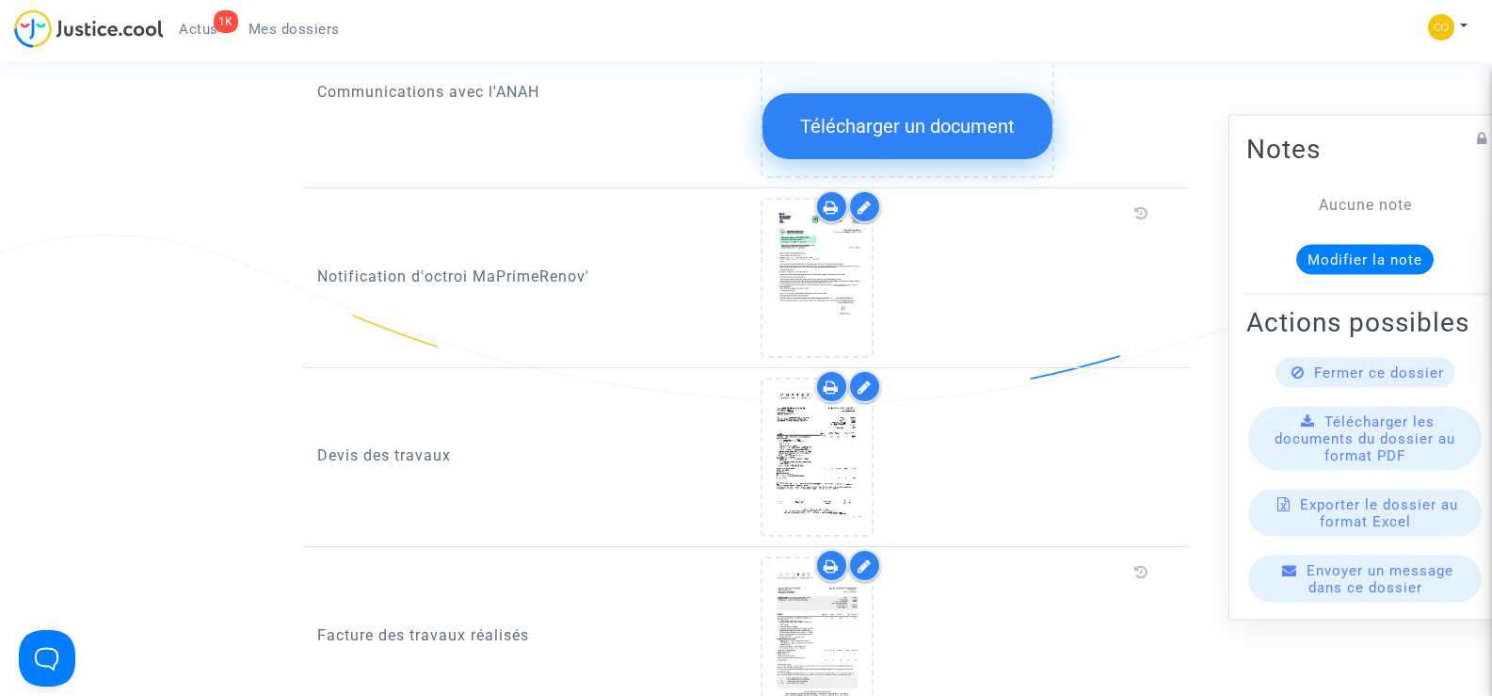
scroll to position [659, 0]
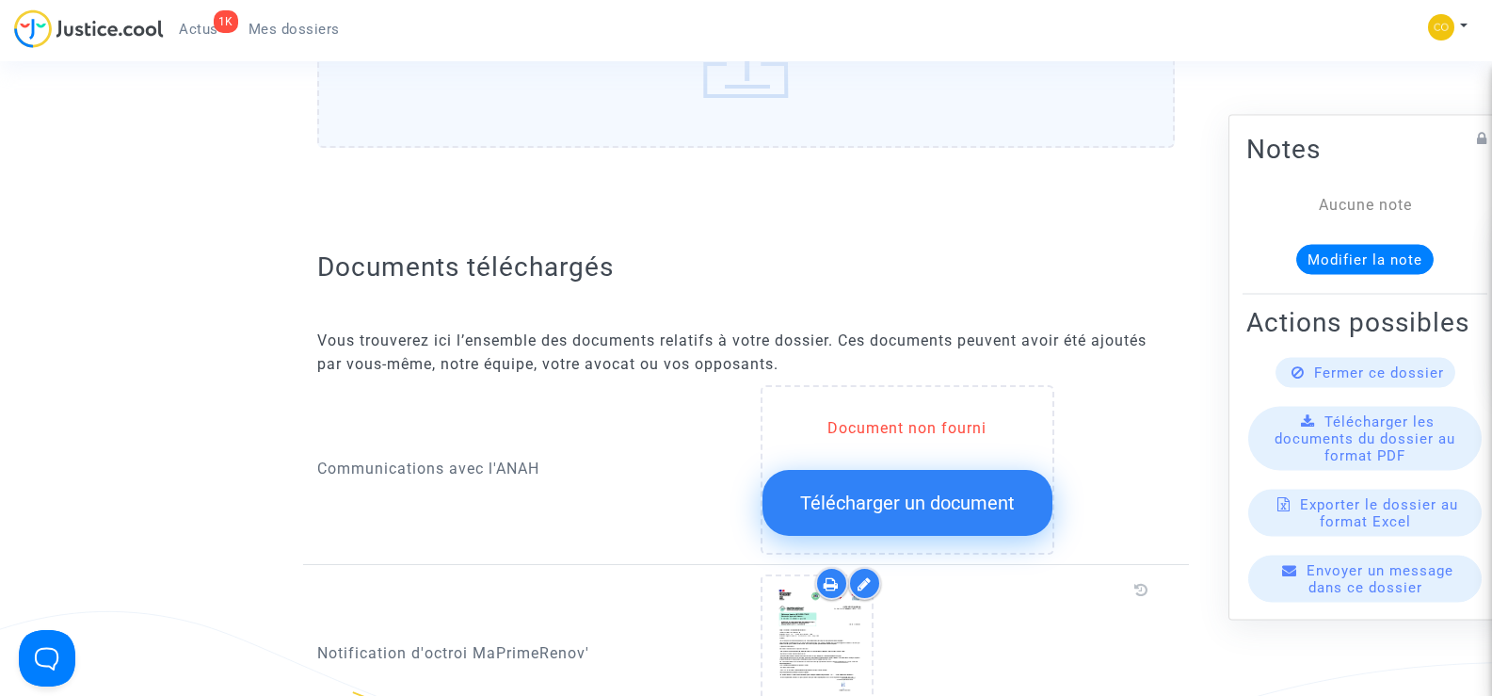
click at [925, 491] on span "Télécharger un document" at bounding box center [907, 502] width 215 height 23
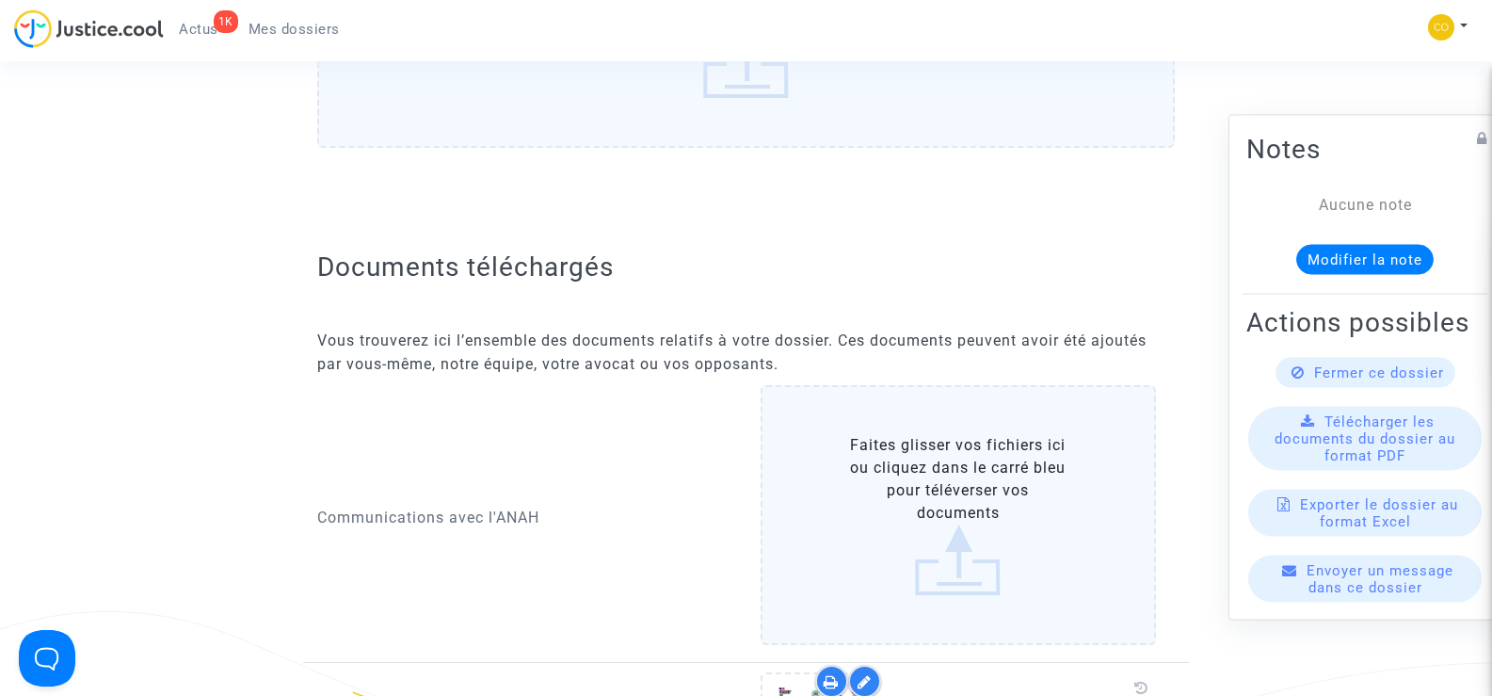
click at [945, 473] on label "Faites glisser vos fichiers ici ou cliquez dans le carré bleu pour téléverser v…" at bounding box center [959, 515] width 396 height 260
click at [0, 0] on input "Faites glisser vos fichiers ici ou cliquez dans le carré bleu pour téléverser v…" at bounding box center [0, 0] width 0 height 0
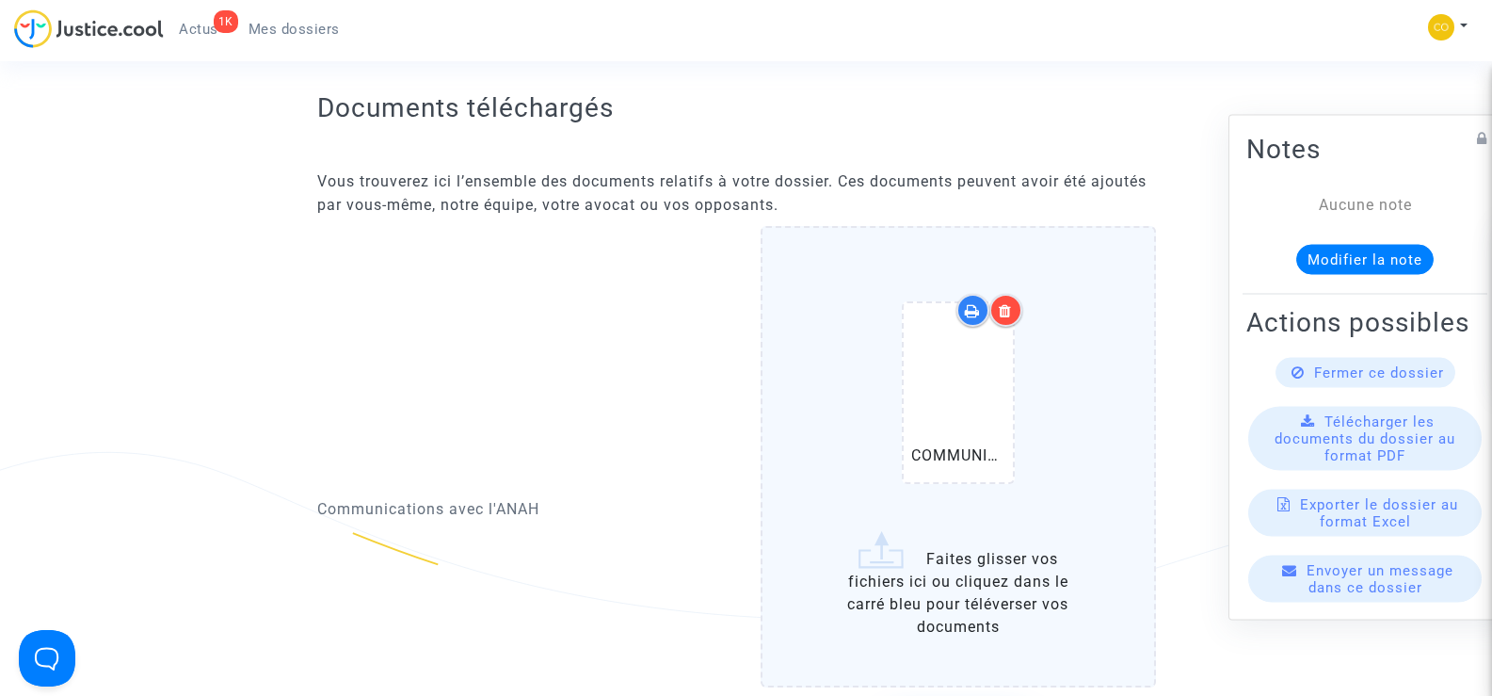
scroll to position [1036, 0]
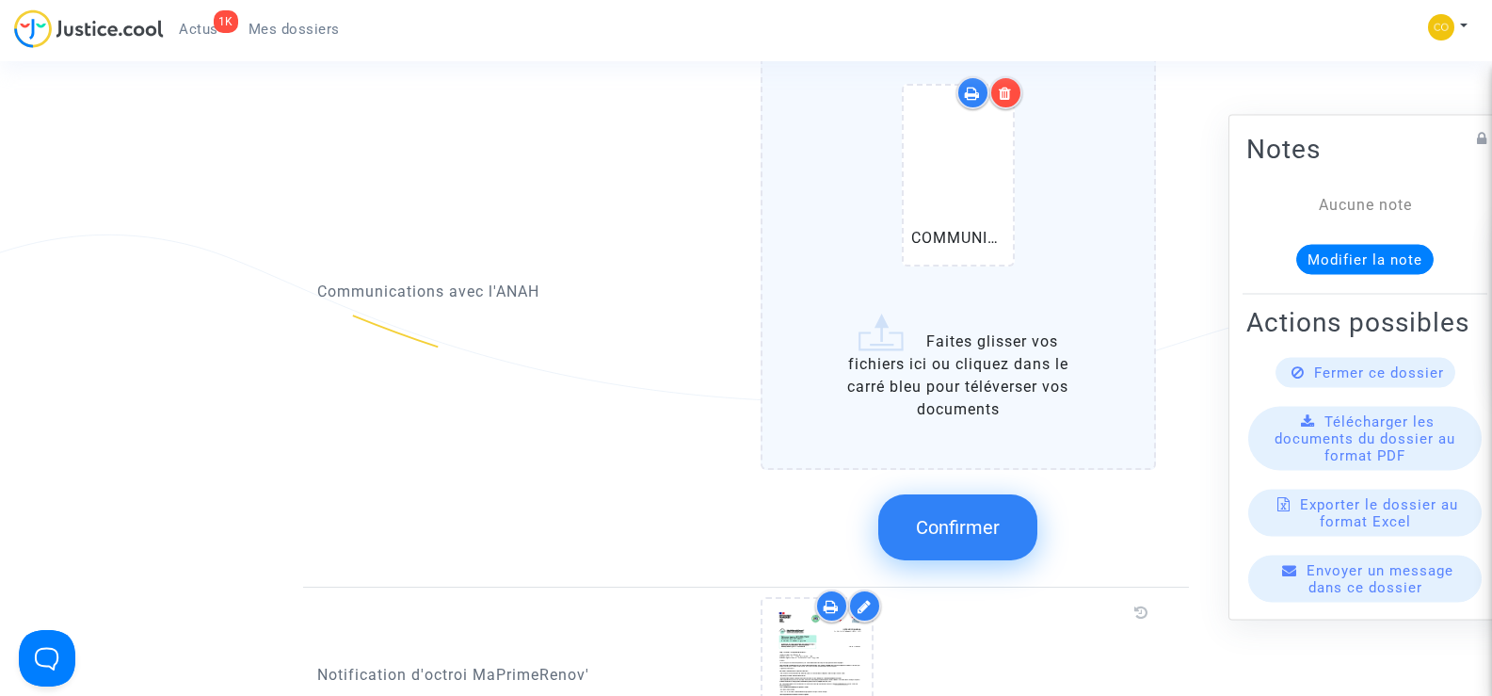
click at [969, 516] on span "Confirmer" at bounding box center [958, 527] width 84 height 23
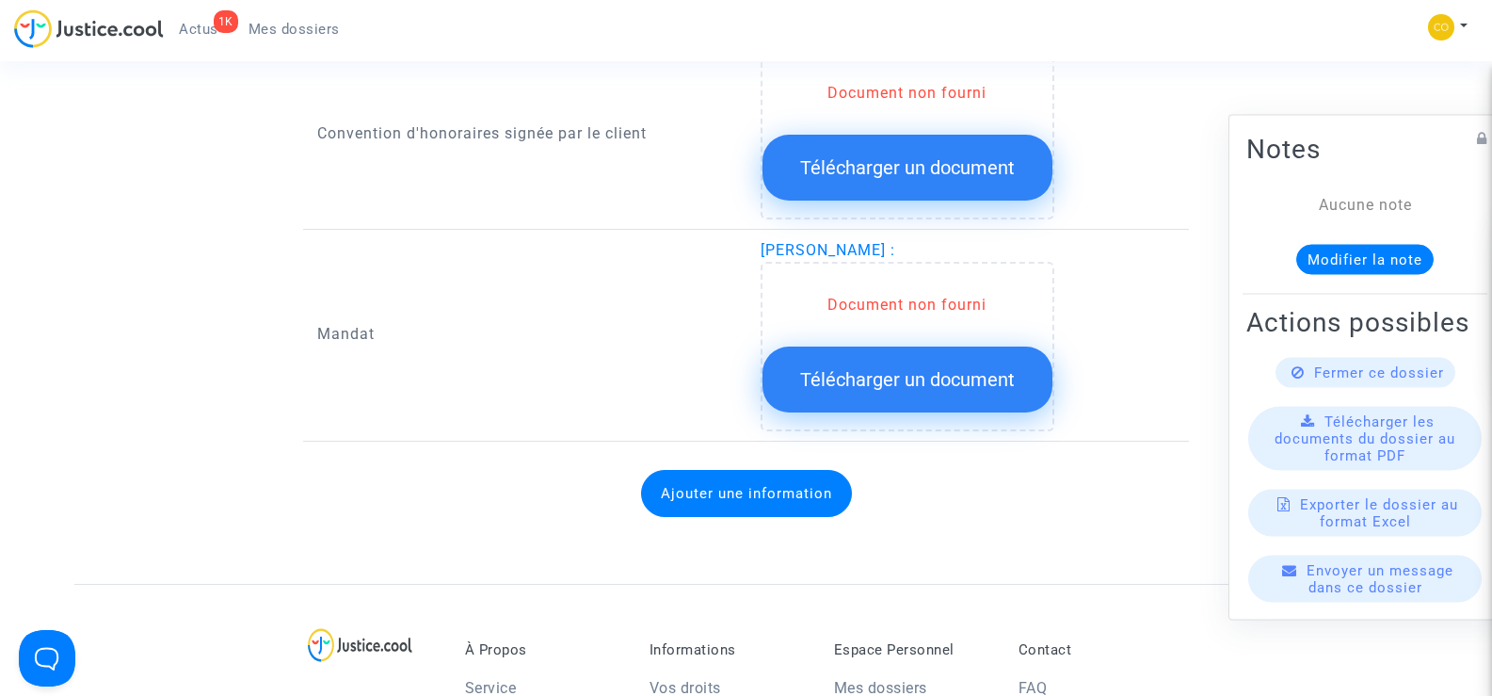
scroll to position [2165, 0]
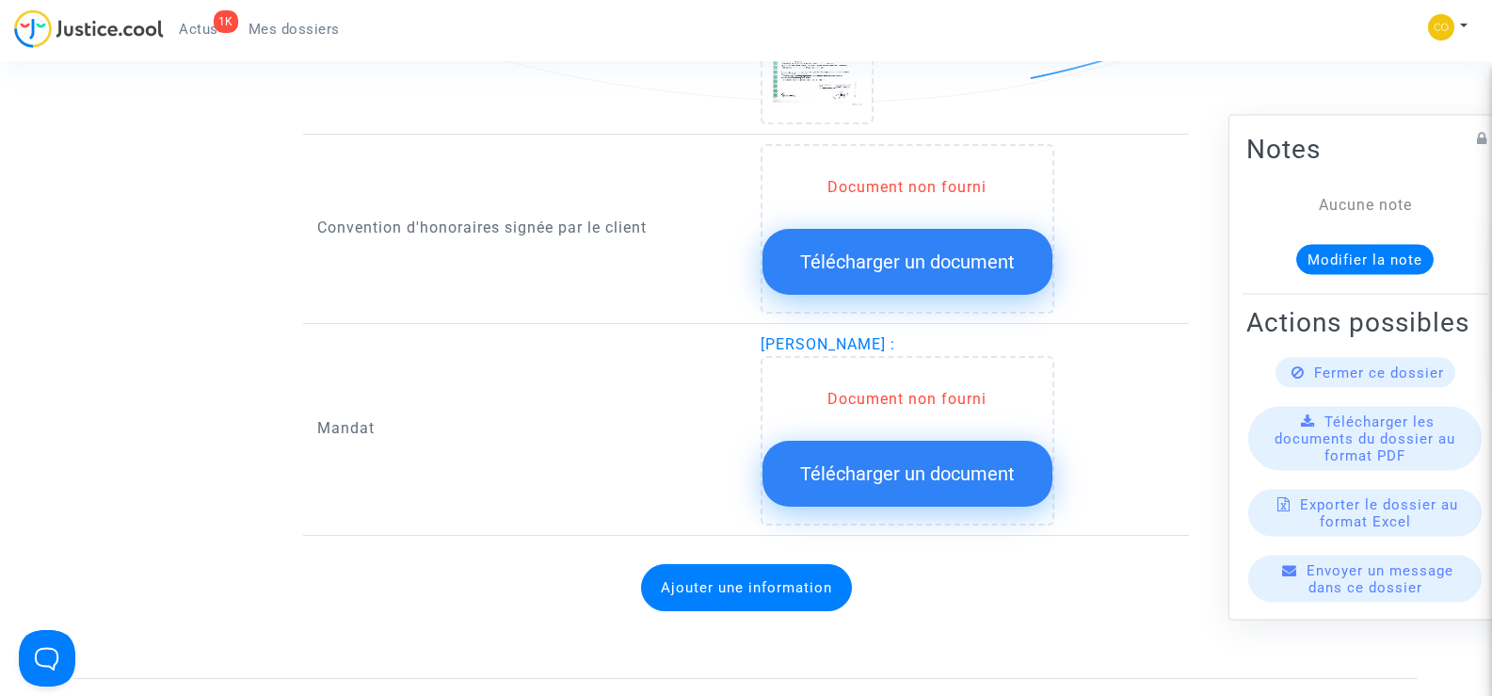
click at [885, 462] on span "Télécharger un document" at bounding box center [907, 473] width 215 height 23
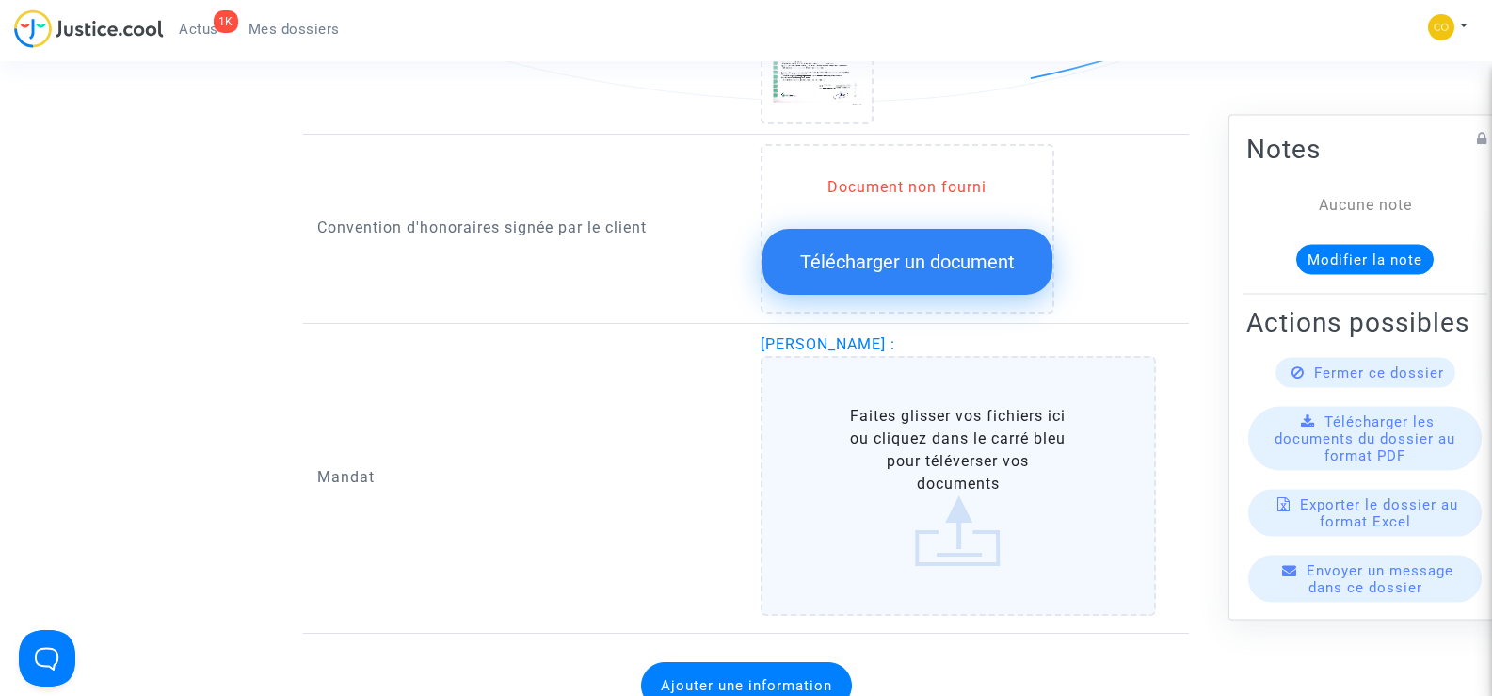
click at [986, 456] on label "Faites glisser vos fichiers ici ou cliquez dans le carré bleu pour téléverser v…" at bounding box center [959, 486] width 396 height 260
click at [0, 0] on input "Faites glisser vos fichiers ici ou cliquez dans le carré bleu pour téléverser v…" at bounding box center [0, 0] width 0 height 0
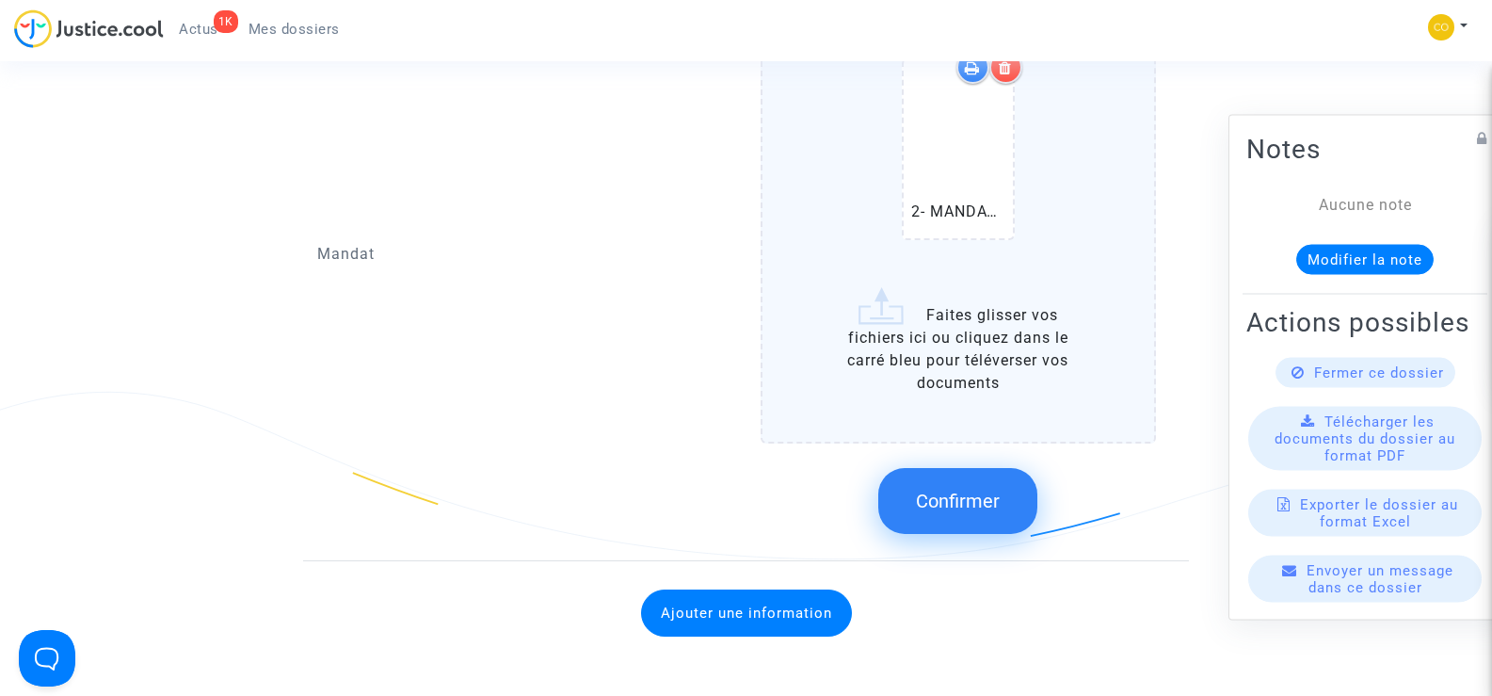
scroll to position [2542, 0]
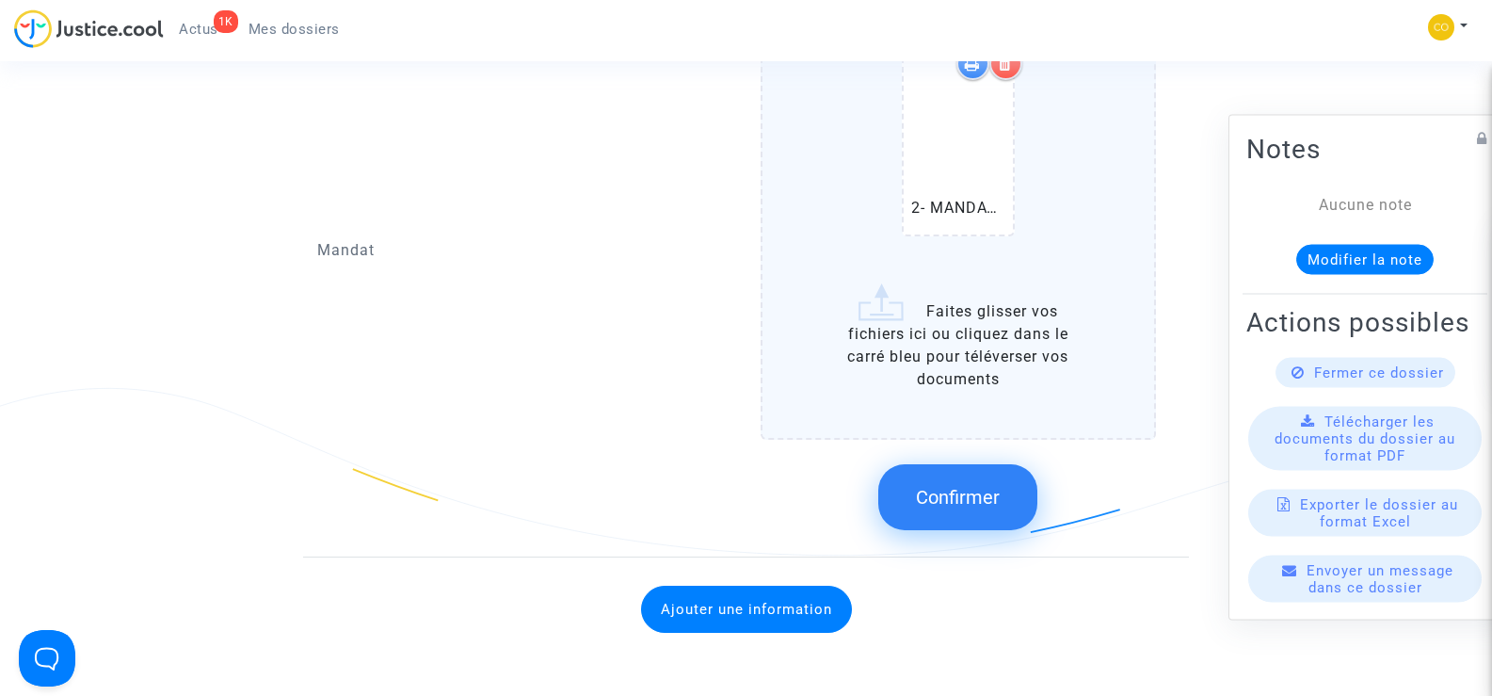
click at [937, 486] on span "Confirmer" at bounding box center [958, 497] width 84 height 23
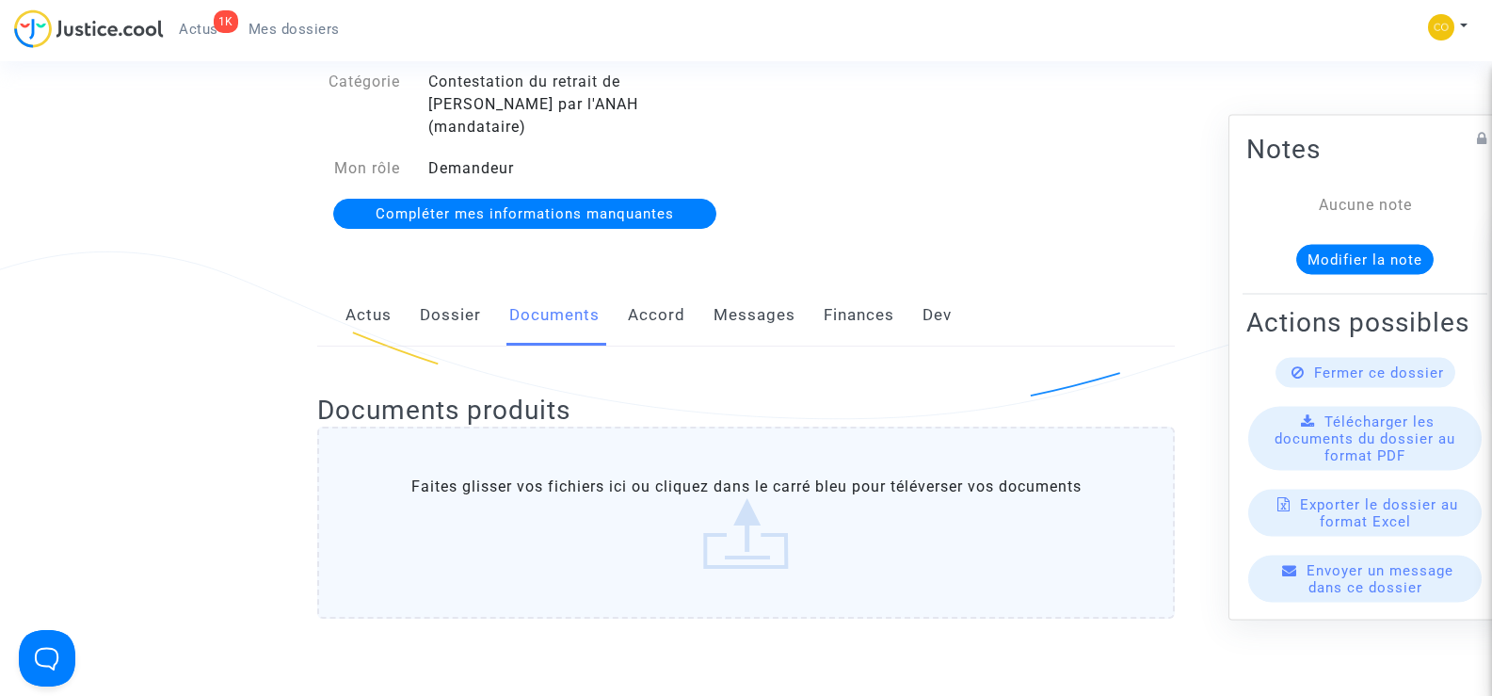
scroll to position [0, 0]
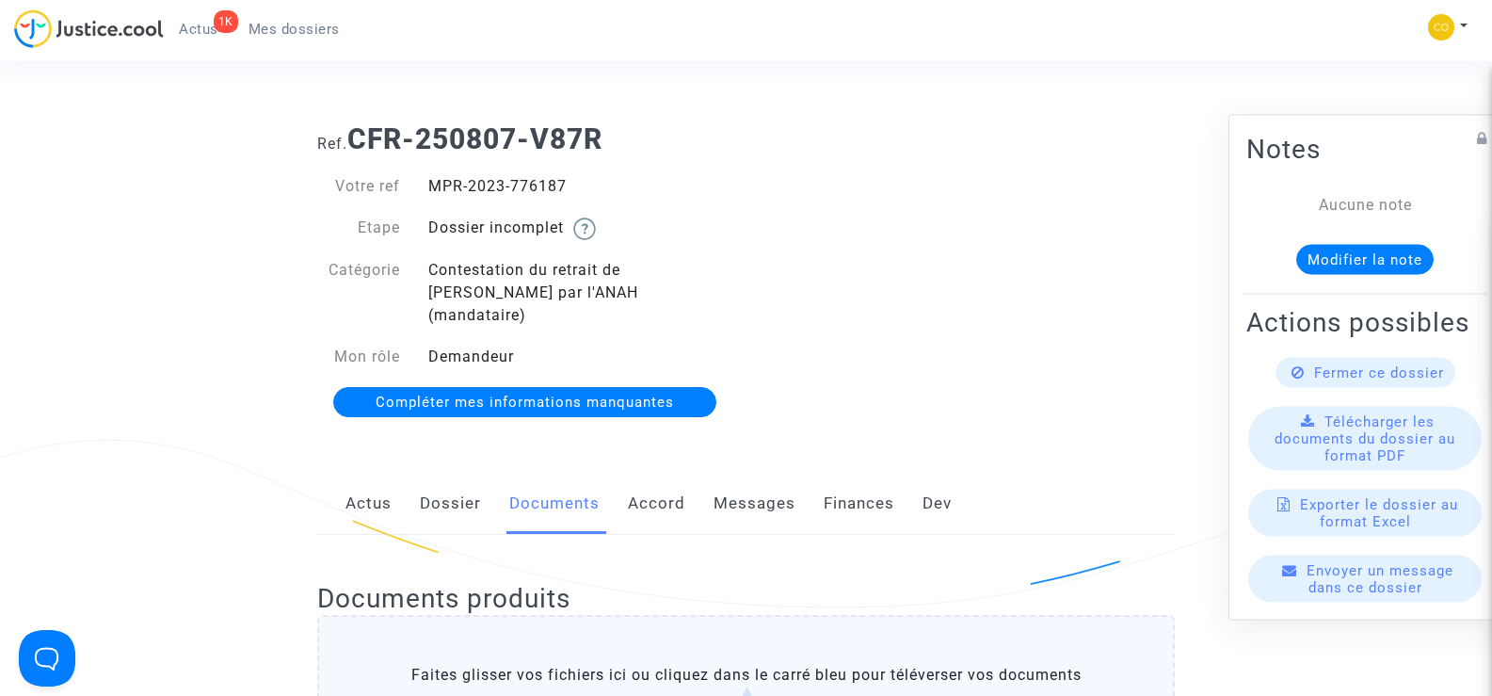
click at [273, 27] on span "Mes dossiers" at bounding box center [294, 29] width 91 height 17
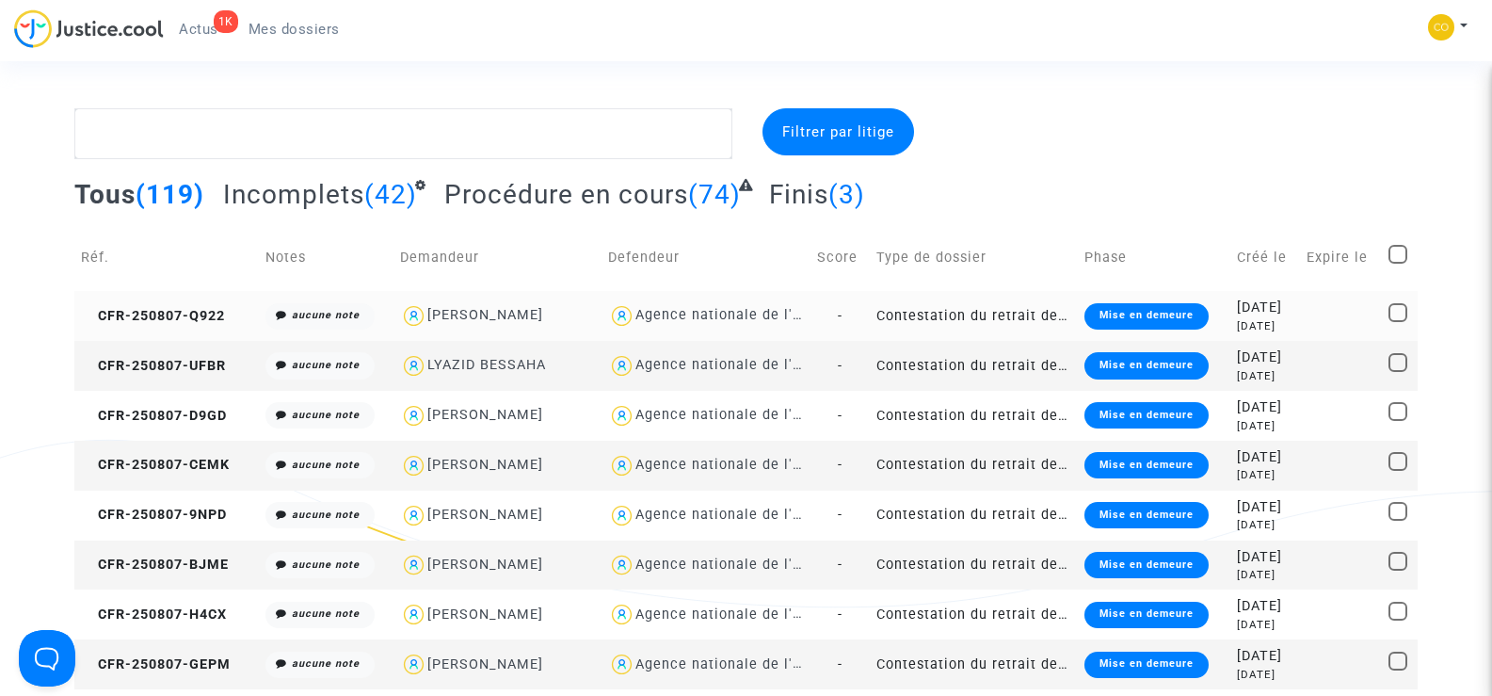
click at [179, 308] on copy "CFR-250807-Q922" at bounding box center [153, 316] width 144 height 16
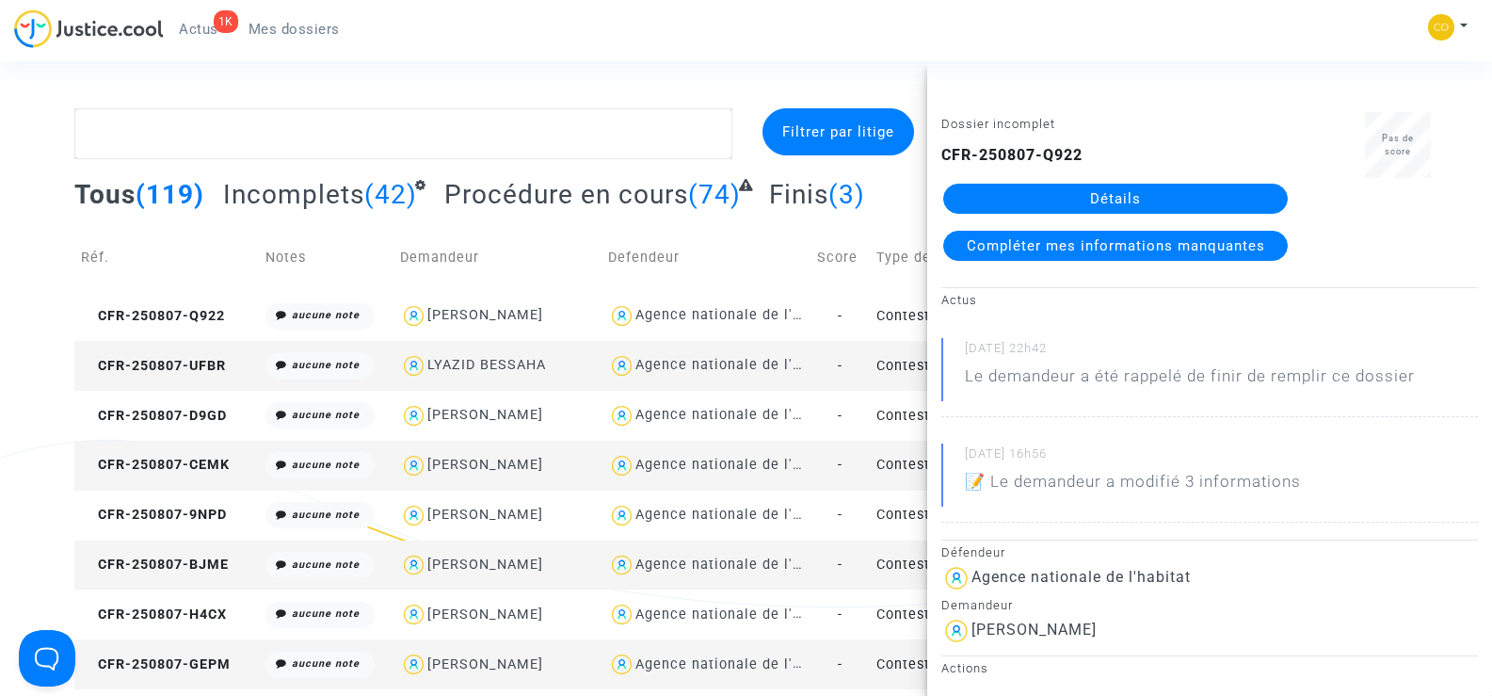
click at [1127, 192] on link "Détails" at bounding box center [1115, 199] width 345 height 30
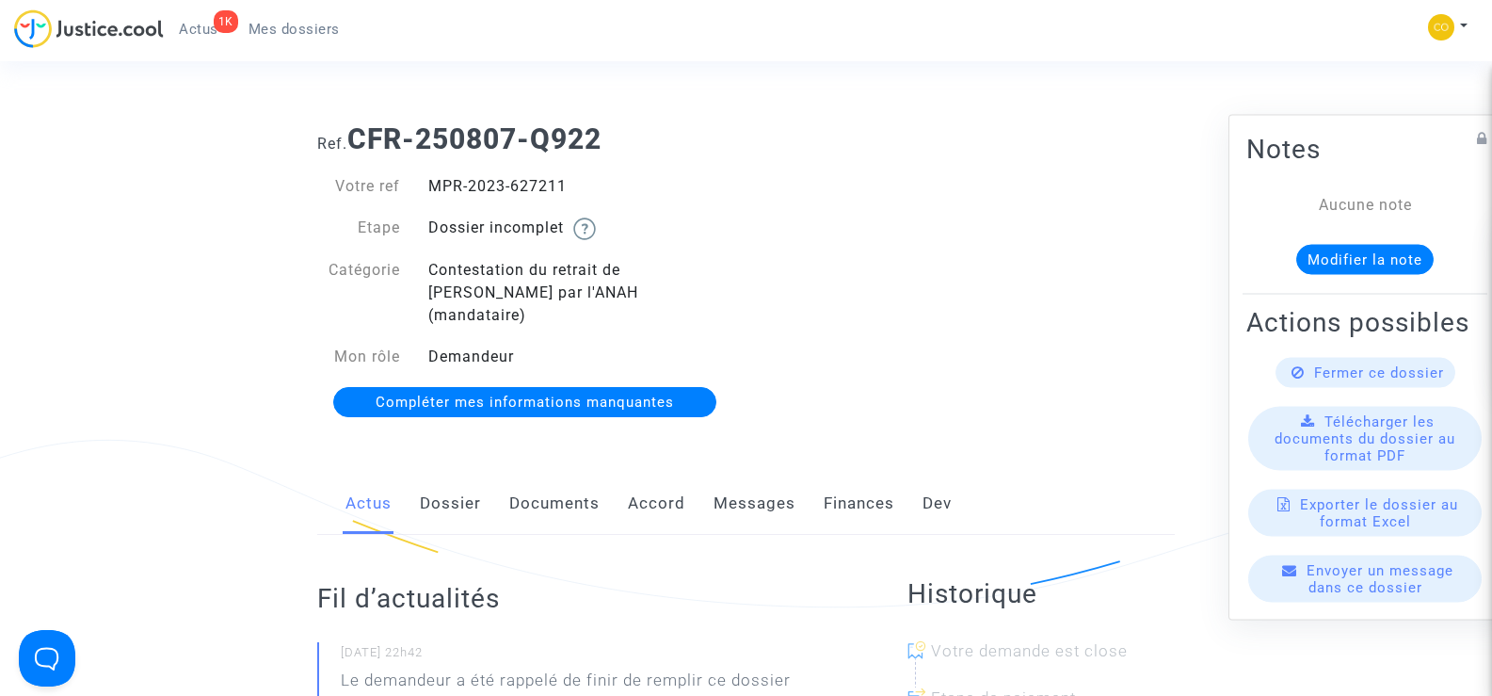
click at [561, 479] on link "Documents" at bounding box center [554, 504] width 90 height 62
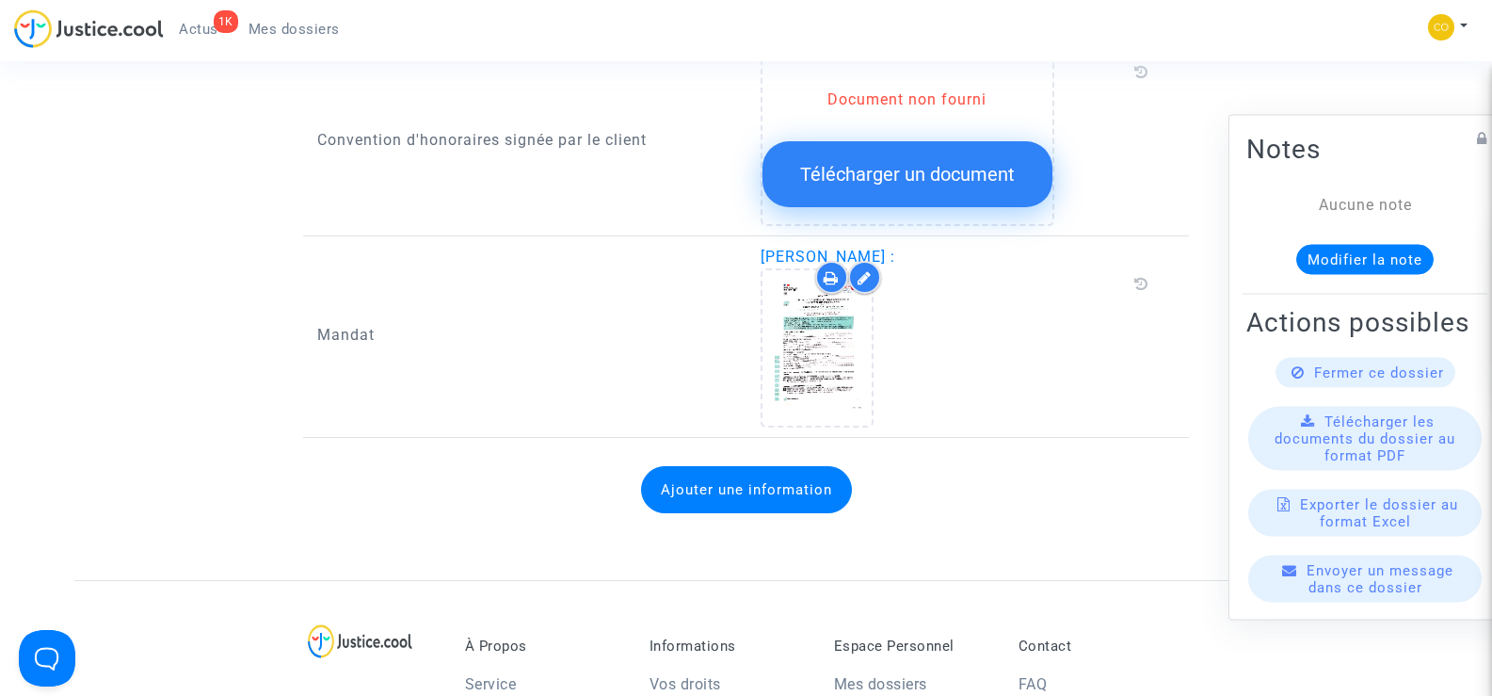
scroll to position [2354, 0]
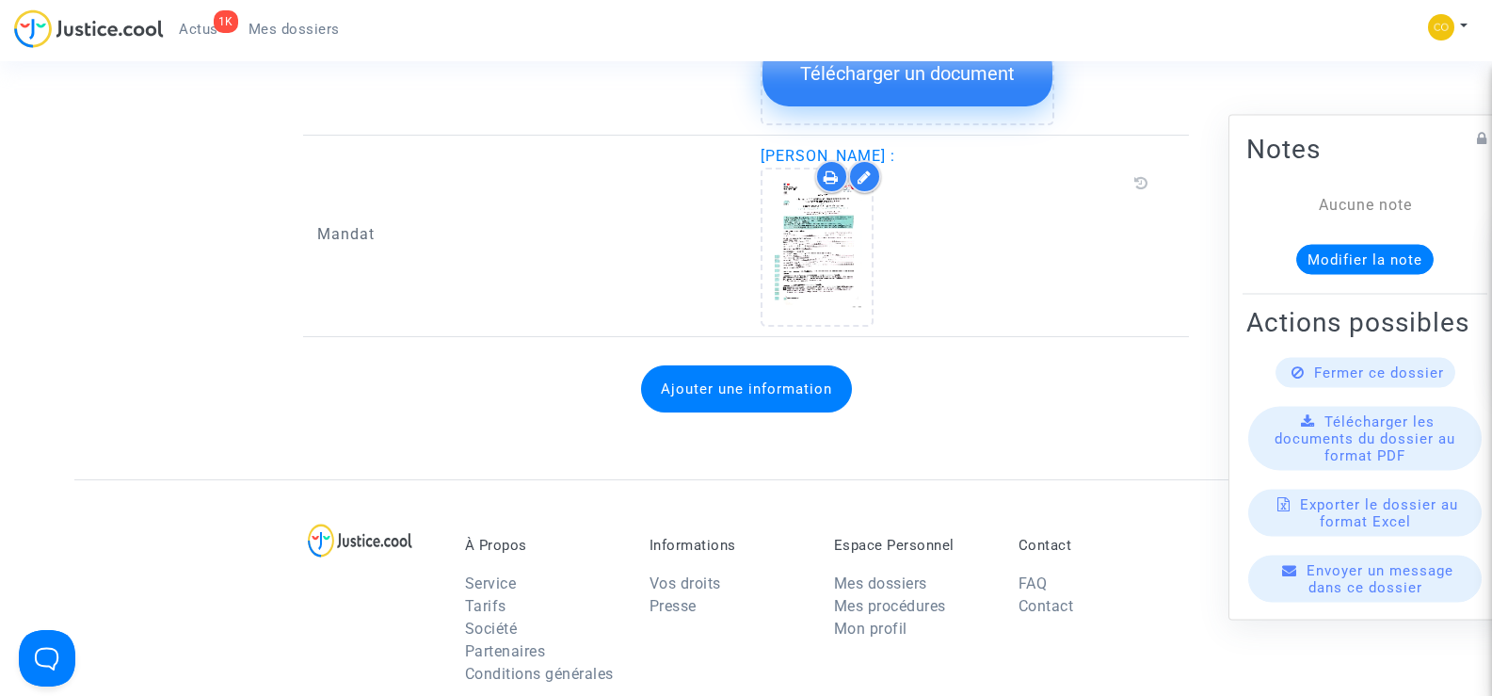
drag, startPoint x: 938, startPoint y: 131, endPoint x: 874, endPoint y: 130, distance: 64.0
click at [874, 147] on span "[PERSON_NAME] :" at bounding box center [828, 156] width 135 height 18
copy span "[PERSON_NAME]"
click at [895, 147] on span "[PERSON_NAME] :" at bounding box center [828, 156] width 135 height 18
drag, startPoint x: 939, startPoint y: 132, endPoint x: 760, endPoint y: 126, distance: 179.0
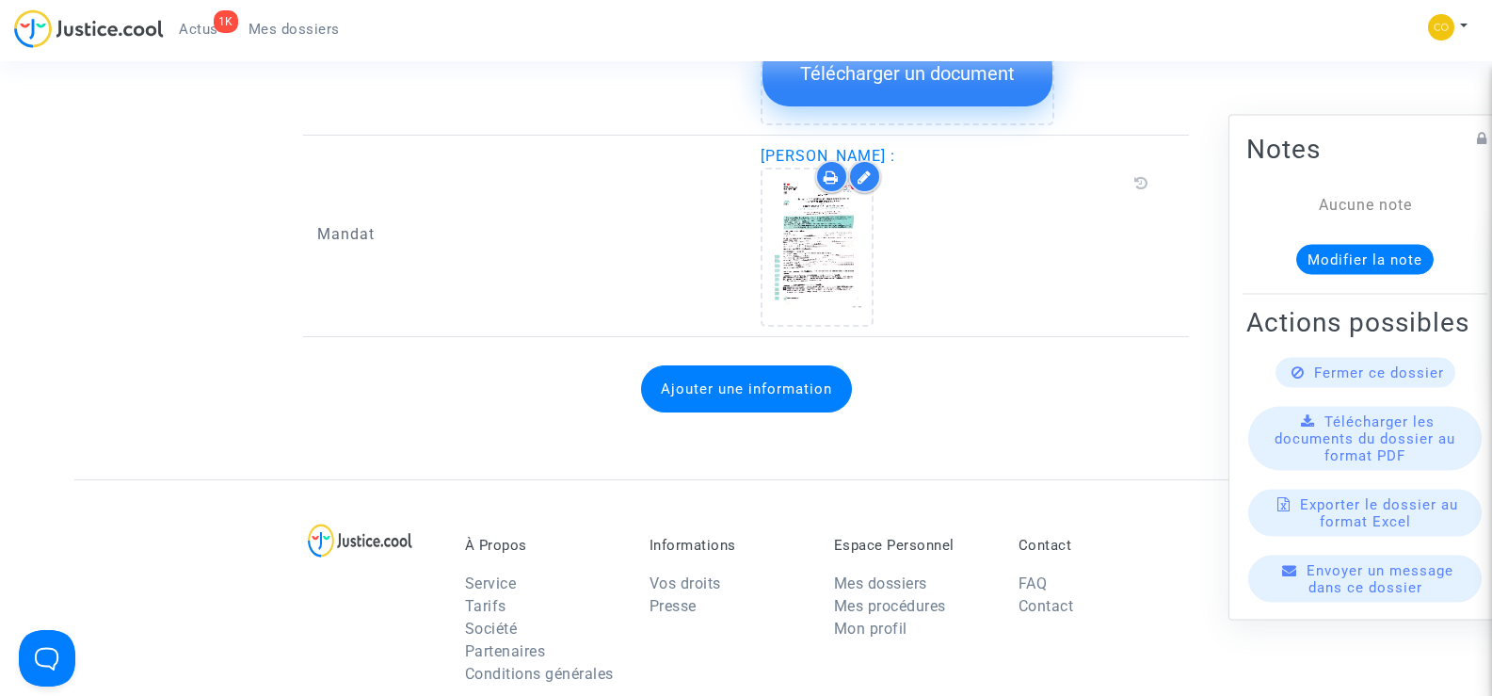
click at [761, 147] on span "[PERSON_NAME] :" at bounding box center [828, 156] width 135 height 18
copy span "[PERSON_NAME]"
click at [1056, 263] on div at bounding box center [959, 247] width 396 height 159
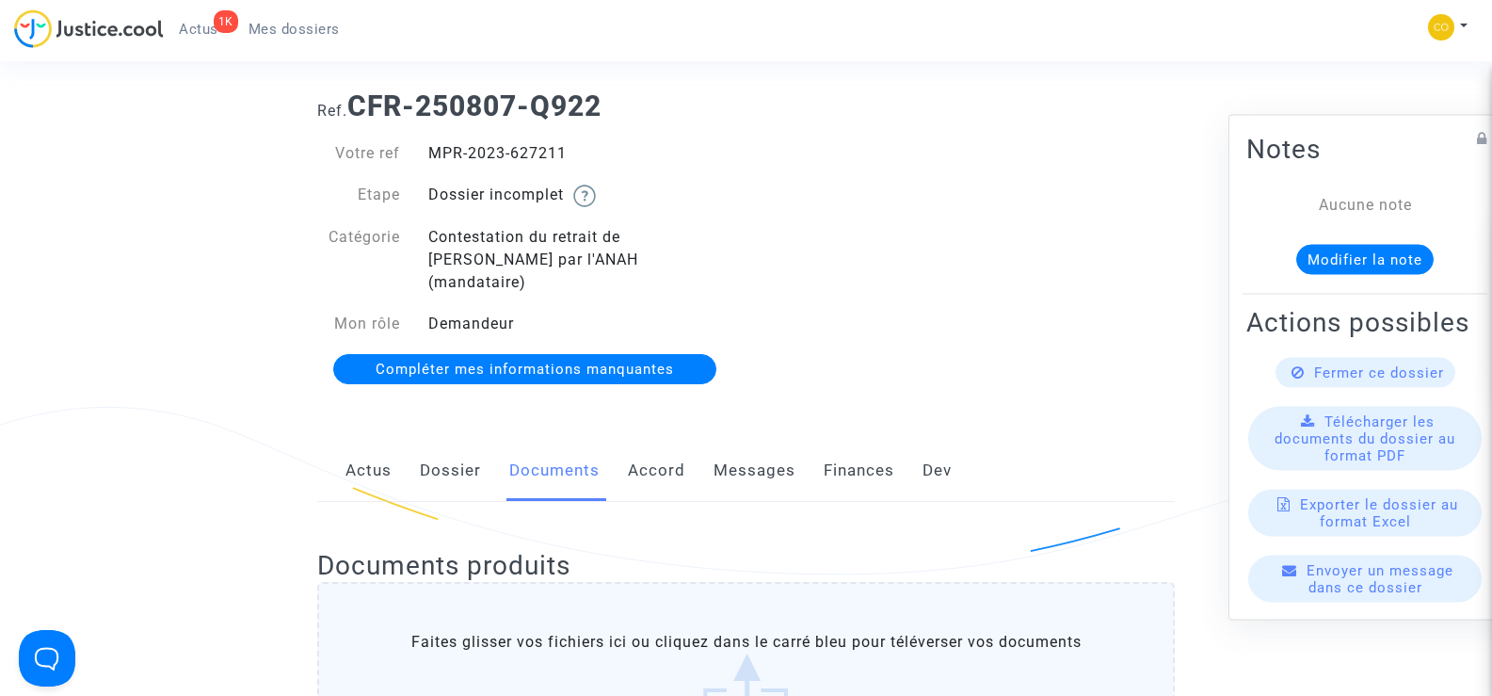
scroll to position [0, 0]
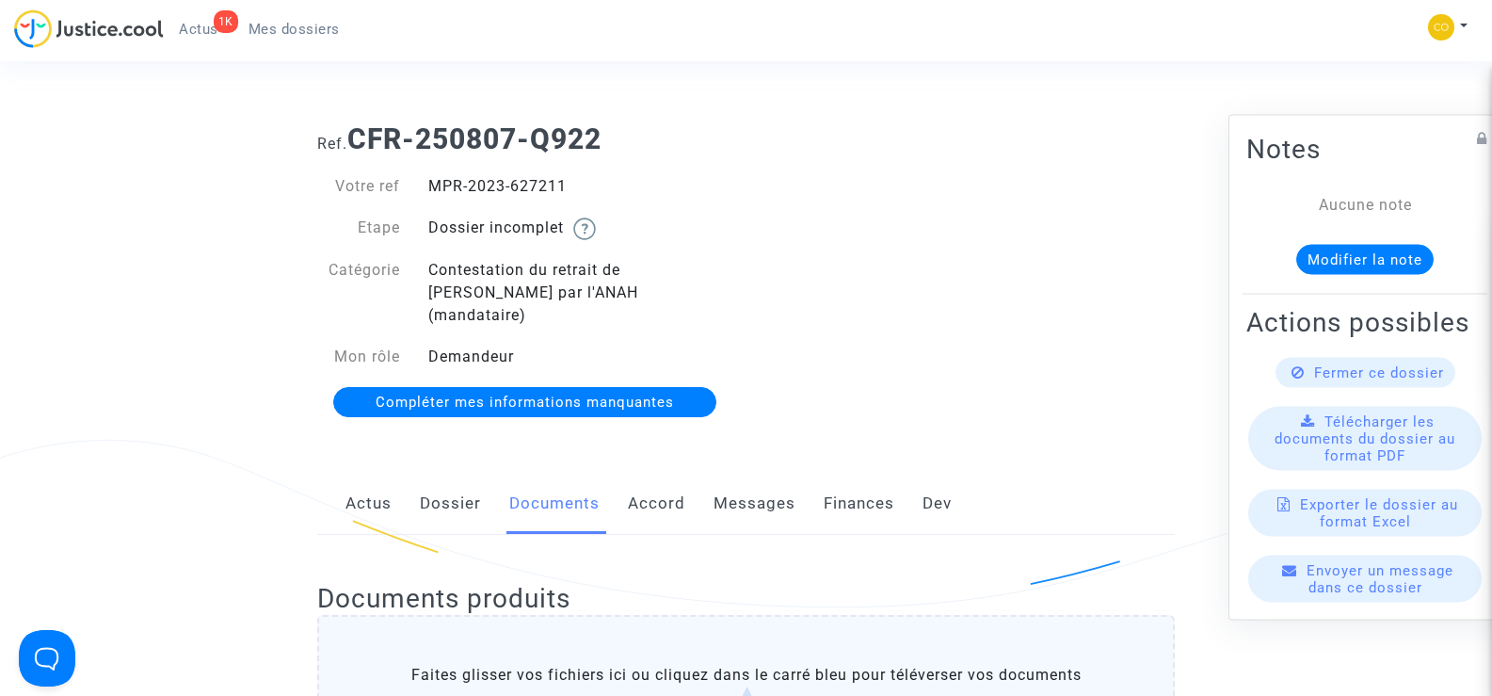
drag, startPoint x: 589, startPoint y: 179, endPoint x: 427, endPoint y: 181, distance: 162.0
click at [427, 181] on div "MPR-2023-627211" at bounding box center [580, 186] width 332 height 23
copy div "MPR-2023-627211"
click at [1079, 397] on div "Ref. CFR-250807-Q922 Votre ref MPR-2023-627211 Etape Dossier incomplet Catégori…" at bounding box center [746, 271] width 886 height 326
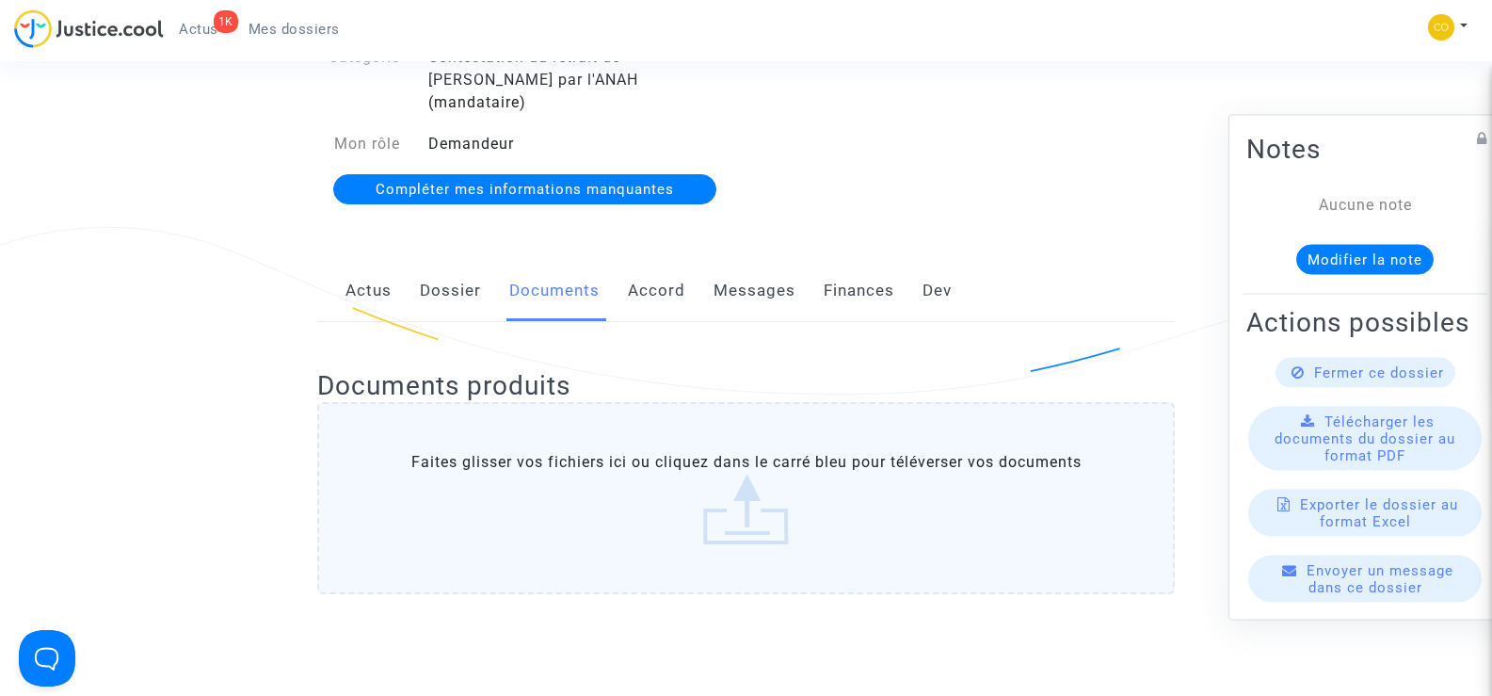
scroll to position [565, 0]
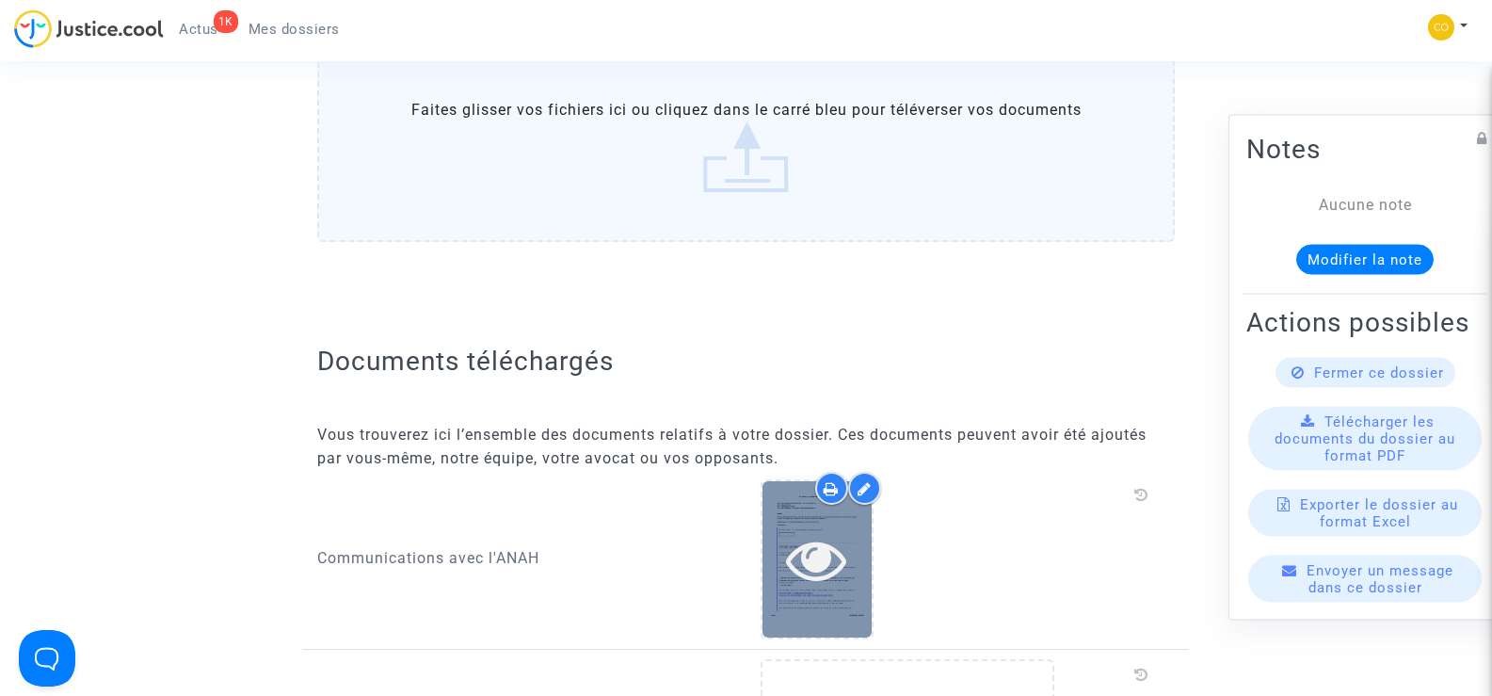
click at [846, 578] on div at bounding box center [817, 558] width 109 height 155
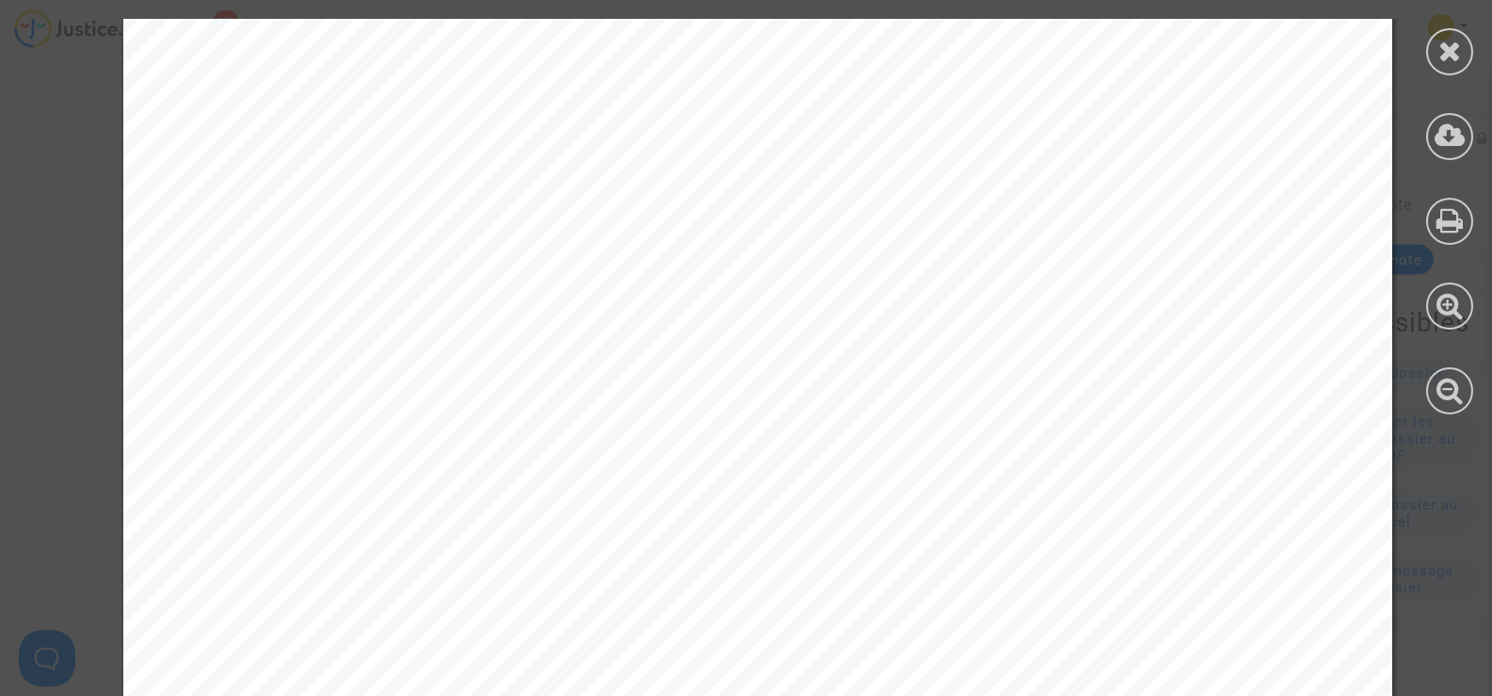
scroll to position [4049, 0]
click at [1458, 55] on icon at bounding box center [1451, 51] width 24 height 28
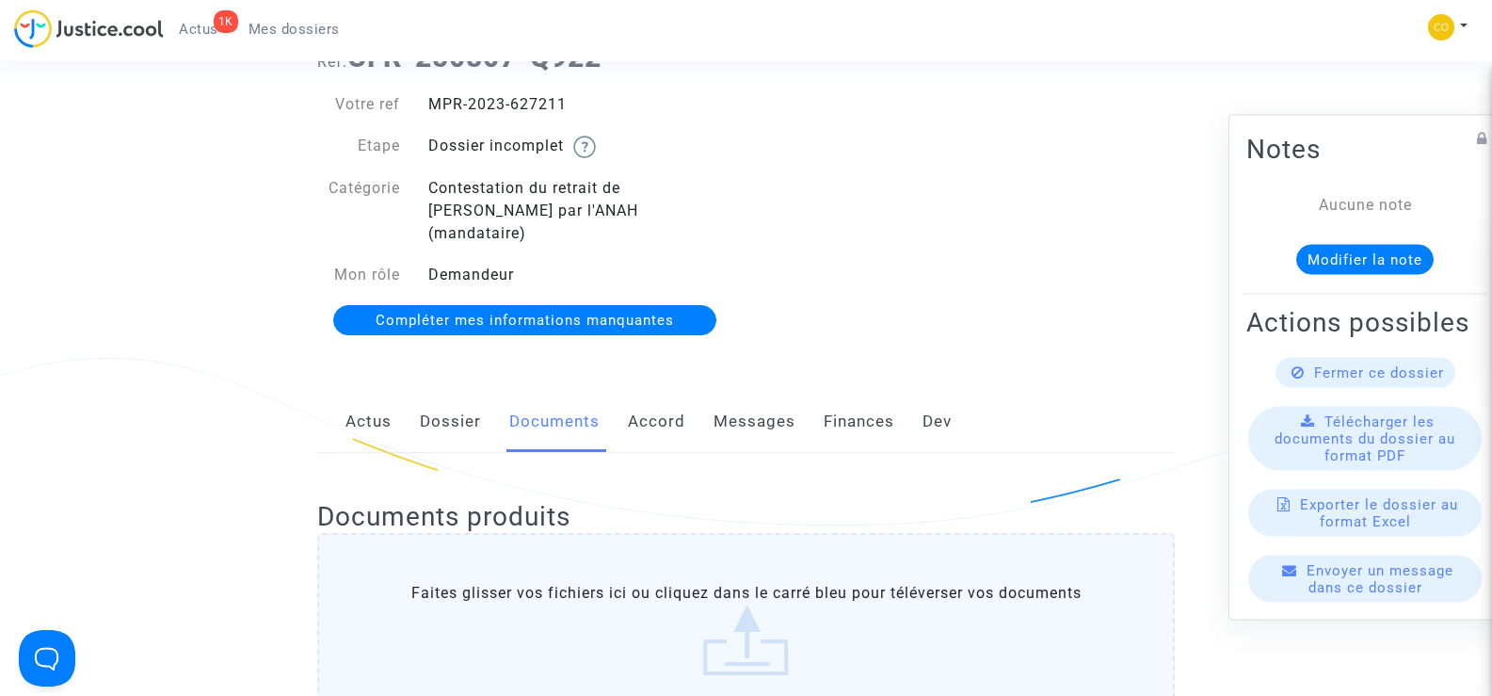
scroll to position [0, 0]
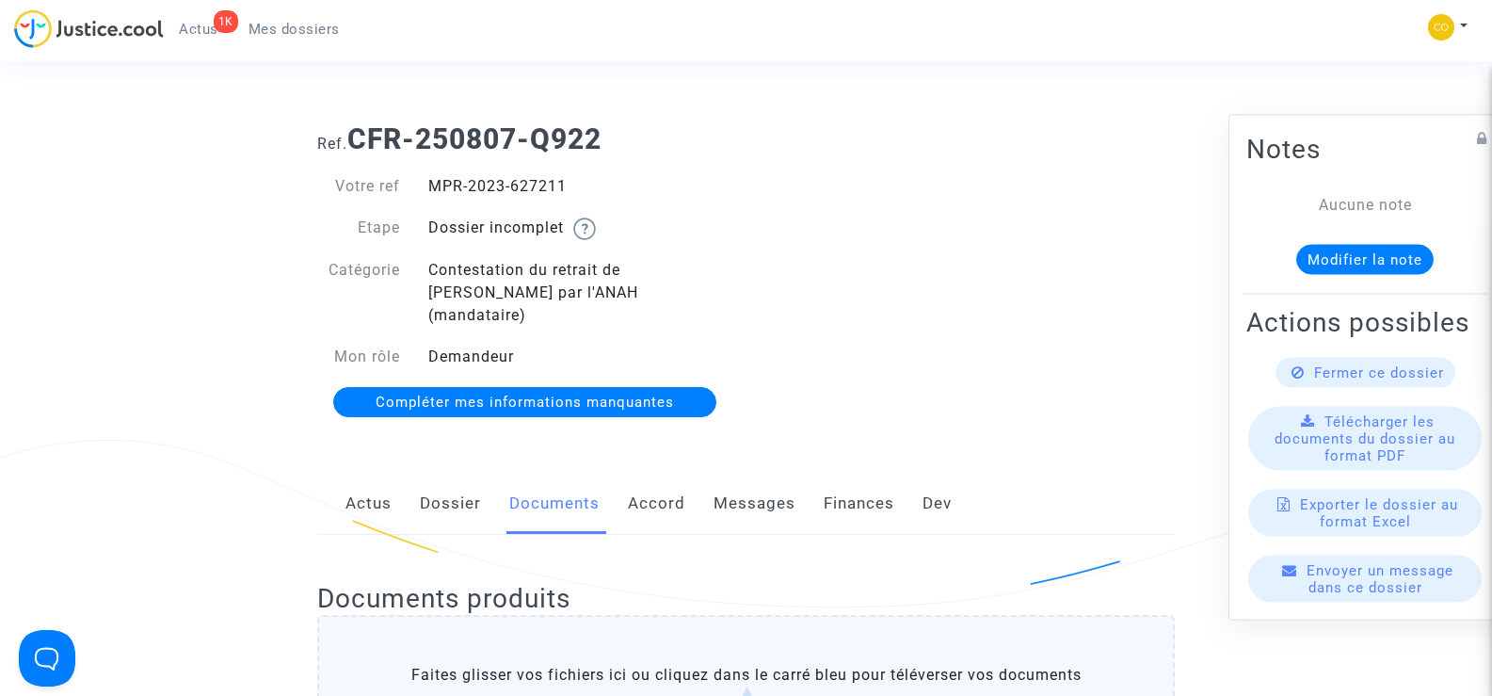
drag, startPoint x: 573, startPoint y: 189, endPoint x: 429, endPoint y: 193, distance: 144.1
click at [429, 193] on div "MPR-2023-627211" at bounding box center [580, 186] width 332 height 23
copy div "MPR-2023-627211"
click at [303, 18] on link "Mes dossiers" at bounding box center [293, 29] width 121 height 28
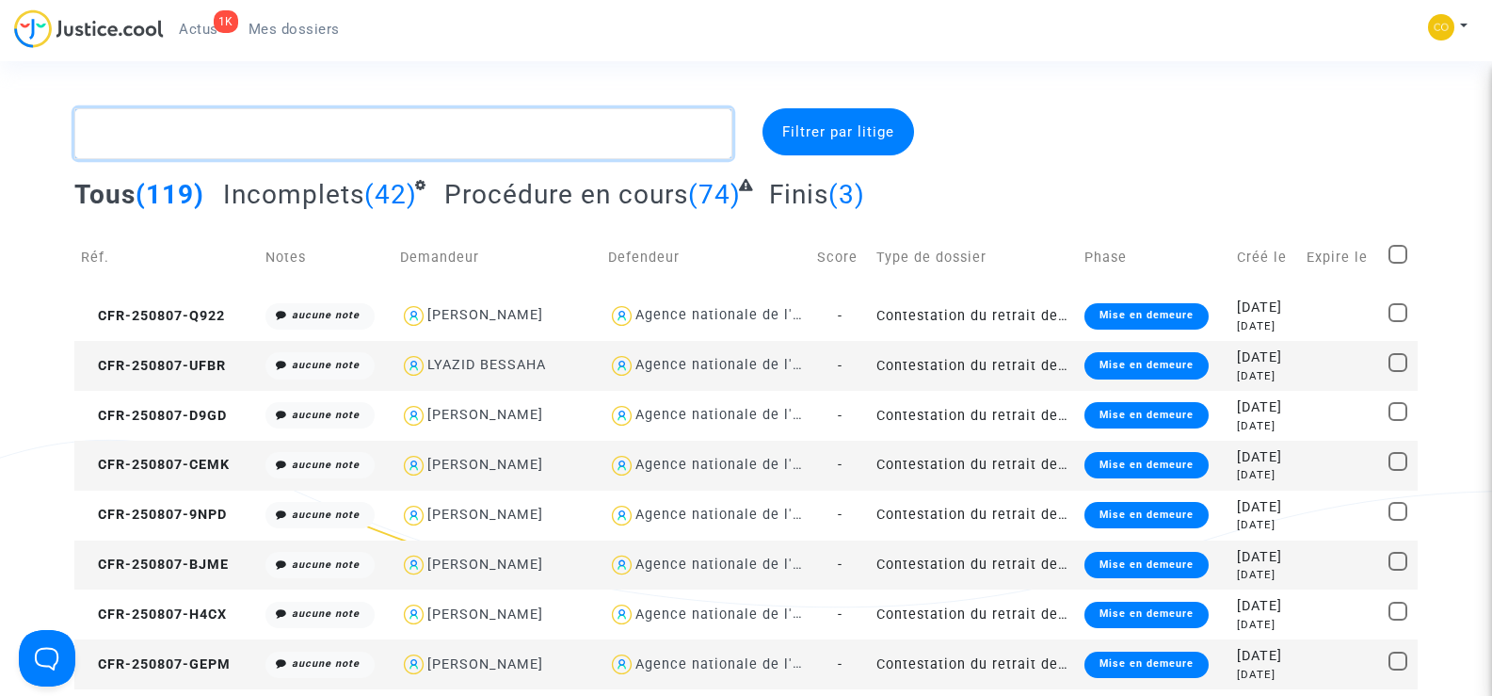
click at [194, 129] on textarea at bounding box center [402, 133] width 657 height 51
paste textarea "MBINA MBINA"
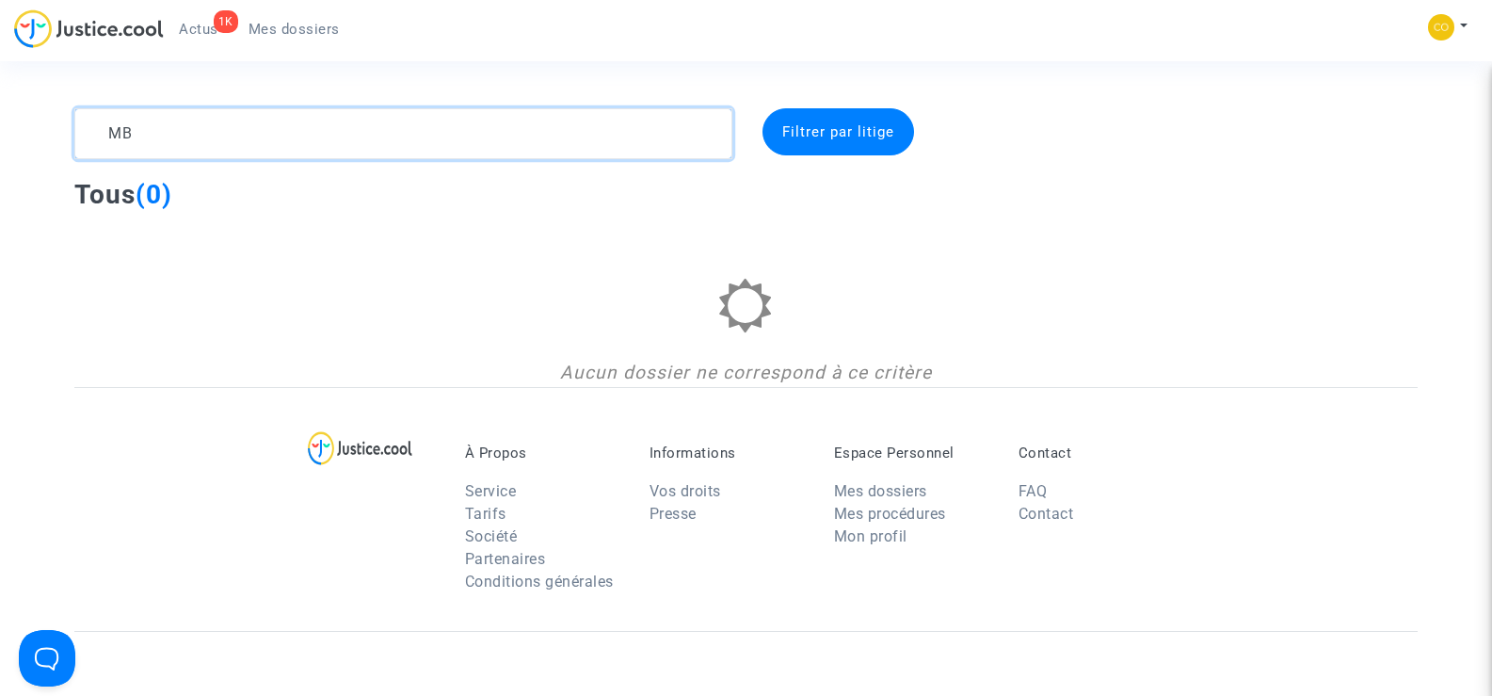
type textarea "M"
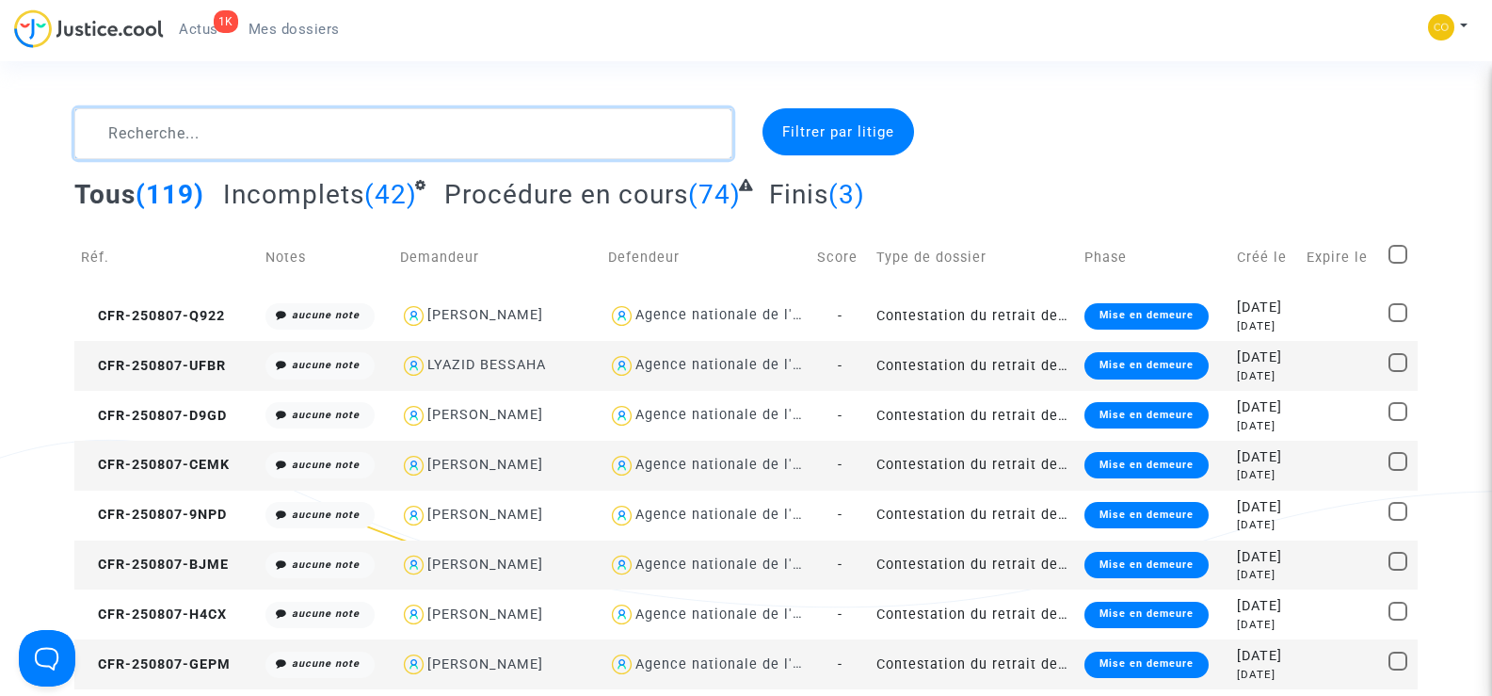
click at [251, 132] on textarea at bounding box center [402, 133] width 657 height 51
paste textarea "PHAM"
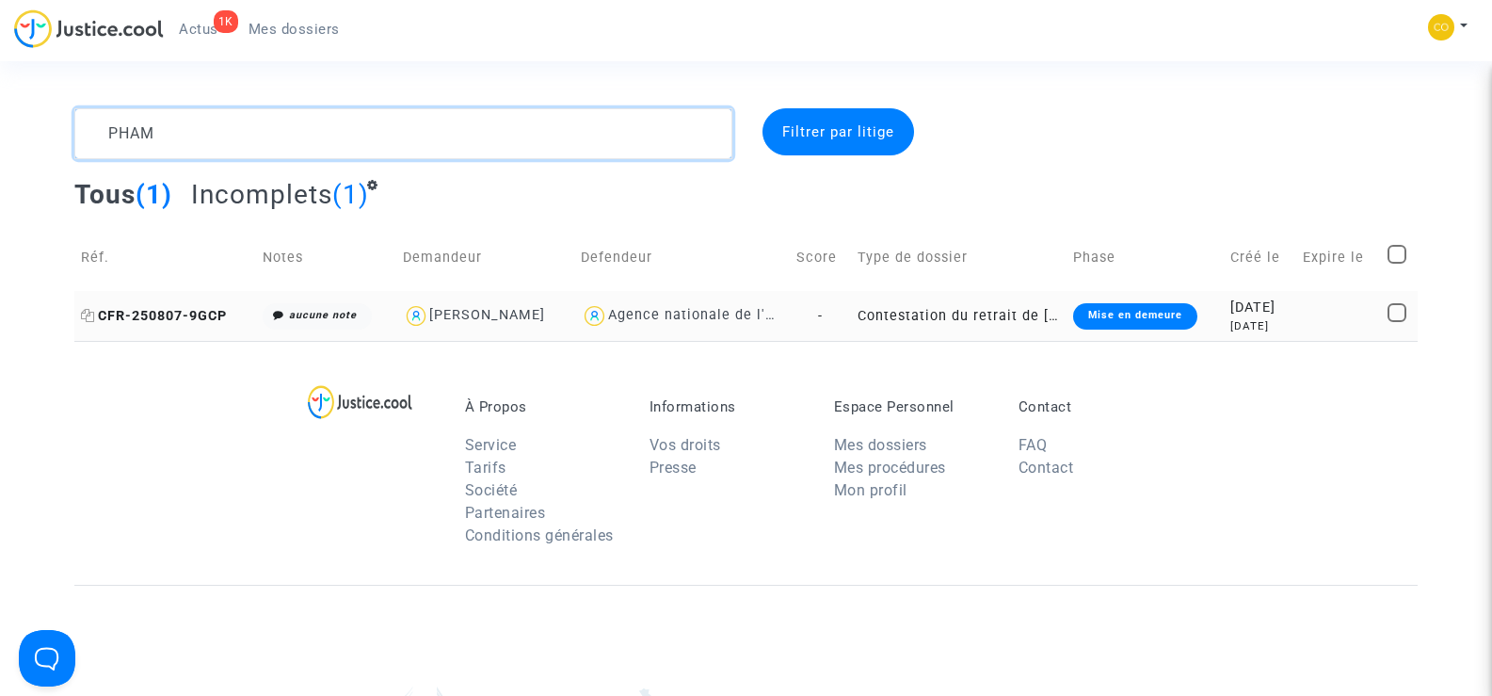
type textarea "PHAM"
click at [132, 319] on span "CFR-250807-9GCP" at bounding box center [154, 316] width 146 height 16
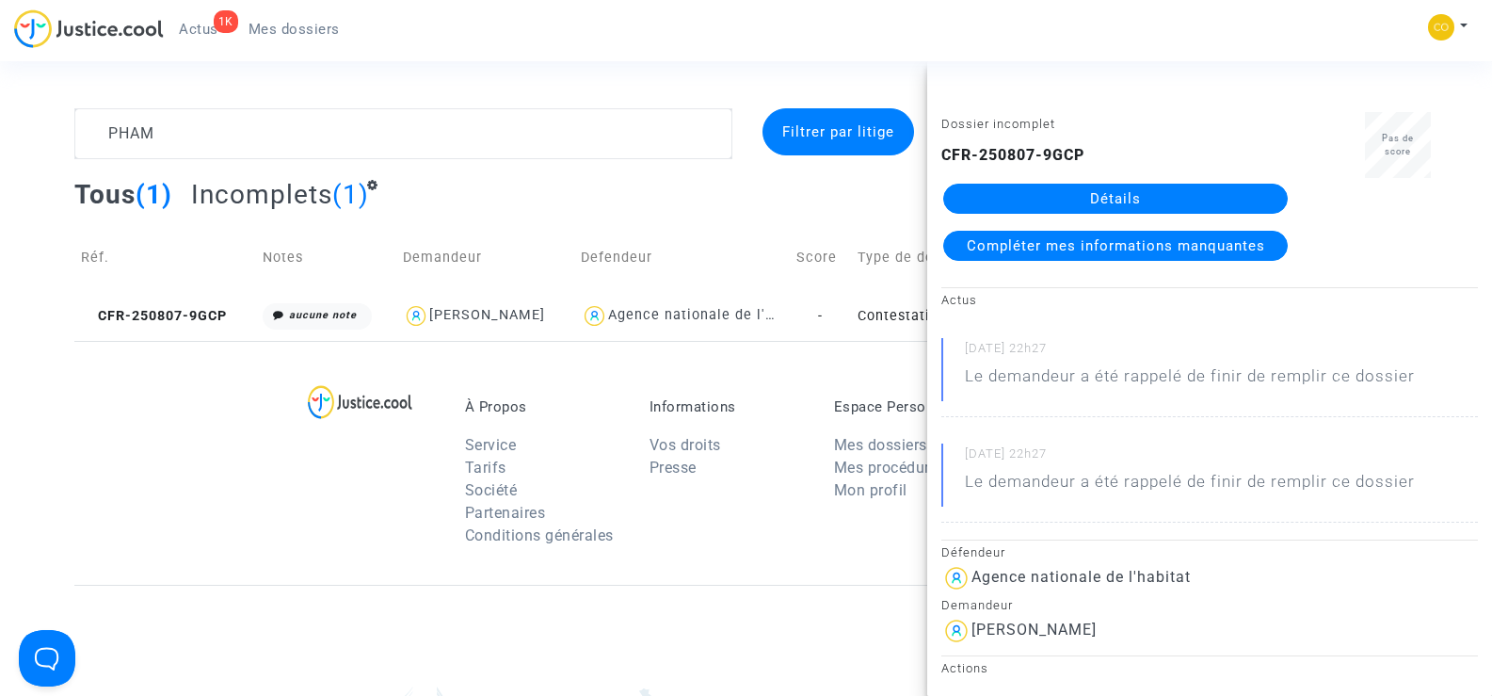
click at [1142, 191] on link "Détails" at bounding box center [1115, 199] width 345 height 30
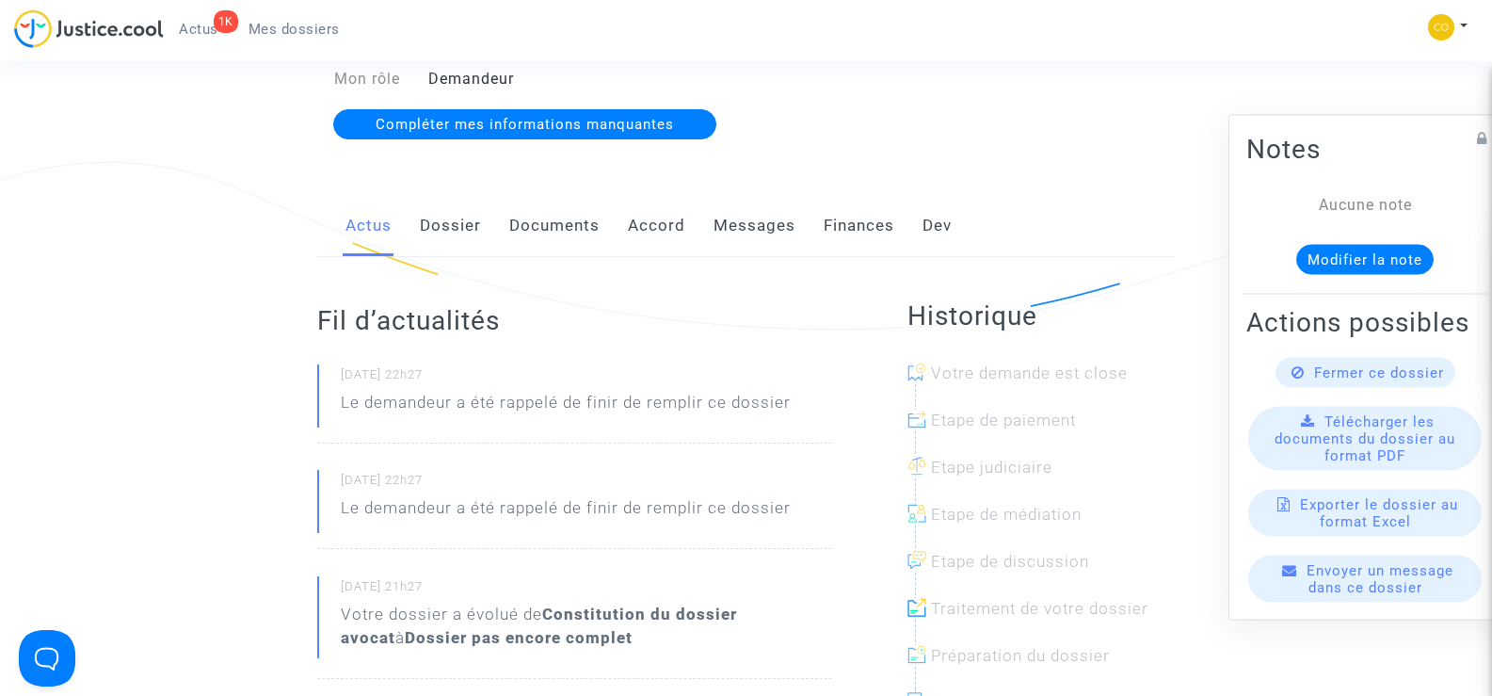
scroll to position [282, 0]
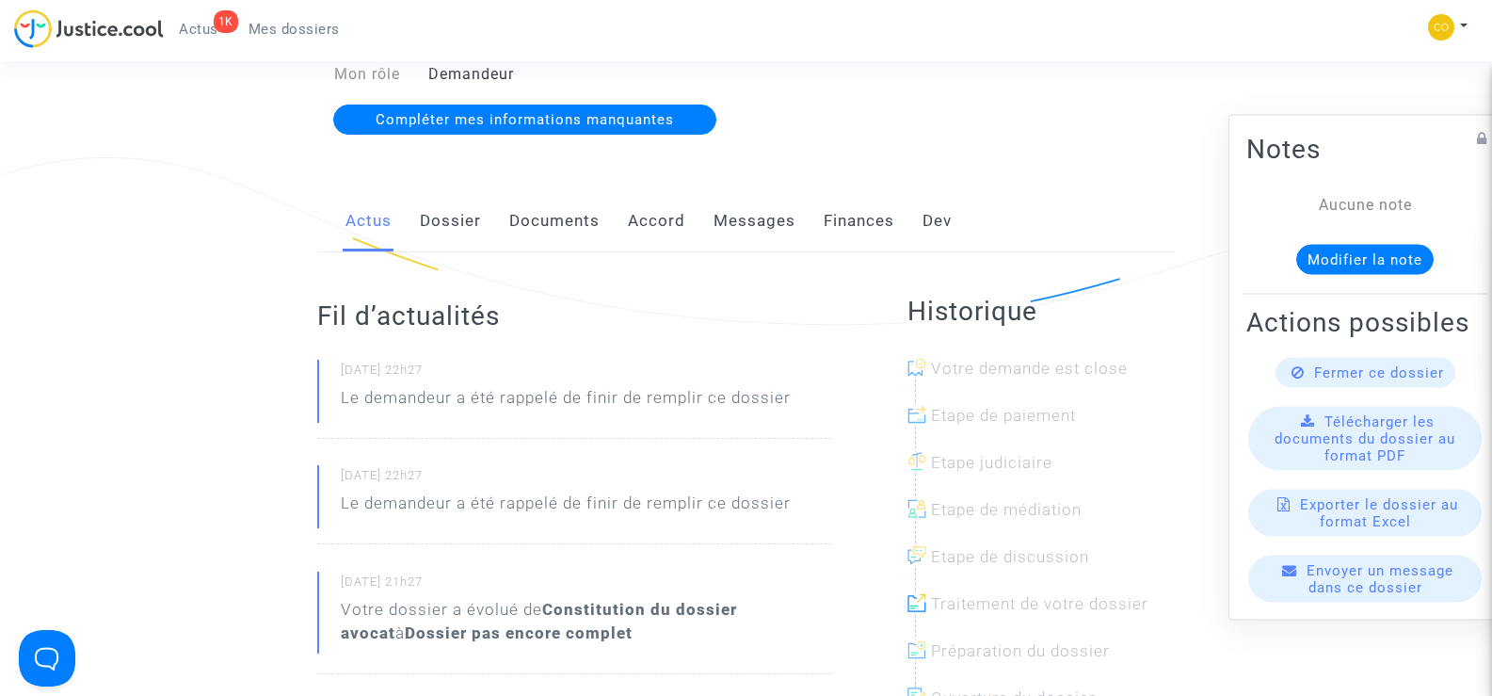
click at [548, 214] on link "Documents" at bounding box center [554, 221] width 90 height 62
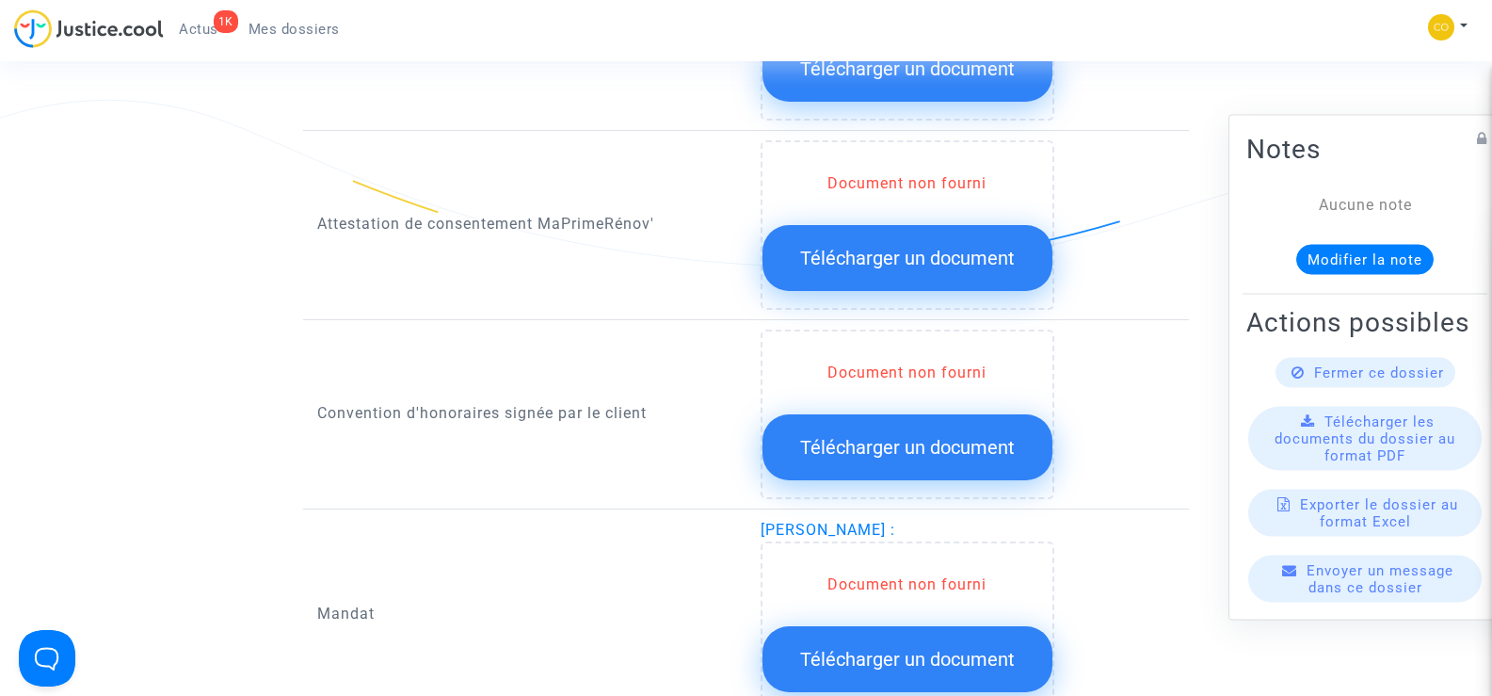
scroll to position [2165, 0]
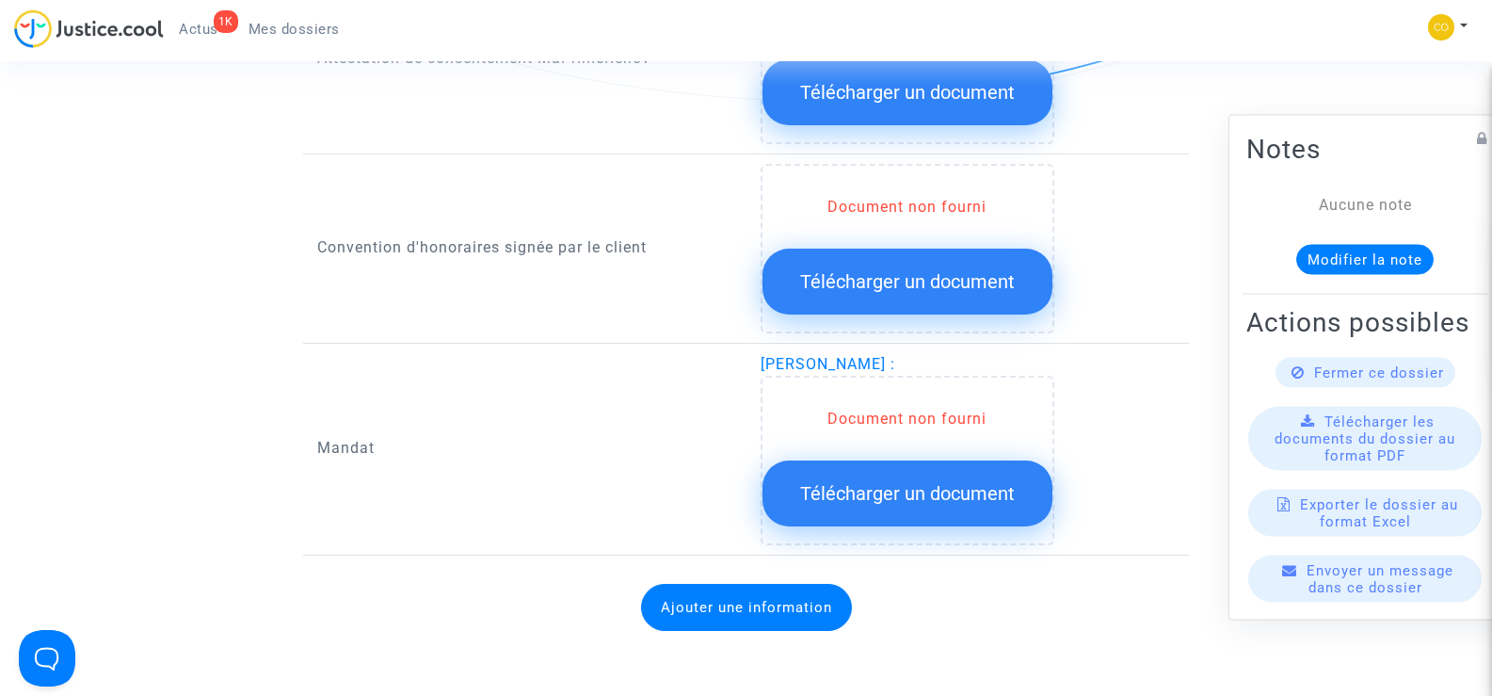
drag, startPoint x: 912, startPoint y: 342, endPoint x: 863, endPoint y: 342, distance: 49.0
click at [863, 355] on span "[PERSON_NAME] :" at bounding box center [828, 364] width 135 height 18
copy span "PHAM"
click at [877, 355] on span "[PERSON_NAME] :" at bounding box center [828, 364] width 135 height 18
drag, startPoint x: 906, startPoint y: 345, endPoint x: 765, endPoint y: 344, distance: 140.3
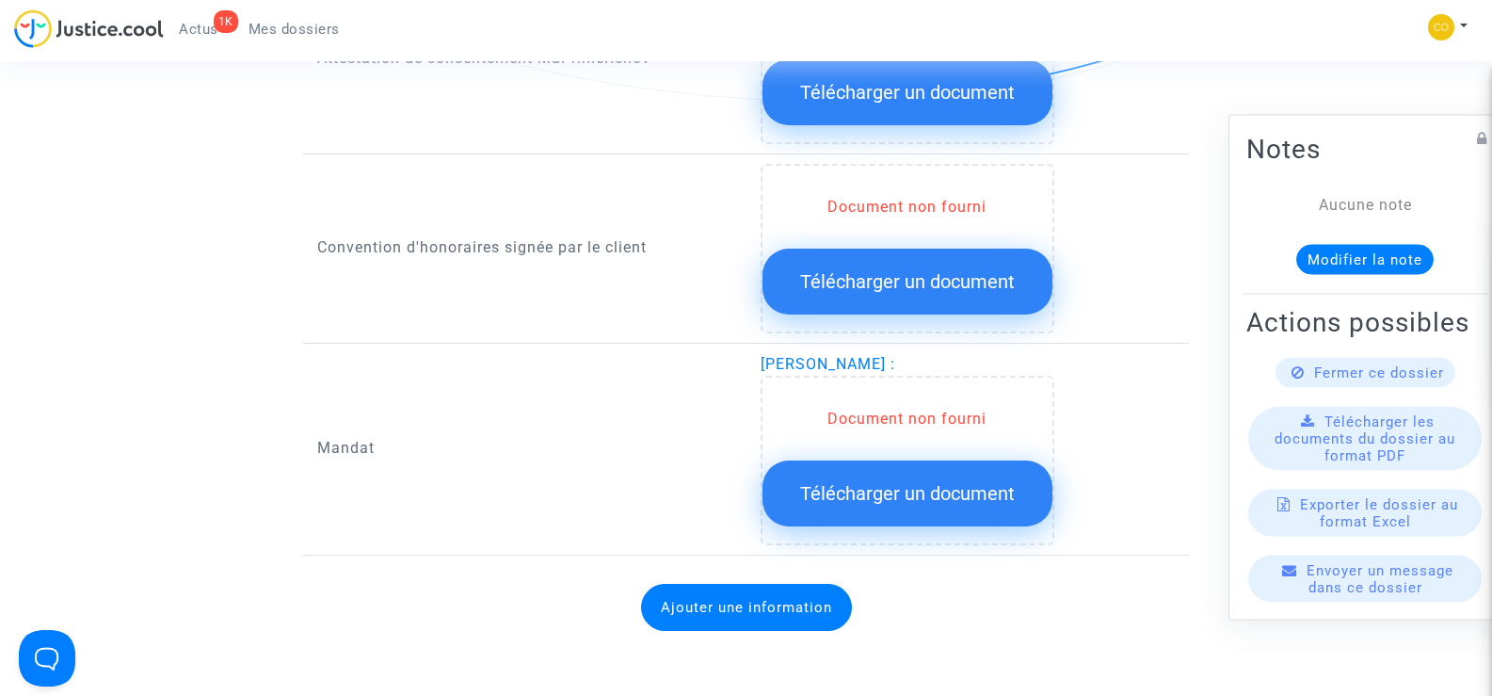
click at [765, 355] on span "[PERSON_NAME] :" at bounding box center [828, 364] width 135 height 18
click at [1119, 413] on div "Document non fourni Télécharger un document" at bounding box center [959, 460] width 396 height 169
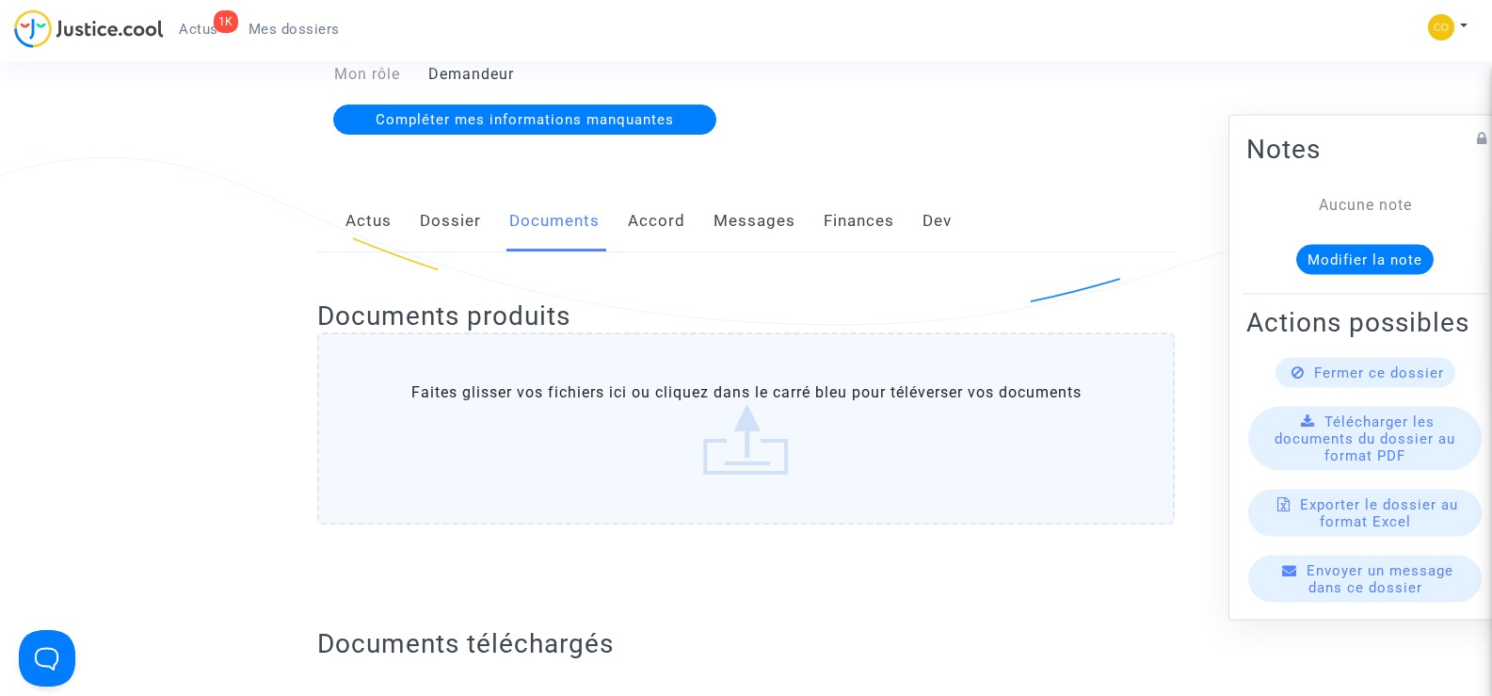
scroll to position [0, 0]
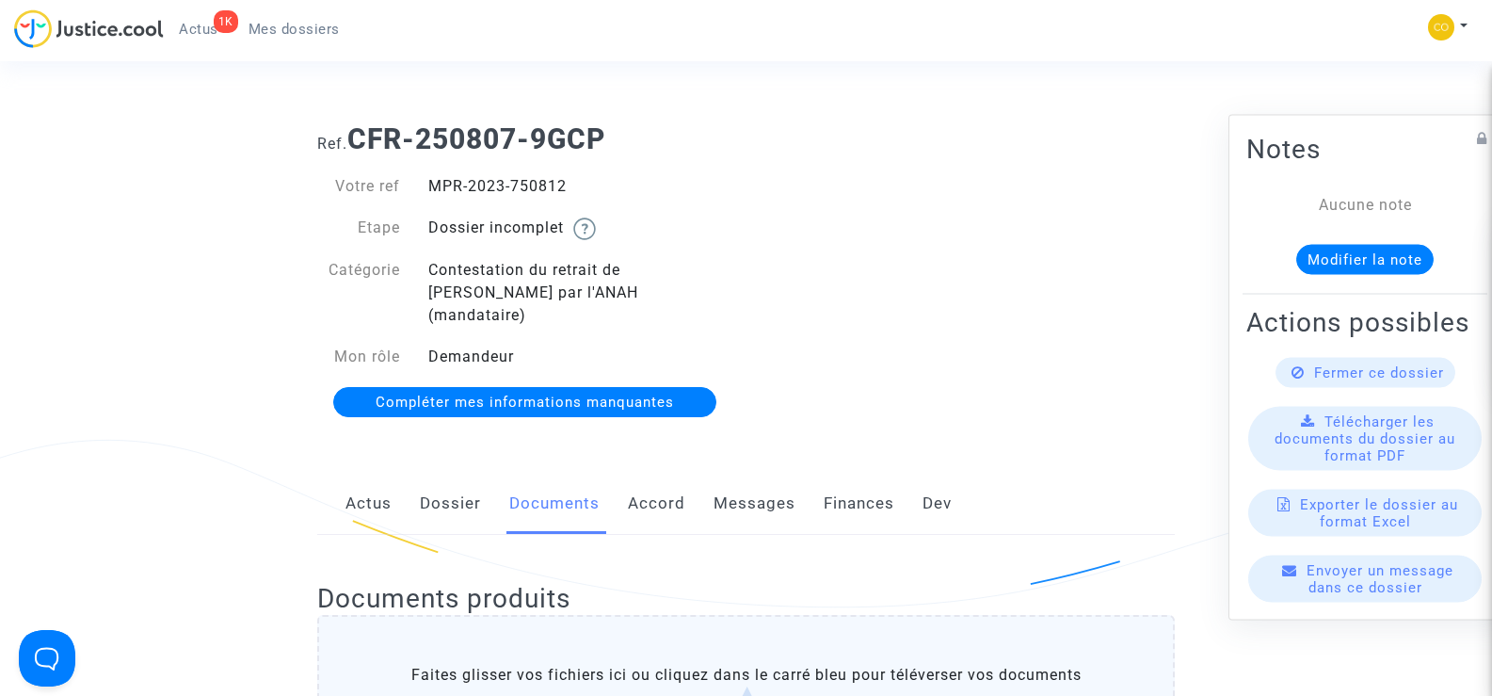
click at [268, 25] on span "Mes dossiers" at bounding box center [294, 29] width 91 height 17
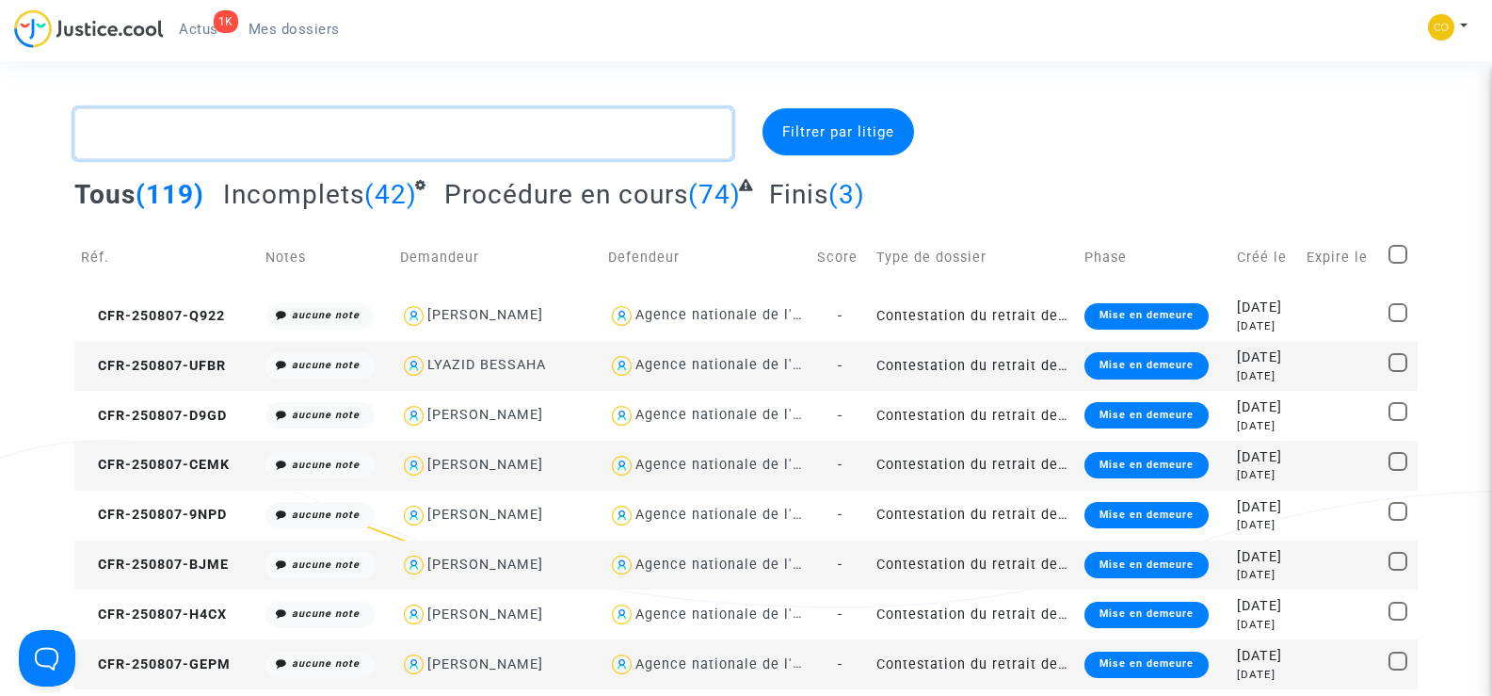
click at [217, 129] on textarea at bounding box center [402, 133] width 657 height 51
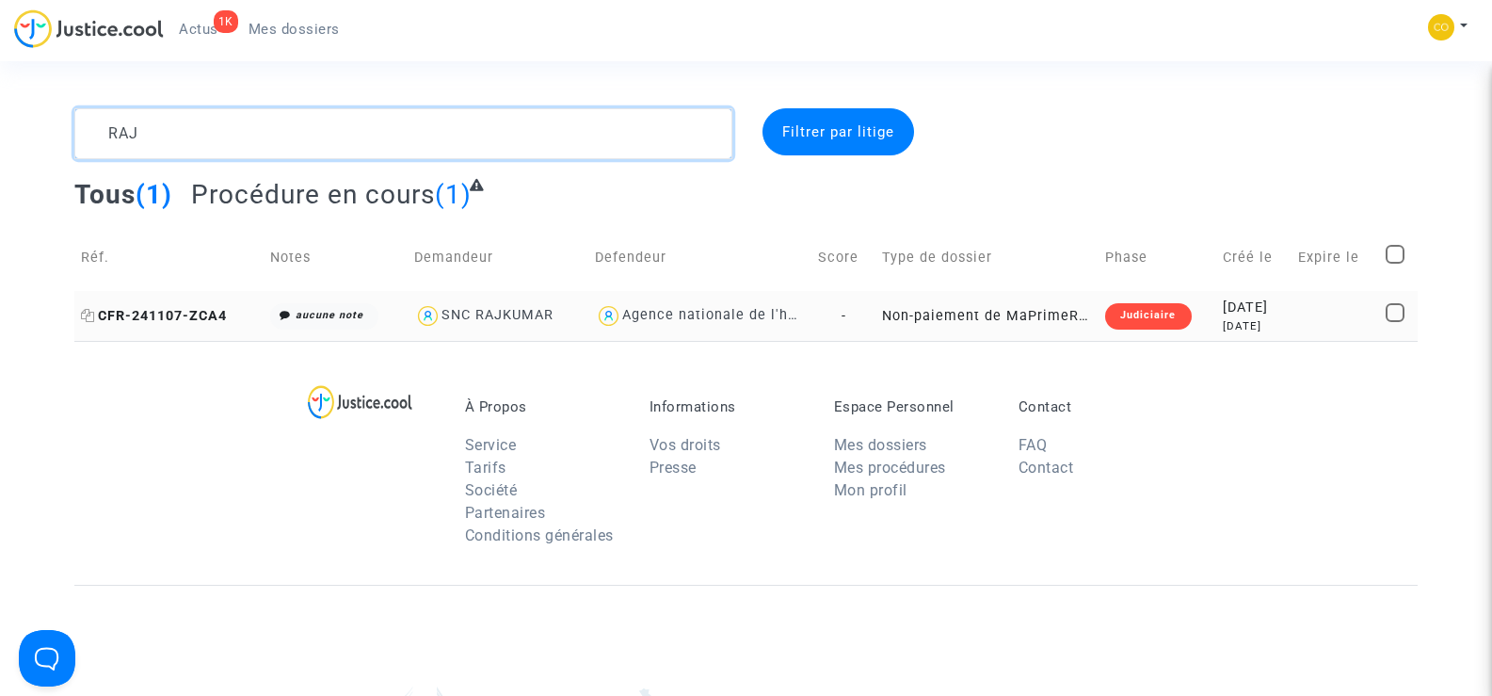
type textarea "RAJ"
click at [185, 309] on span "CFR-241107-ZCA4" at bounding box center [154, 316] width 146 height 16
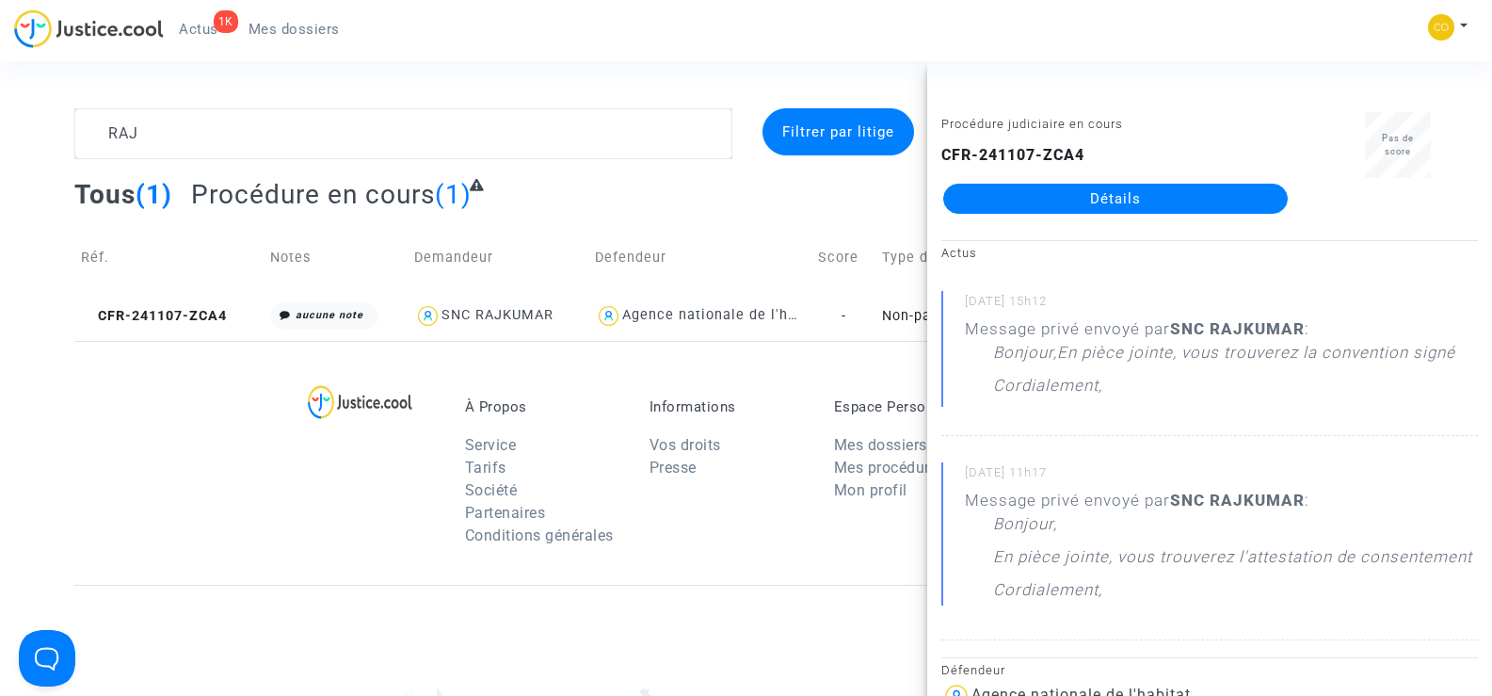
click at [1050, 200] on link "Détails" at bounding box center [1115, 199] width 345 height 30
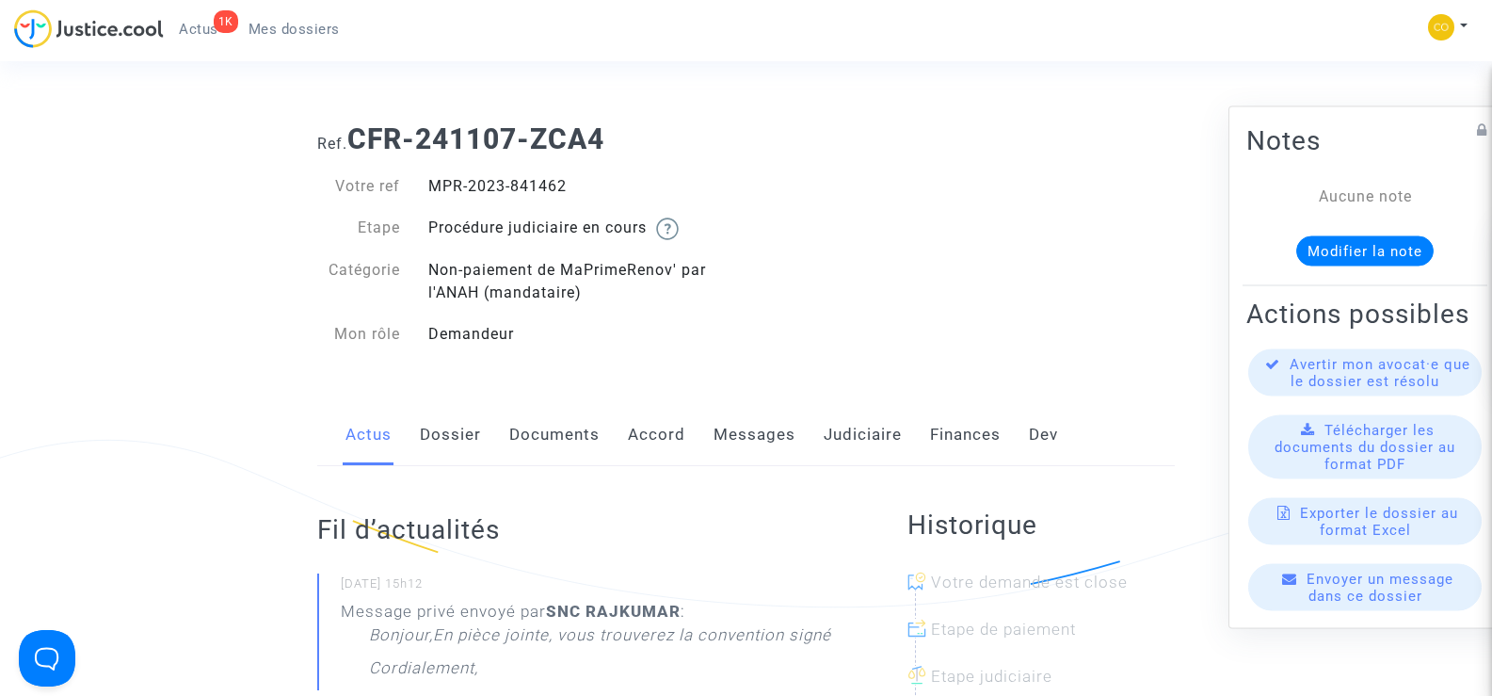
click at [540, 438] on link "Documents" at bounding box center [554, 435] width 90 height 62
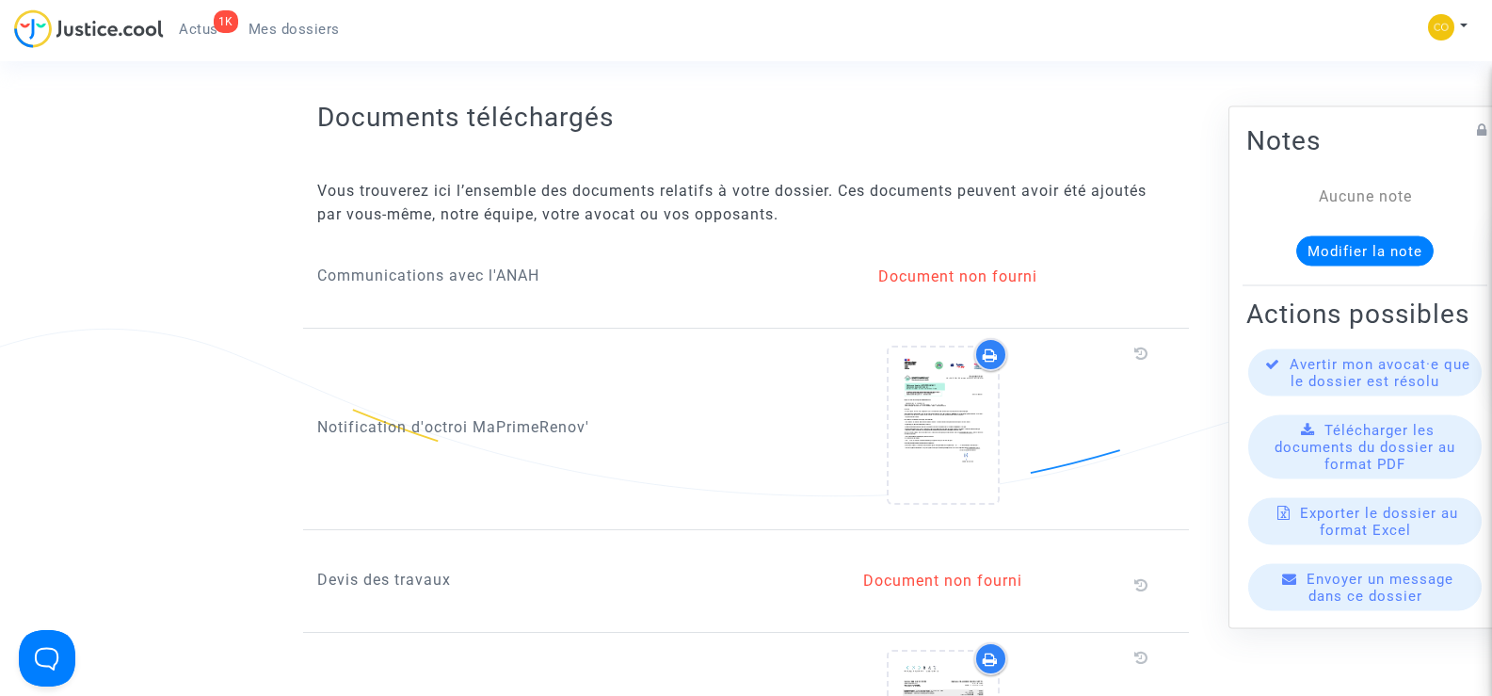
scroll to position [282, 0]
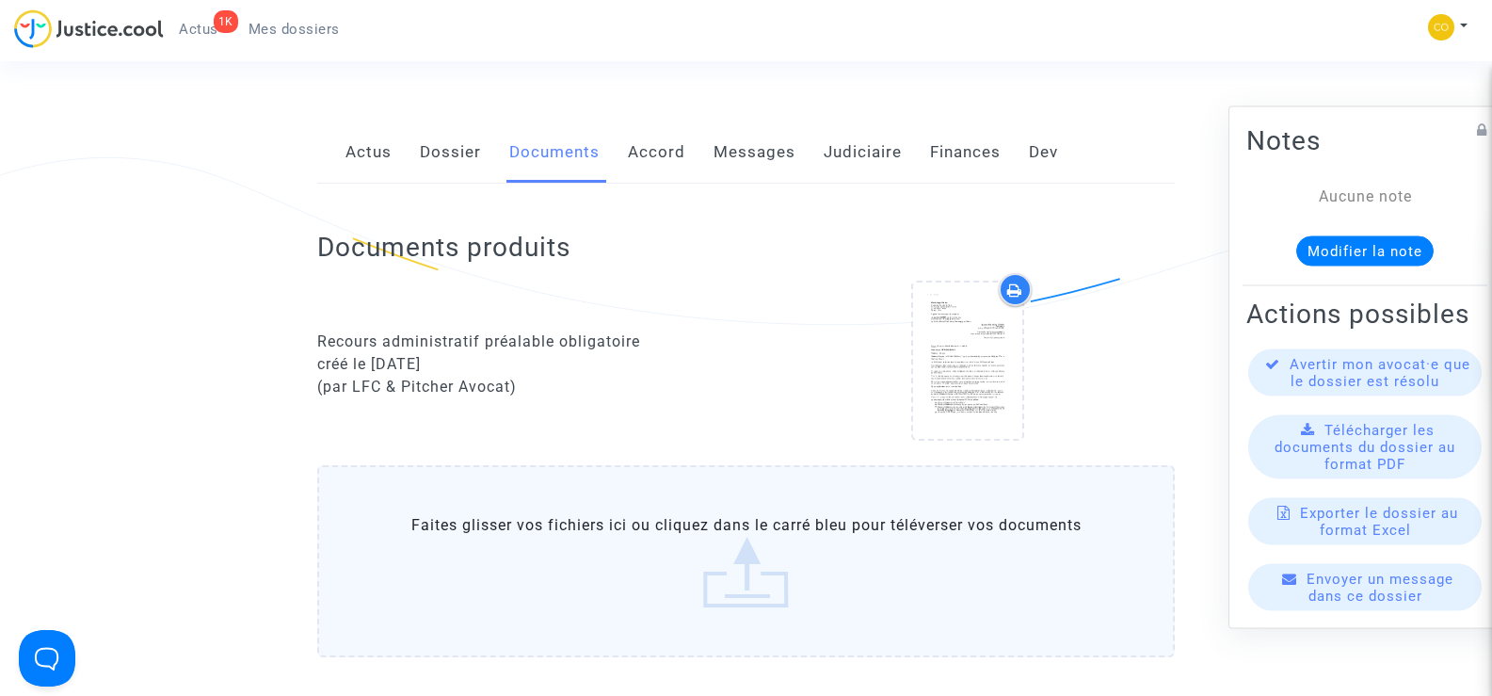
click at [738, 153] on link "Messages" at bounding box center [755, 152] width 82 height 62
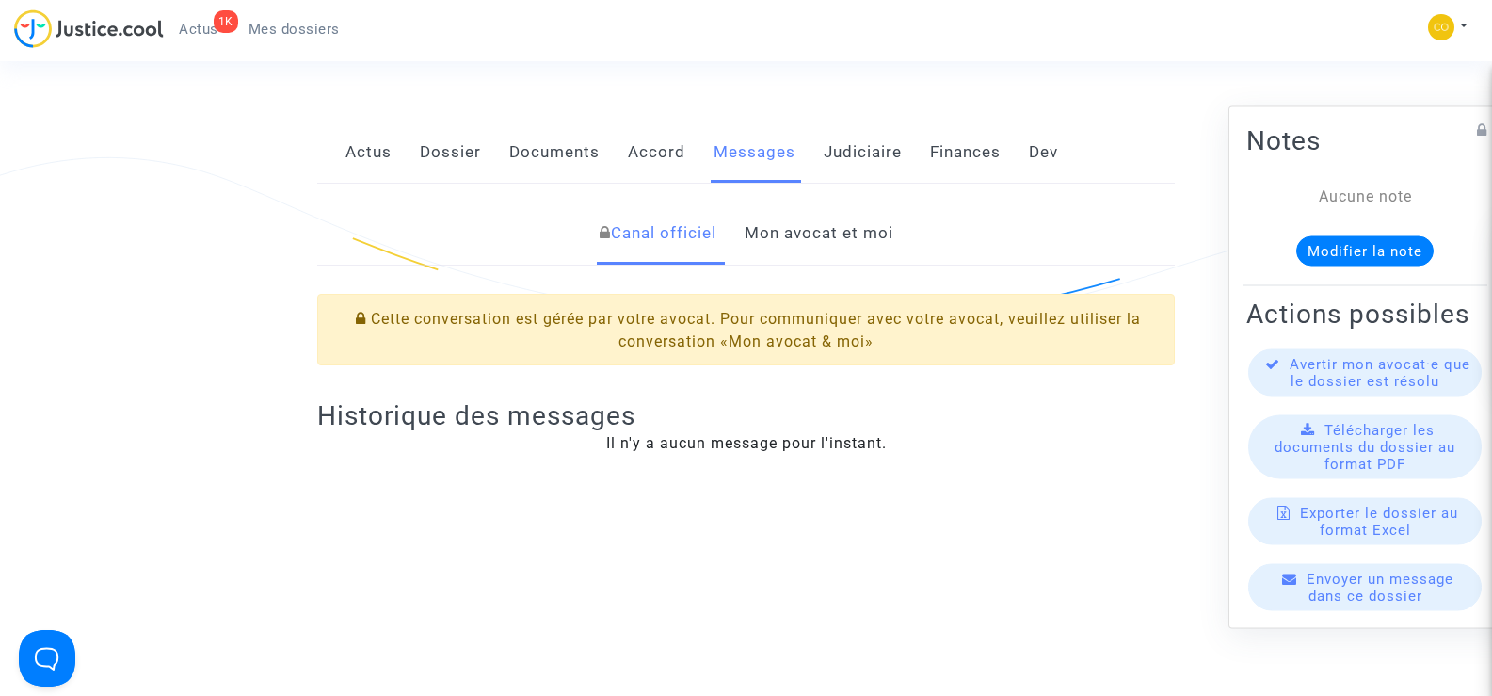
click at [825, 233] on link "Mon avocat et moi" at bounding box center [819, 233] width 149 height 62
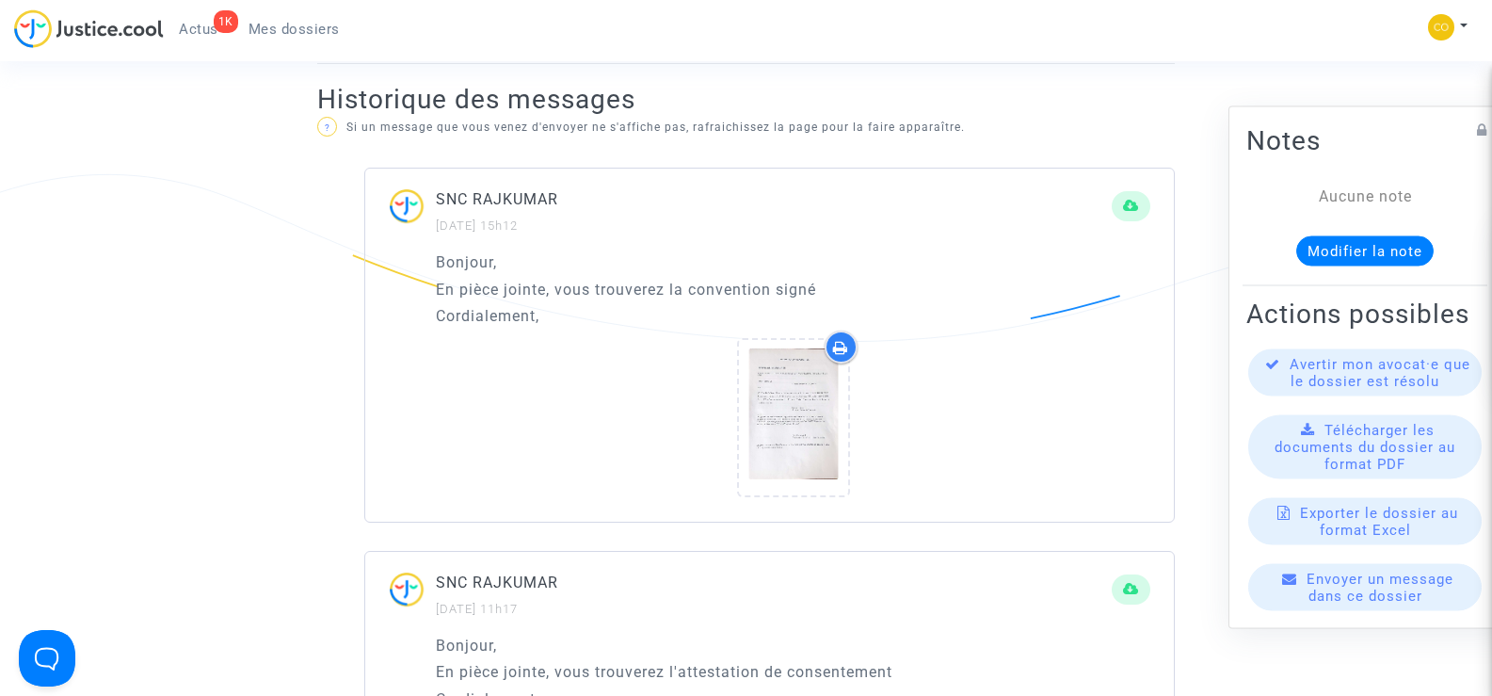
scroll to position [1130, 0]
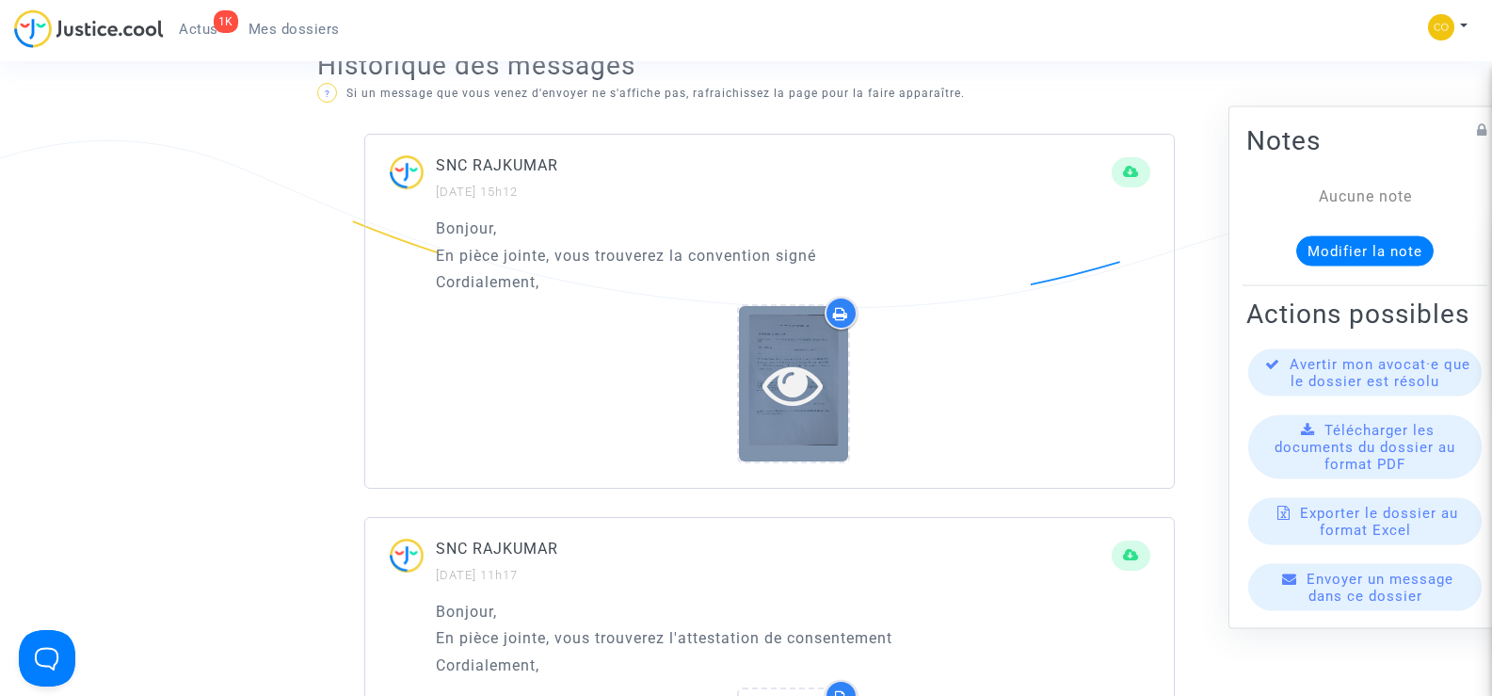
click at [788, 412] on icon at bounding box center [793, 384] width 61 height 60
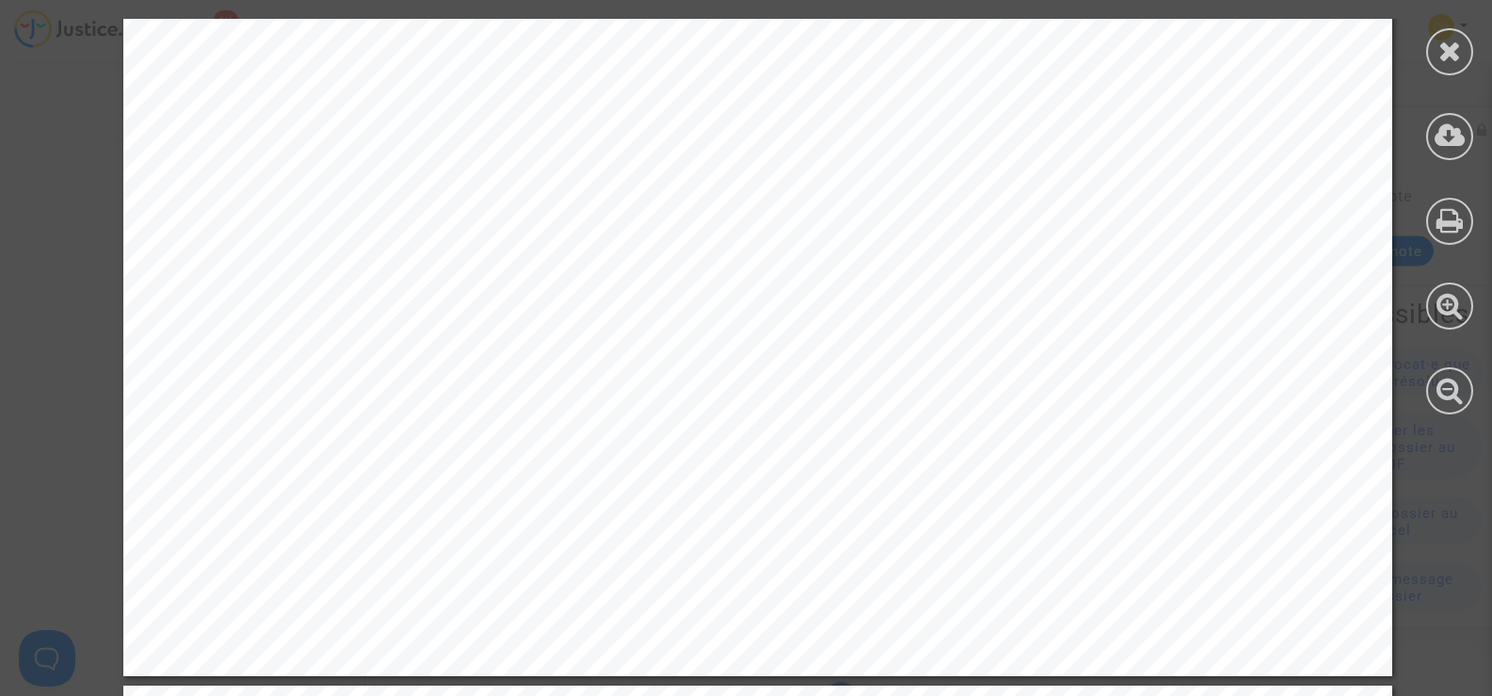
scroll to position [10074, 0]
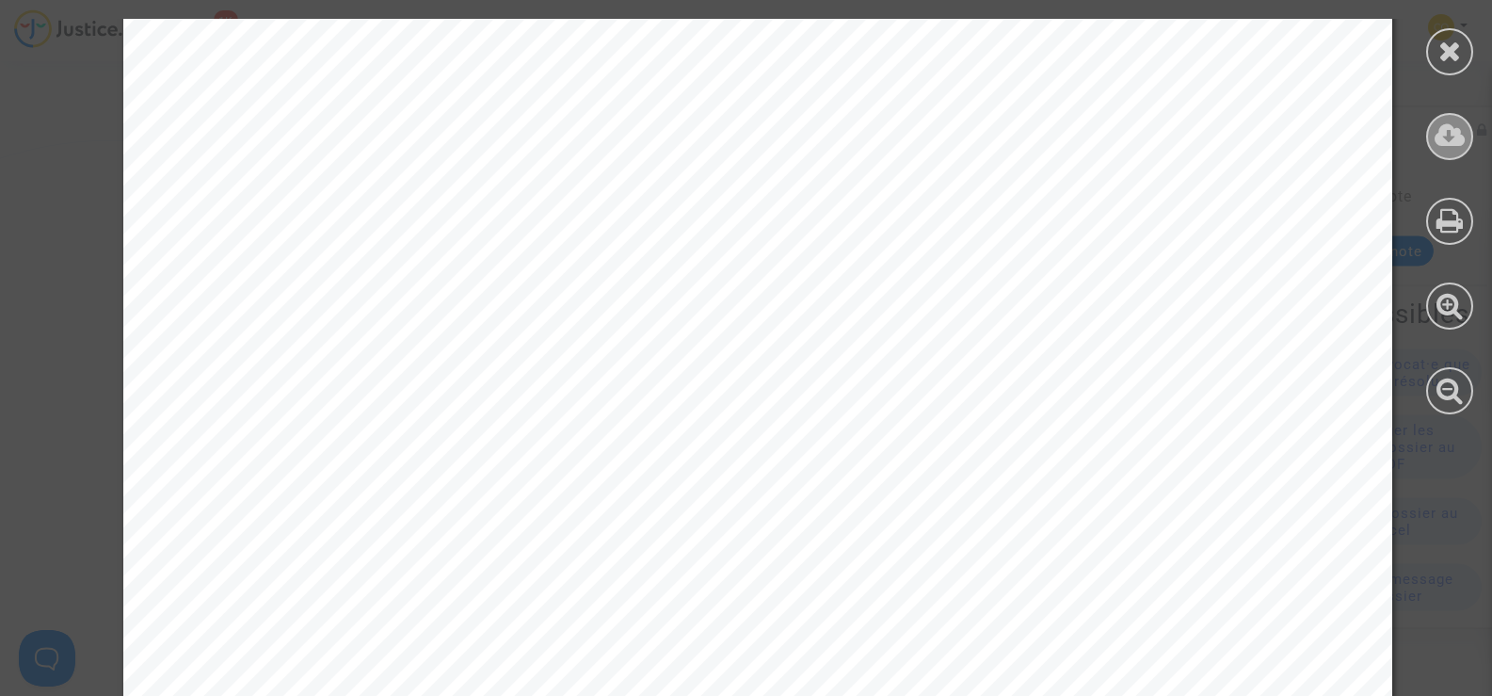
click at [1448, 137] on icon at bounding box center [1450, 135] width 31 height 28
click at [1453, 56] on icon at bounding box center [1451, 51] width 24 height 28
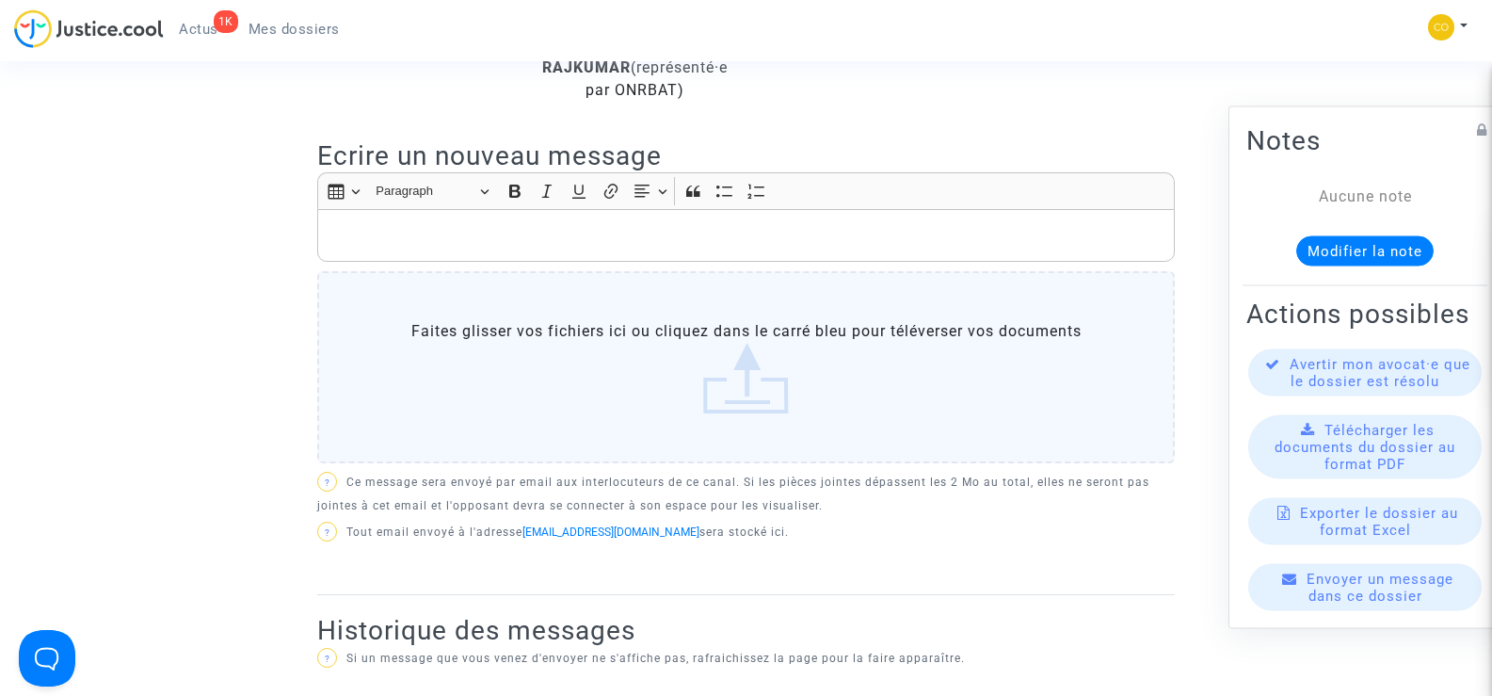
scroll to position [0, 0]
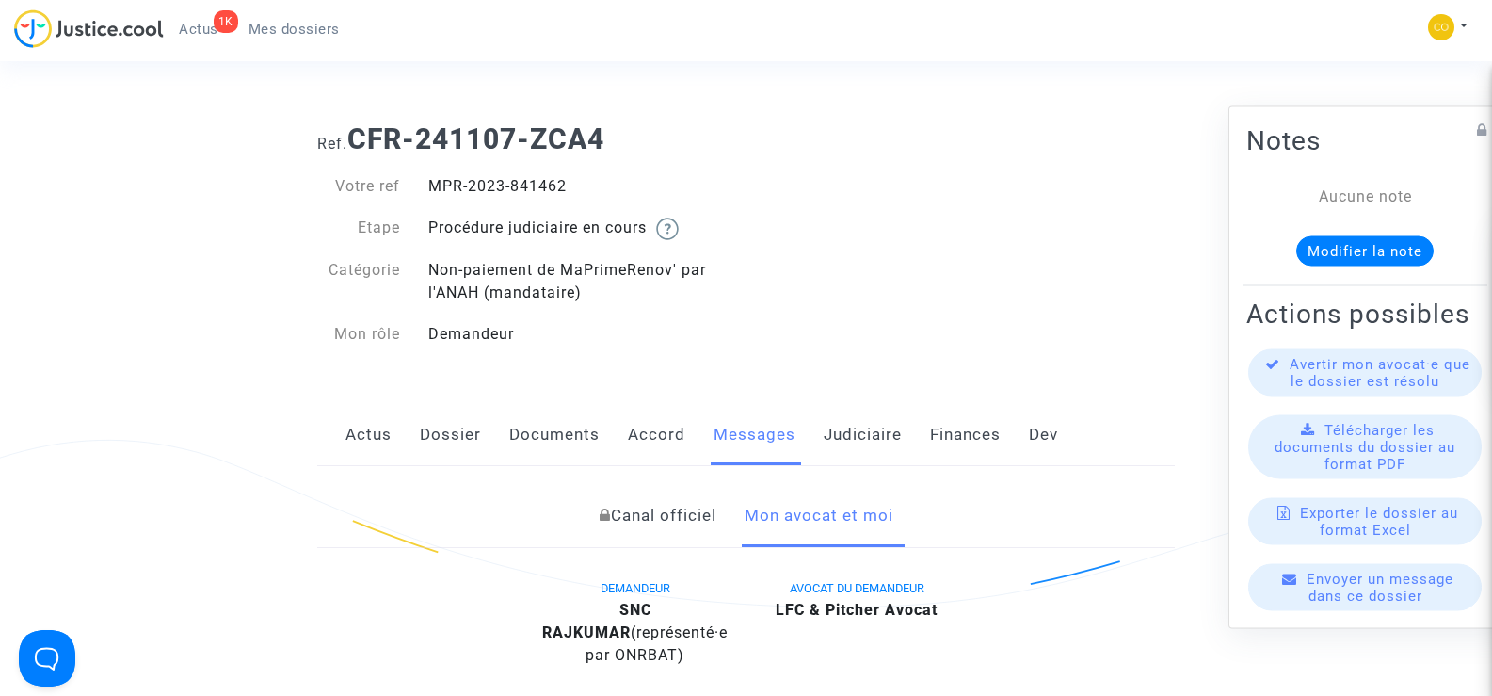
click at [306, 14] on ul "1K Actus Mes dossiers" at bounding box center [259, 26] width 191 height 34
click at [300, 30] on span "Mes dossiers" at bounding box center [294, 29] width 91 height 17
